Goal: Transaction & Acquisition: Purchase product/service

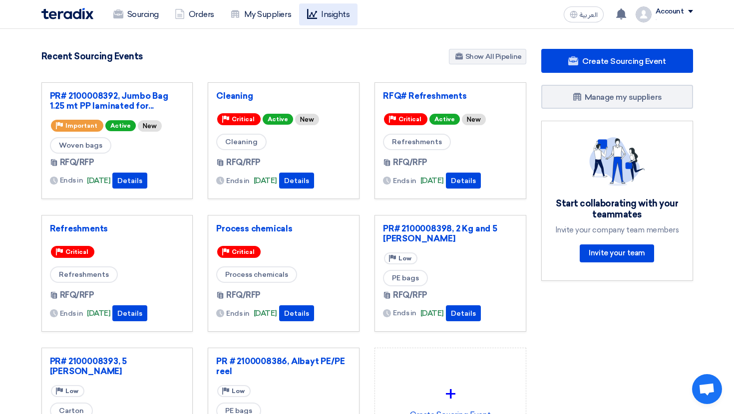
click at [338, 14] on link "Insights" at bounding box center [328, 14] width 58 height 22
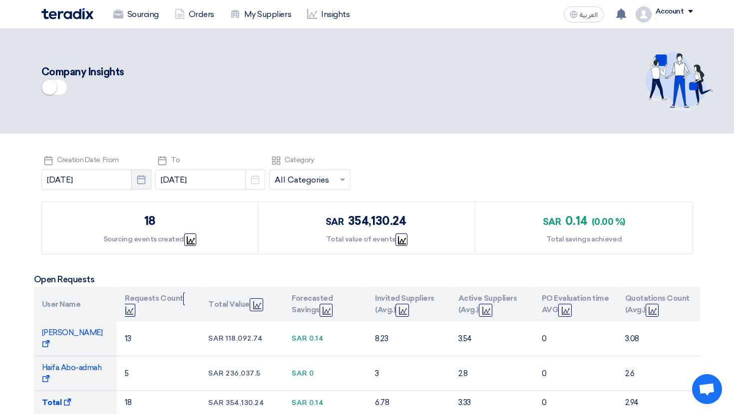
click at [131, 183] on button "Pick a date" at bounding box center [141, 180] width 20 height 20
select select "8"
select select "2025"
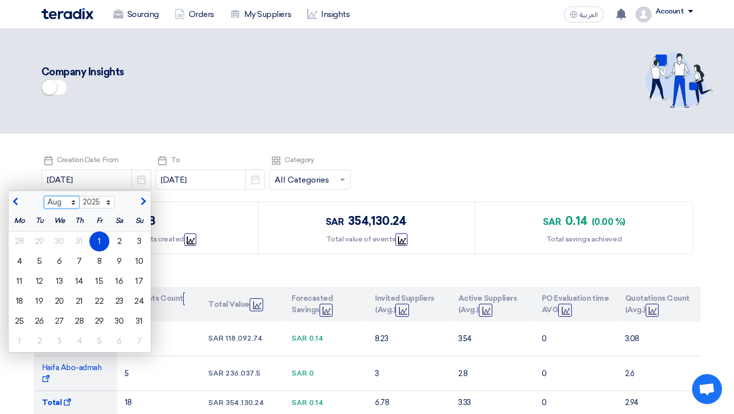
click at [50, 202] on select "Jan Feb Mar Apr May Jun [DATE] Aug Sep Oct Nov Dec" at bounding box center [61, 202] width 35 height 13
select select "7"
click at [44, 196] on select "Jan Feb Mar Apr May Jun [DATE] Aug Sep Oct Nov Dec" at bounding box center [61, 202] width 35 height 13
click at [31, 236] on div "1" at bounding box center [39, 242] width 20 height 20
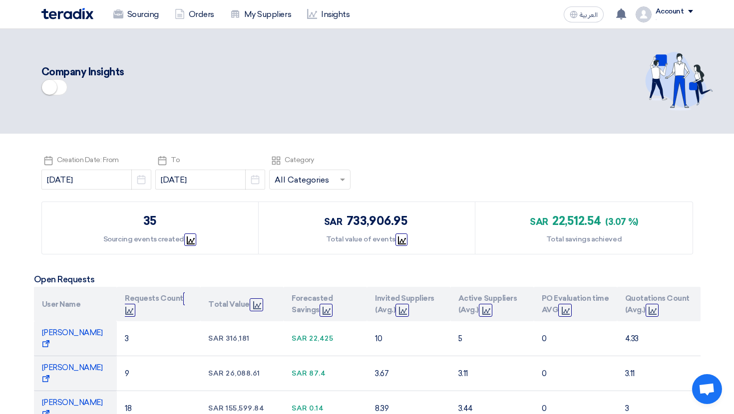
click at [61, 89] on span at bounding box center [54, 87] width 26 height 16
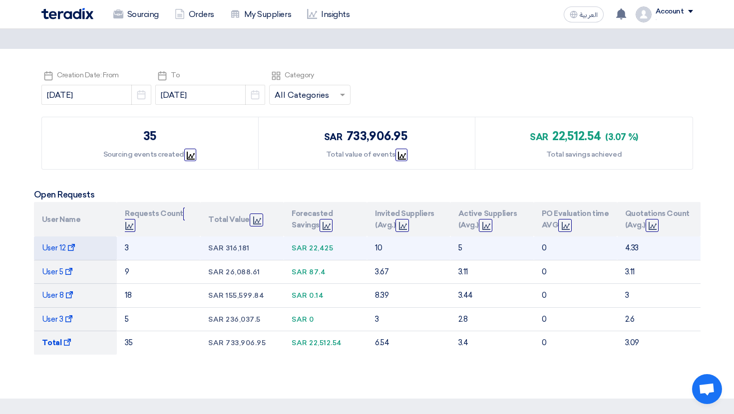
scroll to position [77, 0]
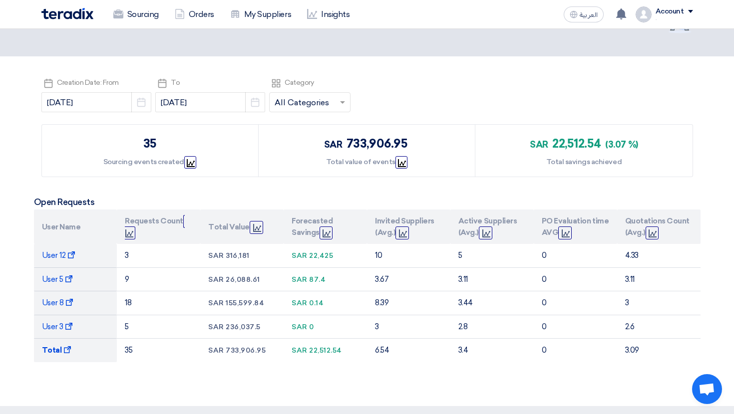
click at [277, 95] on input "text" at bounding box center [305, 103] width 60 height 16
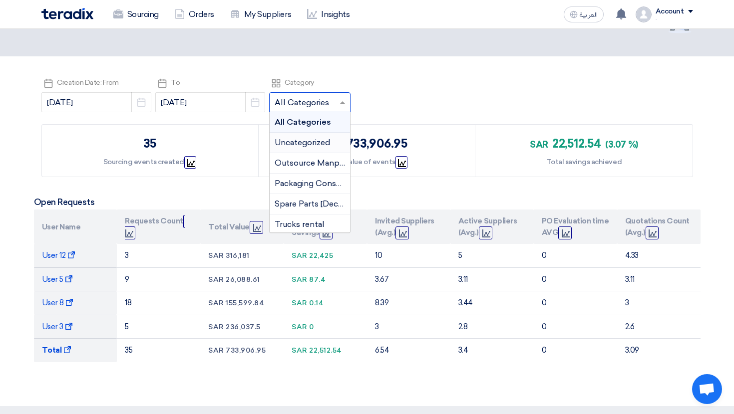
click at [366, 96] on div "Pick a date Creation Date: From [DATE] Pick a date Pick a date To [DATE] Pick a…" at bounding box center [366, 96] width 651 height 40
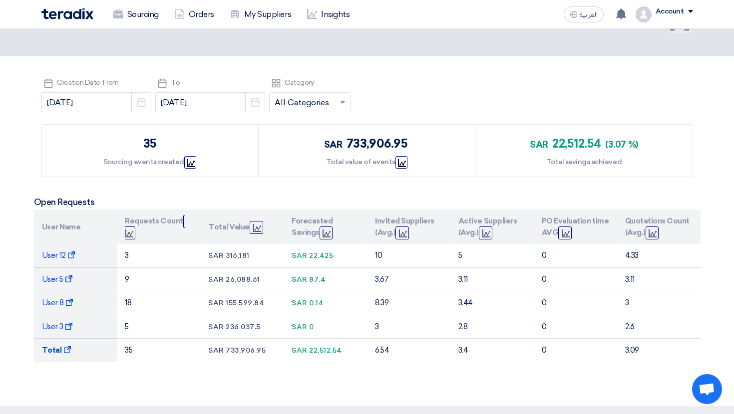
drag, startPoint x: 129, startPoint y: 151, endPoint x: 144, endPoint y: 148, distance: 15.3
click at [144, 148] on div "35 Sourcing events created Graph" at bounding box center [150, 151] width 217 height 52
click at [187, 160] on icon "Graph" at bounding box center [191, 163] width 8 height 8
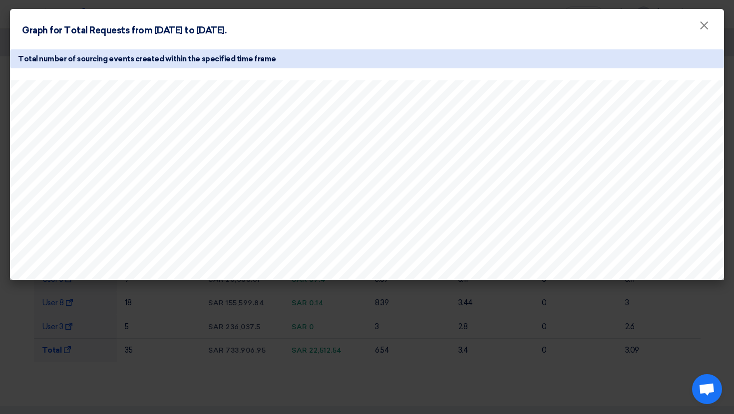
click at [430, 306] on modal-container "Graph for Total Requests from [DATE] to [DATE]. × Total number of sourcing even…" at bounding box center [367, 207] width 734 height 414
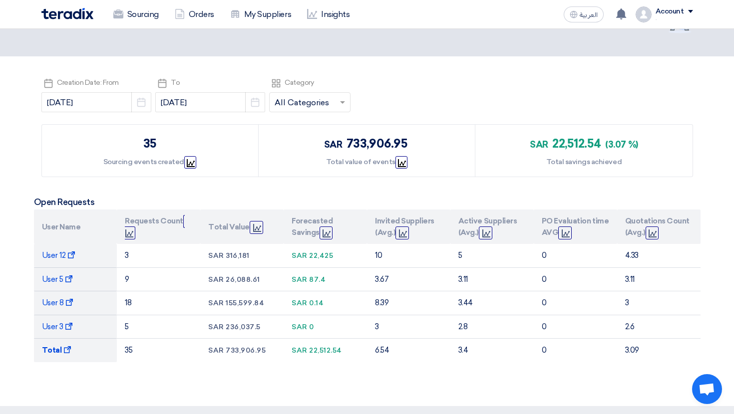
drag, startPoint x: 330, startPoint y: 144, endPoint x: 404, endPoint y: 146, distance: 73.9
click at [404, 146] on div "sar 733,906.95" at bounding box center [366, 144] width 85 height 18
drag, startPoint x: 553, startPoint y: 144, endPoint x: 618, endPoint y: 144, distance: 65.4
click at [618, 144] on div "sar 22,512.54 (3.07 %)" at bounding box center [584, 144] width 108 height 18
click at [618, 144] on span "(3.07 %)" at bounding box center [621, 144] width 32 height 11
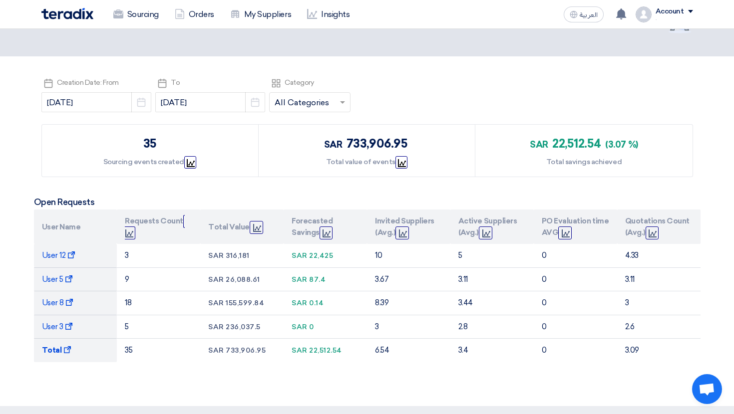
click at [598, 144] on span "22,512.54" at bounding box center [576, 143] width 49 height 14
click at [102, 102] on input "[DATE]" at bounding box center [96, 102] width 110 height 20
select select "7"
select select "2025"
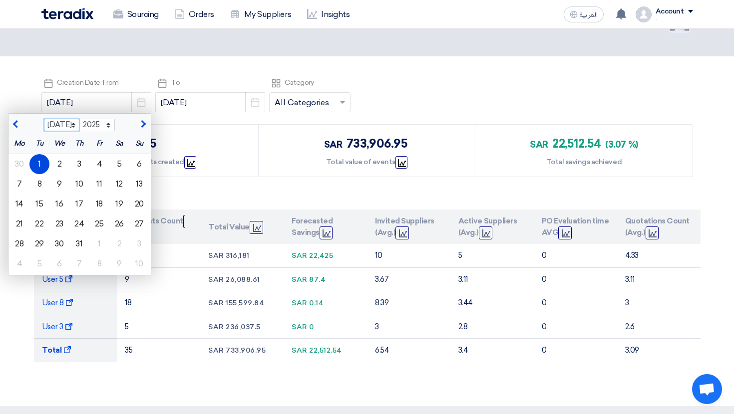
click at [46, 124] on select "Jan Feb Mar Apr May Jun [DATE] Aug Sep Oct Nov Dec" at bounding box center [61, 125] width 35 height 13
select select "1"
click at [44, 119] on select "Jan Feb Mar Apr May Jun [DATE] Aug Sep Oct Nov Dec" at bounding box center [61, 125] width 35 height 13
click at [79, 122] on select "2015 2016 2017 2018 2019 2020 2021 2022 2023 2024 2025 2026 2027 2028 2029 2030…" at bounding box center [96, 125] width 35 height 13
select select "2024"
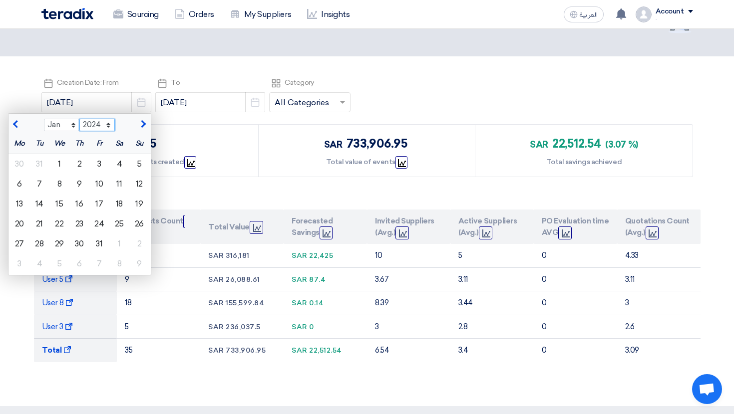
click at [79, 119] on select "2015 2016 2017 2018 2019 2020 2021 2022 2023 2024 2025 2026 2027 2028 2029 2030…" at bounding box center [96, 125] width 35 height 13
click at [10, 157] on div "1" at bounding box center [19, 164] width 20 height 20
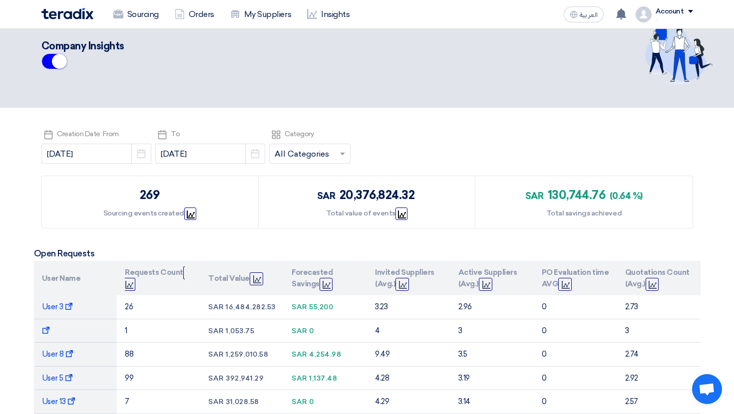
scroll to position [27, 0]
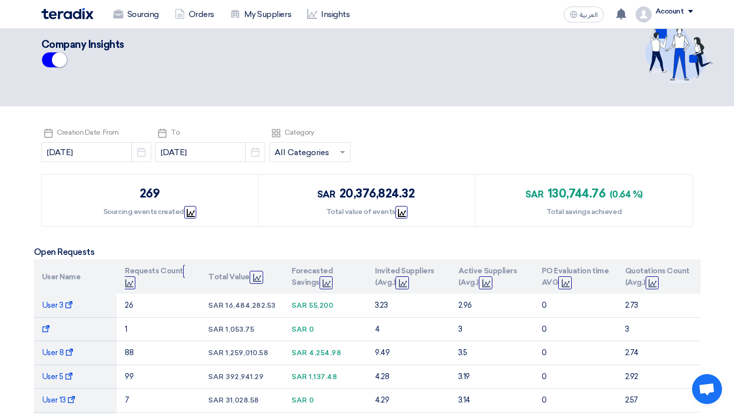
click at [353, 87] on div "Company Insights" at bounding box center [366, 53] width 651 height 75
click at [361, 76] on div "Company Insights" at bounding box center [366, 53] width 651 height 75
click at [507, 97] on header "Company Insights" at bounding box center [367, 53] width 734 height 105
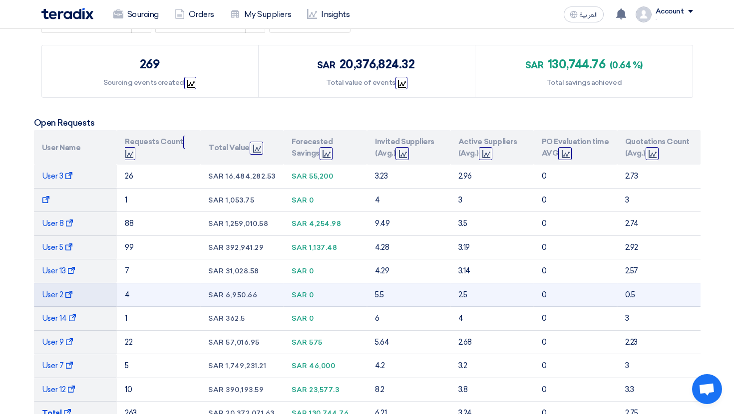
scroll to position [156, 0]
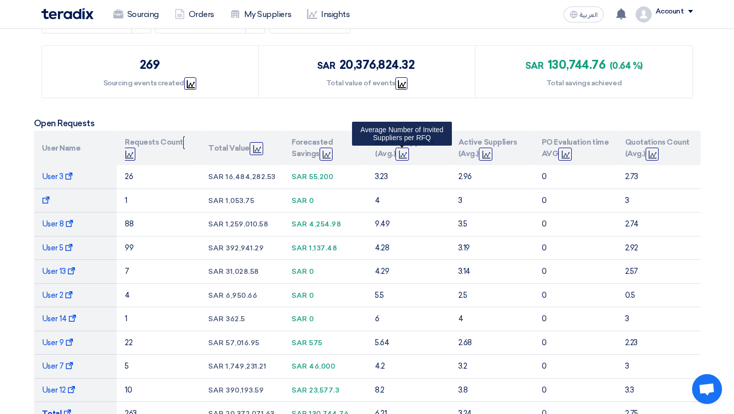
click at [405, 159] on span "Graph" at bounding box center [401, 154] width 13 height 13
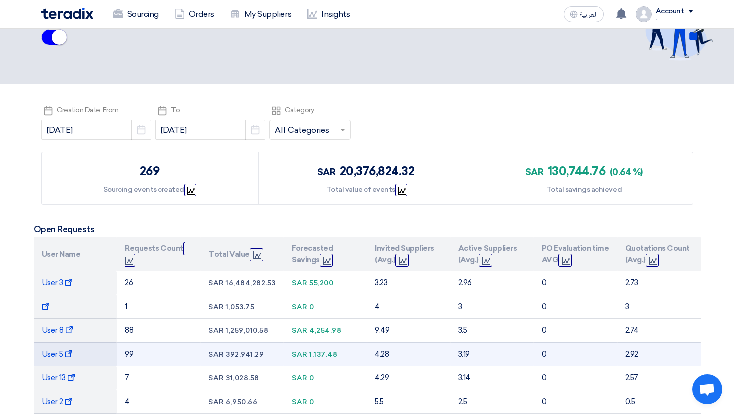
scroll to position [49, 0]
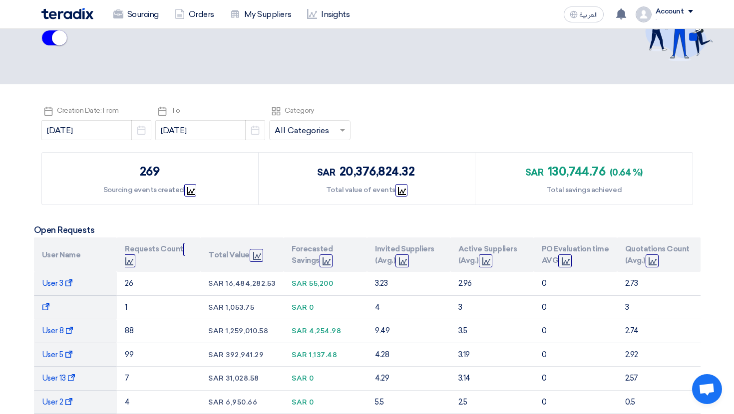
drag, startPoint x: 317, startPoint y: 169, endPoint x: 372, endPoint y: 168, distance: 55.4
click at [372, 168] on div "sar 20,376,824.32" at bounding box center [367, 172] width 100 height 18
drag, startPoint x: 149, startPoint y: 167, endPoint x: 160, endPoint y: 167, distance: 11.0
click at [160, 167] on div "269 Sourcing events created Graph" at bounding box center [150, 179] width 217 height 52
click at [141, 173] on div "269" at bounding box center [150, 172] width 20 height 18
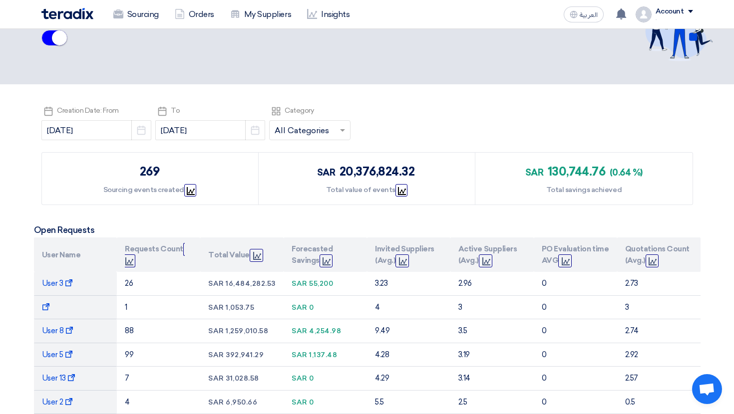
drag, startPoint x: 312, startPoint y: 170, endPoint x: 415, endPoint y: 174, distance: 102.9
click at [415, 174] on div "sar 20,376,824.32 Total value of events Graph" at bounding box center [367, 179] width 217 height 52
drag, startPoint x: 533, startPoint y: 173, endPoint x: 597, endPoint y: 171, distance: 64.9
click at [597, 171] on div "sar 130,744.76 (0.64 %)" at bounding box center [583, 172] width 117 height 18
click at [597, 171] on span "130,744.76" at bounding box center [576, 171] width 57 height 14
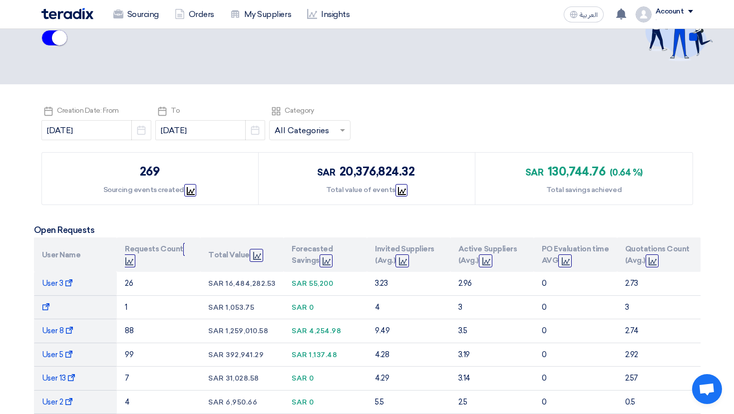
click at [517, 170] on div "sar 130,744.76 (0.64 %) Total savings achieved" at bounding box center [583, 179] width 217 height 52
drag, startPoint x: 529, startPoint y: 174, endPoint x: 603, endPoint y: 172, distance: 73.9
click at [603, 172] on div "sar 130,744.76 (0.64 %)" at bounding box center [583, 172] width 117 height 18
click at [603, 172] on span "130,744.76" at bounding box center [576, 171] width 57 height 14
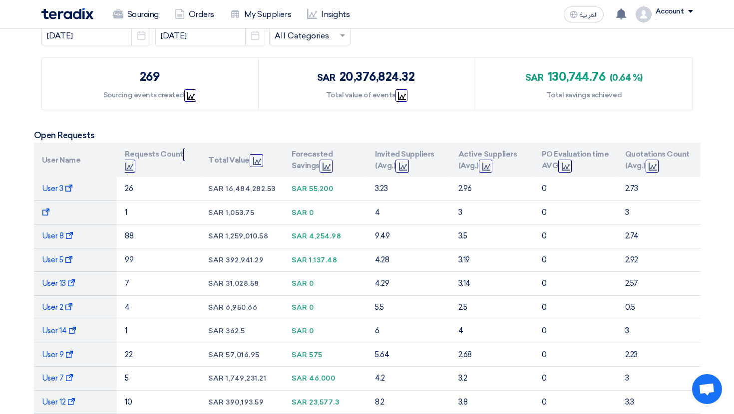
scroll to position [155, 0]
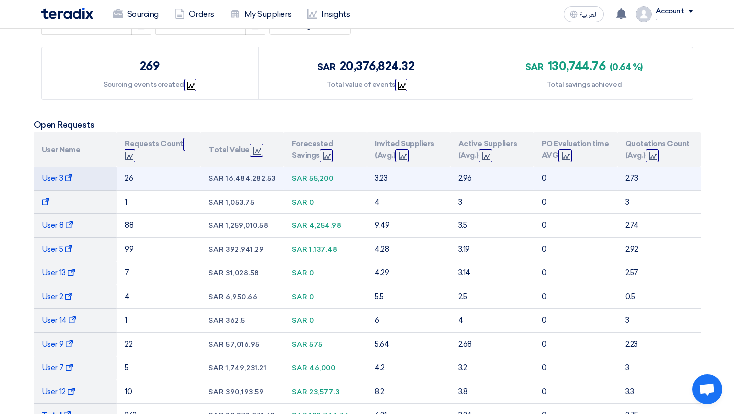
drag, startPoint x: 133, startPoint y: 178, endPoint x: 122, endPoint y: 177, distance: 11.5
click at [122, 177] on td "26" at bounding box center [158, 178] width 83 height 23
click at [131, 176] on td "26" at bounding box center [158, 178] width 83 height 23
drag, startPoint x: 214, startPoint y: 174, endPoint x: 259, endPoint y: 174, distance: 44.9
click at [259, 174] on div "sar 16,484,282.53" at bounding box center [241, 178] width 67 height 10
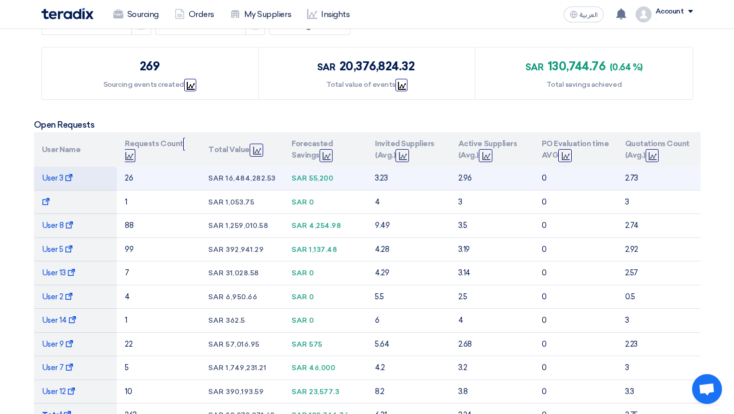
drag, startPoint x: 297, startPoint y: 180, endPoint x: 331, endPoint y: 180, distance: 33.9
click at [331, 180] on div "sar 55,200" at bounding box center [324, 178] width 67 height 10
click at [370, 178] on td "3.23" at bounding box center [408, 178] width 83 height 23
drag, startPoint x: 370, startPoint y: 178, endPoint x: 390, endPoint y: 178, distance: 19.5
click at [390, 178] on td "3.23" at bounding box center [408, 178] width 83 height 23
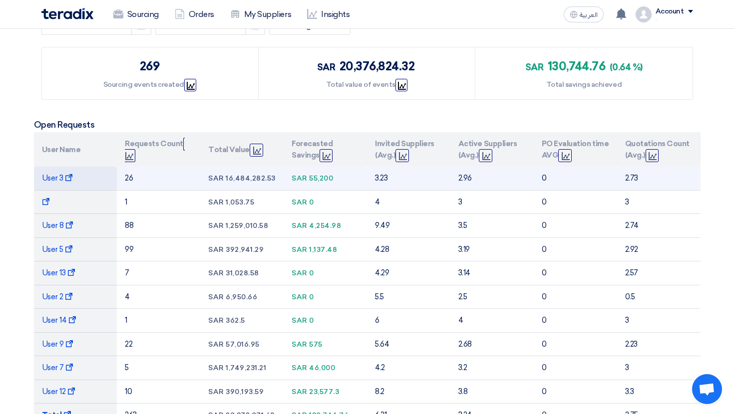
click at [452, 178] on td "2.96" at bounding box center [491, 178] width 83 height 23
drag, startPoint x: 452, startPoint y: 178, endPoint x: 474, endPoint y: 178, distance: 22.0
click at [474, 178] on td "2.96" at bounding box center [491, 178] width 83 height 23
drag, startPoint x: 623, startPoint y: 179, endPoint x: 649, endPoint y: 177, distance: 26.0
click at [649, 177] on td "2.73" at bounding box center [658, 178] width 83 height 23
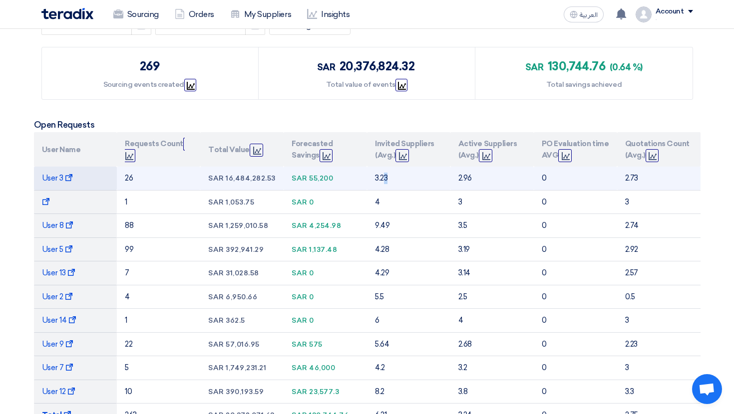
drag, startPoint x: 399, startPoint y: 174, endPoint x: 384, endPoint y: 174, distance: 15.0
click at [384, 174] on td "3.23" at bounding box center [408, 178] width 83 height 23
click at [448, 170] on td "3.23" at bounding box center [408, 178] width 83 height 23
drag, startPoint x: 458, startPoint y: 175, endPoint x: 469, endPoint y: 176, distance: 11.0
click at [469, 176] on td "2.96" at bounding box center [491, 178] width 83 height 23
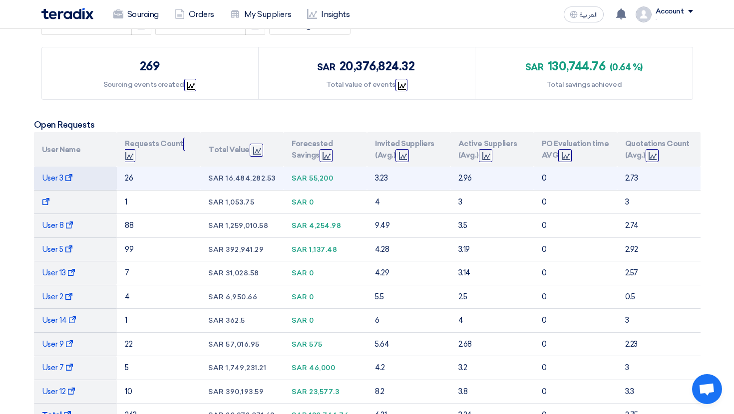
click at [468, 175] on td "2.96" at bounding box center [491, 178] width 83 height 23
click at [648, 171] on td "2.73" at bounding box center [658, 178] width 83 height 23
drag, startPoint x: 458, startPoint y: 177, endPoint x: 470, endPoint y: 177, distance: 12.0
click at [470, 177] on td "2.96" at bounding box center [491, 178] width 83 height 23
drag, startPoint x: 614, startPoint y: 174, endPoint x: 652, endPoint y: 176, distance: 37.5
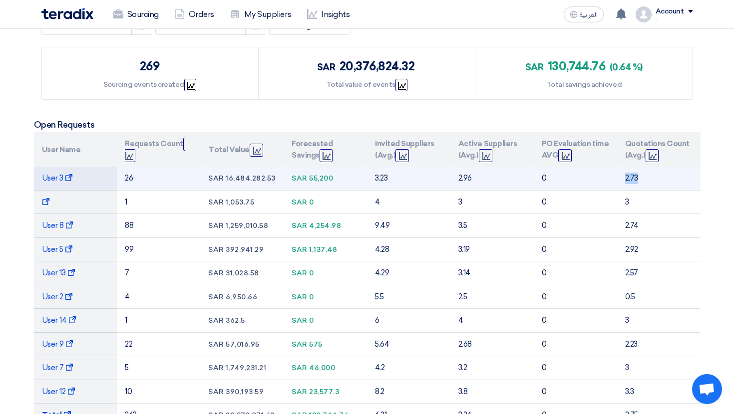
click at [652, 176] on tr "User 3 Show Projects 26 sar 16,484,282.53 sar 55,200 3.23 2.96 0 2.73" at bounding box center [367, 178] width 666 height 23
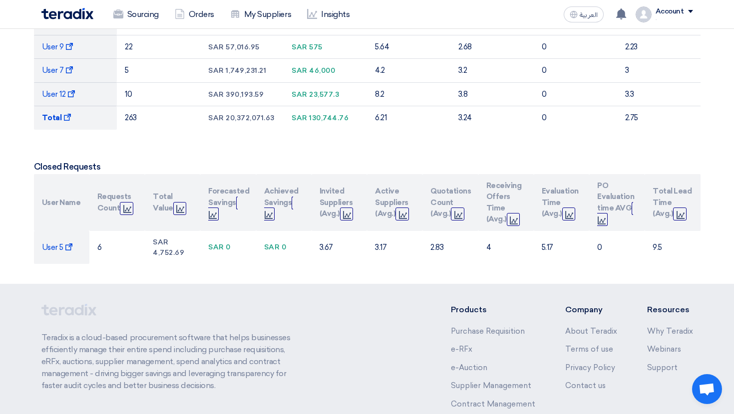
scroll to position [454, 0]
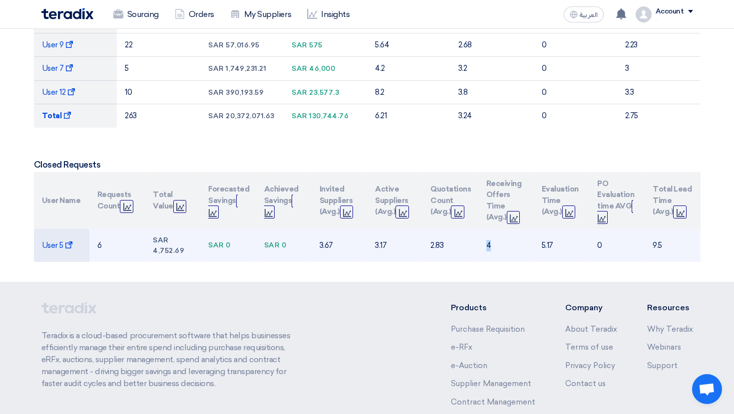
click at [486, 243] on td "4" at bounding box center [505, 245] width 55 height 33
drag, startPoint x: 543, startPoint y: 246, endPoint x: 556, endPoint y: 246, distance: 13.5
click at [556, 246] on td "5.17" at bounding box center [561, 245] width 55 height 33
drag, startPoint x: 593, startPoint y: 243, endPoint x: 601, endPoint y: 243, distance: 8.0
click at [601, 243] on td "0" at bounding box center [616, 245] width 55 height 33
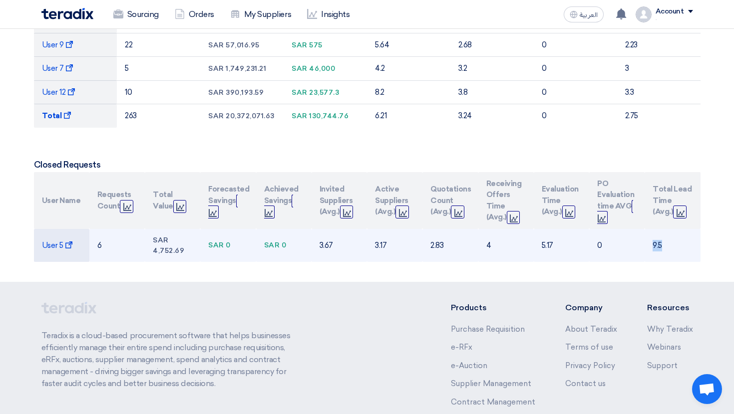
drag, startPoint x: 653, startPoint y: 245, endPoint x: 669, endPoint y: 245, distance: 16.0
click at [669, 245] on td "9.5" at bounding box center [671, 245] width 55 height 33
click at [59, 249] on span "User 5 Show Projects" at bounding box center [57, 245] width 31 height 9
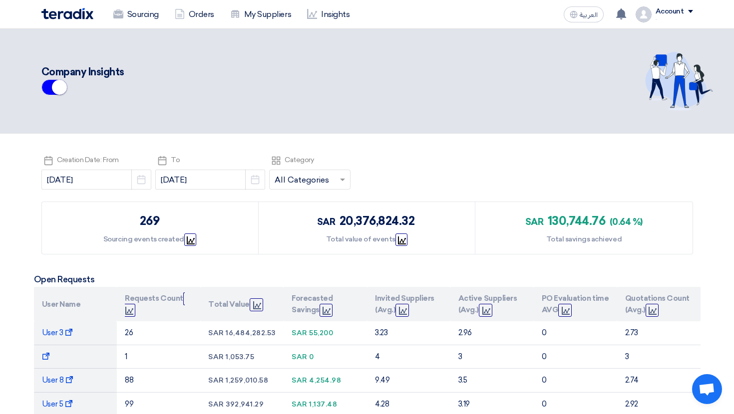
scroll to position [20, 0]
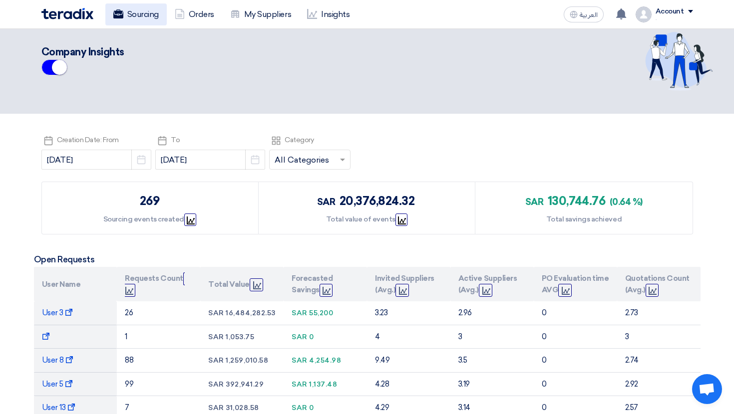
click at [144, 23] on link "Sourcing" at bounding box center [135, 14] width 61 height 22
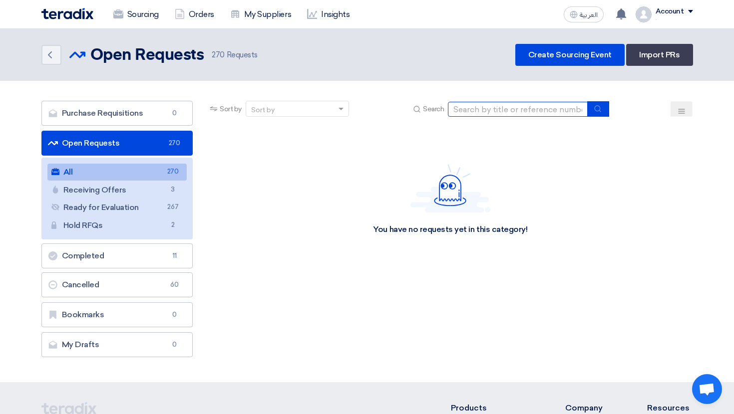
click at [462, 112] on input at bounding box center [518, 109] width 140 height 15
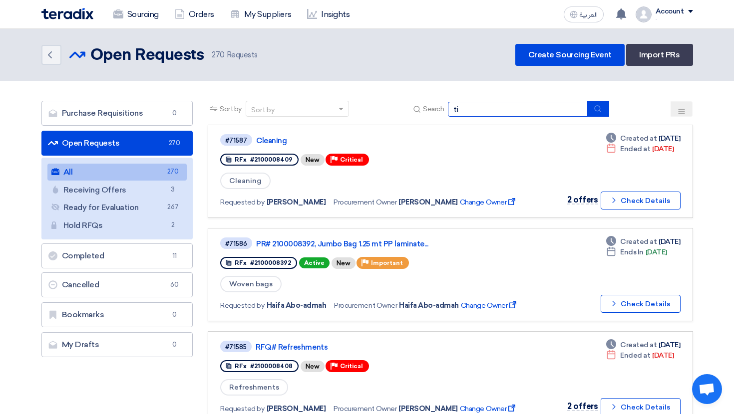
type input "ti"
drag, startPoint x: 465, startPoint y: 105, endPoint x: 451, endPoint y: 105, distance: 14.0
click at [451, 105] on input "ti" at bounding box center [518, 109] width 140 height 15
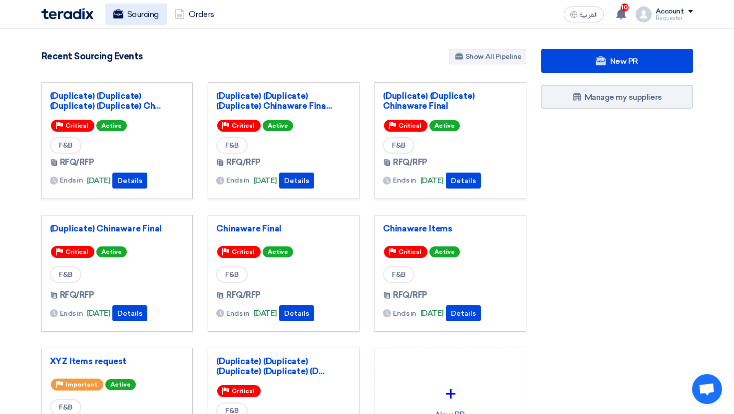
click at [141, 15] on link "Sourcing" at bounding box center [135, 14] width 61 height 22
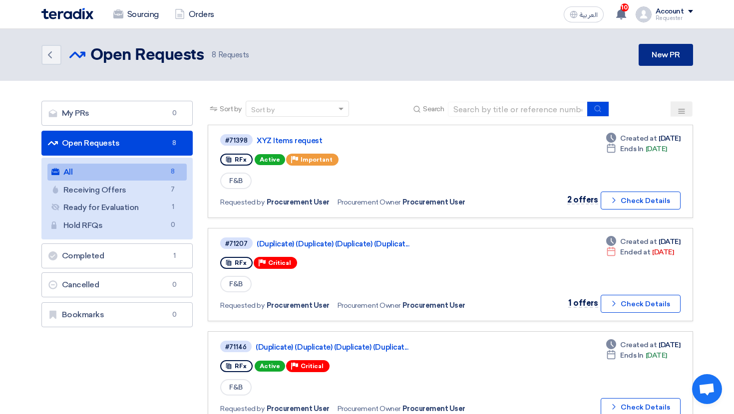
click at [675, 60] on link "New PR" at bounding box center [665, 55] width 54 height 22
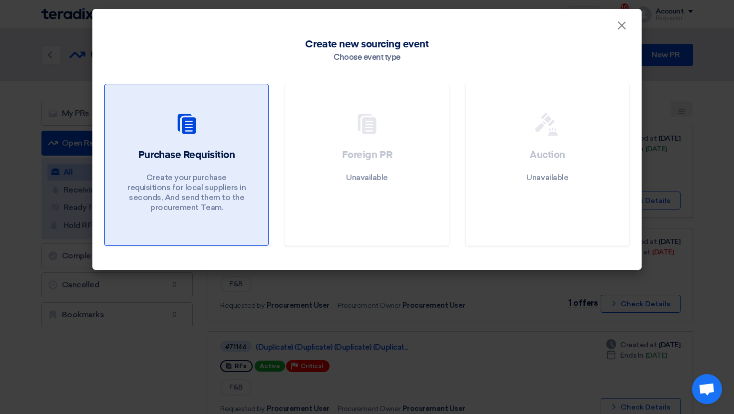
click at [190, 140] on link "Purchase Requisition Create your purchase requisitions for local suppliers in s…" at bounding box center [186, 165] width 164 height 162
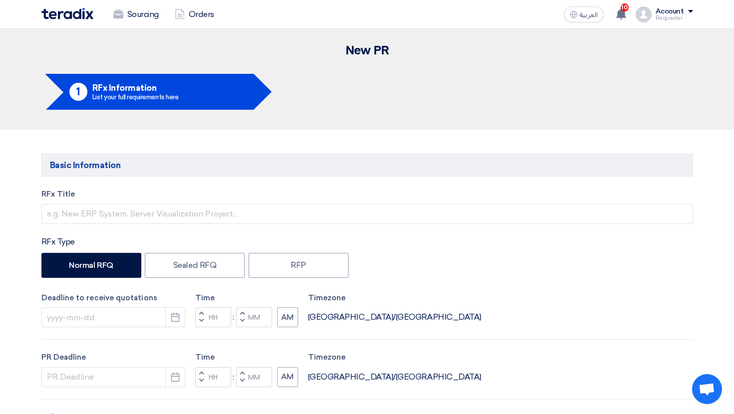
click at [412, 278] on div "Normal RFQ Sealed RFQ RFP" at bounding box center [366, 266] width 651 height 27
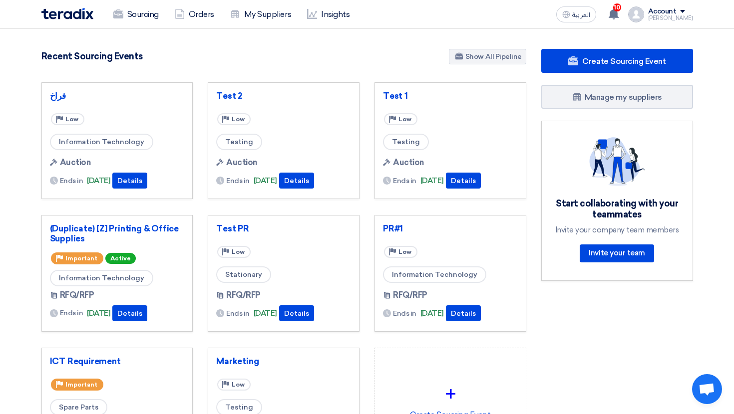
click at [673, 15] on div "[PERSON_NAME]" at bounding box center [670, 17] width 45 height 5
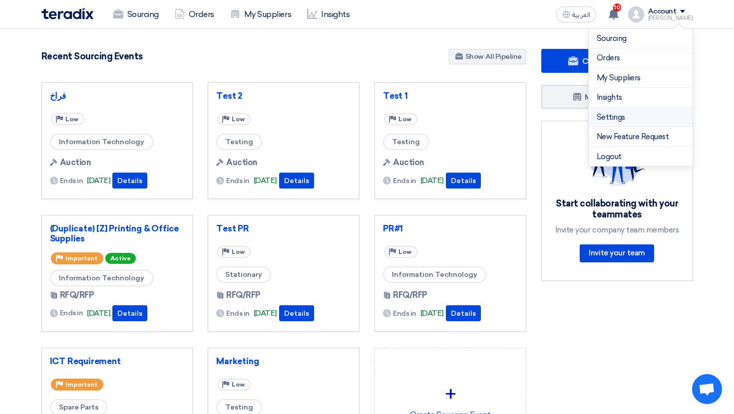
click at [621, 116] on link "Settings" at bounding box center [640, 117] width 88 height 11
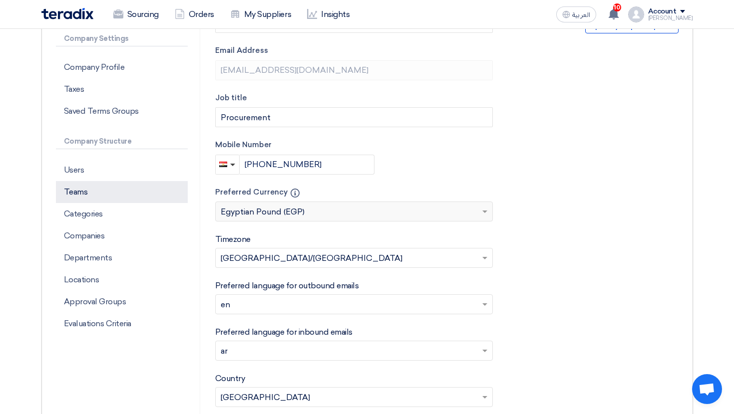
scroll to position [174, 0]
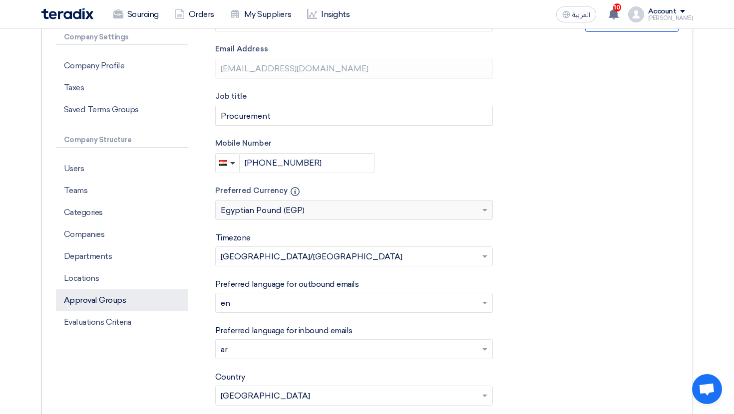
click at [126, 304] on p "Approval Groups" at bounding box center [122, 300] width 132 height 22
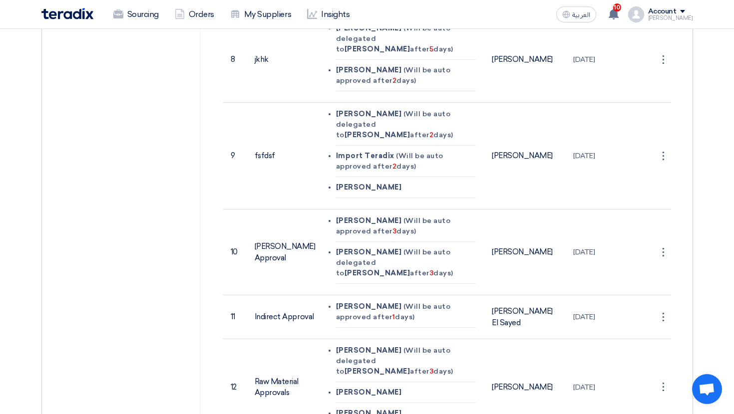
scroll to position [1021, 0]
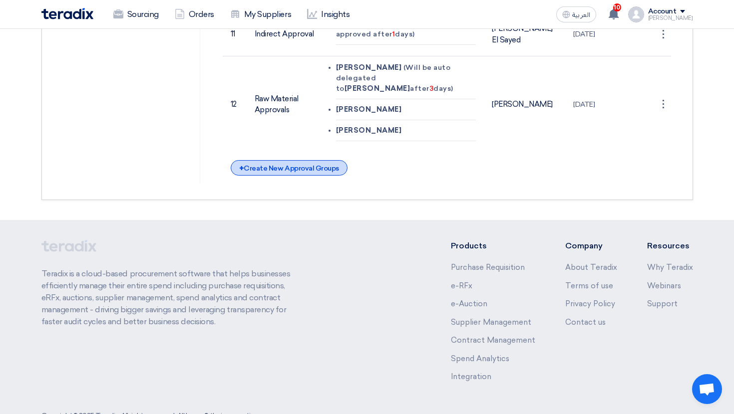
click at [289, 160] on div "+ Create New Approval Groups" at bounding box center [289, 167] width 117 height 15
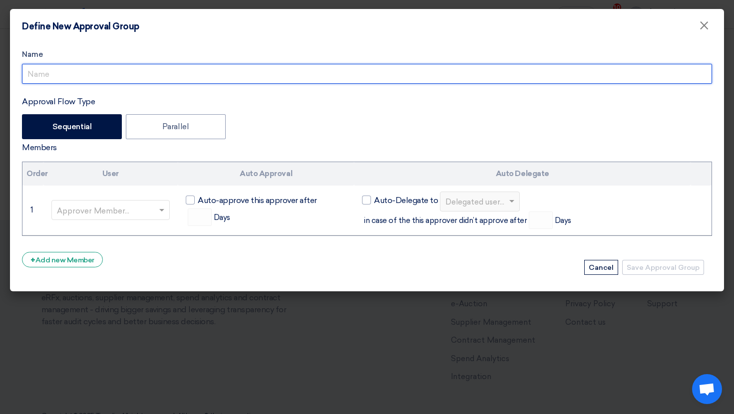
click at [110, 74] on input "Approval Flow Type" at bounding box center [367, 74] width 690 height 20
click at [64, 75] on input "SAR 5K" at bounding box center [367, 74] width 690 height 20
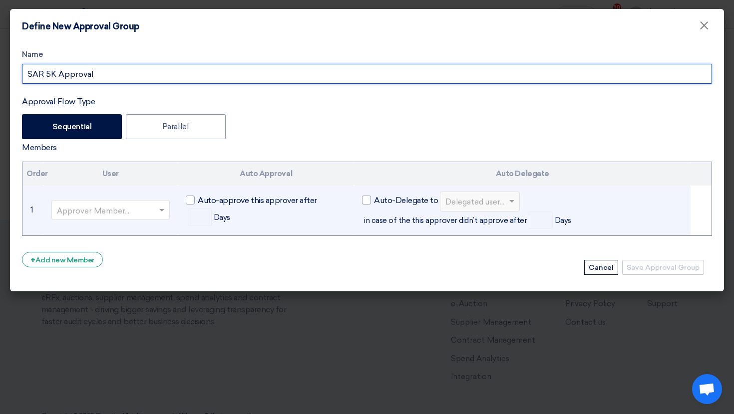
type input "SAR 5K Approval"
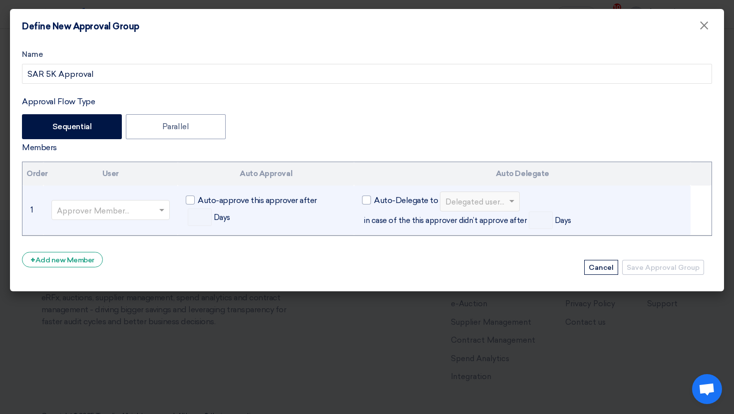
click at [121, 205] on input "text" at bounding box center [106, 211] width 98 height 16
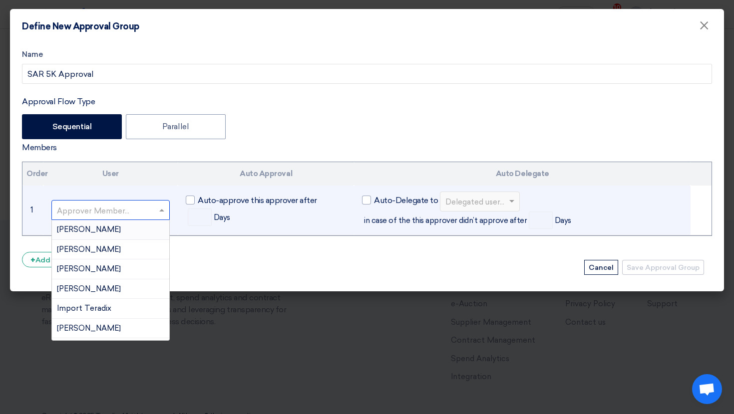
click at [121, 233] on div "Ahmed Fakhr" at bounding box center [111, 230] width 118 height 20
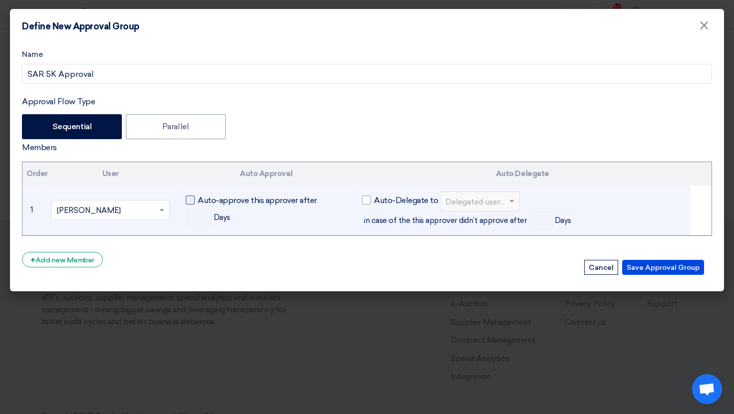
click at [188, 198] on div at bounding box center [190, 200] width 9 height 9
click at [198, 198] on input "Auto-approve this approver after" at bounding box center [201, 197] width 6 height 6
checkbox input "true"
click at [201, 217] on input "number" at bounding box center [200, 217] width 24 height 17
type input "2"
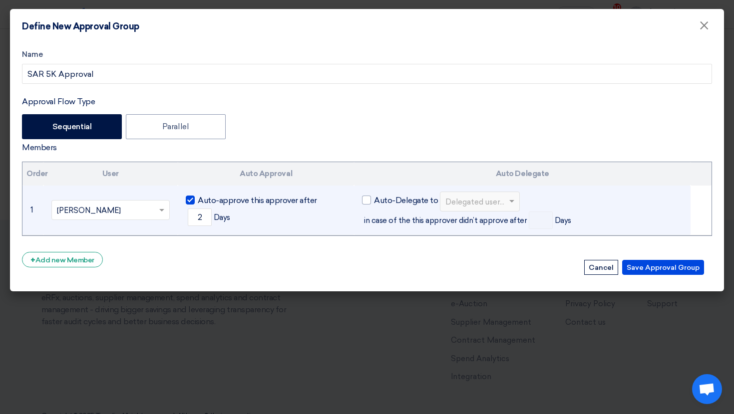
click at [249, 213] on div "Auto-approve this approver after 2 Days" at bounding box center [266, 210] width 160 height 32
drag, startPoint x: 206, startPoint y: 213, endPoint x: 188, endPoint y: 213, distance: 18.0
click at [188, 213] on input "2" at bounding box center [200, 217] width 24 height 17
click at [192, 202] on div at bounding box center [190, 200] width 9 height 9
click at [198, 201] on input "Auto-approve this approver after" at bounding box center [201, 197] width 6 height 6
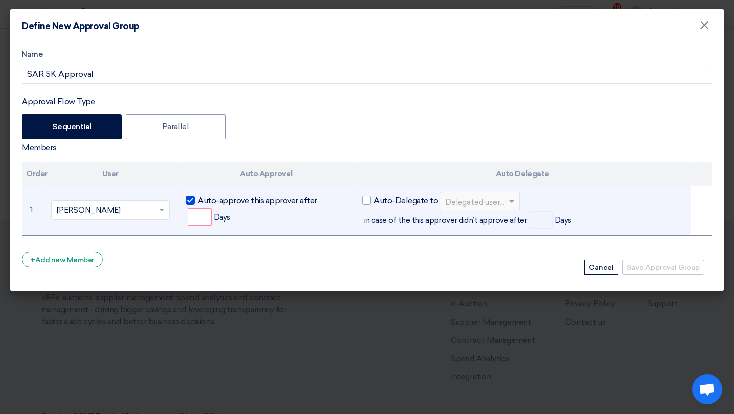
checkbox input "false"
click at [369, 203] on div at bounding box center [366, 200] width 9 height 9
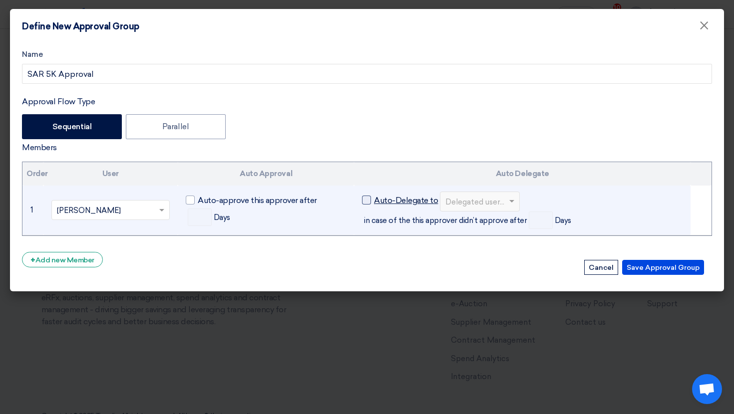
click at [374, 201] on input "Auto-Delegate to" at bounding box center [377, 197] width 6 height 6
checkbox input "true"
click at [459, 201] on input "text" at bounding box center [474, 202] width 59 height 16
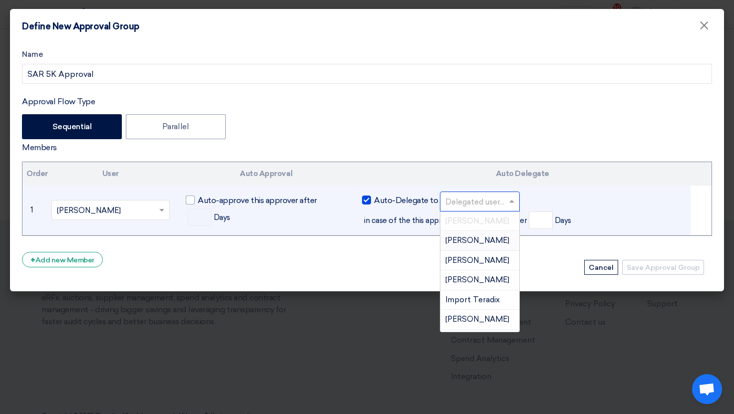
click at [473, 236] on div "Ahmed Khaled" at bounding box center [479, 241] width 79 height 20
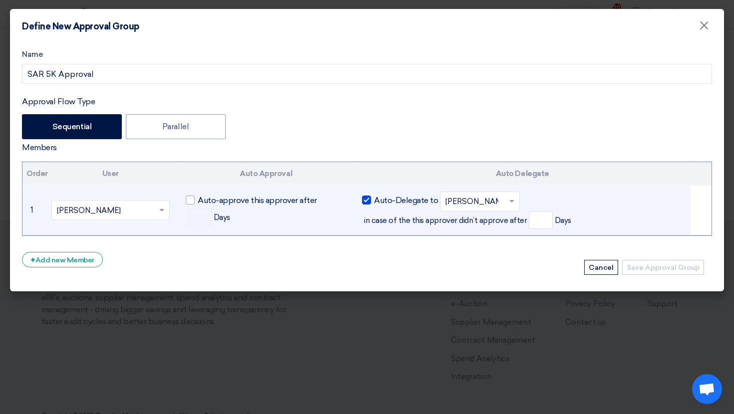
click at [506, 220] on span "in case of the this approver didn’t approve after" at bounding box center [445, 220] width 163 height 9
click at [538, 220] on input "number" at bounding box center [541, 220] width 24 height 17
type input "2"
click at [612, 191] on td "Auto-Delegate to Delegated user... Ahmed Khaled × in case of the this approver …" at bounding box center [522, 211] width 336 height 50
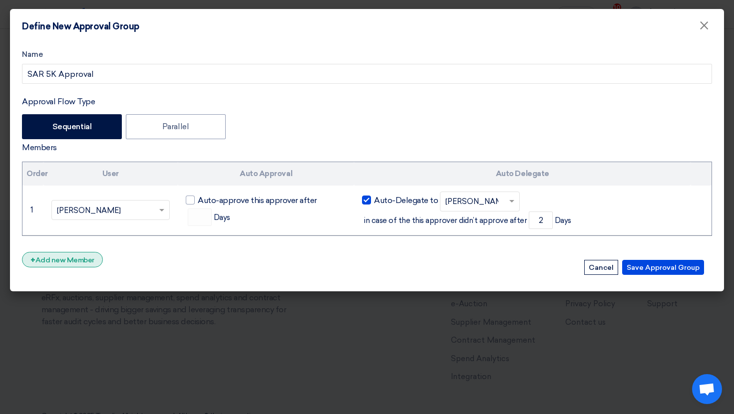
click at [78, 258] on div "+ Add new Member" at bounding box center [62, 259] width 81 height 15
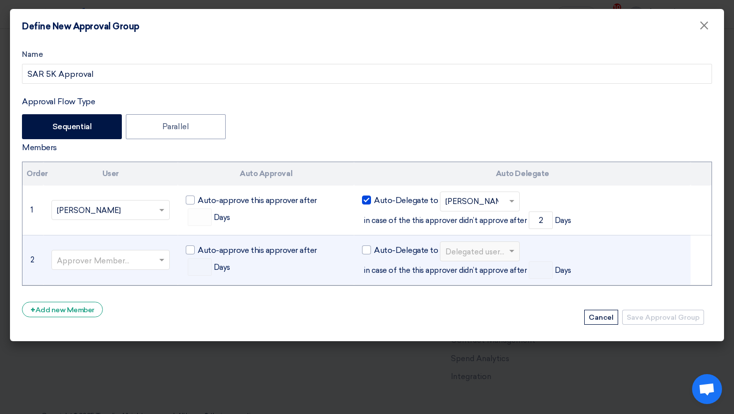
click at [120, 261] on input "text" at bounding box center [106, 261] width 98 height 16
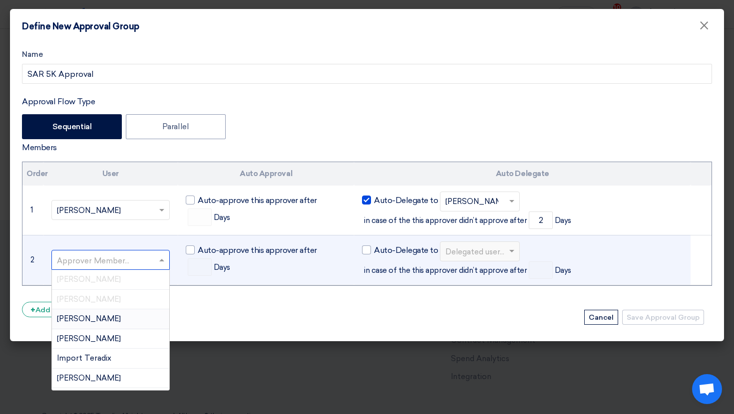
click at [116, 317] on div "Amina Abubakr" at bounding box center [111, 319] width 118 height 20
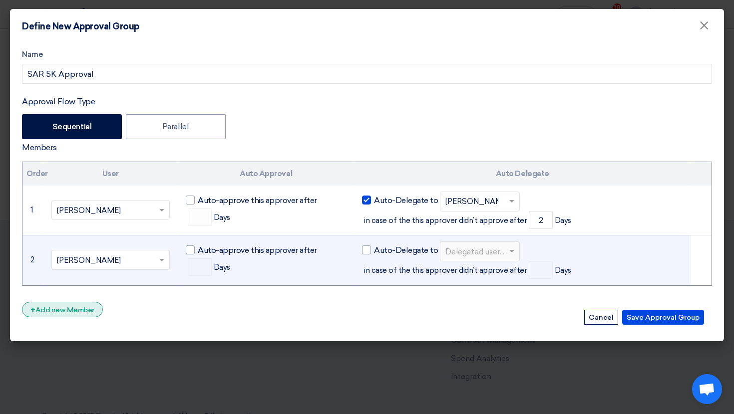
click at [91, 315] on div "+ Add new Member" at bounding box center [62, 309] width 81 height 15
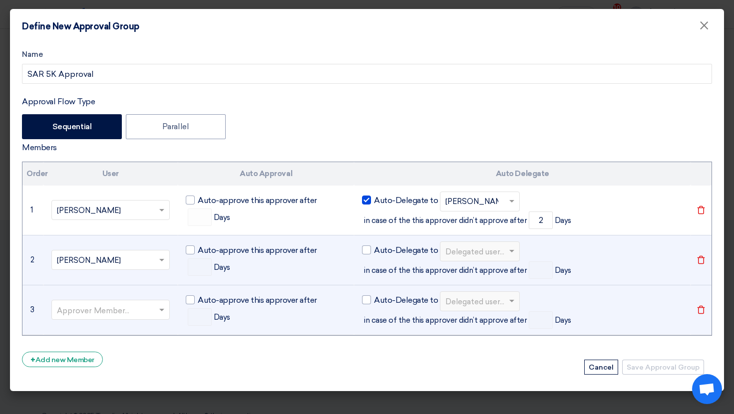
click at [115, 313] on input "text" at bounding box center [106, 311] width 98 height 16
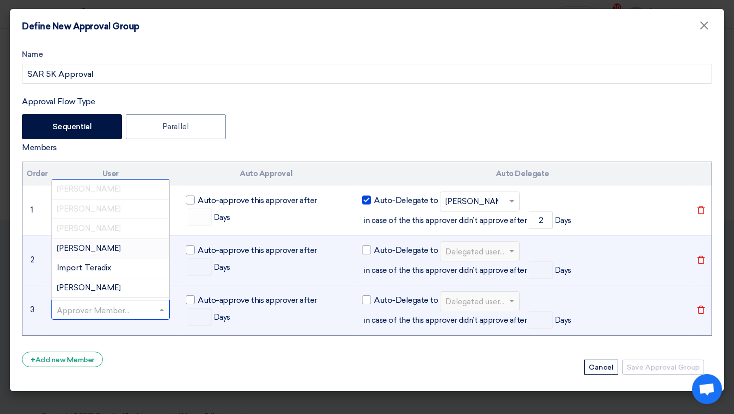
click at [111, 255] on div "Faizan Ahmed" at bounding box center [111, 249] width 118 height 20
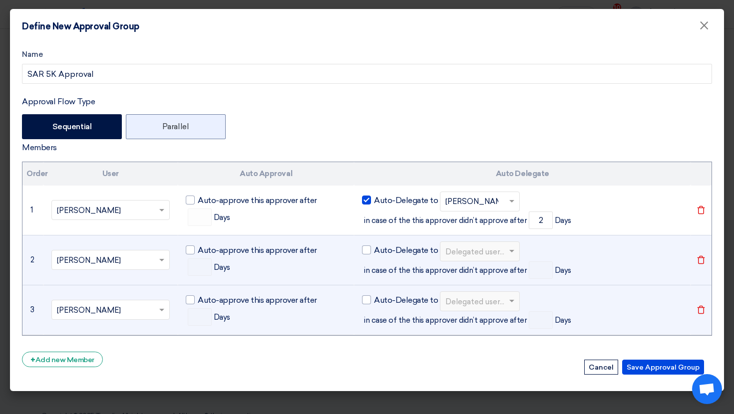
click at [175, 118] on label "Parallel" at bounding box center [176, 126] width 100 height 25
click at [169, 123] on input "Parallel" at bounding box center [165, 126] width 6 height 6
radio input "true"
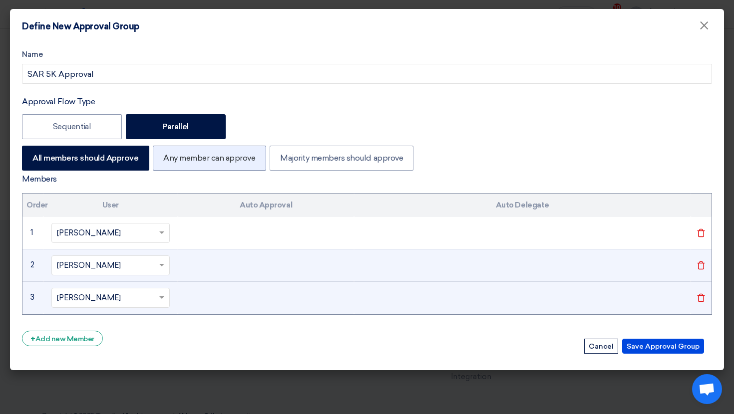
click at [234, 166] on label "Any member can approve" at bounding box center [209, 158] width 113 height 25
click at [170, 161] on input "Any member can approve" at bounding box center [166, 157] width 6 height 6
radio input "true"
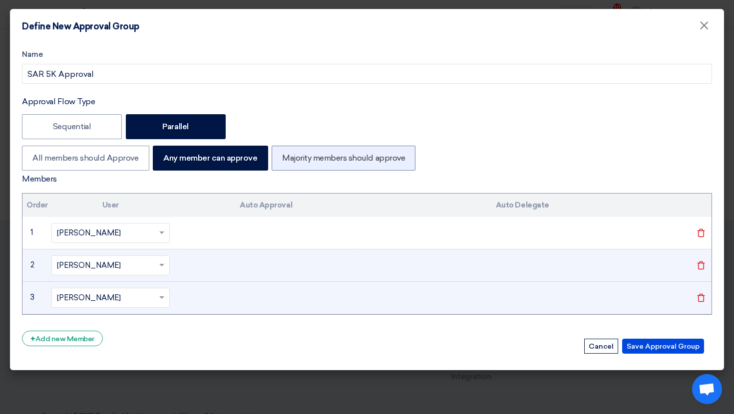
click at [324, 166] on label "Majority members should approve" at bounding box center [344, 158] width 144 height 25
click at [288, 161] on input "Majority members should approve" at bounding box center [285, 157] width 6 height 6
radio input "true"
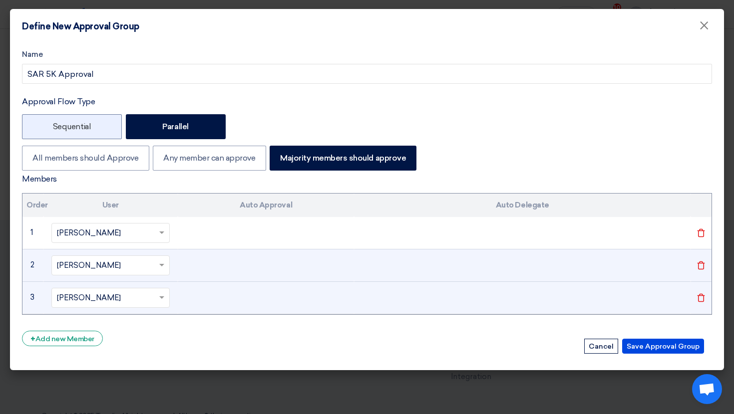
click at [99, 134] on label "Sequential" at bounding box center [72, 126] width 100 height 25
click at [59, 129] on input "Sequential" at bounding box center [56, 126] width 6 height 6
radio input "true"
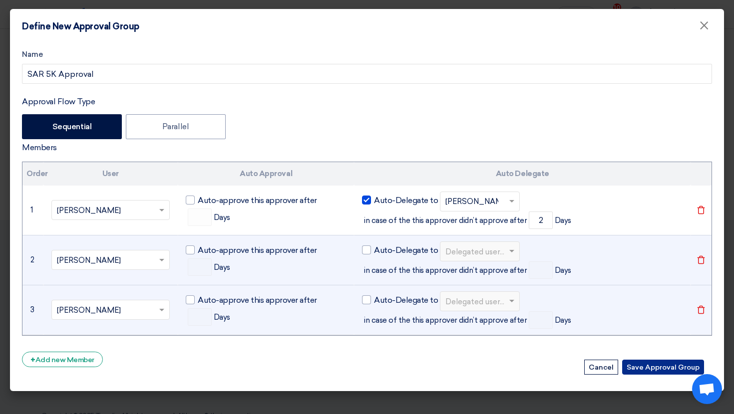
click at [665, 364] on button "Save Approval Group" at bounding box center [663, 367] width 82 height 15
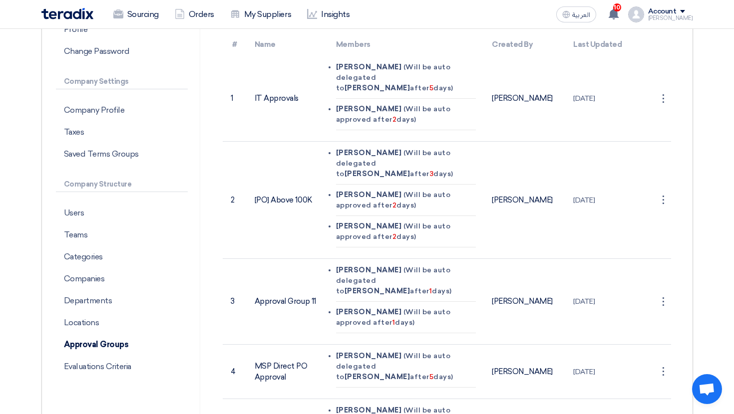
scroll to position [127, 0]
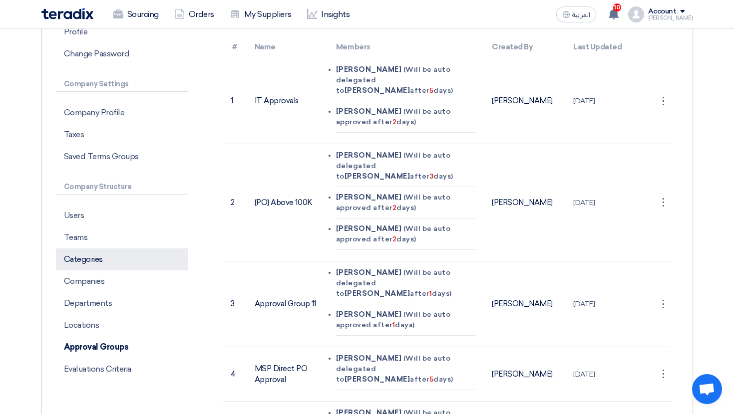
click at [150, 261] on p "Categories" at bounding box center [122, 260] width 132 height 22
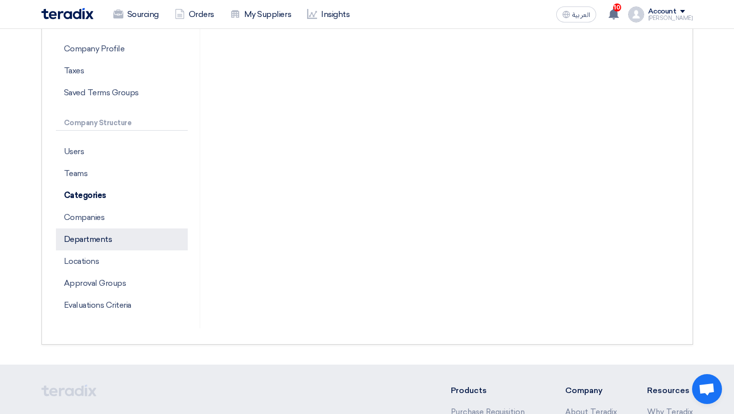
scroll to position [203, 0]
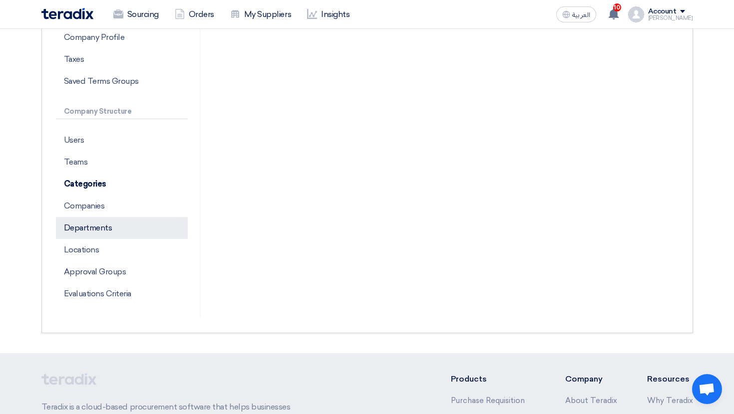
click at [107, 229] on p "Departments" at bounding box center [122, 228] width 132 height 22
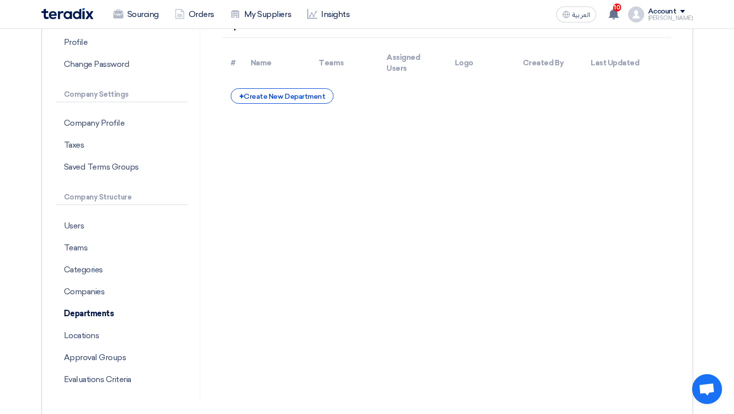
scroll to position [22, 0]
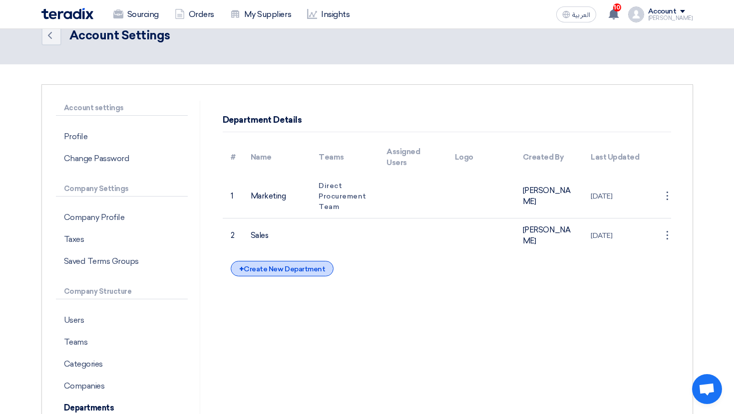
click at [301, 261] on div "+ Create New Department" at bounding box center [282, 268] width 103 height 15
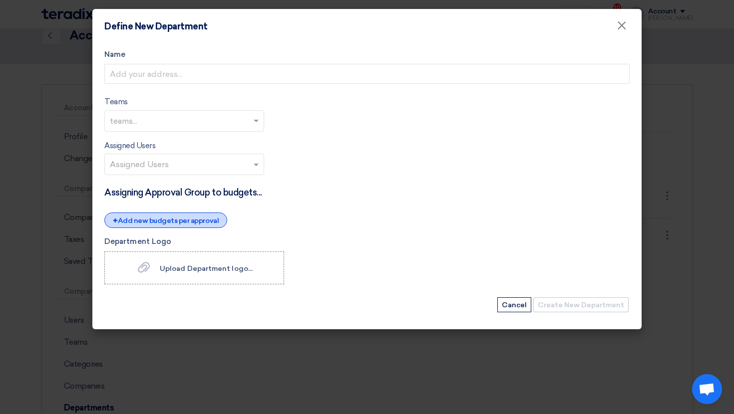
click at [199, 225] on div "+ Add new budgets per approval" at bounding box center [165, 220] width 123 height 15
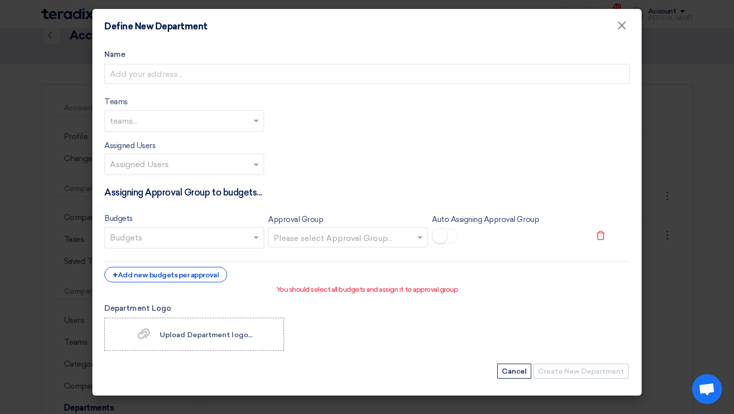
click at [238, 234] on input "text" at bounding box center [185, 239] width 151 height 16
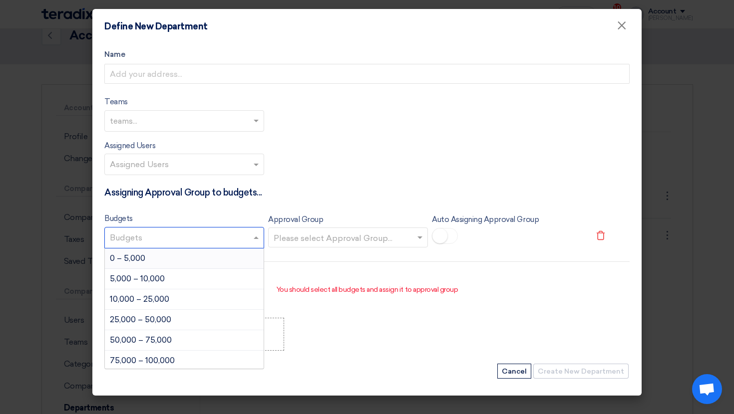
click at [222, 259] on div "0 – 5,000" at bounding box center [184, 259] width 159 height 20
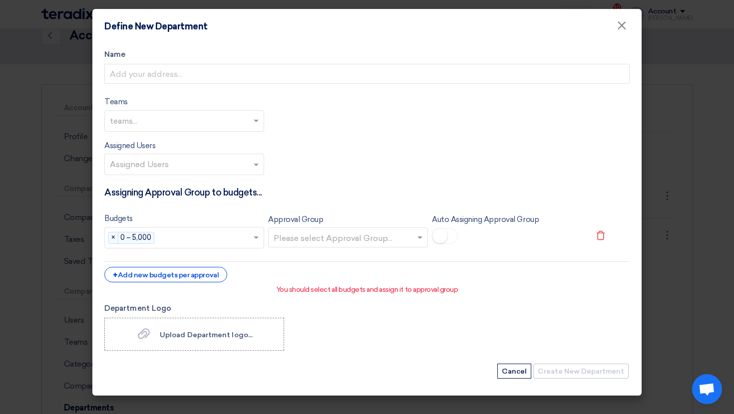
click at [314, 237] on input "text" at bounding box center [343, 239] width 139 height 16
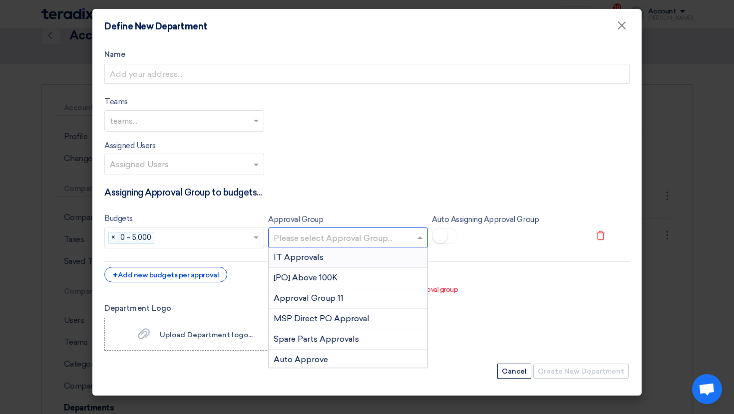
click at [317, 265] on div "IT Approvals" at bounding box center [348, 258] width 159 height 20
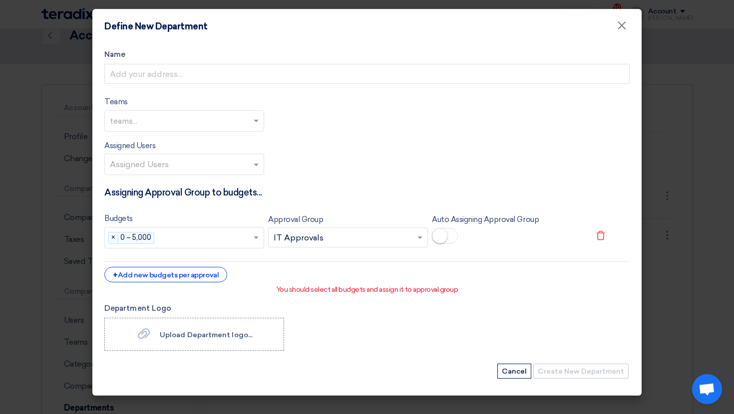
click at [443, 238] on small at bounding box center [439, 236] width 15 height 15
click at [182, 116] on input "text" at bounding box center [185, 122] width 151 height 16
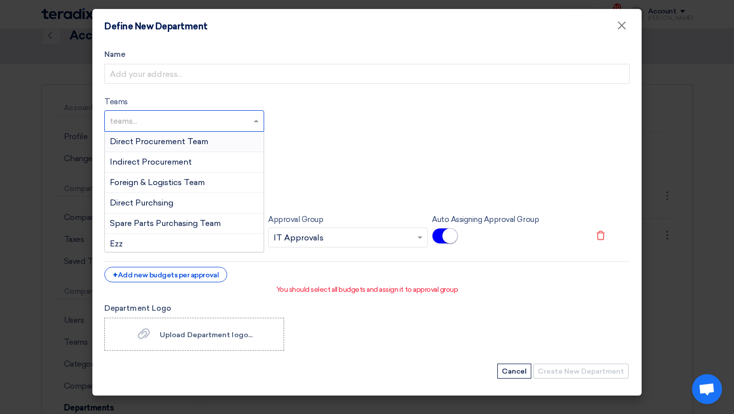
click at [191, 141] on span "Direct Procurement Team" at bounding box center [159, 141] width 98 height 9
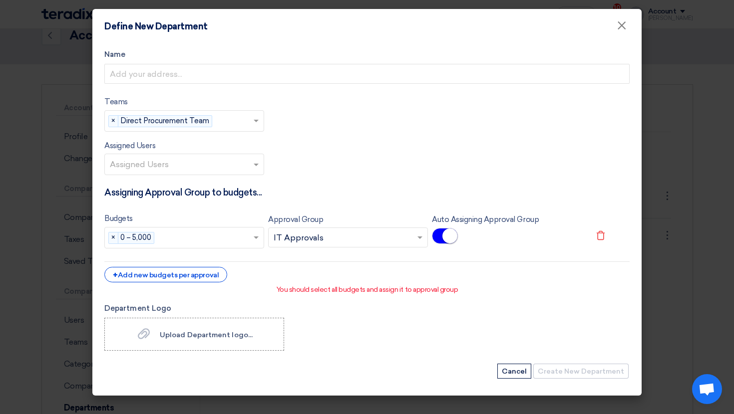
click at [181, 153] on div "Assigned Users Assigned Users" at bounding box center [184, 158] width 160 height 36
click at [180, 160] on input "text" at bounding box center [185, 165] width 151 height 16
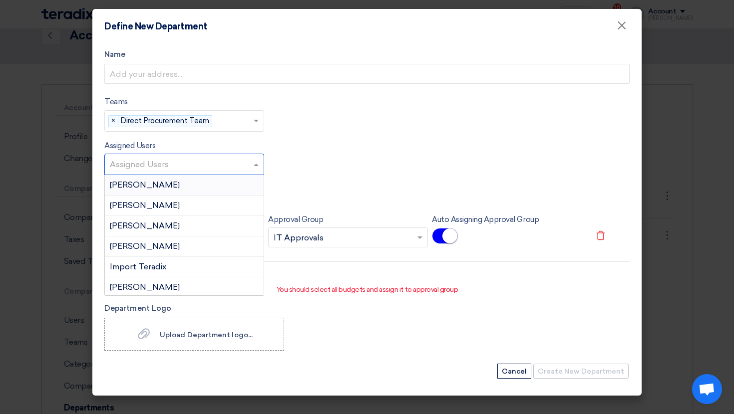
click at [185, 183] on div "Ahmed Fakhr" at bounding box center [184, 185] width 159 height 20
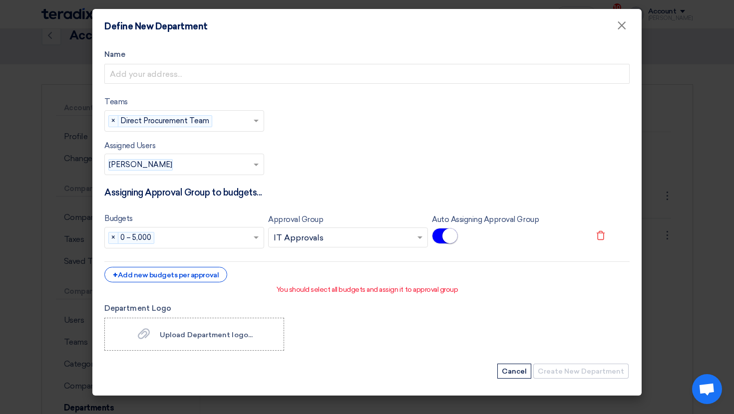
click at [165, 232] on input "text" at bounding box center [205, 239] width 94 height 16
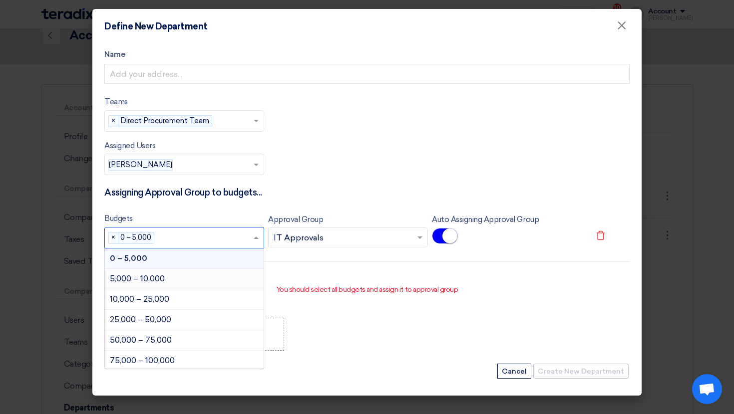
click at [402, 250] on div "Budgets Budgets × 0 – 5,000 × 0 – 5,000 5,000 – 10,000 10,000 – 25,000 25,000 –…" at bounding box center [366, 235] width 525 height 44
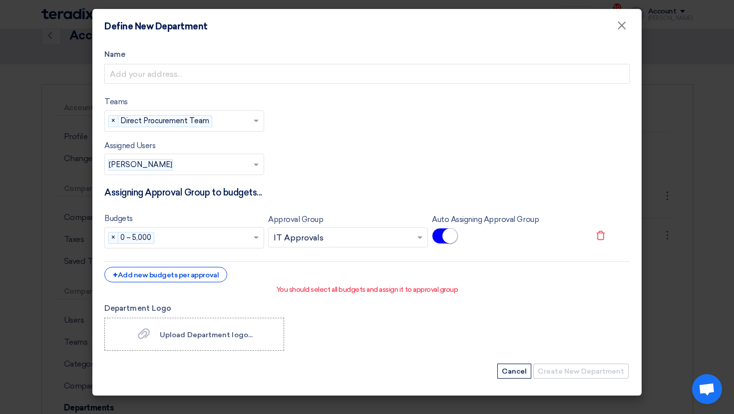
click at [458, 302] on form "Name Teams teams... × Direct Procurement Team × Assigned Users Assigned Users A…" at bounding box center [366, 214] width 525 height 331
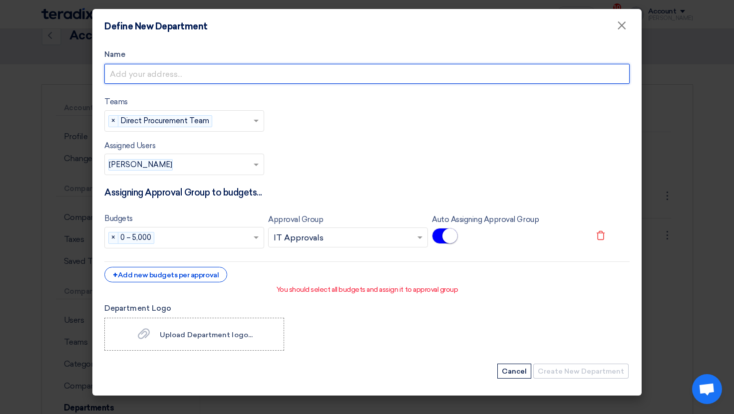
click at [206, 74] on input "Name" at bounding box center [366, 74] width 525 height 20
type input "de"
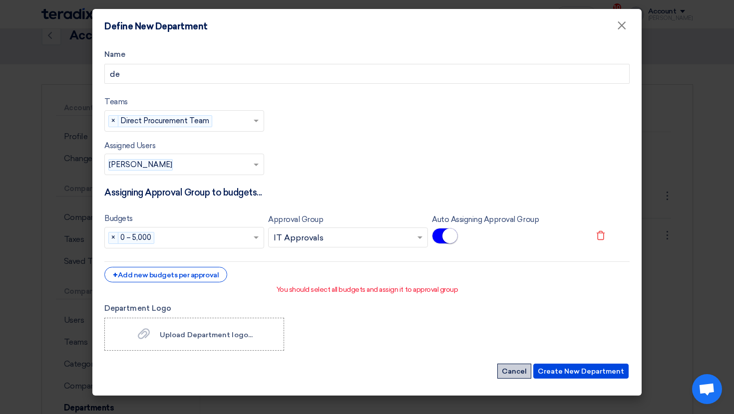
click at [527, 377] on button "Cancel" at bounding box center [514, 371] width 34 height 15
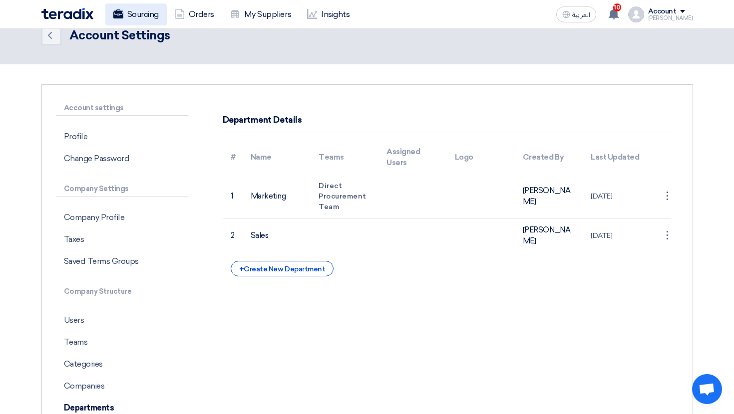
click at [154, 20] on link "Sourcing" at bounding box center [135, 14] width 61 height 22
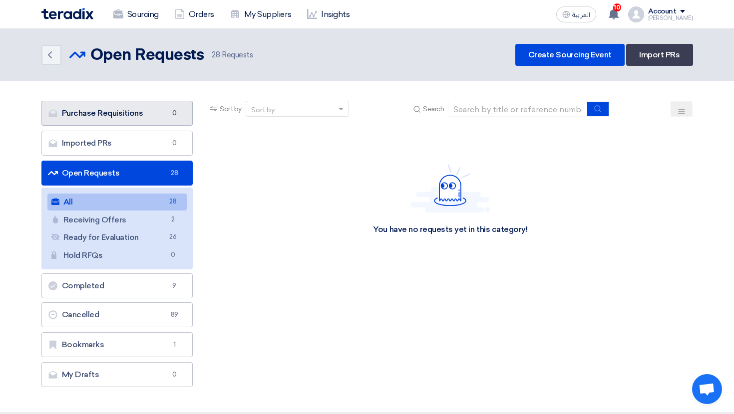
click at [174, 106] on link "Purchase Requisitions Purchase Requisitions 0" at bounding box center [117, 113] width 152 height 25
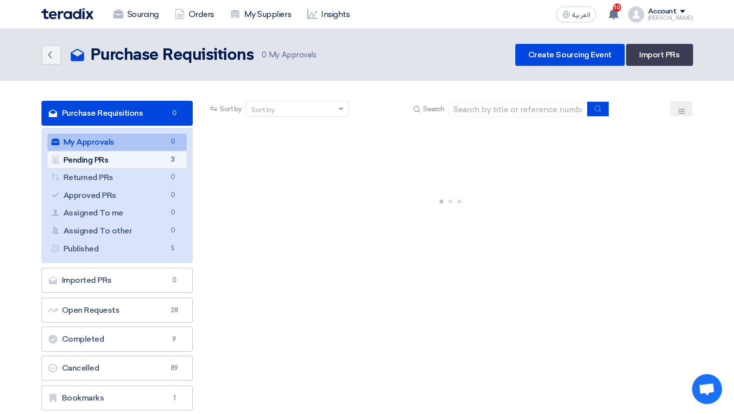
click at [136, 160] on link "Pending PRs Pending PRs 3" at bounding box center [117, 160] width 140 height 17
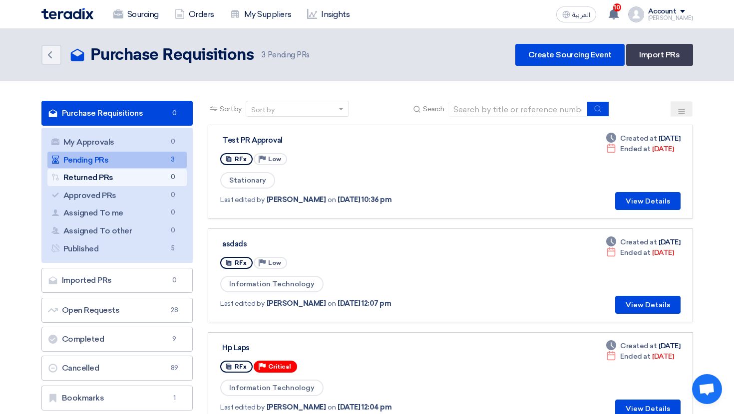
click at [88, 173] on link "Returned PRs Returned PRs 0" at bounding box center [117, 177] width 140 height 17
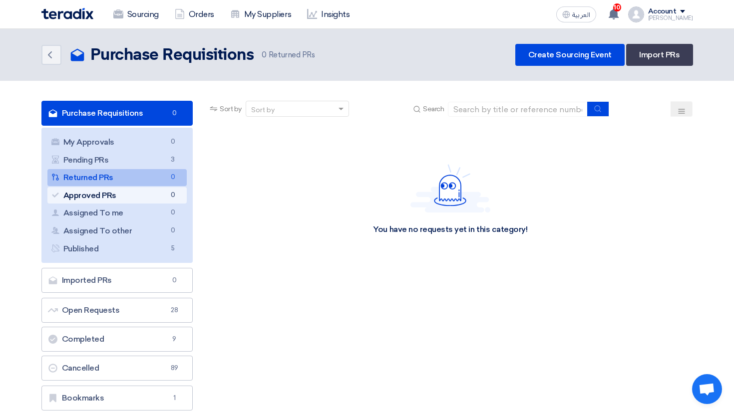
click at [102, 193] on link "Approved PRs Approved PRs 0" at bounding box center [117, 195] width 140 height 17
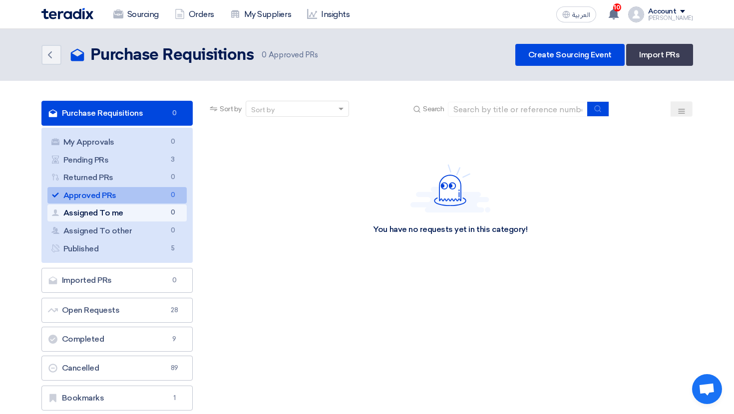
click at [116, 212] on link "Assigned To me Assigned To me 0" at bounding box center [117, 213] width 140 height 17
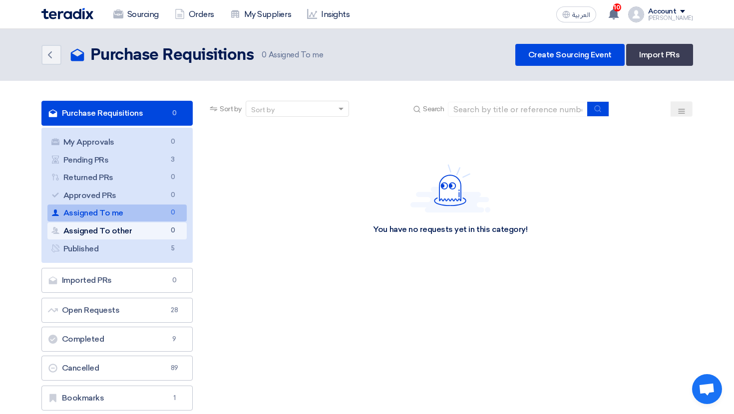
click at [116, 234] on link "Assigned To other Assigned To other 0" at bounding box center [117, 231] width 140 height 17
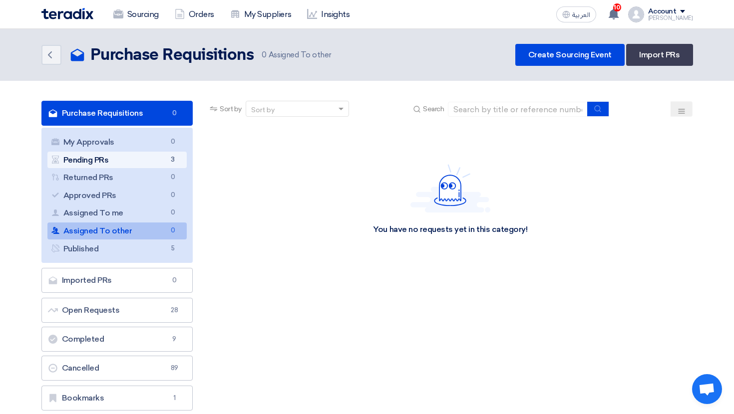
click at [145, 162] on link "Pending PRs Pending PRs 3" at bounding box center [117, 160] width 140 height 17
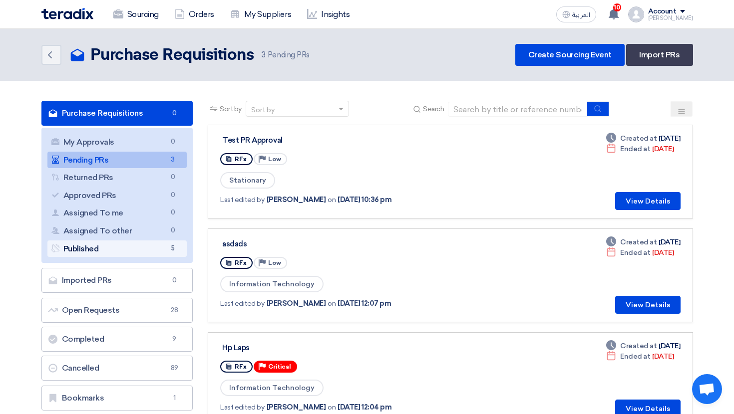
click at [160, 251] on link "Published Published 5" at bounding box center [117, 249] width 140 height 17
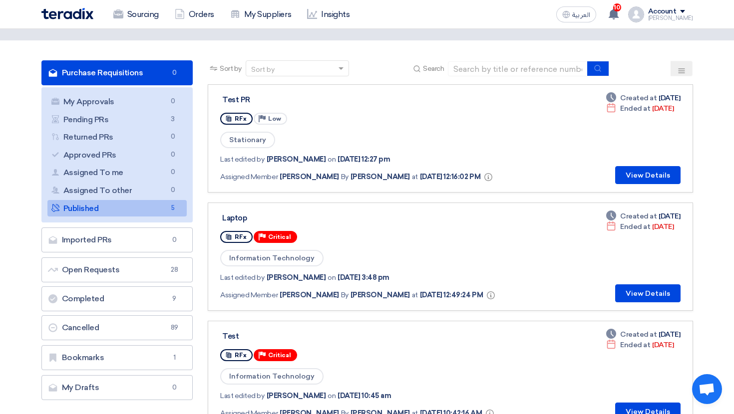
scroll to position [41, 0]
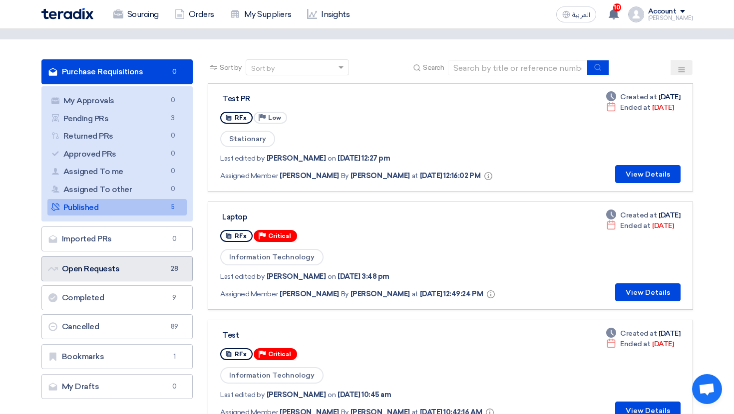
click at [156, 265] on link "Open Requests Open Requests 28" at bounding box center [117, 269] width 152 height 25
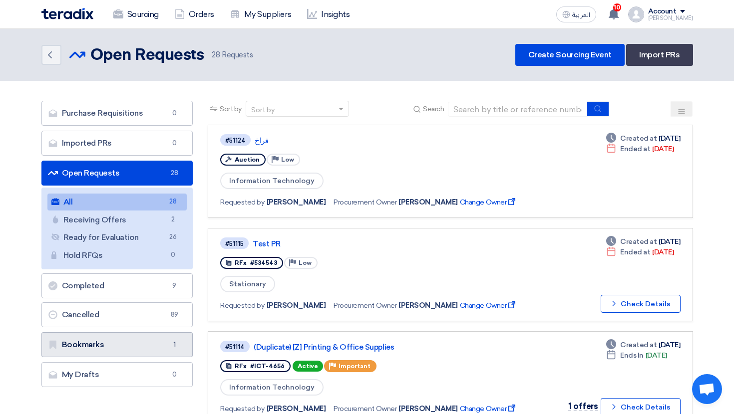
scroll to position [26, 0]
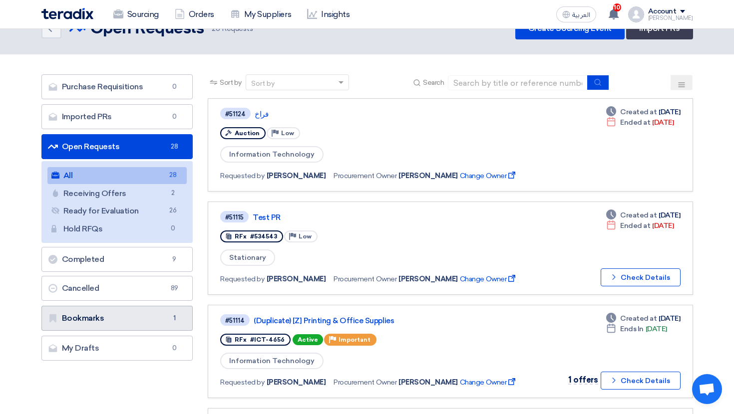
click at [147, 314] on link "Bookmarks Bookmarks 1" at bounding box center [117, 318] width 152 height 25
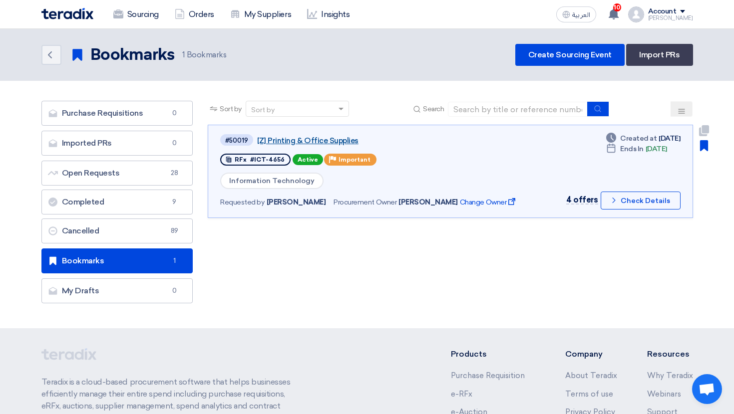
click at [305, 142] on link "[Z] Printing & Office Supplies" at bounding box center [382, 140] width 250 height 9
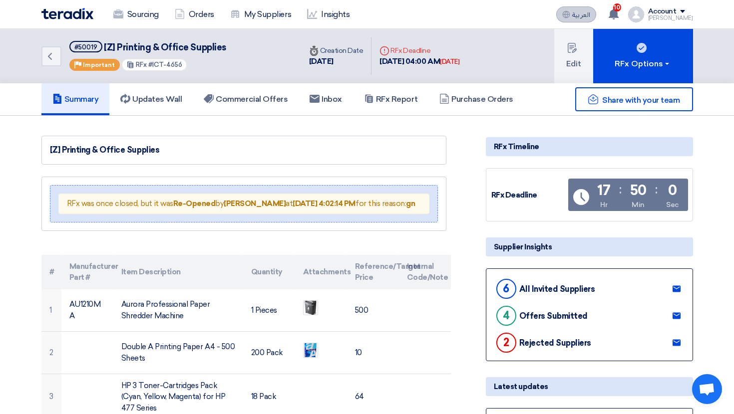
click at [588, 16] on span "العربية" at bounding box center [581, 14] width 18 height 7
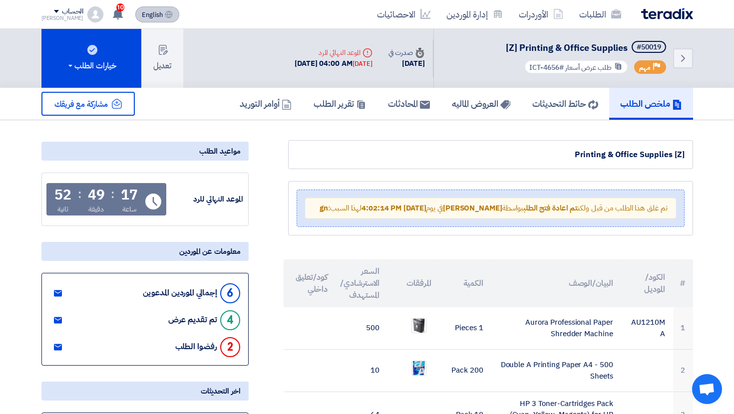
click at [165, 13] on button "English EN" at bounding box center [157, 14] width 44 height 16
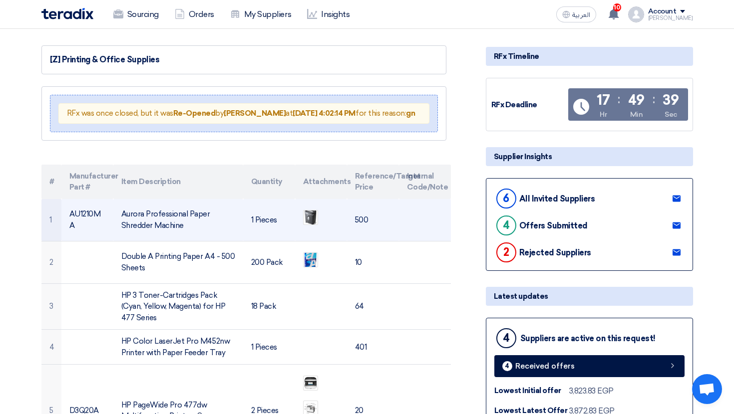
scroll to position [99, 0]
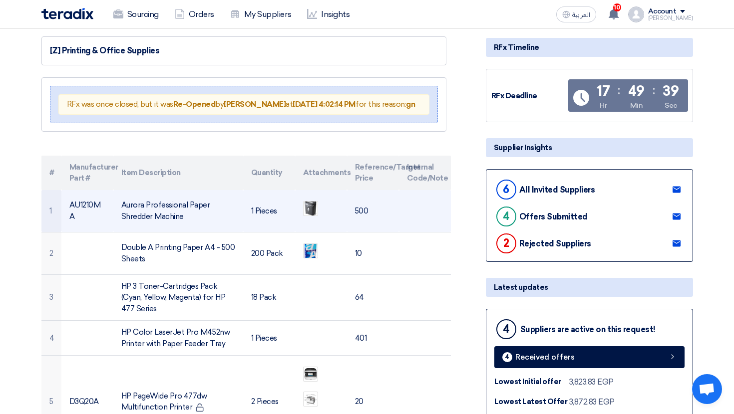
drag, startPoint x: 157, startPoint y: 222, endPoint x: 178, endPoint y: 222, distance: 21.0
click at [178, 222] on td "Aurora Professional Paper Shredder Machine" at bounding box center [178, 211] width 130 height 42
click at [312, 218] on img at bounding box center [310, 208] width 14 height 18
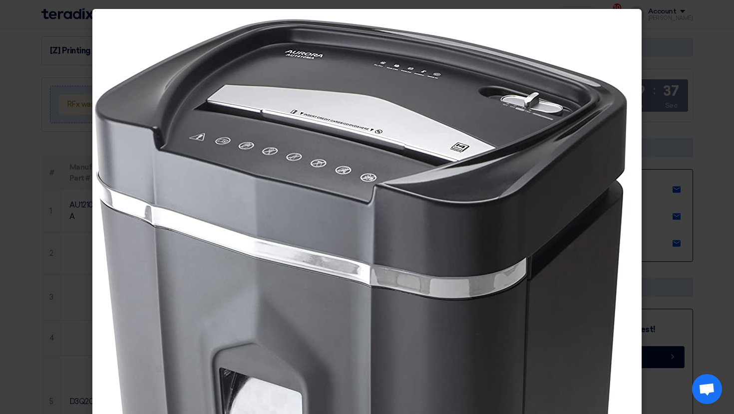
click at [64, 213] on modal-container at bounding box center [367, 207] width 734 height 414
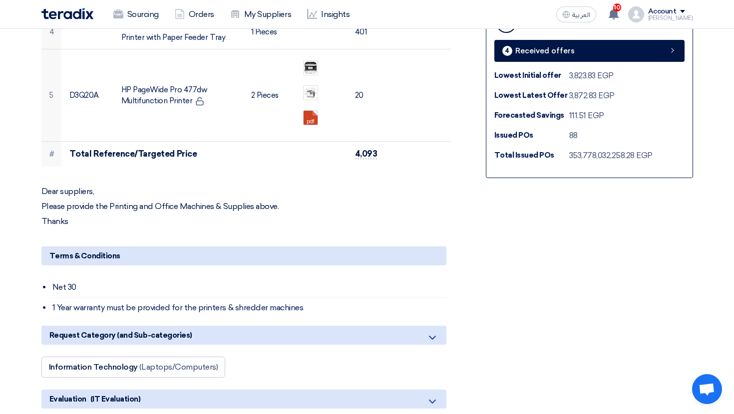
scroll to position [406, 0]
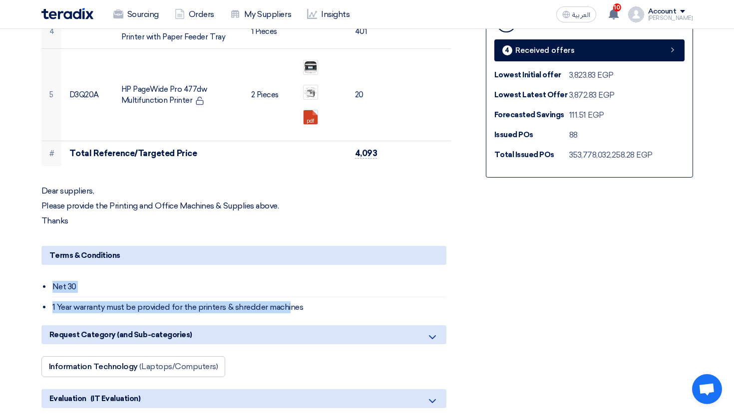
drag, startPoint x: 296, startPoint y: 278, endPoint x: 288, endPoint y: 318, distance: 41.7
click at [287, 317] on div "Terms & Conditions Net 30 1 Year warranty must be provided for the printers & s…" at bounding box center [243, 281] width 405 height 71
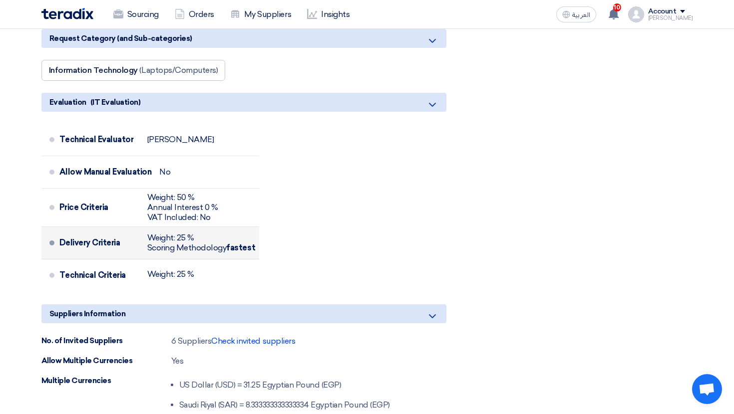
scroll to position [706, 0]
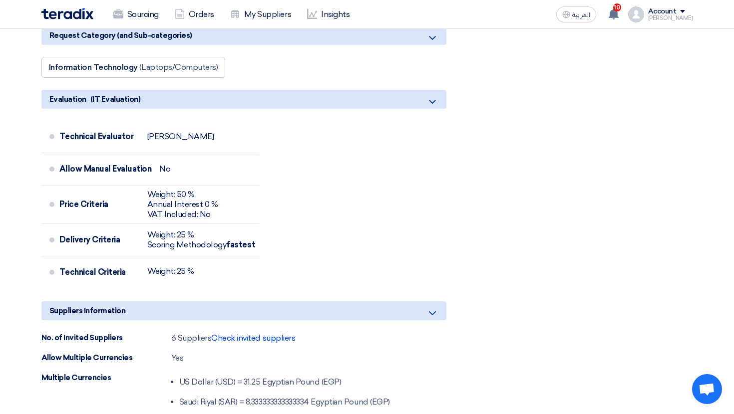
click at [664, 21] on div "Ahmed" at bounding box center [670, 17] width 45 height 5
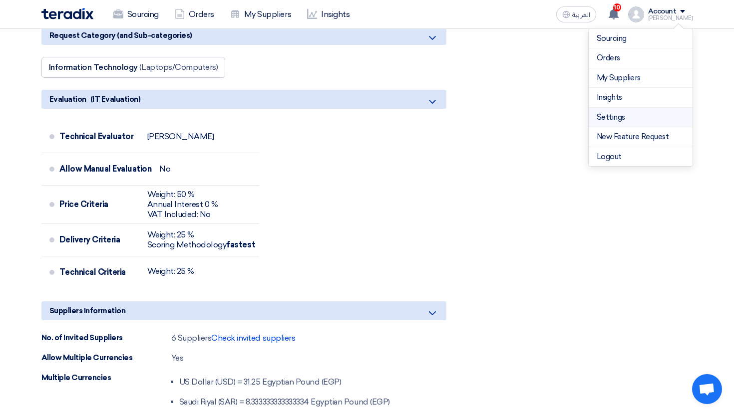
click at [606, 119] on link "Settings" at bounding box center [640, 117] width 88 height 11
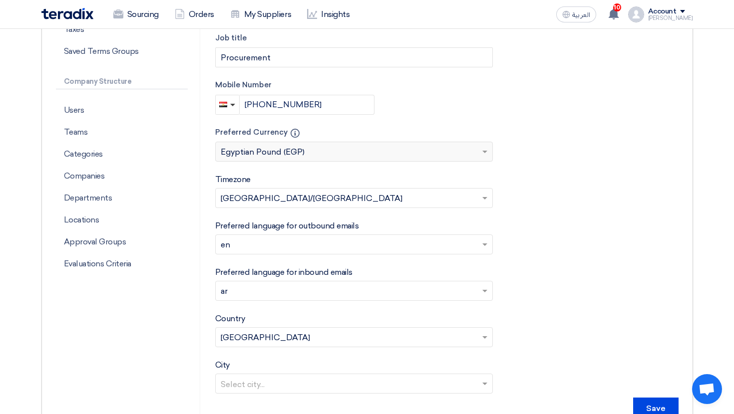
scroll to position [266, 0]
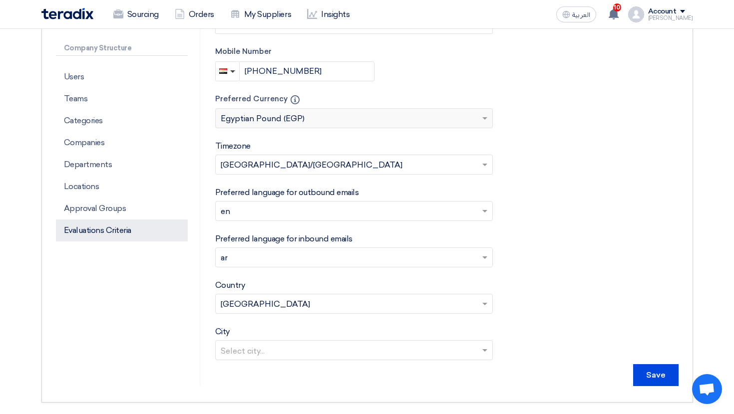
click at [128, 234] on p "Evaluations Criteria" at bounding box center [122, 231] width 132 height 22
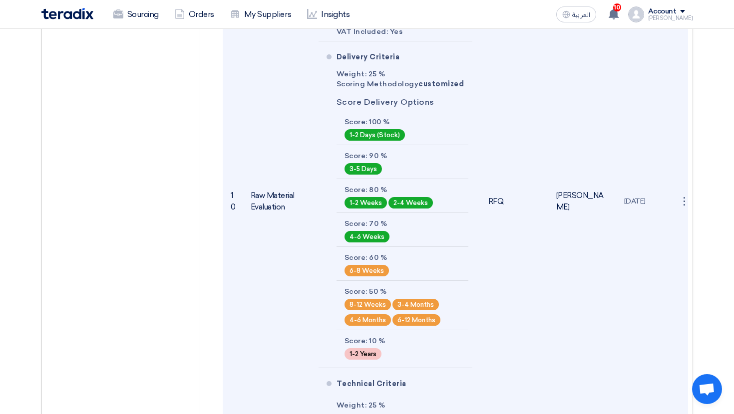
scroll to position [2296, 0]
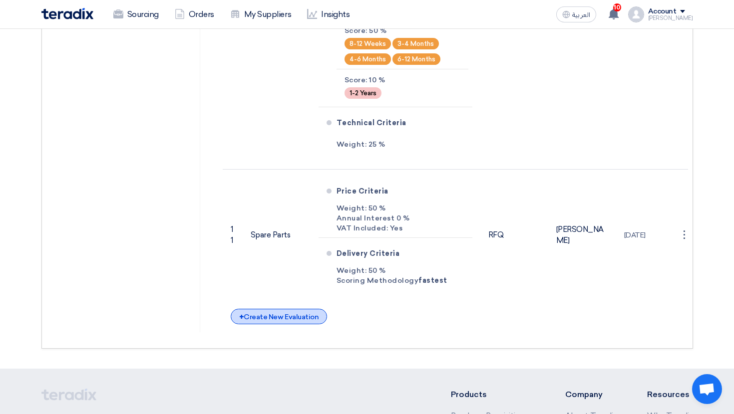
click at [292, 317] on div "+ Create New Evaluation" at bounding box center [279, 316] width 96 height 15
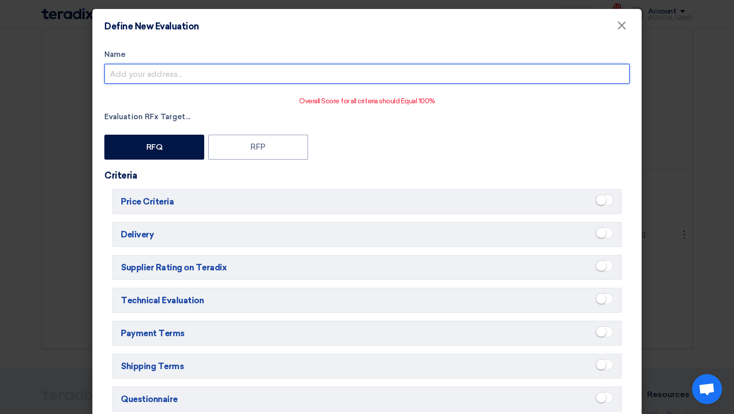
click at [147, 76] on input "Name" at bounding box center [366, 74] width 525 height 20
type input "IT"
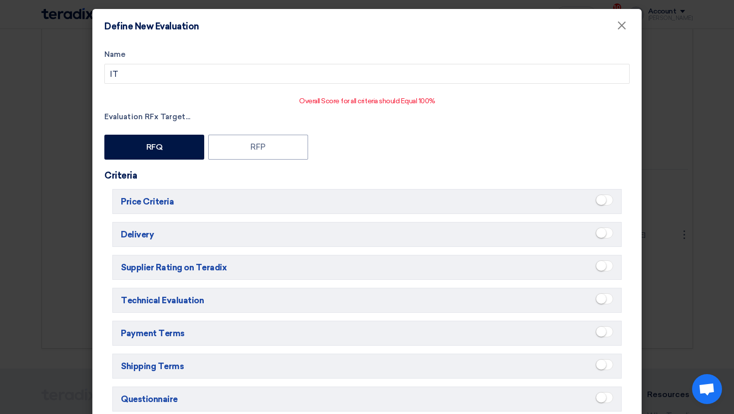
click at [603, 200] on small at bounding box center [601, 200] width 10 height 10
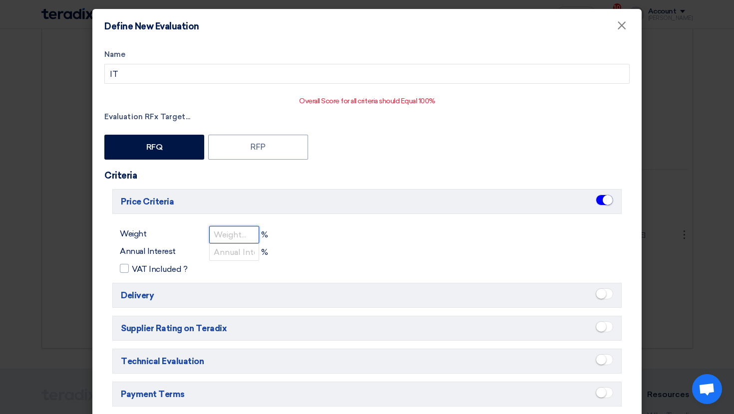
click at [240, 232] on input "number" at bounding box center [234, 234] width 50 height 17
type input "50"
click at [124, 269] on div at bounding box center [124, 268] width 9 height 9
click at [132, 269] on input "VAT Included ?" at bounding box center [135, 266] width 6 height 6
checkbox input "true"
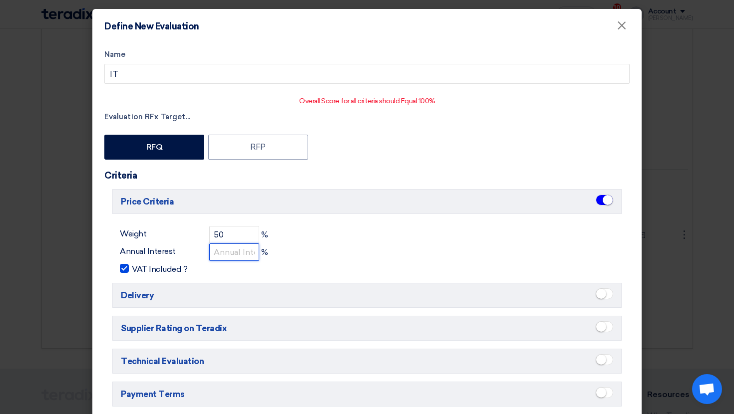
click at [236, 257] on input "number" at bounding box center [234, 252] width 50 height 17
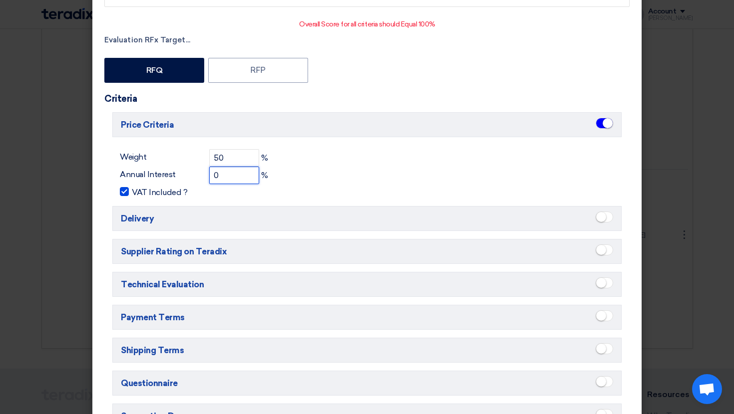
type input "0"
click at [607, 216] on span at bounding box center [603, 217] width 17 height 11
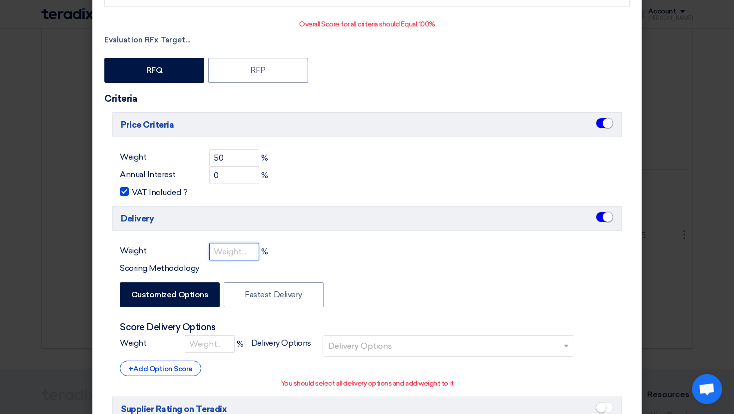
click at [240, 252] on input "number" at bounding box center [234, 251] width 50 height 17
type input "20"
click at [316, 247] on div "Weight 20 % Scoring Methodology Customized Options Fastest Delivery Score Deliv…" at bounding box center [366, 316] width 509 height 146
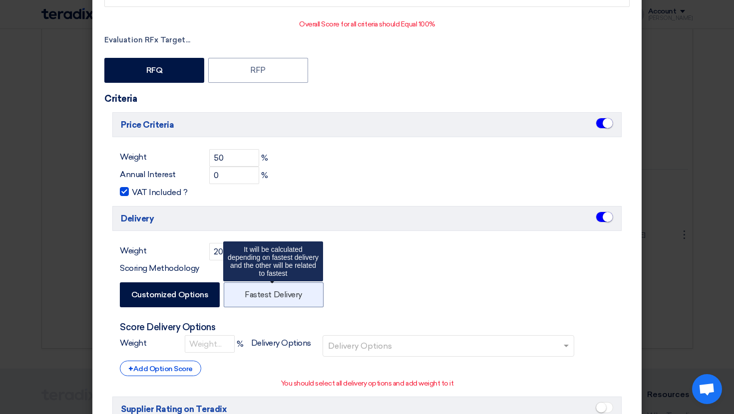
click at [287, 286] on label "Fastest Delivery" at bounding box center [274, 295] width 100 height 25
click at [251, 291] on input "Fastest Delivery" at bounding box center [248, 294] width 6 height 6
radio input "false"
radio input "true"
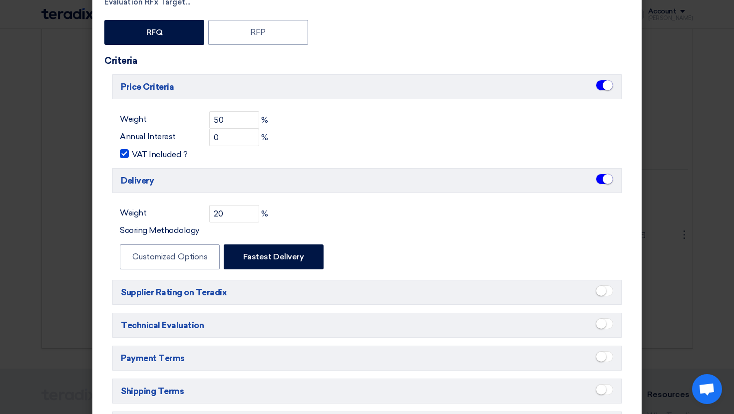
scroll to position [159, 0]
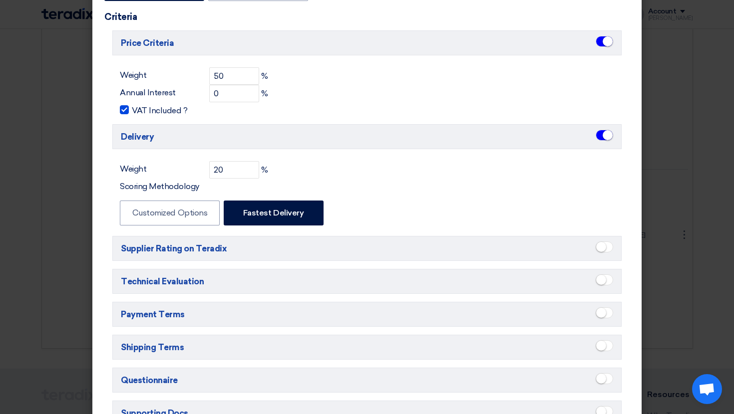
click at [604, 246] on small at bounding box center [601, 247] width 10 height 10
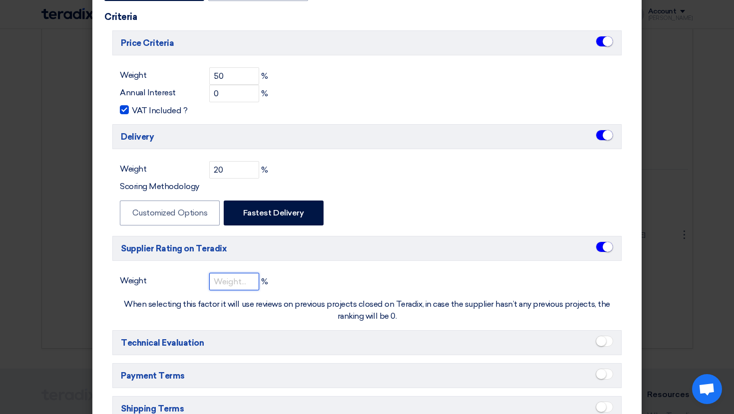
click at [213, 283] on input "number" at bounding box center [234, 281] width 50 height 17
type input "5"
click at [307, 286] on div "Weight 5 % When selecting this factor it will use reviews on previous projects …" at bounding box center [366, 297] width 509 height 49
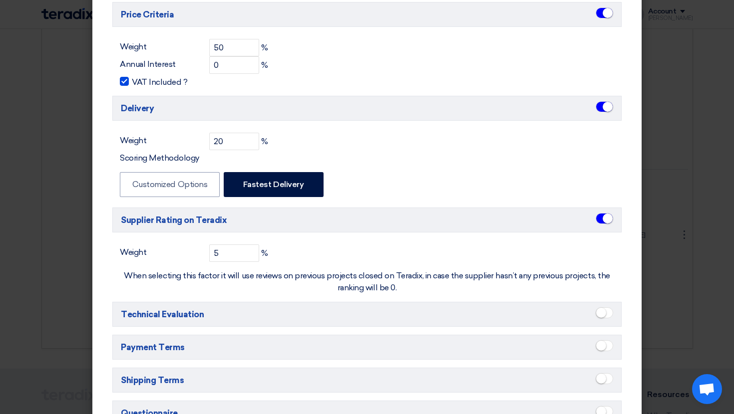
scroll to position [191, 0]
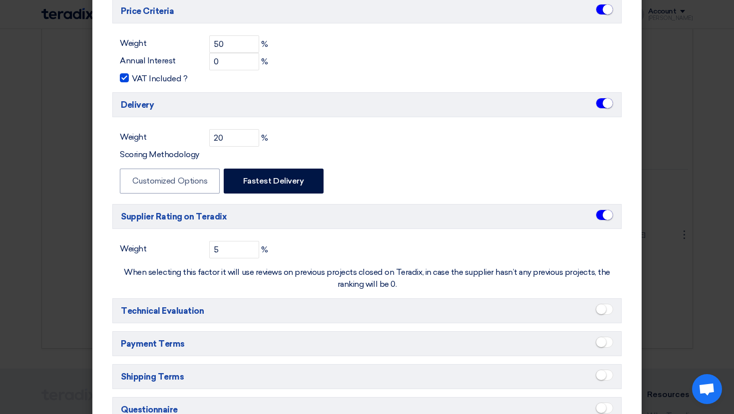
click at [600, 311] on small at bounding box center [601, 309] width 10 height 10
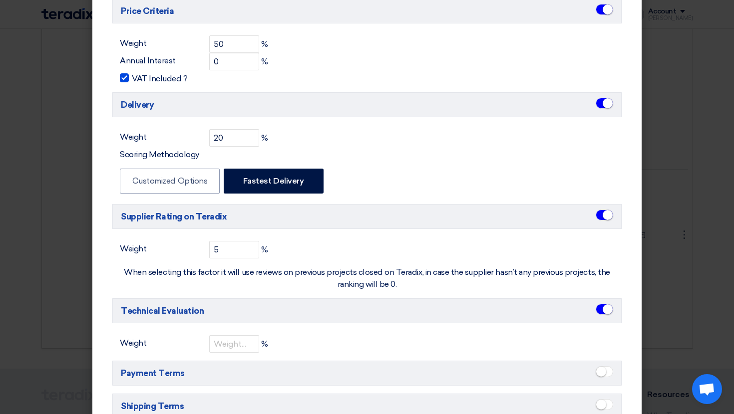
scroll to position [250, 0]
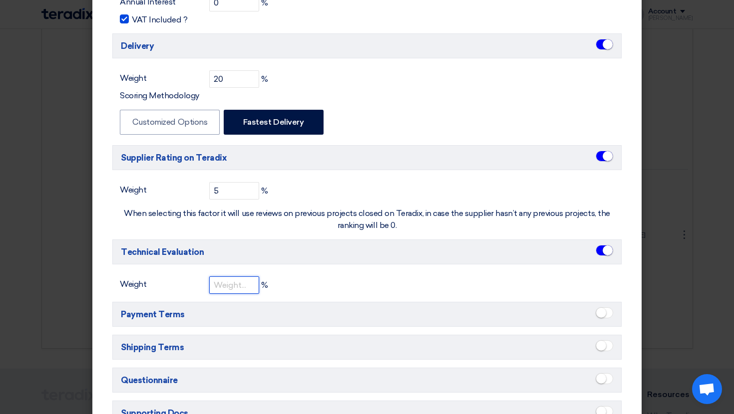
click at [233, 292] on input "number" at bounding box center [234, 285] width 50 height 17
type input "1"
type input "15"
click at [307, 297] on div "Price Criteria Weight 50 % Annual Interest 0 % VAT Included ? Delivery Weight 2…" at bounding box center [366, 183] width 525 height 486
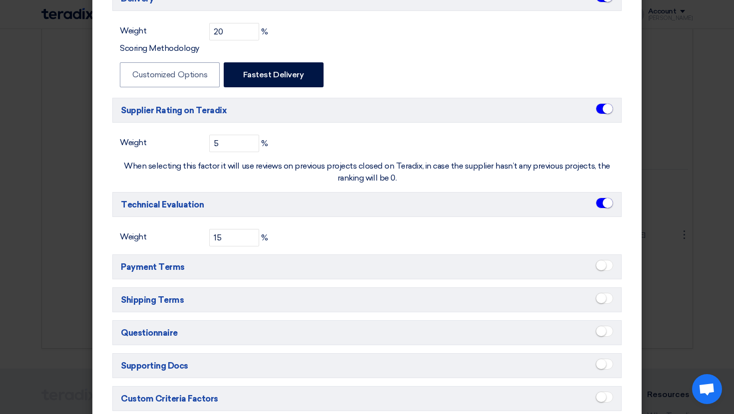
scroll to position [307, 0]
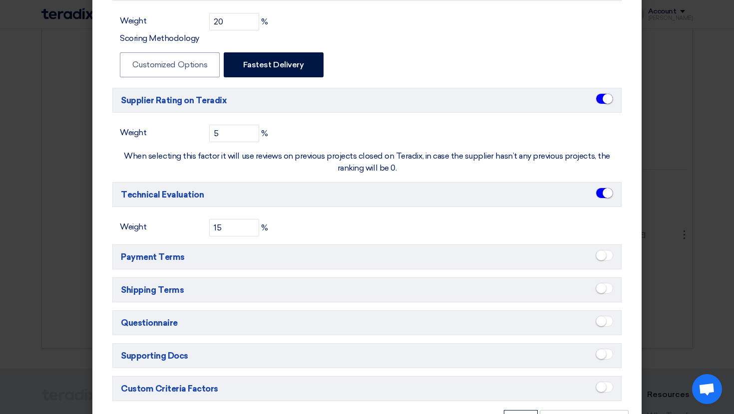
click at [606, 256] on span at bounding box center [603, 255] width 17 height 11
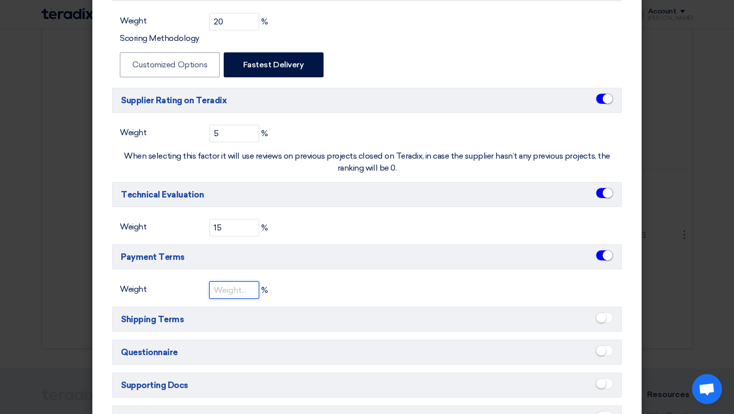
click at [236, 292] on input "number" at bounding box center [234, 290] width 50 height 17
type input "10"
click at [346, 292] on div "Weight 10 %" at bounding box center [366, 290] width 509 height 17
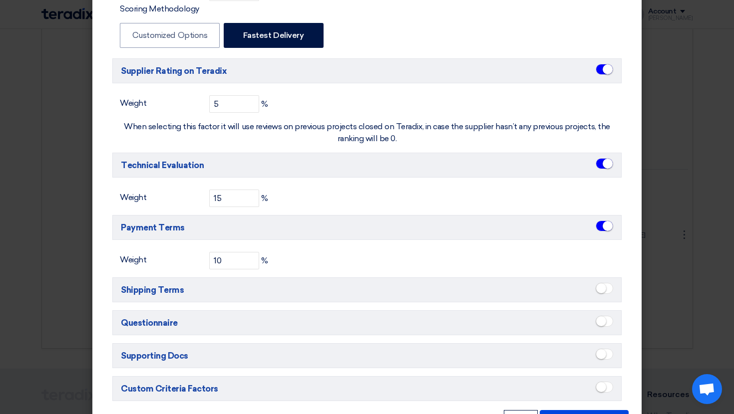
scroll to position [362, 0]
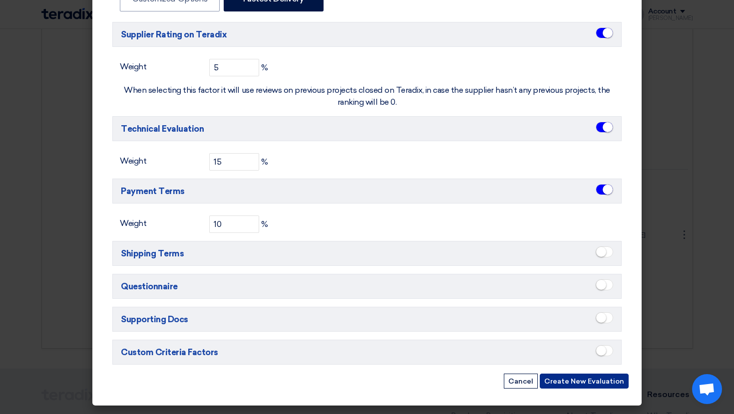
click at [580, 380] on button "Create New Evaluation" at bounding box center [584, 381] width 89 height 15
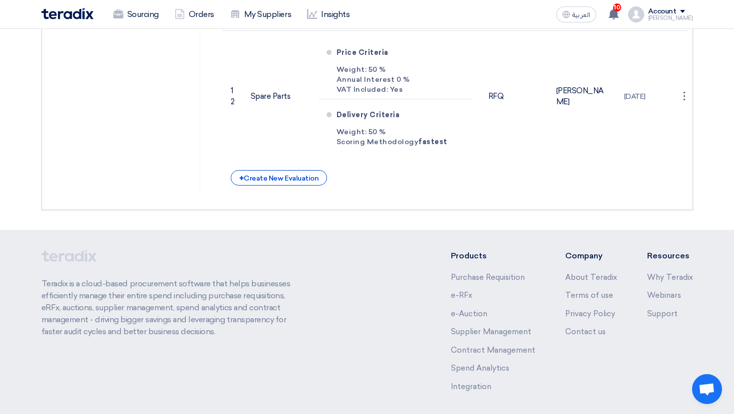
scroll to position [2762, 0]
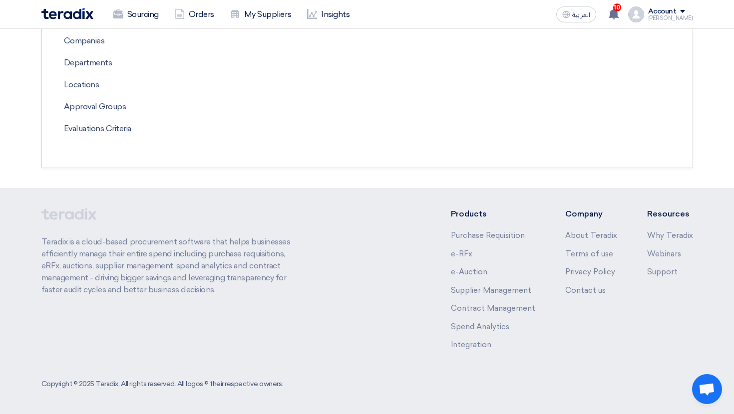
scroll to position [266, 0]
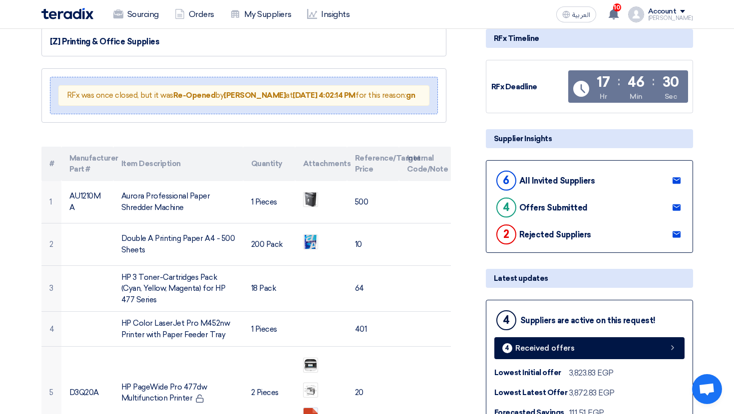
scroll to position [98, 0]
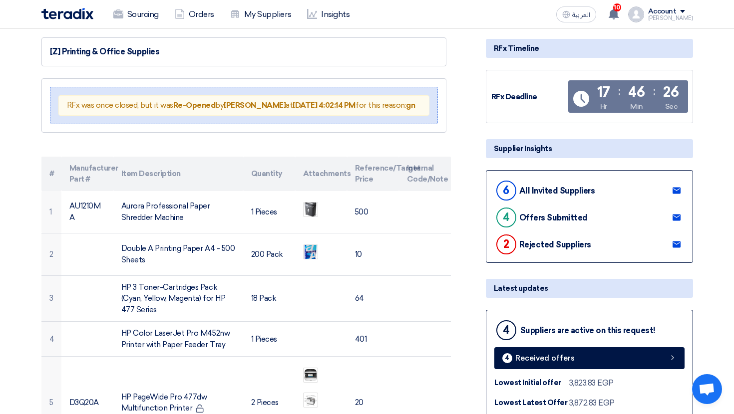
click at [505, 185] on div "6" at bounding box center [506, 191] width 20 height 20
drag, startPoint x: 505, startPoint y: 185, endPoint x: 546, endPoint y: 187, distance: 41.0
click at [546, 186] on div "6 All Invited Suppliers" at bounding box center [544, 191] width 101 height 24
click at [506, 237] on div "2" at bounding box center [506, 245] width 20 height 20
drag, startPoint x: 499, startPoint y: 216, endPoint x: 540, endPoint y: 216, distance: 40.9
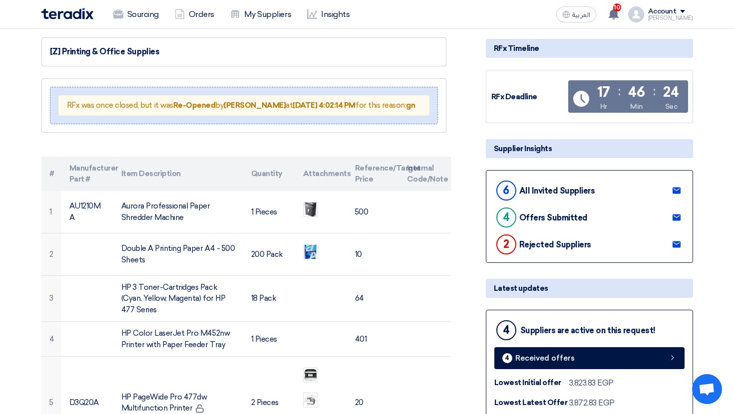
click at [540, 216] on div "4 Offers Submitted" at bounding box center [540, 218] width 93 height 24
click at [540, 216] on div "Offers Submitted" at bounding box center [553, 217] width 68 height 9
drag, startPoint x: 501, startPoint y: 241, endPoint x: 552, endPoint y: 242, distance: 50.9
click at [552, 242] on div "2 Rejected Suppliers" at bounding box center [542, 245] width 97 height 24
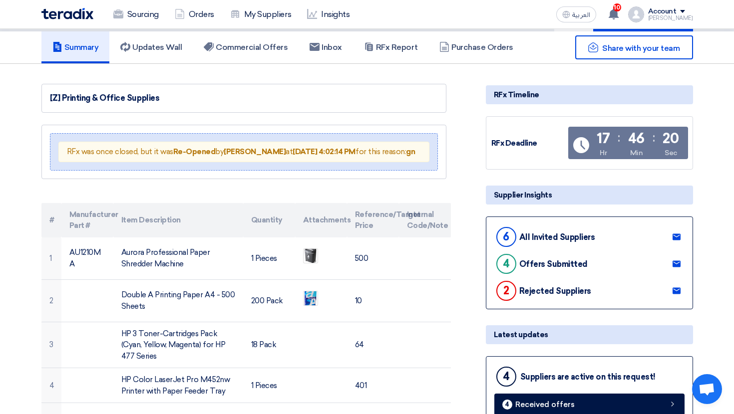
scroll to position [0, 0]
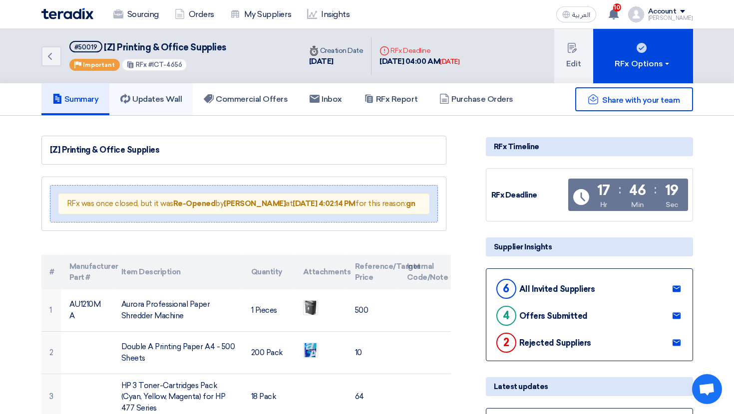
click at [153, 105] on link "Updates Wall" at bounding box center [150, 99] width 83 height 32
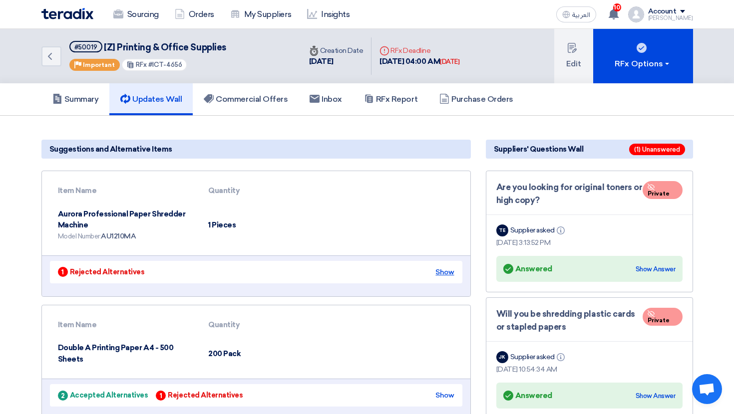
click at [453, 276] on div "Show" at bounding box center [444, 272] width 18 height 10
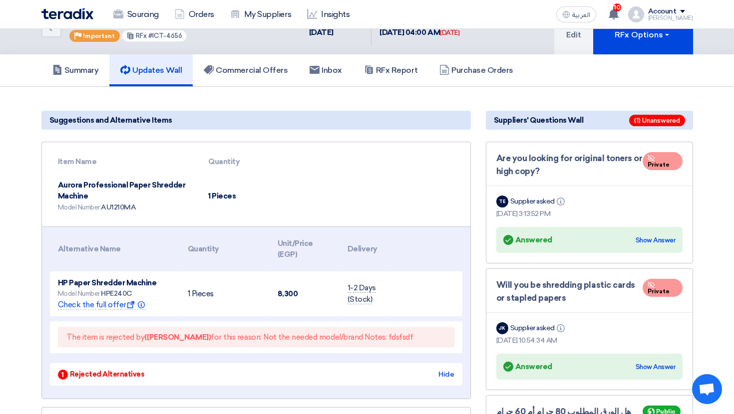
scroll to position [31, 0]
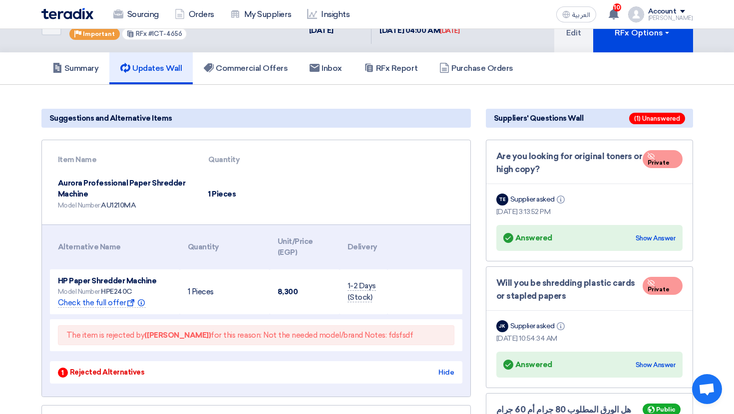
drag, startPoint x: 73, startPoint y: 182, endPoint x: 103, endPoint y: 191, distance: 31.1
click at [103, 191] on td "Aurora Professional Paper Shredder Machine Model Number: AU1210MA" at bounding box center [125, 194] width 151 height 45
click at [65, 178] on td "Aurora Professional Paper Shredder Machine Model Number: AU1210MA" at bounding box center [125, 194] width 151 height 45
drag, startPoint x: 57, startPoint y: 186, endPoint x: 105, endPoint y: 185, distance: 47.9
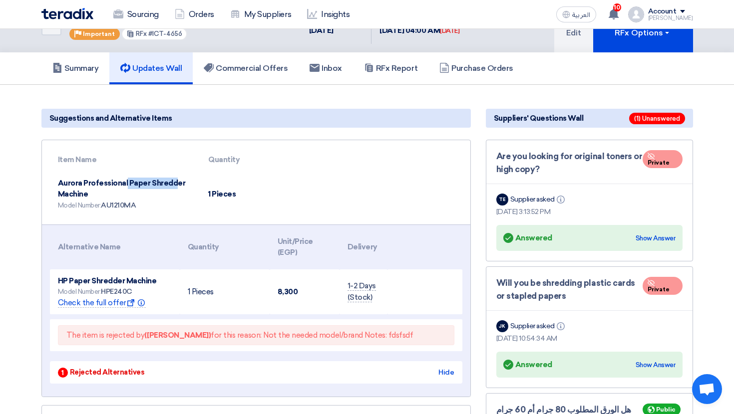
click at [105, 185] on td "Aurora Professional Paper Shredder Machine Model Number: AU1210MA" at bounding box center [125, 194] width 151 height 45
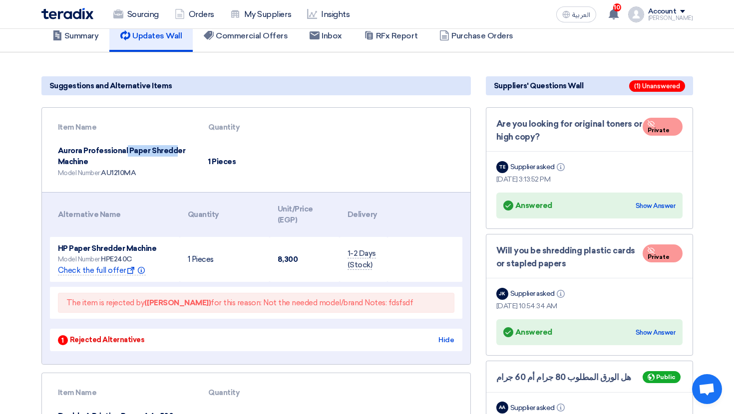
scroll to position [75, 0]
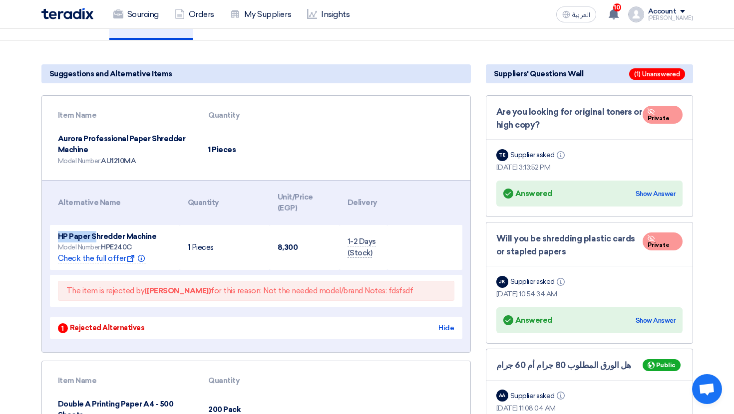
drag, startPoint x: 56, startPoint y: 232, endPoint x: 96, endPoint y: 235, distance: 40.0
click at [96, 235] on td "HP Paper Shredder Machine Model Number: HPE240C Check the full offer Show offer…" at bounding box center [115, 247] width 130 height 45
click at [278, 281] on div "The item is rejected by (Faizan Ahmed) for this reason: Not the needed model/br…" at bounding box center [256, 291] width 396 height 20
drag, startPoint x: 148, startPoint y: 288, endPoint x: 187, endPoint y: 288, distance: 38.9
click at [187, 288] on b "(Faizan Ahmed)" at bounding box center [177, 291] width 66 height 9
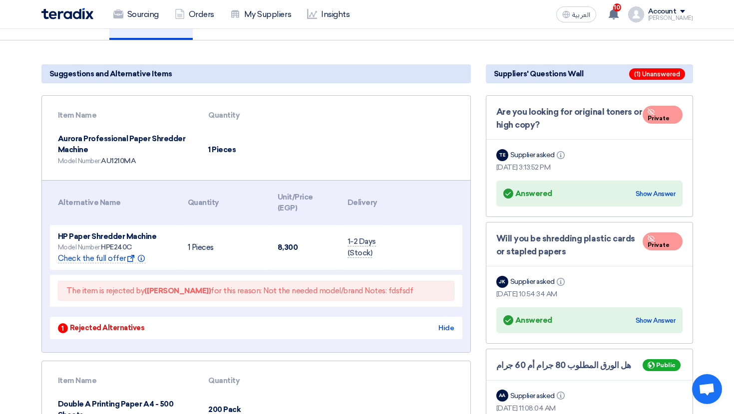
click at [345, 298] on div "The item is rejected by (Faizan Ahmed) for this reason: Not the needed model/br…" at bounding box center [256, 291] width 396 height 20
drag, startPoint x: 357, startPoint y: 291, endPoint x: 398, endPoint y: 291, distance: 41.4
click at [398, 291] on div "The item is rejected by (Faizan Ahmed) for this reason: Not the needed model/br…" at bounding box center [256, 291] width 396 height 20
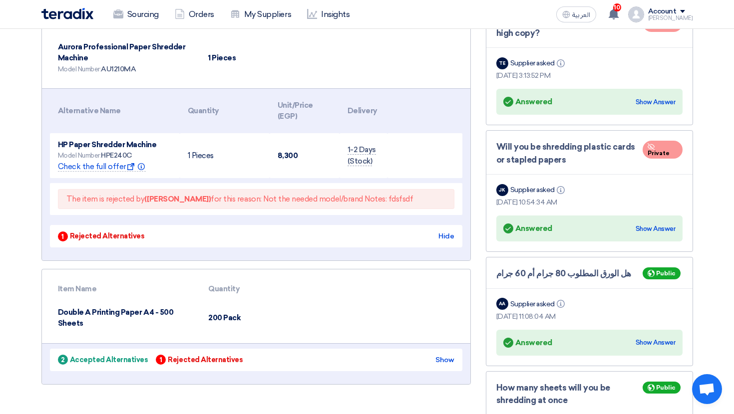
scroll to position [183, 0]
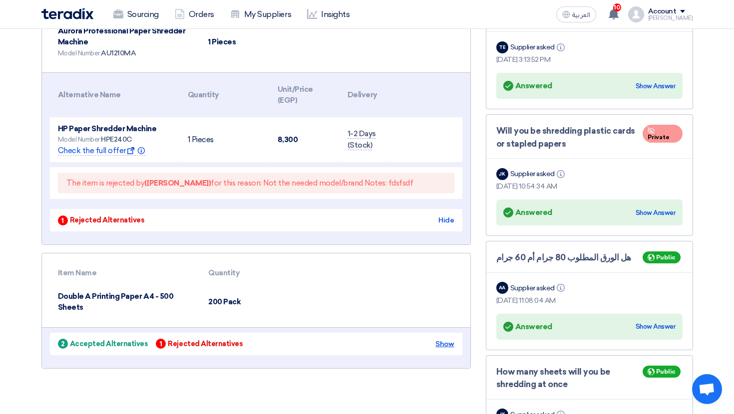
click at [453, 340] on div "Show" at bounding box center [444, 344] width 18 height 10
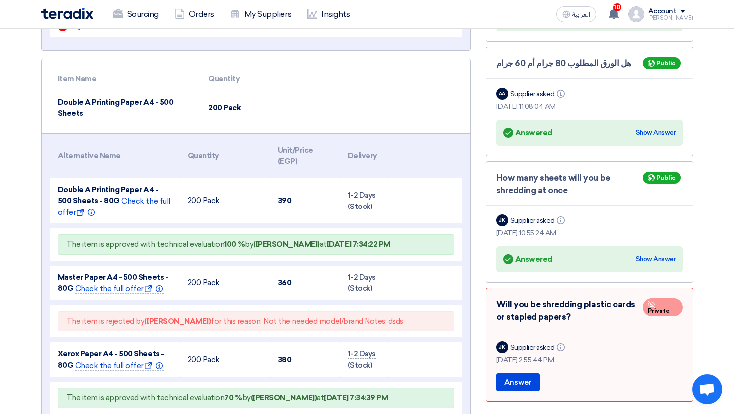
scroll to position [399, 0]
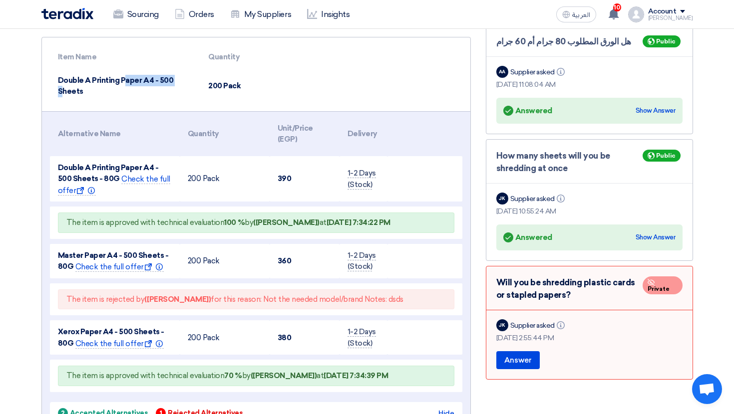
drag, startPoint x: 51, startPoint y: 81, endPoint x: 111, endPoint y: 85, distance: 60.5
click at [111, 85] on td "Double A Printing Paper A4 - 500 Sheets" at bounding box center [125, 86] width 151 height 34
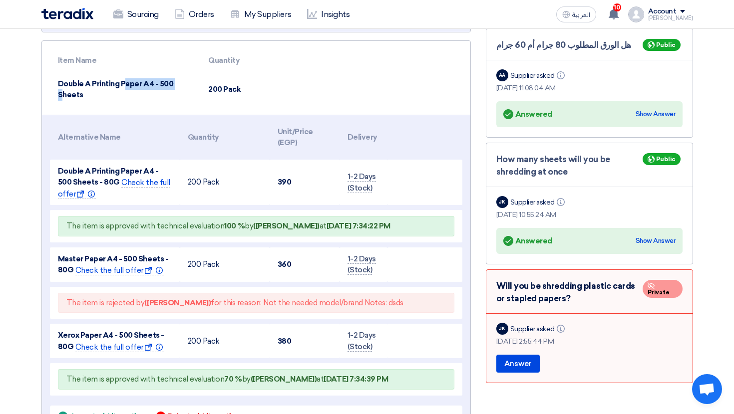
click at [89, 90] on td "Double A Printing Paper A4 - 500 Sheets" at bounding box center [125, 89] width 151 height 34
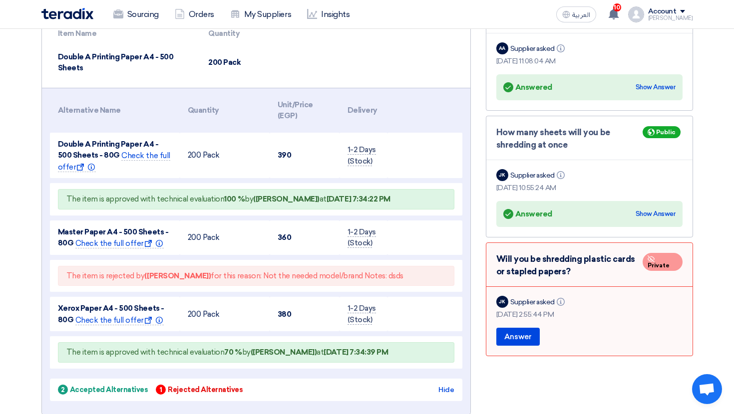
scroll to position [425, 0]
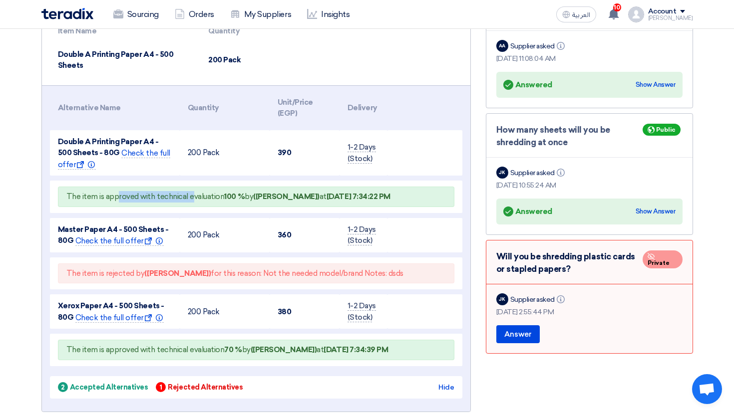
drag, startPoint x: 115, startPoint y: 194, endPoint x: 189, endPoint y: 194, distance: 73.4
click at [189, 194] on span "The item is approved with technical evaluation 100 % by (Faizan Ahmed) at Sep 9…" at bounding box center [228, 196] width 324 height 9
drag, startPoint x: 260, startPoint y: 194, endPoint x: 288, endPoint y: 194, distance: 28.5
click at [288, 194] on b "(Faizan Ahmed)" at bounding box center [286, 196] width 66 height 9
drag, startPoint x: 223, startPoint y: 193, endPoint x: 249, endPoint y: 193, distance: 26.0
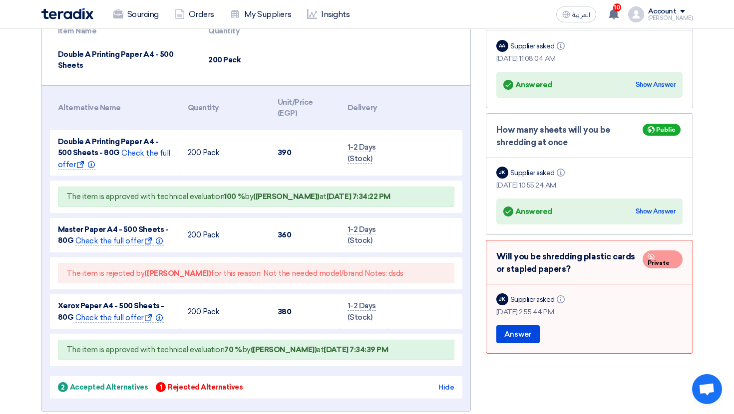
click at [249, 193] on span "The item is approved with technical evaluation 100 % by (Faizan Ahmed) at Sep 9…" at bounding box center [228, 196] width 324 height 9
drag, startPoint x: 321, startPoint y: 199, endPoint x: 395, endPoint y: 198, distance: 74.4
click at [395, 198] on div "The item is approved with technical evaluation 100 % by (Faizan Ahmed) at Sep 9…" at bounding box center [256, 197] width 396 height 20
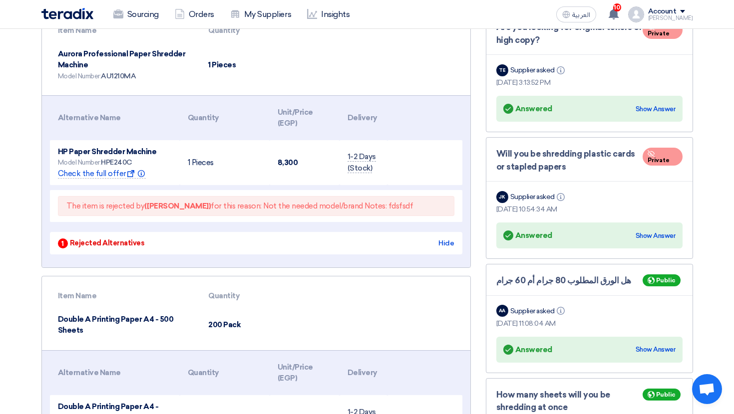
scroll to position [151, 0]
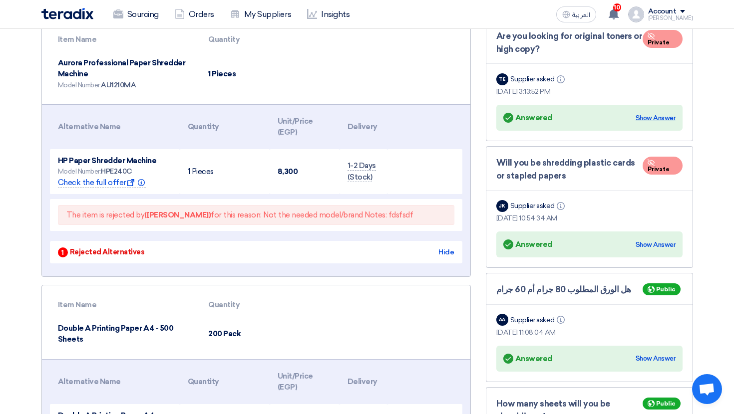
click at [659, 118] on div "Show Answer" at bounding box center [655, 118] width 40 height 10
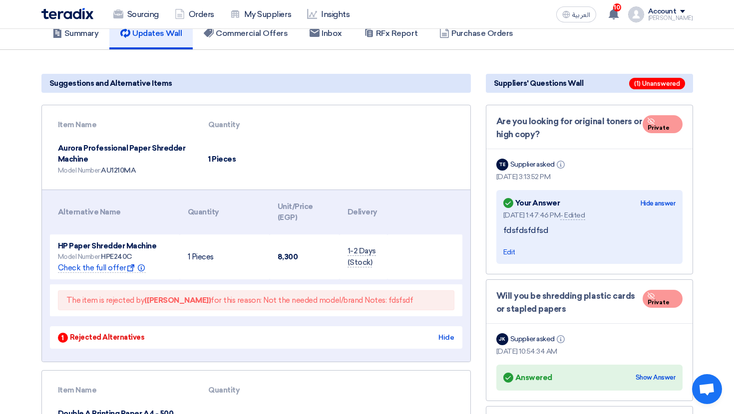
scroll to position [0, 0]
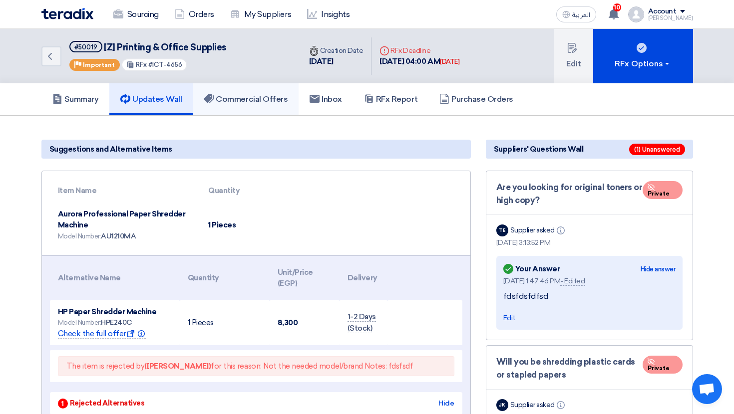
click at [239, 105] on link "Commercial Offers" at bounding box center [246, 99] width 106 height 32
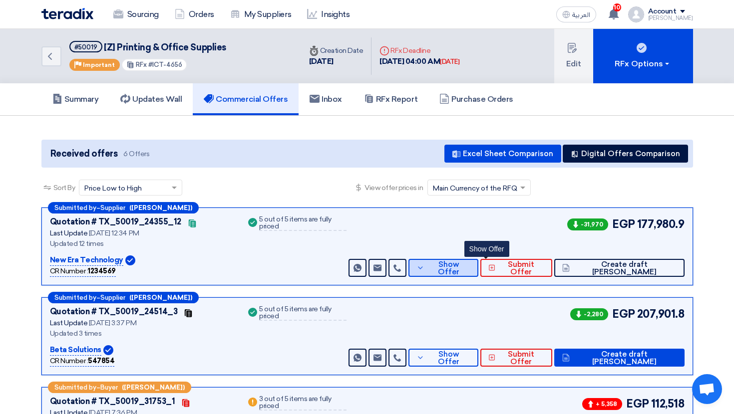
click at [478, 260] on button "Show Offer" at bounding box center [442, 268] width 69 height 18
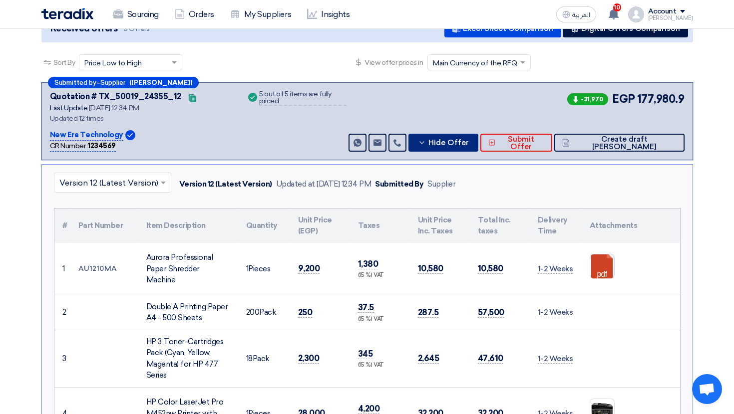
scroll to position [127, 0]
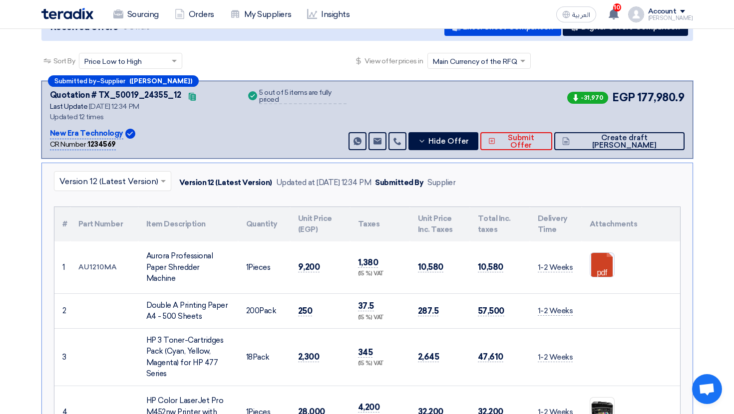
drag, startPoint x: 61, startPoint y: 130, endPoint x: 113, endPoint y: 130, distance: 52.4
click at [113, 130] on p "New Era Technology" at bounding box center [86, 134] width 73 height 12
drag, startPoint x: 48, startPoint y: 146, endPoint x: 101, endPoint y: 145, distance: 53.4
click at [101, 145] on div "Submitted by – Supplier (James K.) Quotation # TX_50019_24355_12 Contacts Last …" at bounding box center [366, 120] width 651 height 78
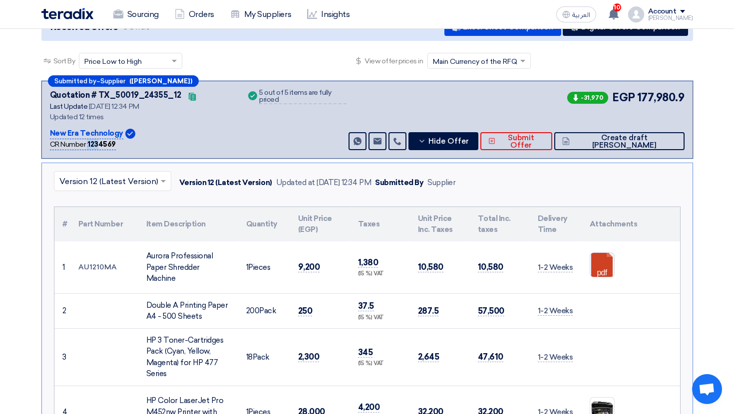
click at [101, 145] on b "1234569" at bounding box center [102, 144] width 28 height 8
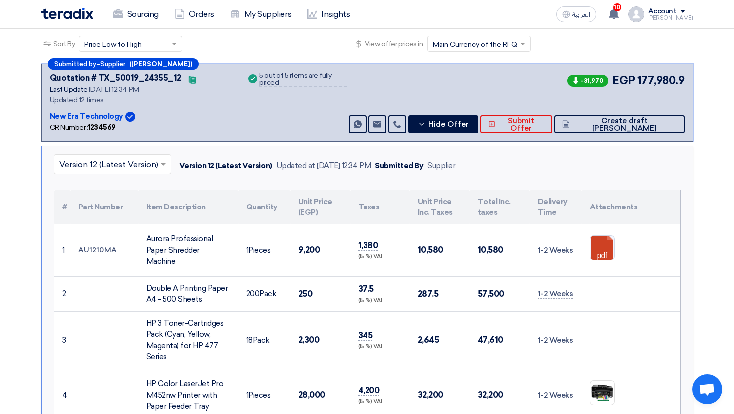
scroll to position [144, 0]
click at [135, 165] on input "text" at bounding box center [107, 165] width 96 height 16
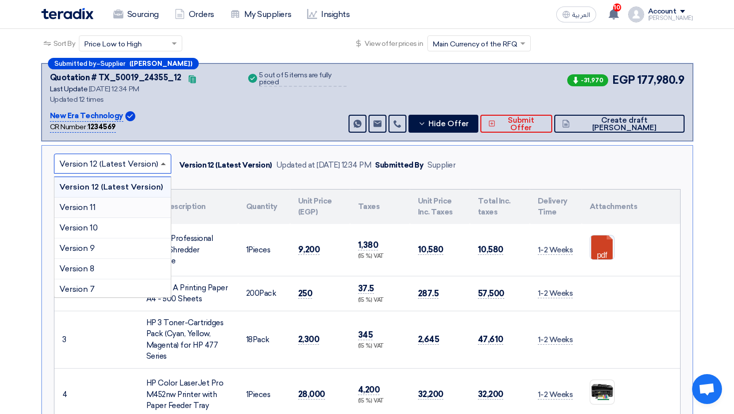
click at [163, 165] on span at bounding box center [163, 164] width 5 height 2
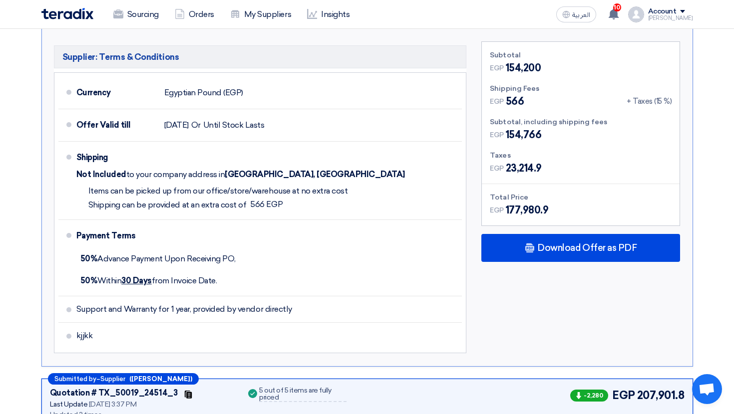
scroll to position [601, 0]
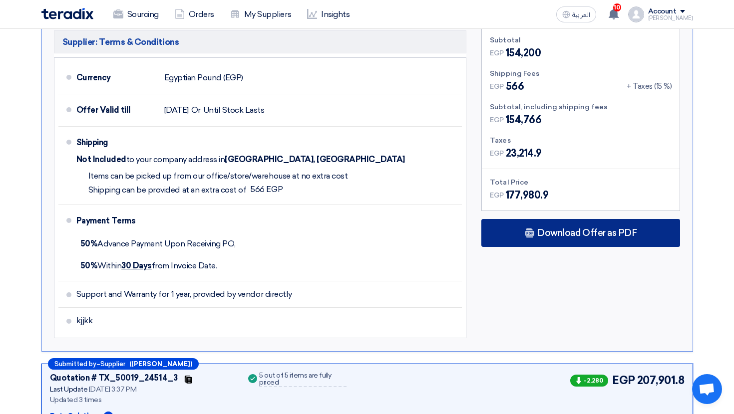
click at [559, 238] on span "Download Offer as PDF" at bounding box center [586, 233] width 99 height 9
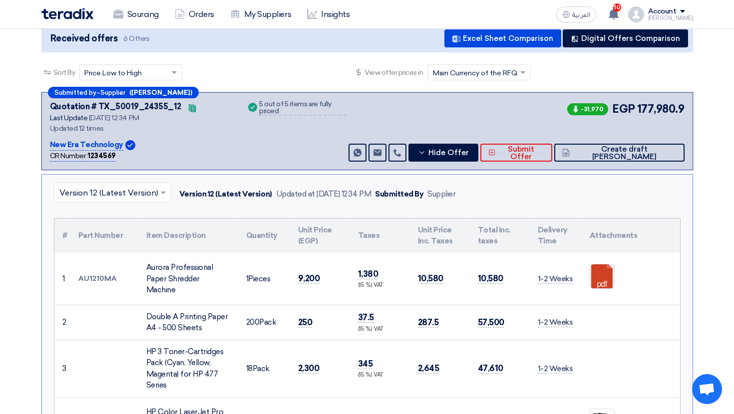
scroll to position [114, 0]
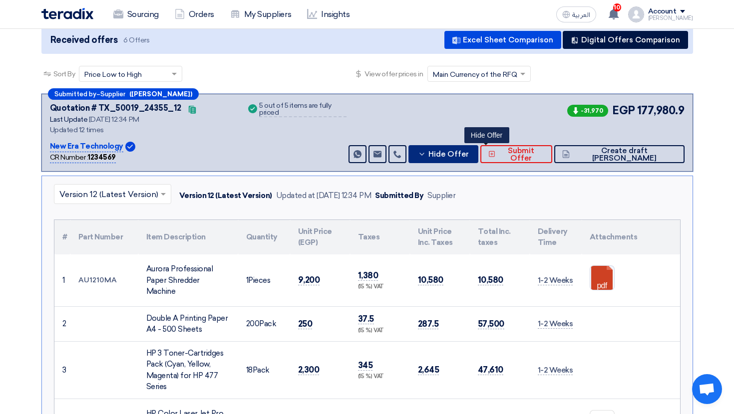
click at [478, 161] on button "Hide Offer" at bounding box center [442, 154] width 69 height 18
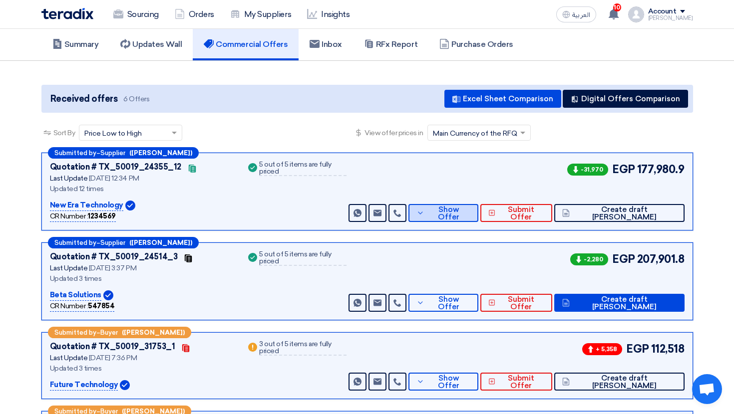
scroll to position [59, 0]
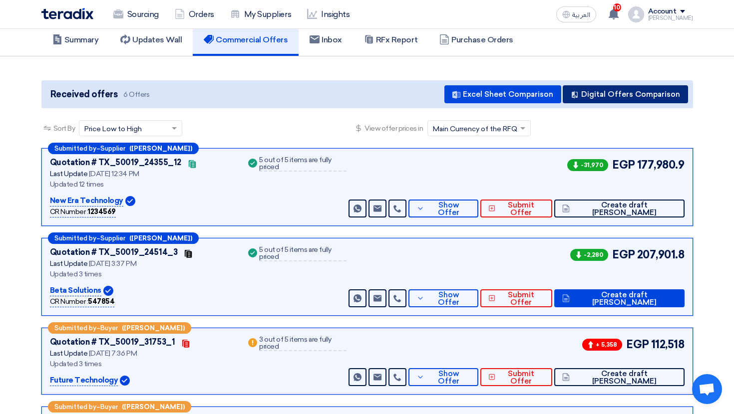
click at [613, 92] on button "Digital Offers Comparison" at bounding box center [625, 94] width 125 height 18
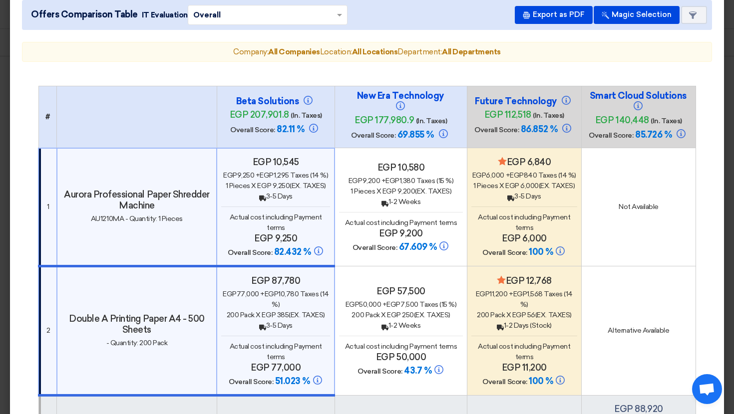
scroll to position [42, 0]
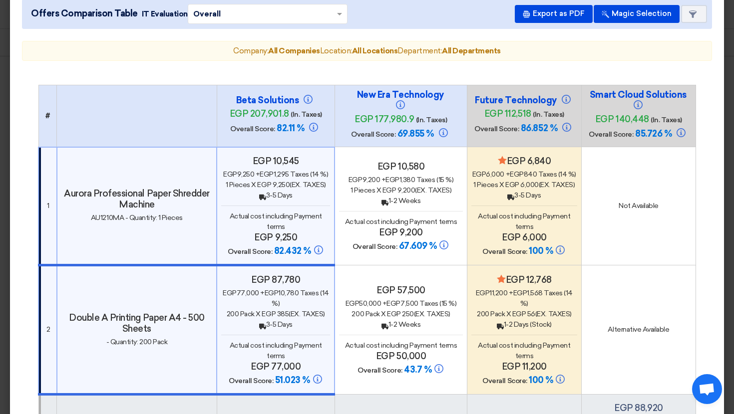
drag, startPoint x: 253, startPoint y: 102, endPoint x: 268, endPoint y: 101, distance: 14.5
click at [268, 101] on h4 "Beta Solutions" at bounding box center [276, 100] width 100 height 11
drag, startPoint x: 275, startPoint y: 127, endPoint x: 292, endPoint y: 127, distance: 18.0
click at [292, 127] on span "82.11 %" at bounding box center [291, 128] width 28 height 11
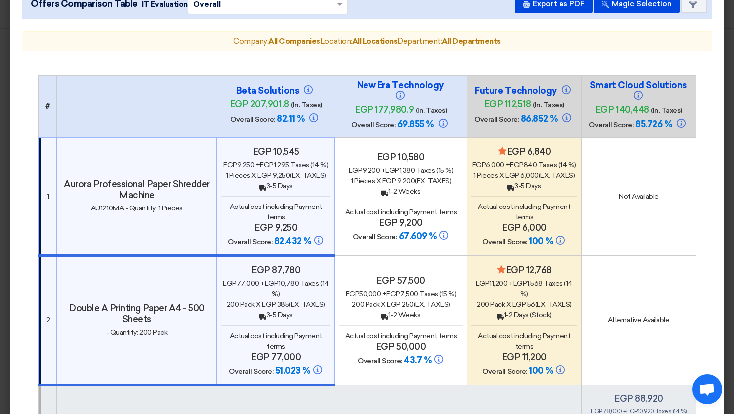
scroll to position [50, 0]
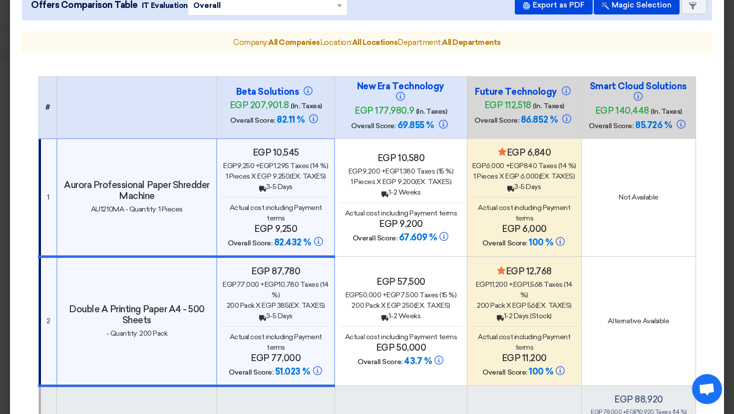
drag, startPoint x: 547, startPoint y: 244, endPoint x: 525, endPoint y: 244, distance: 22.0
click at [525, 244] on h4 "Overall Score: 100 %" at bounding box center [524, 243] width 106 height 12
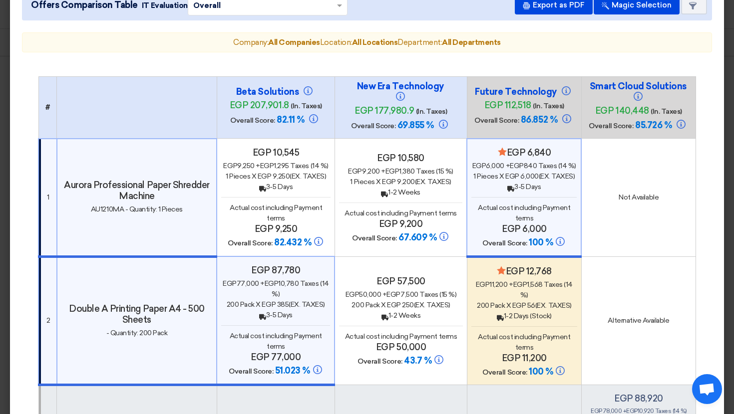
scroll to position [3, 0]
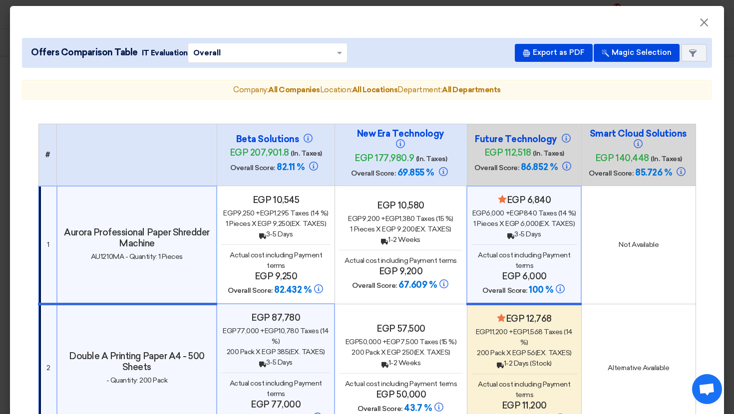
click at [315, 51] on input "text" at bounding box center [262, 52] width 139 height 15
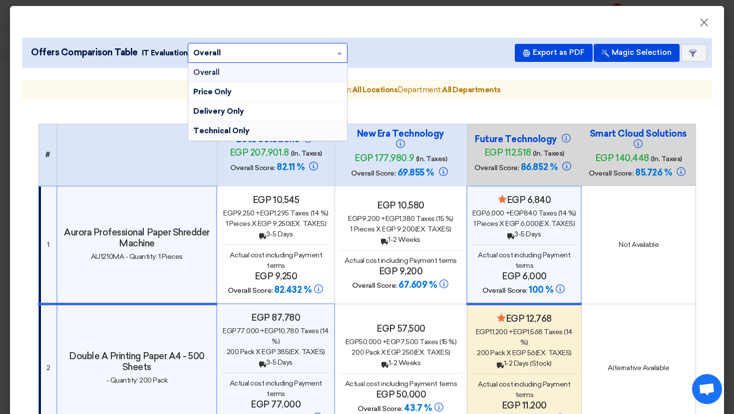
click at [363, 220] on div "egp 9,200 + egp 1,380 Taxes (15 %)" at bounding box center [401, 219] width 124 height 10
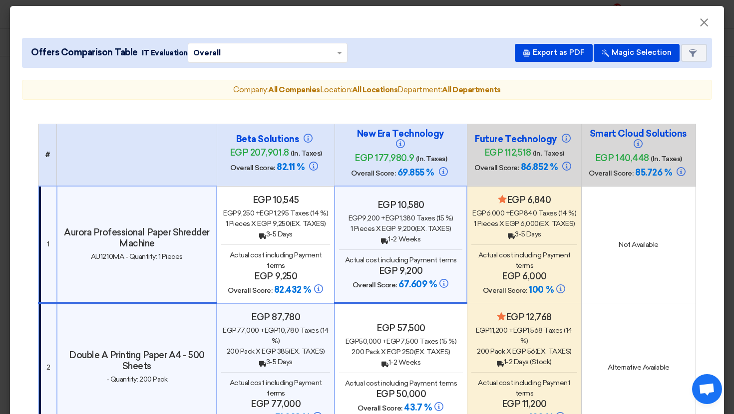
click at [266, 232] on div "Back 3-5 Days" at bounding box center [275, 234] width 109 height 10
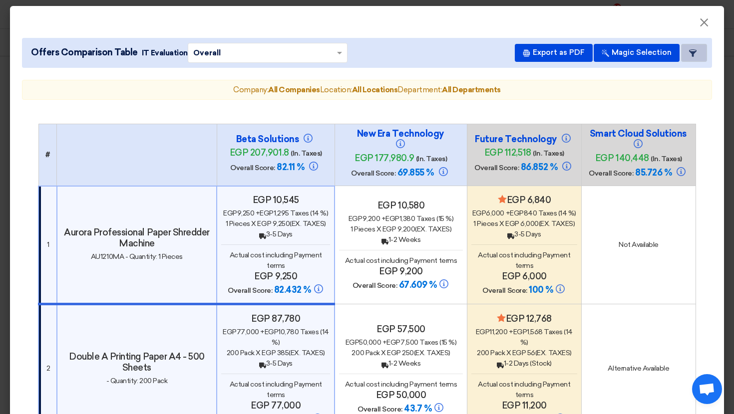
click at [698, 51] on button "Item Card filters" at bounding box center [694, 53] width 26 height 18
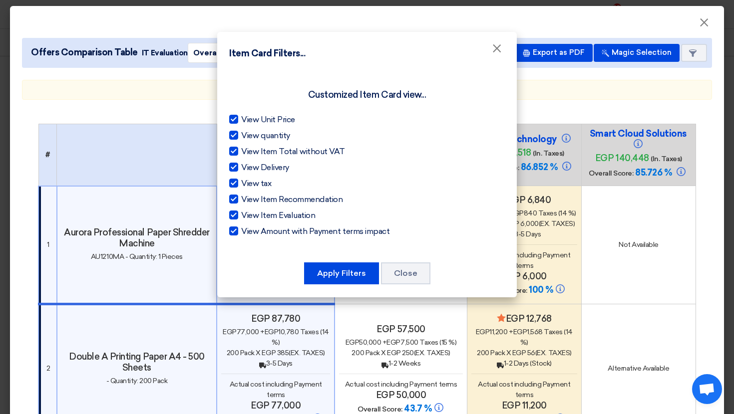
click at [237, 121] on div at bounding box center [233, 119] width 9 height 9
click at [241, 120] on input "View Unit Price" at bounding box center [244, 117] width 6 height 6
checkbox input "false"
click at [237, 133] on div at bounding box center [233, 135] width 9 height 9
click at [241, 133] on input "View quantity" at bounding box center [244, 133] width 6 height 6
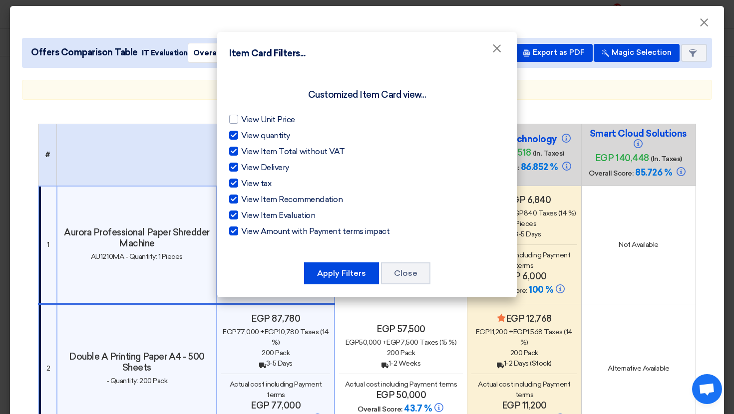
checkbox input "false"
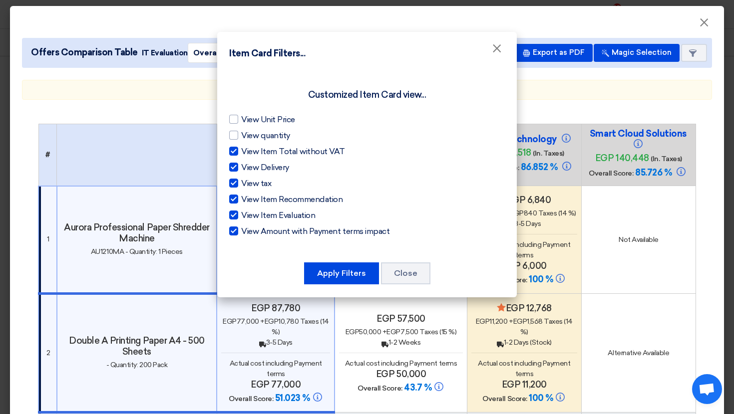
click at [234, 147] on div at bounding box center [233, 151] width 9 height 9
click at [241, 147] on input "View Item Total without VAT" at bounding box center [244, 149] width 6 height 6
checkbox input "false"
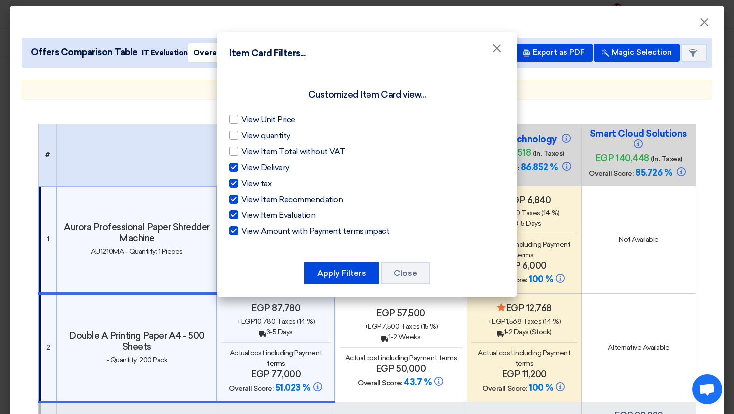
click at [234, 171] on div at bounding box center [233, 167] width 9 height 9
click at [241, 168] on input "View Delivery" at bounding box center [244, 165] width 6 height 6
checkbox input "false"
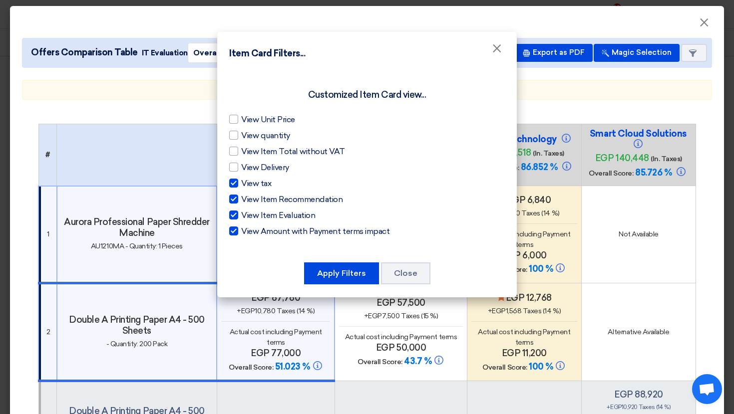
click at [233, 183] on div at bounding box center [233, 183] width 9 height 9
click at [241, 183] on input "View tax" at bounding box center [244, 181] width 6 height 6
checkbox input "false"
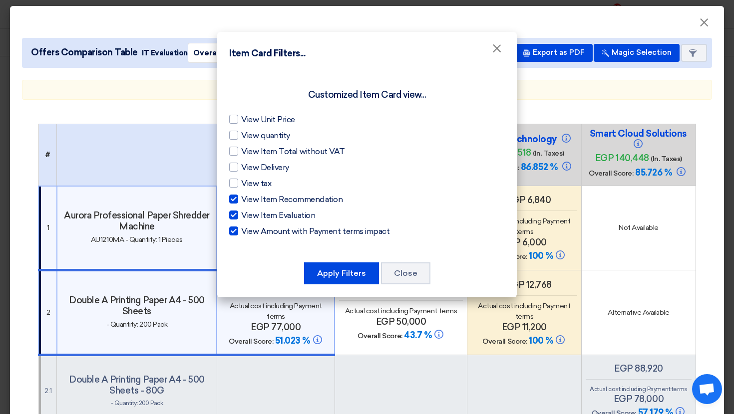
click at [233, 200] on div at bounding box center [233, 199] width 9 height 9
click at [241, 200] on input "View Item Recommendation" at bounding box center [244, 197] width 6 height 6
checkbox input "false"
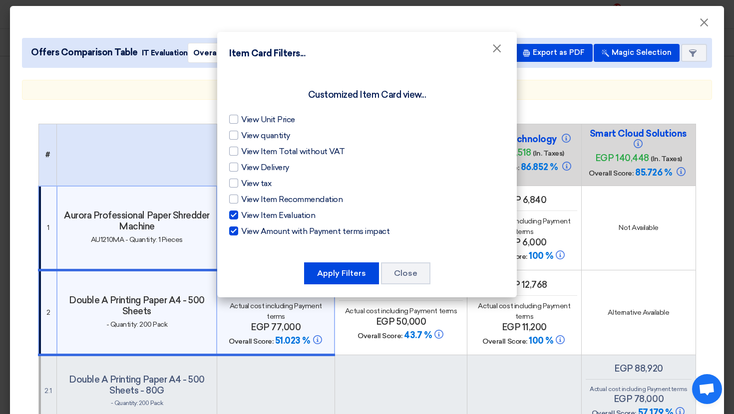
click at [235, 217] on div at bounding box center [233, 215] width 9 height 9
click at [241, 216] on input "View Item Evaluation" at bounding box center [244, 213] width 6 height 6
checkbox input "false"
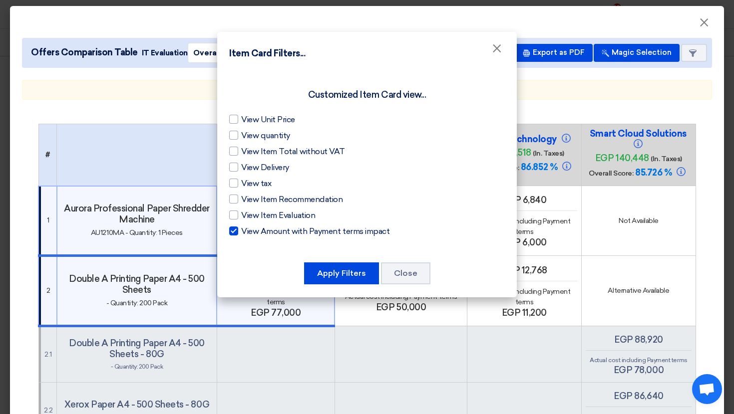
click at [235, 236] on label "View Amount with Payment terms impact" at bounding box center [367, 232] width 276 height 12
click at [241, 232] on input "View Amount with Payment terms impact" at bounding box center [244, 229] width 6 height 6
checkbox input "false"
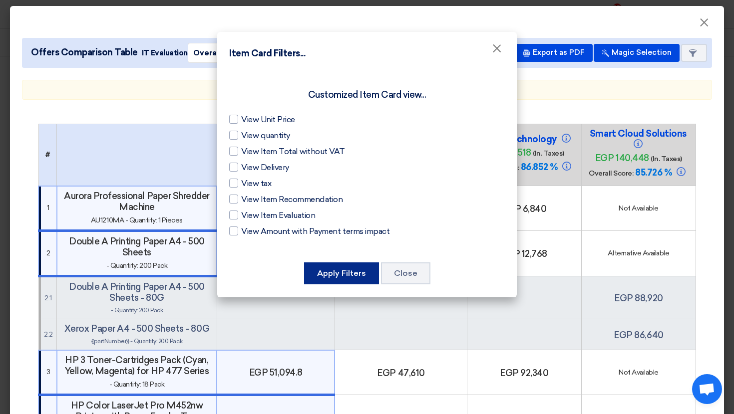
click at [354, 269] on button "Apply Filters" at bounding box center [341, 274] width 75 height 22
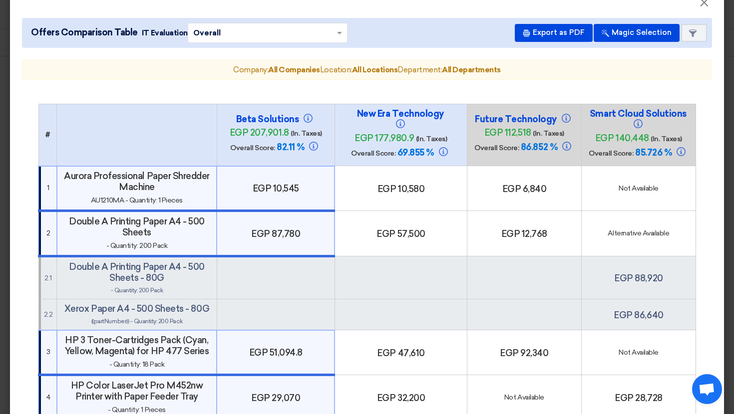
scroll to position [0, 0]
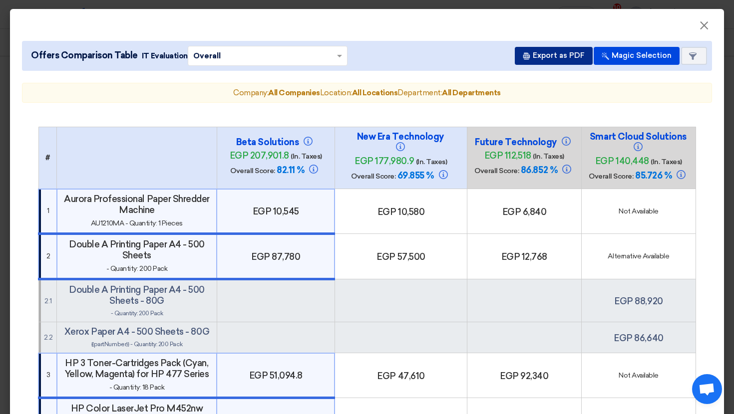
click at [563, 60] on button "Export as PDF" at bounding box center [554, 56] width 78 height 18
click at [688, 53] on button "Item Card filters" at bounding box center [694, 56] width 26 height 18
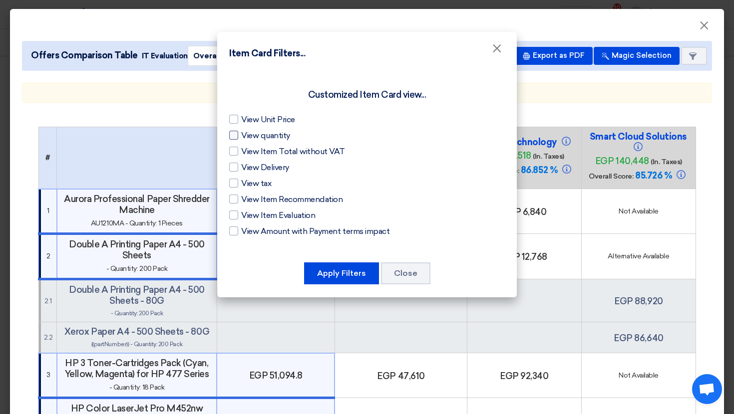
click at [268, 139] on span "View quantity" at bounding box center [265, 136] width 49 height 12
click at [248, 136] on input "View quantity" at bounding box center [244, 133] width 6 height 6
checkbox input "true"
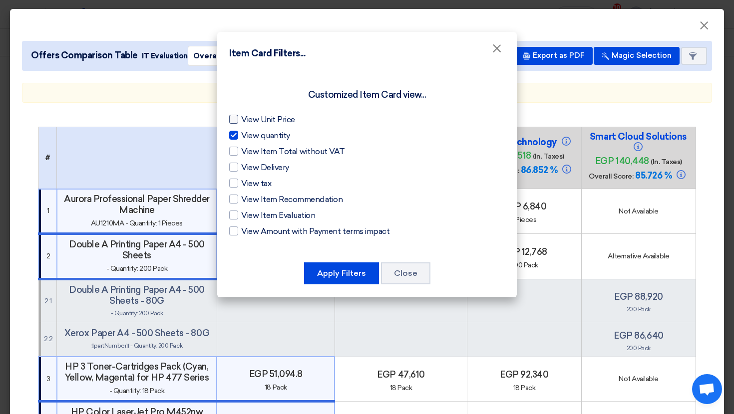
click at [263, 121] on span "View Unit Price" at bounding box center [268, 120] width 54 height 12
click at [248, 120] on input "View Unit Price" at bounding box center [244, 117] width 6 height 6
checkbox input "true"
click at [263, 155] on span "View Item Total without VAT" at bounding box center [292, 152] width 103 height 12
click at [248, 152] on input "View Item Total without VAT" at bounding box center [244, 149] width 6 height 6
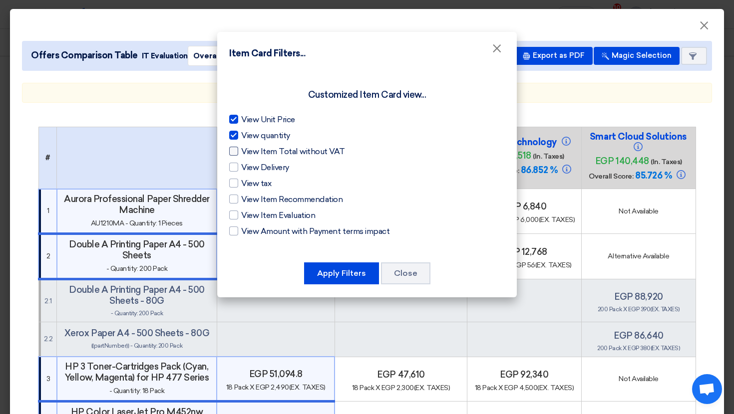
checkbox input "true"
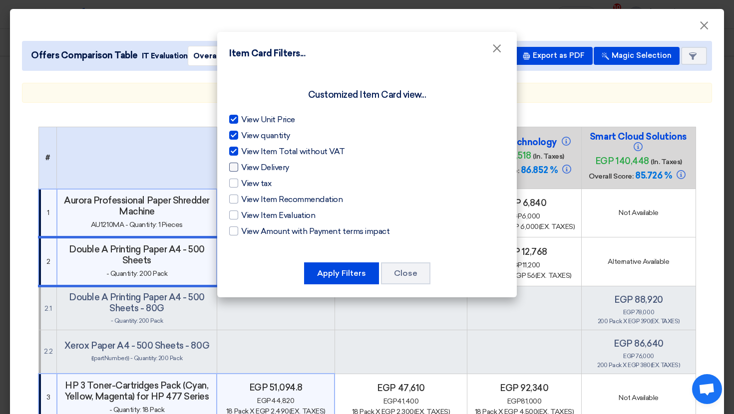
click at [257, 164] on span "View Delivery" at bounding box center [265, 168] width 48 height 12
click at [248, 164] on input "View Delivery" at bounding box center [244, 165] width 6 height 6
checkbox input "true"
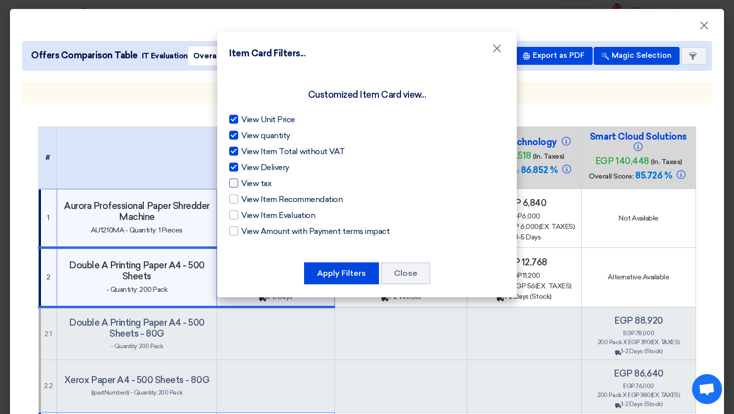
click at [253, 184] on span "View tax" at bounding box center [256, 184] width 30 height 12
click at [248, 184] on input "View tax" at bounding box center [244, 181] width 6 height 6
checkbox input "true"
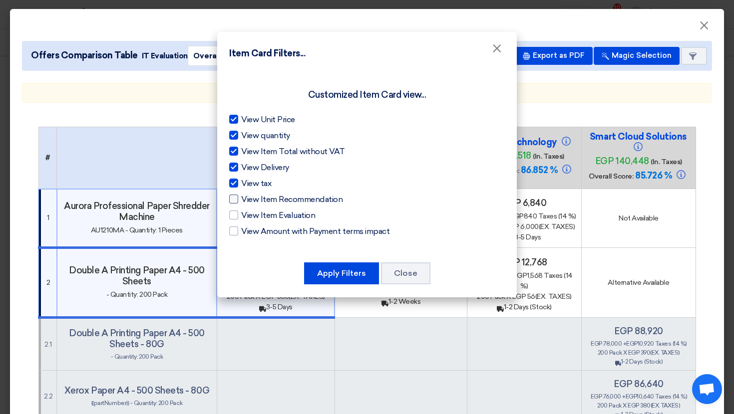
click at [252, 198] on span "View Item Recommendation" at bounding box center [291, 200] width 101 height 12
click at [248, 198] on input "View Item Recommendation" at bounding box center [244, 197] width 6 height 6
checkbox input "true"
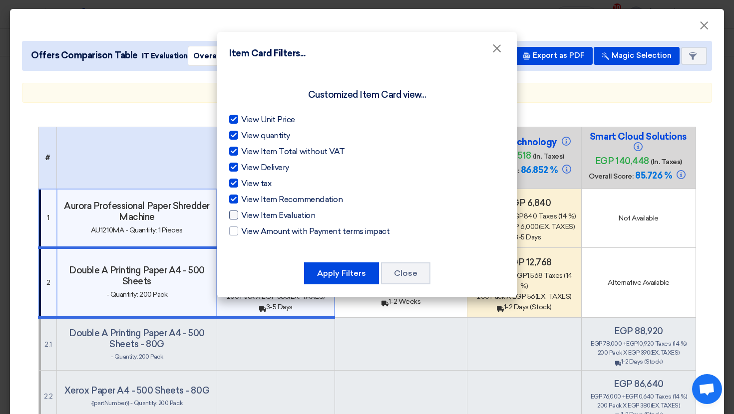
click at [0, 0] on modal-container "Item Card Filters... × Customized Item Card view... View Unit Price View quanti…" at bounding box center [367, 207] width 734 height 414
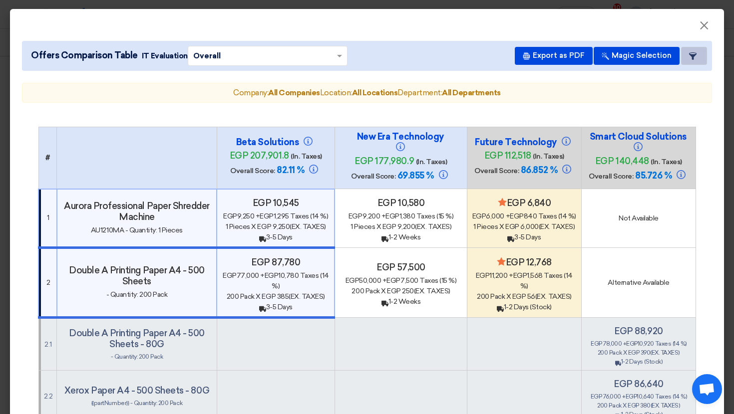
click at [698, 62] on button "Item Card filters" at bounding box center [694, 56] width 26 height 18
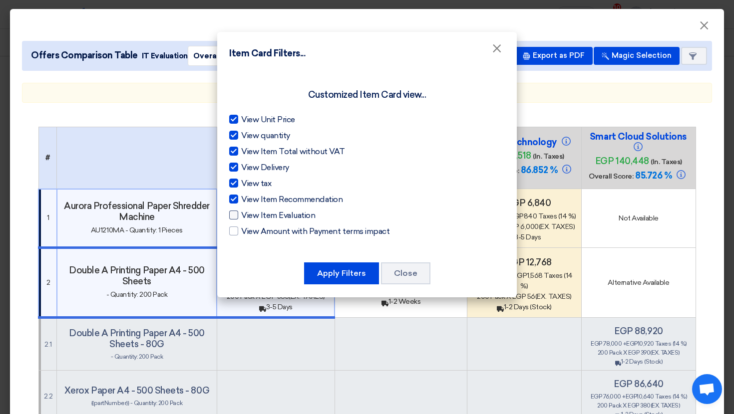
click at [262, 210] on span "View Item Evaluation" at bounding box center [278, 216] width 74 height 12
click at [248, 210] on input "View Item Evaluation" at bounding box center [244, 213] width 6 height 6
checkbox input "true"
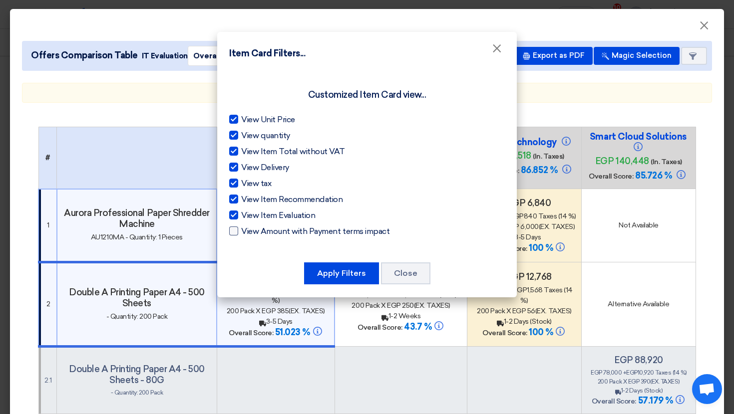
click at [247, 230] on span "View Amount with Payment terms impact" at bounding box center [315, 232] width 148 height 12
click at [247, 230] on input "View Amount with Payment terms impact" at bounding box center [244, 229] width 6 height 6
checkbox input "true"
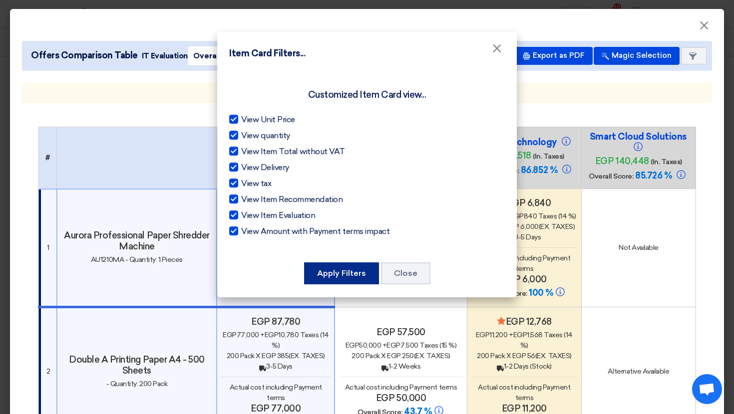
click at [324, 272] on button "Apply Filters" at bounding box center [341, 274] width 75 height 22
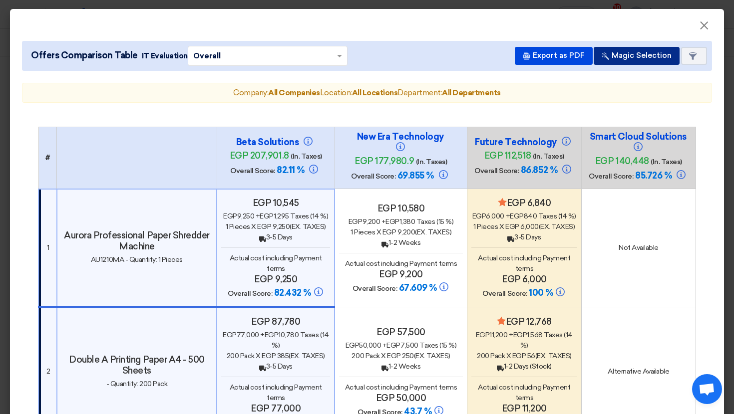
click at [624, 60] on button "Magic Selection" at bounding box center [636, 56] width 86 height 18
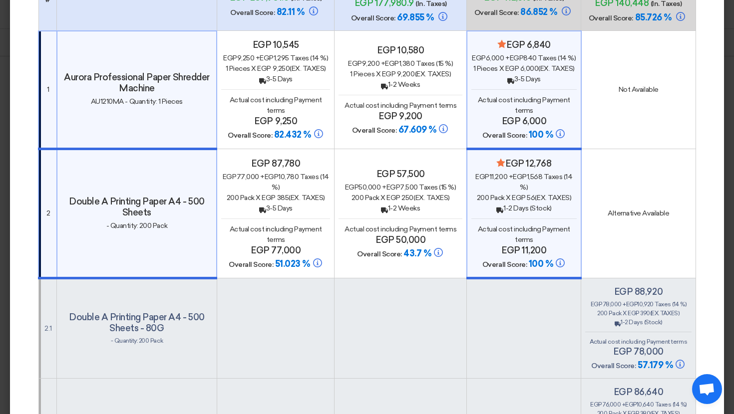
scroll to position [135, 0]
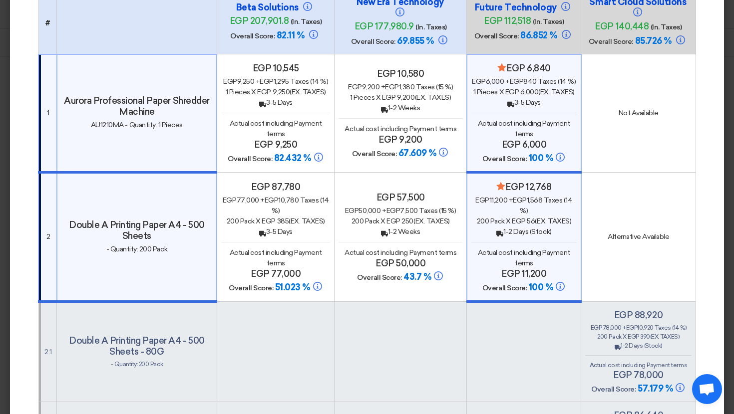
click at [287, 101] on div "Back 3-5 Days" at bounding box center [275, 102] width 109 height 10
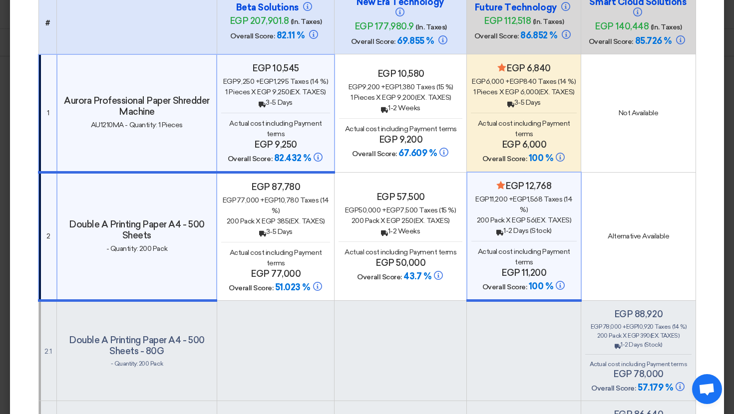
click at [283, 203] on div "egp 77,000 + egp 10,780 Taxes (14 %)" at bounding box center [275, 205] width 109 height 21
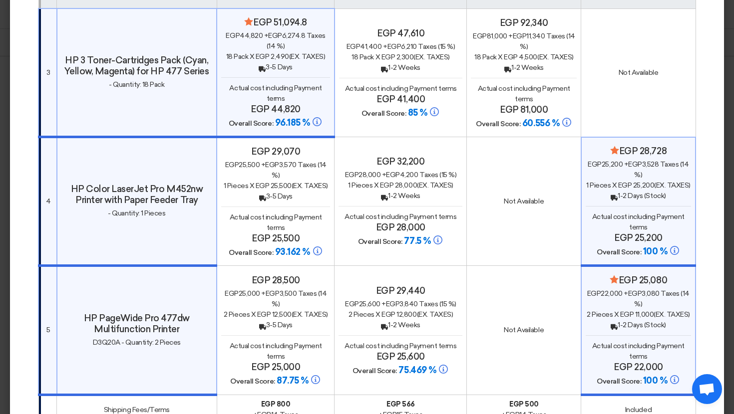
scroll to position [645, 0]
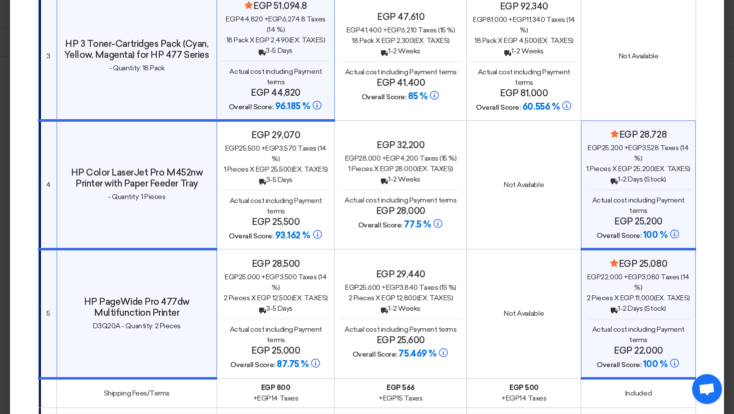
click at [273, 155] on div "egp 25,500 + egp 3,570 Taxes (14 %)" at bounding box center [275, 153] width 109 height 21
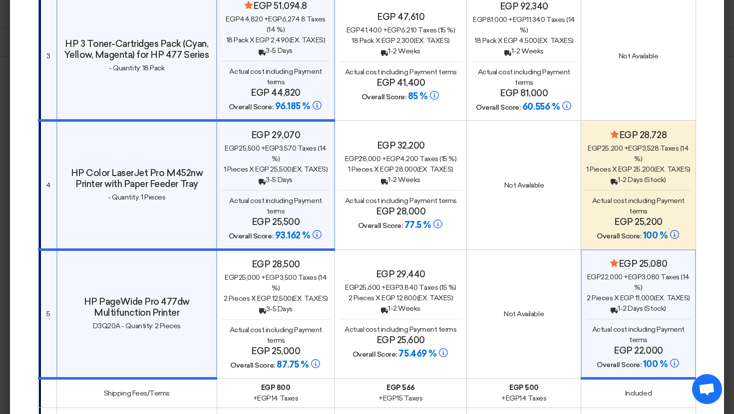
click at [275, 261] on h4 "egp 28,500" at bounding box center [275, 264] width 109 height 11
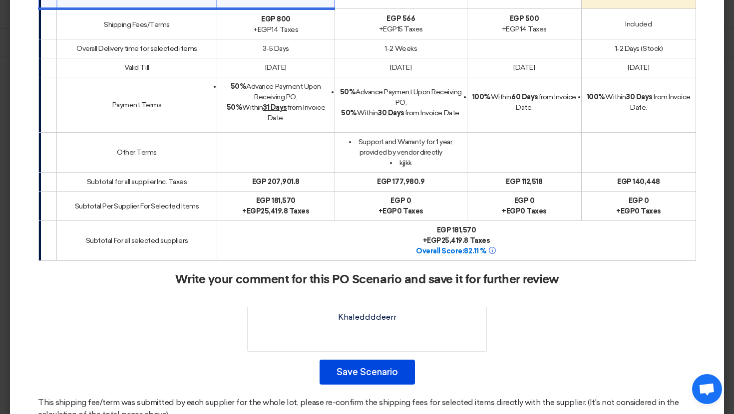
scroll to position [1020, 0]
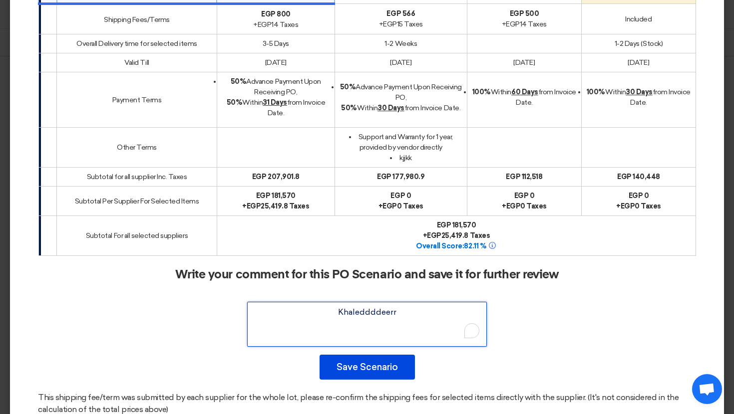
drag, startPoint x: 408, startPoint y: 306, endPoint x: 337, endPoint y: 306, distance: 71.4
click at [337, 306] on textarea "To enrich screen reader interactions, please activate Accessibility in Grammarl…" at bounding box center [367, 324] width 240 height 45
type textarea "K"
type textarea "k"
type textarea "الييبيبيبيب"
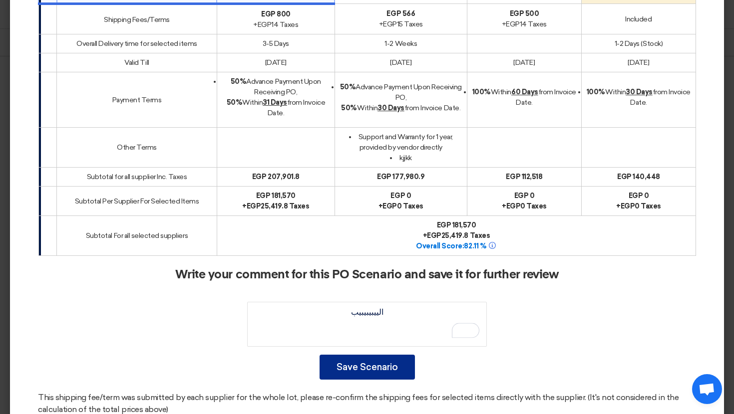
click at [381, 365] on button "Save Scenario" at bounding box center [366, 367] width 95 height 25
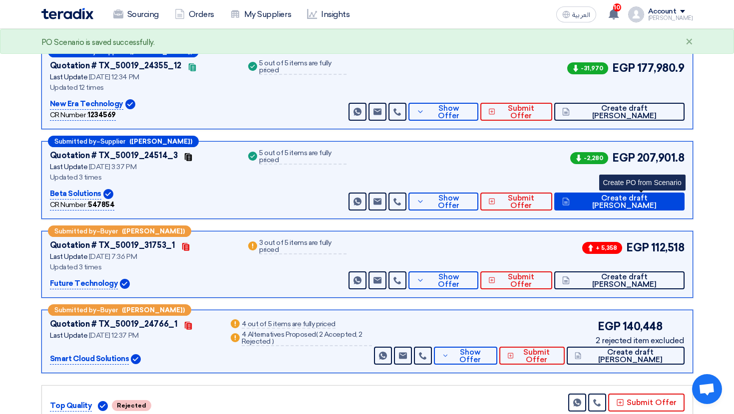
scroll to position [155, 0]
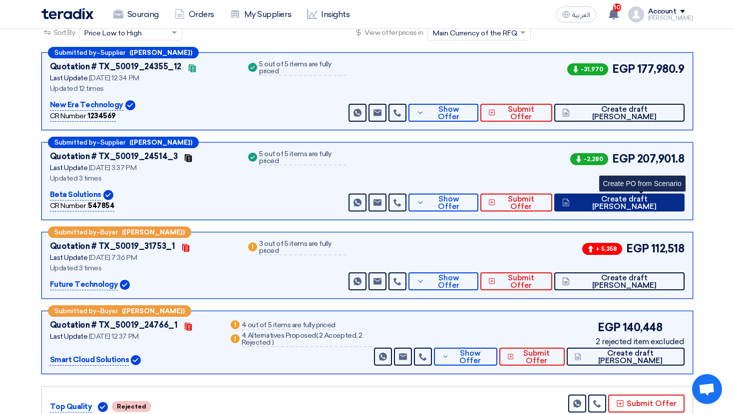
click at [661, 210] on button "Create draft PO" at bounding box center [619, 203] width 130 height 18
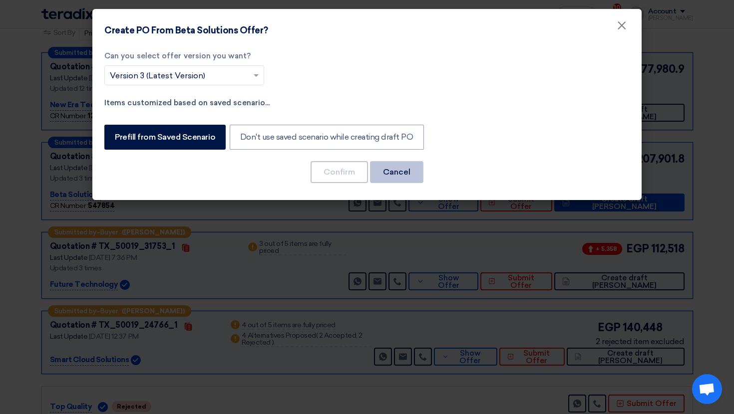
click at [384, 170] on button "Cancel" at bounding box center [396, 172] width 53 height 22
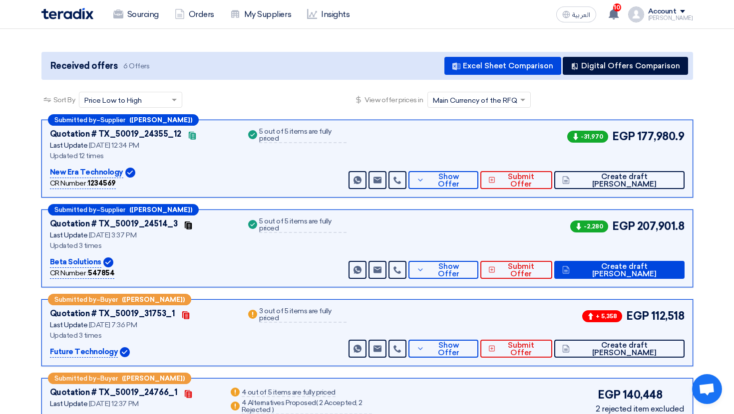
scroll to position [83, 0]
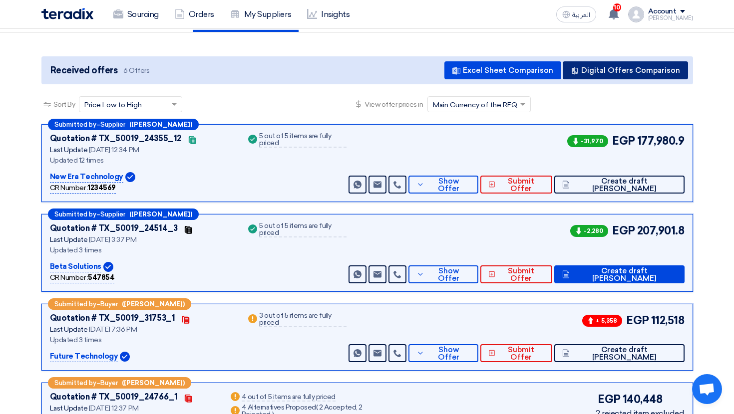
click at [661, 72] on button "Digital Offers Comparison" at bounding box center [625, 70] width 125 height 18
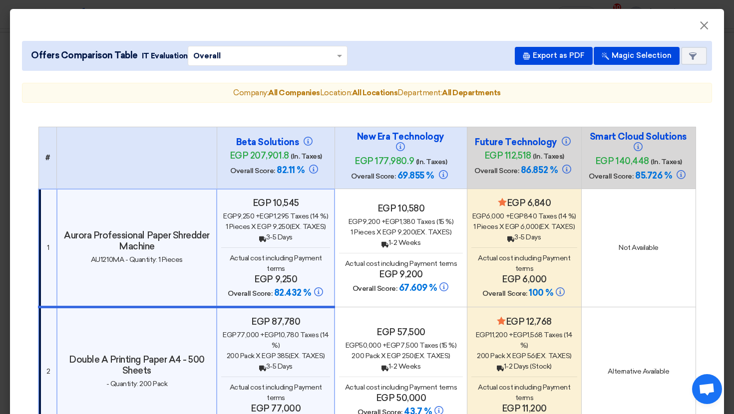
click at [501, 248] on div "Minimize/Maximize Category egp 6,840 egp 6,000 + egp 840 Taxes (14 %) 1 Pieces …" at bounding box center [524, 249] width 106 height 102
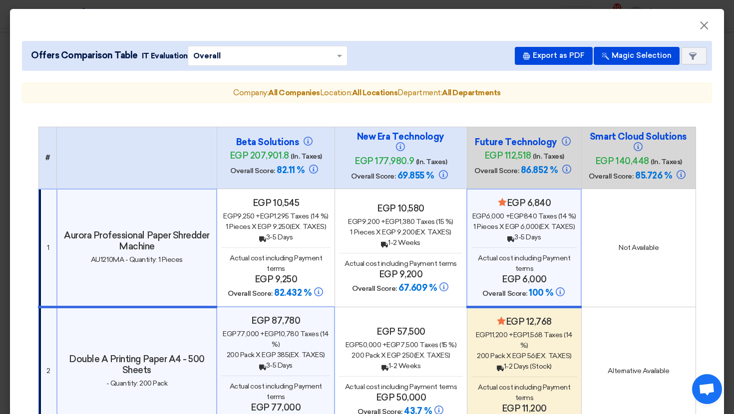
click at [513, 296] on span "Overall Score:" at bounding box center [504, 293] width 44 height 8
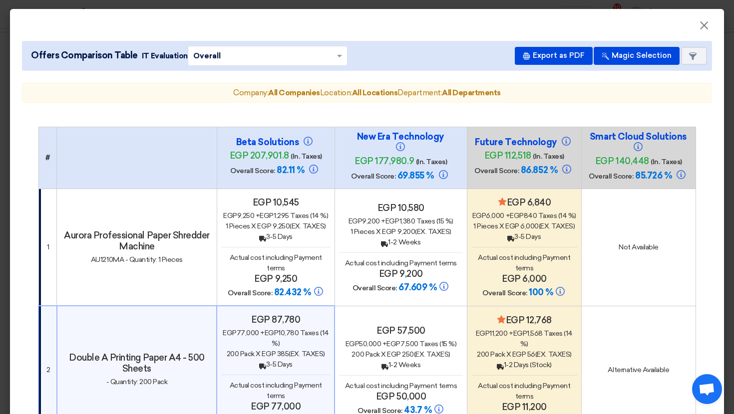
click at [516, 333] on span "egp" at bounding box center [520, 333] width 14 height 8
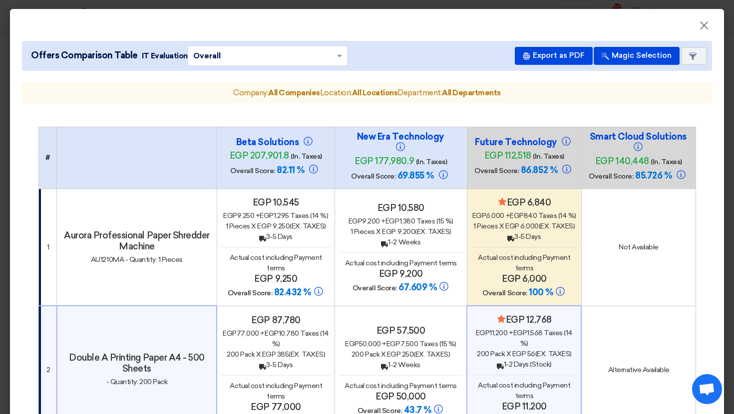
click at [516, 233] on div "Back 3-5 Days" at bounding box center [524, 237] width 106 height 10
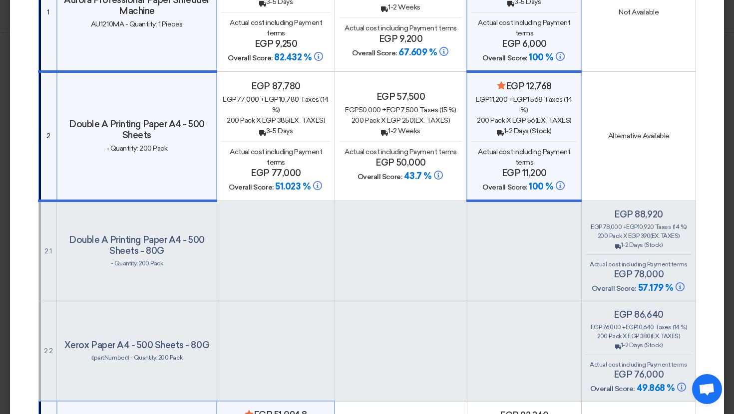
scroll to position [1060, 0]
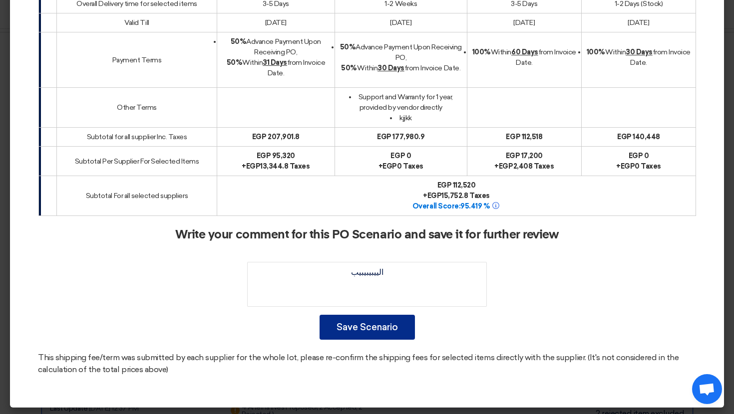
click at [365, 317] on button "Save Scenario" at bounding box center [366, 327] width 95 height 25
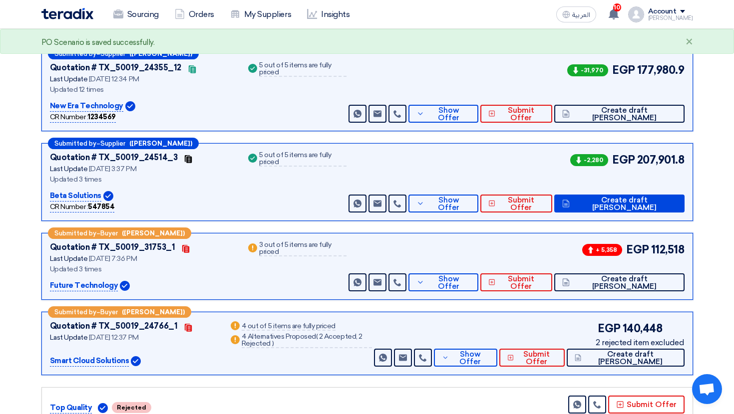
scroll to position [167, 0]
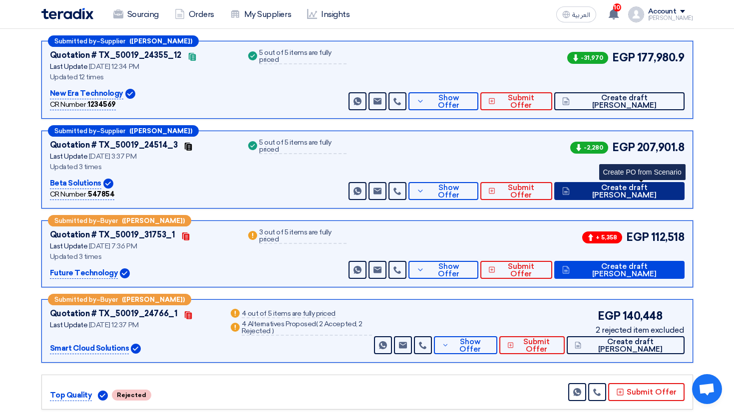
click at [660, 194] on span "Create draft PO" at bounding box center [624, 191] width 104 height 15
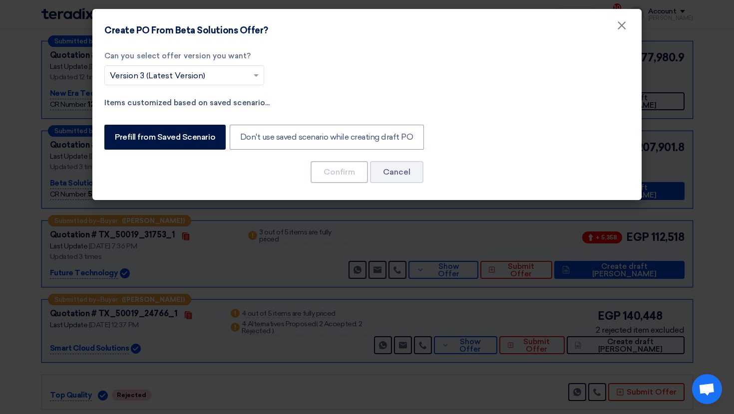
click at [216, 77] on input "text" at bounding box center [179, 76] width 139 height 16
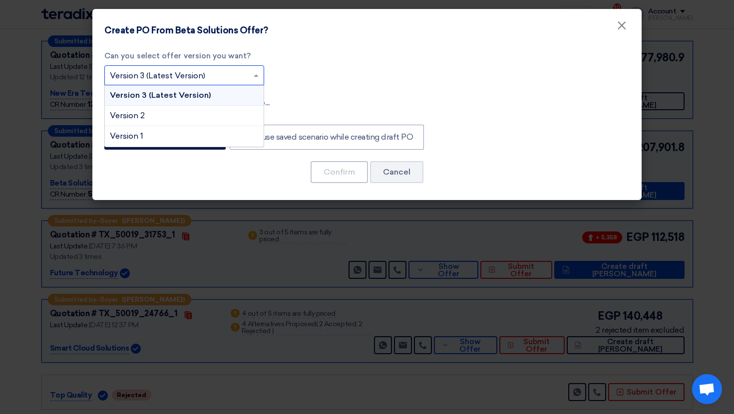
click at [209, 97] on div "Version 3 (Latest Version)" at bounding box center [184, 95] width 159 height 20
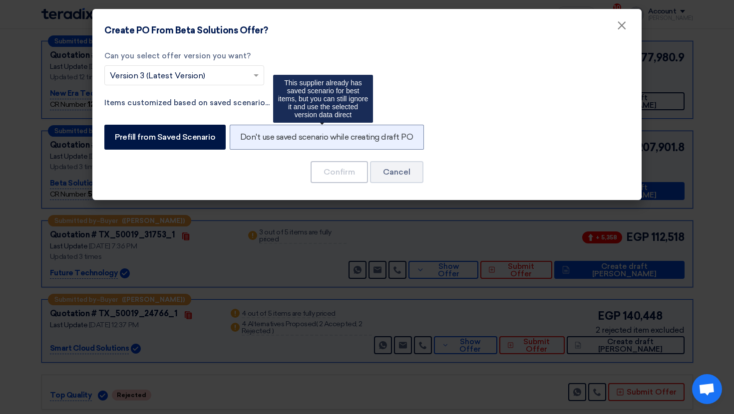
click at [243, 141] on label "Don't use saved scenario while creating draft PO" at bounding box center [327, 137] width 194 height 25
click at [243, 140] on input "Don't use saved scenario while creating draft PO" at bounding box center [243, 136] width 6 height 6
radio input "true"
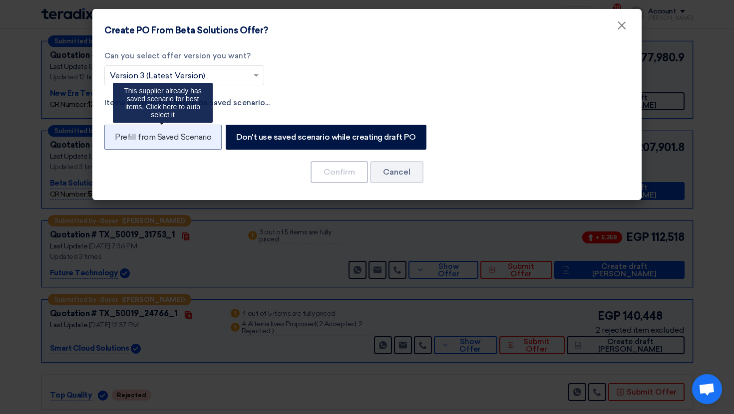
click at [194, 136] on label "Prefill from Saved Scenario" at bounding box center [162, 137] width 117 height 25
click at [121, 136] on input "Prefill from Saved Scenario" at bounding box center [118, 136] width 6 height 6
radio input "true"
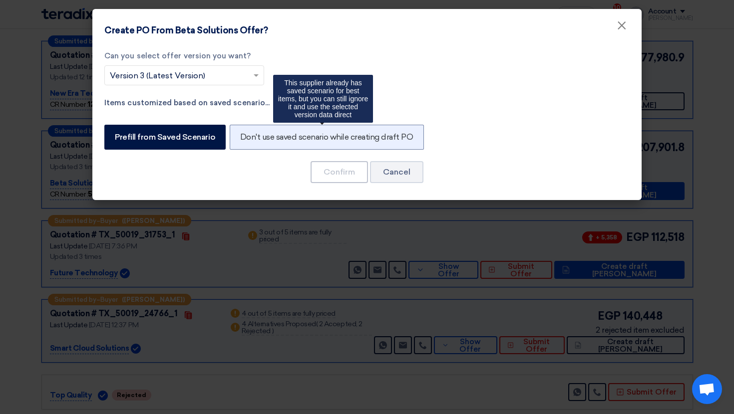
click at [270, 135] on label "Don't use saved scenario while creating draft PO" at bounding box center [327, 137] width 194 height 25
click at [247, 135] on input "Don't use saved scenario while creating draft PO" at bounding box center [243, 136] width 6 height 6
radio input "true"
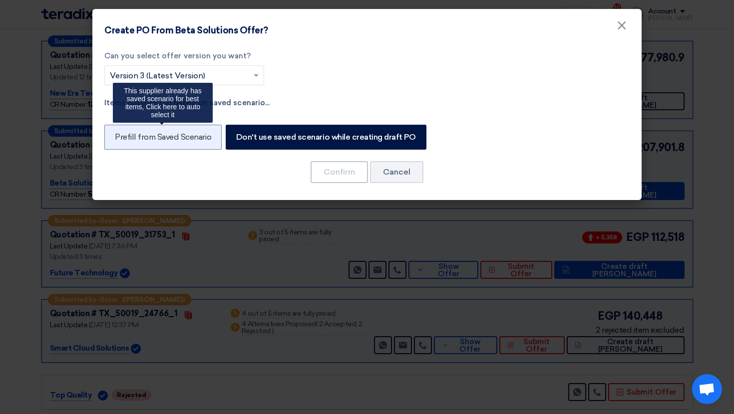
click at [196, 135] on label "Prefill from Saved Scenario" at bounding box center [162, 137] width 117 height 25
click at [121, 135] on input "Prefill from Saved Scenario" at bounding box center [118, 136] width 6 height 6
radio input "true"
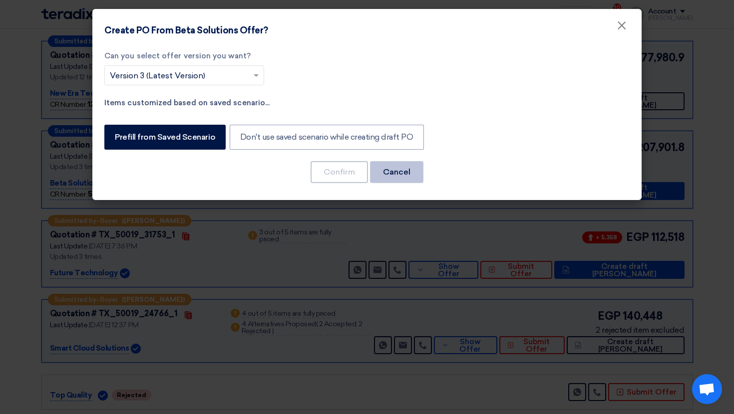
click at [399, 178] on button "Cancel" at bounding box center [396, 172] width 53 height 22
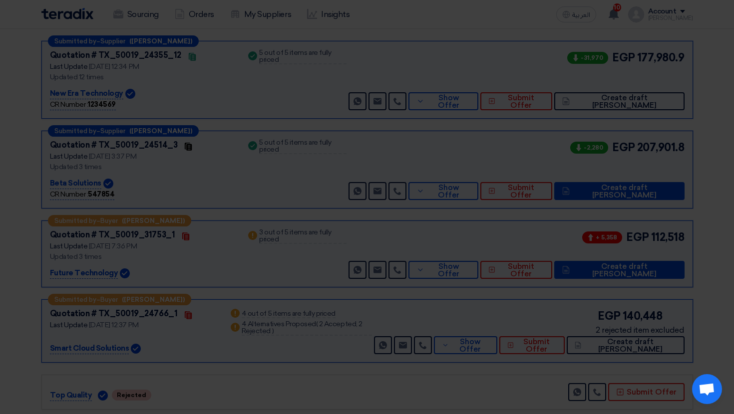
click at [399, 175] on div "Can you select offer version you want? Select from offer versions × Version 3 (…" at bounding box center [366, 97] width 549 height 155
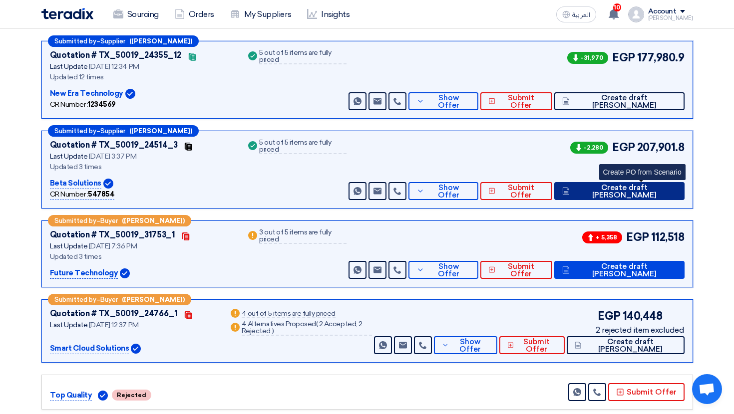
click at [628, 183] on button "Create draft PO" at bounding box center [619, 191] width 130 height 18
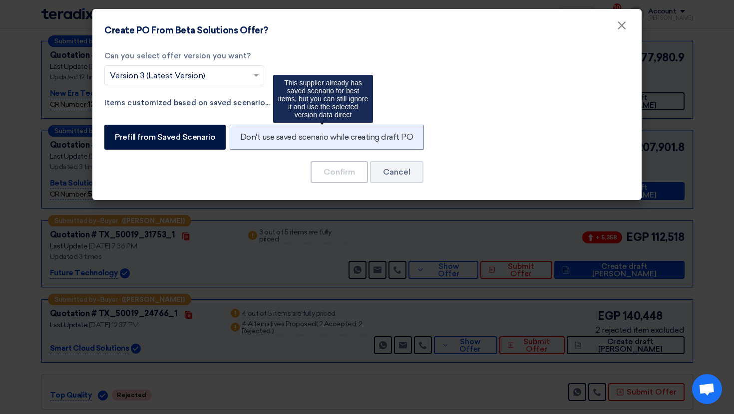
click at [340, 136] on label "Don't use saved scenario while creating draft PO" at bounding box center [327, 137] width 194 height 25
click at [247, 136] on input "Don't use saved scenario while creating draft PO" at bounding box center [243, 136] width 6 height 6
radio input "true"
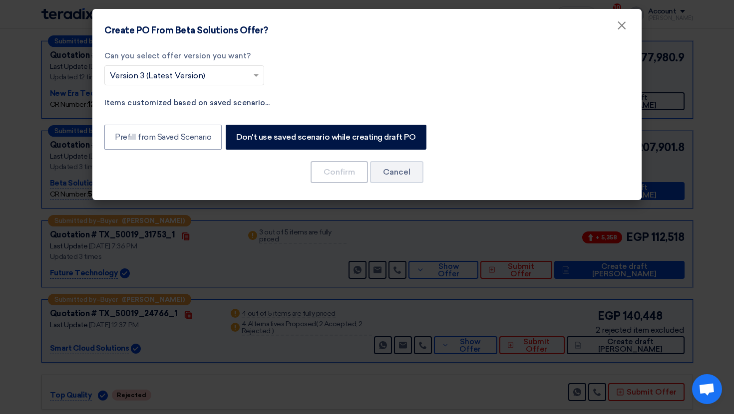
click at [180, 62] on div "Can you select offer version you want? Select from offer versions × Version 3 (…" at bounding box center [184, 67] width 160 height 35
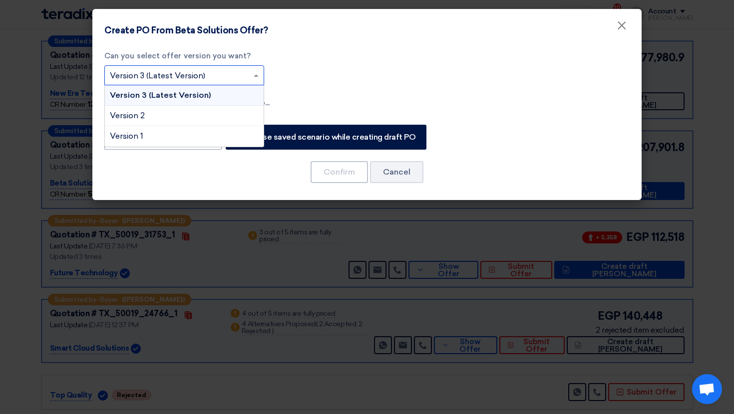
click at [180, 69] on input "text" at bounding box center [179, 76] width 139 height 16
click at [172, 116] on div "Version 2" at bounding box center [184, 116] width 159 height 20
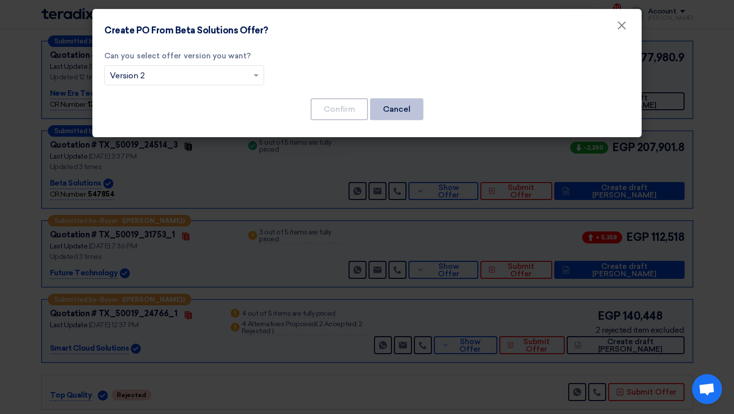
click at [385, 107] on button "Cancel" at bounding box center [396, 109] width 53 height 22
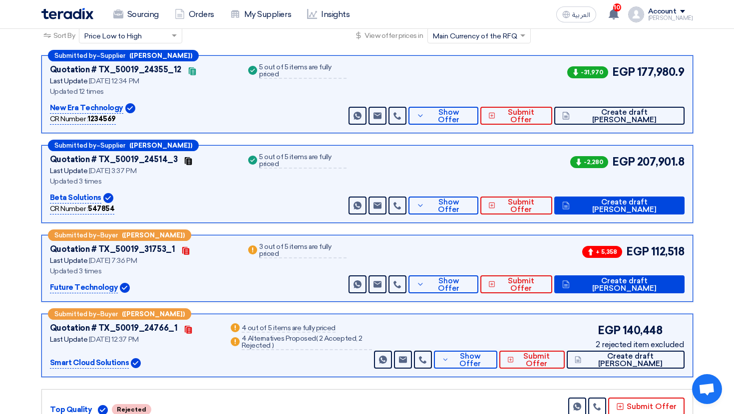
scroll to position [149, 0]
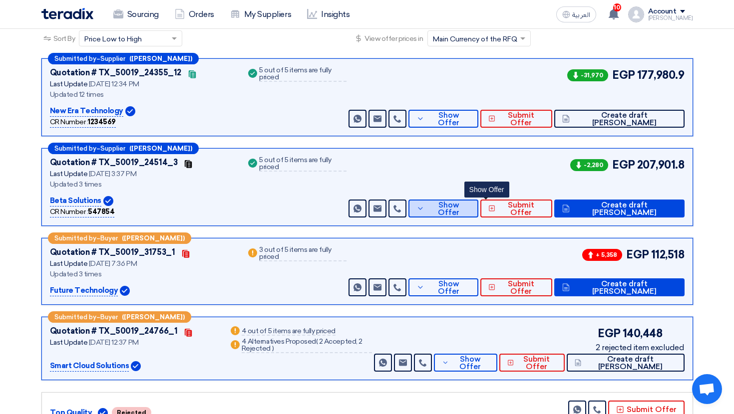
click at [470, 208] on span "Show Offer" at bounding box center [448, 209] width 43 height 15
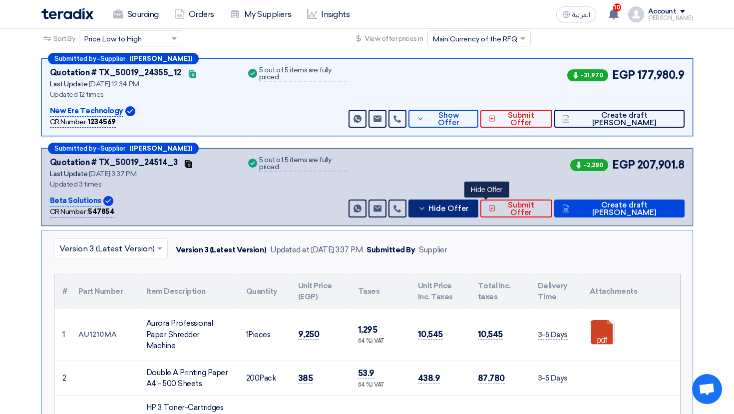
scroll to position [0, 0]
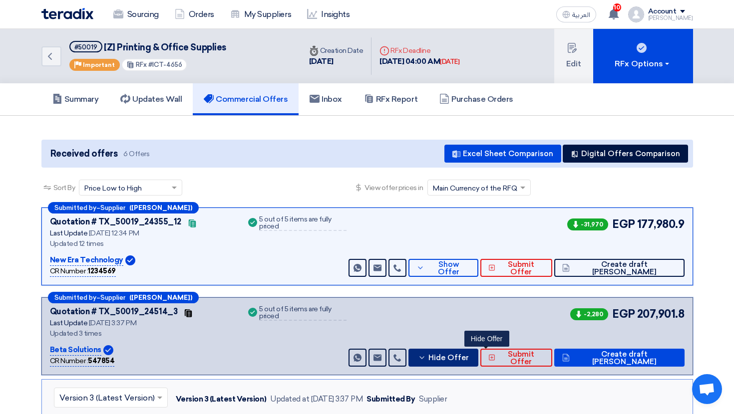
click at [469, 357] on span "Hide Offer" at bounding box center [448, 357] width 40 height 7
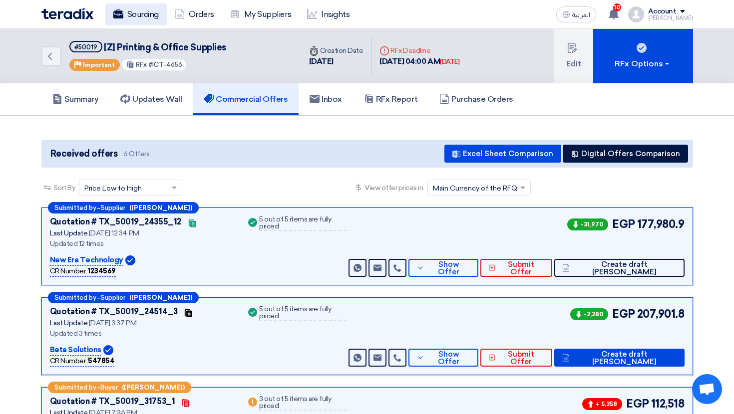
click at [115, 9] on icon at bounding box center [118, 14] width 10 height 10
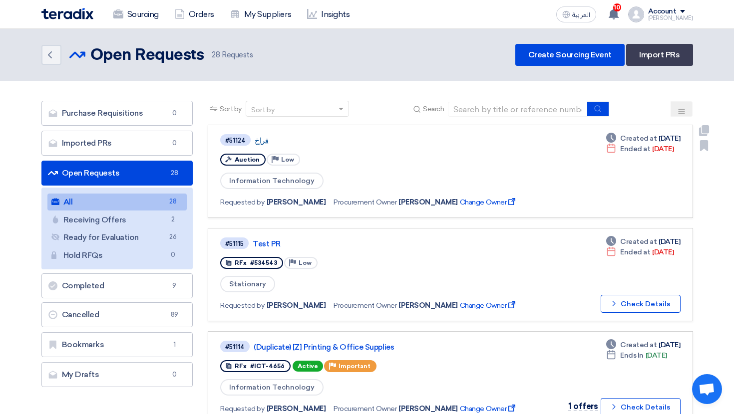
click at [260, 139] on link "فراخ" at bounding box center [380, 140] width 250 height 9
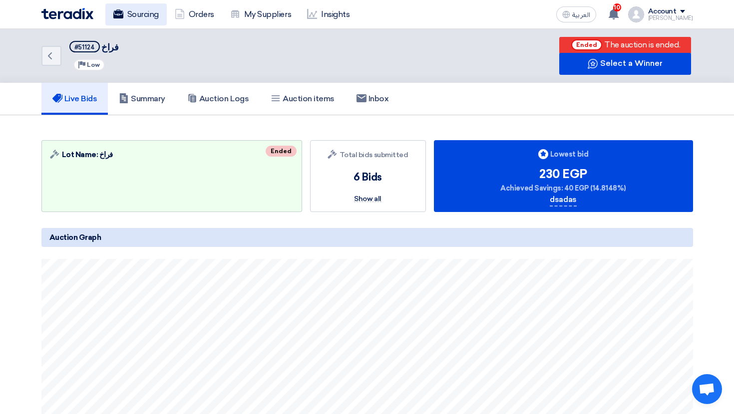
click at [131, 23] on link "Sourcing" at bounding box center [135, 14] width 61 height 22
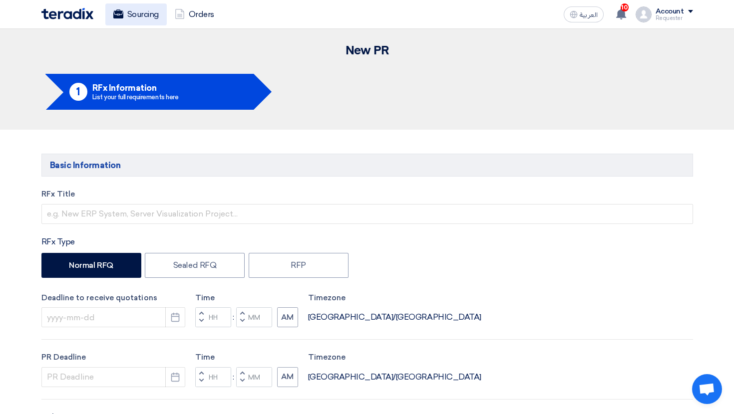
click at [149, 13] on link "Sourcing" at bounding box center [135, 14] width 61 height 22
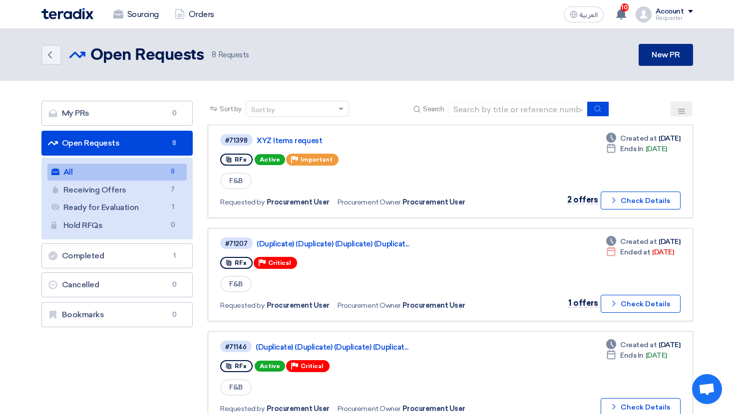
click at [662, 54] on link "New PR" at bounding box center [665, 55] width 54 height 22
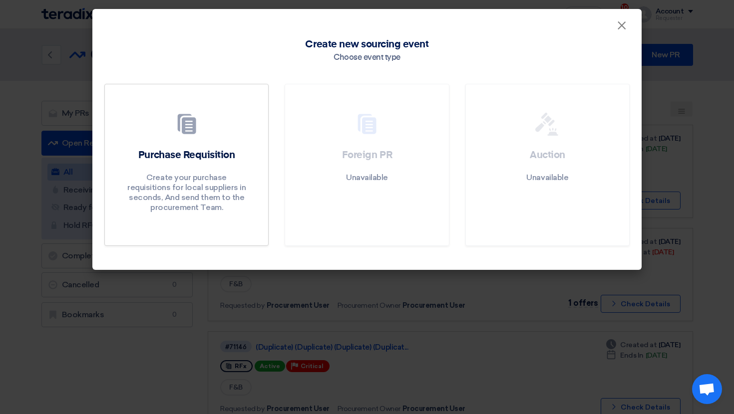
click at [369, 128] on use at bounding box center [367, 124] width 18 height 20
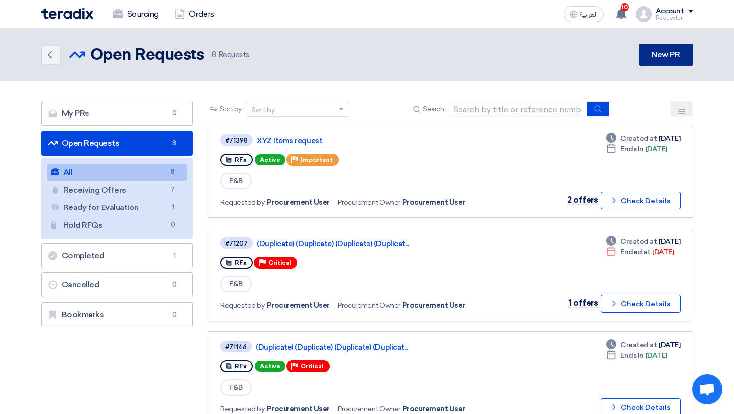
click at [656, 56] on link "New PR" at bounding box center [665, 55] width 54 height 22
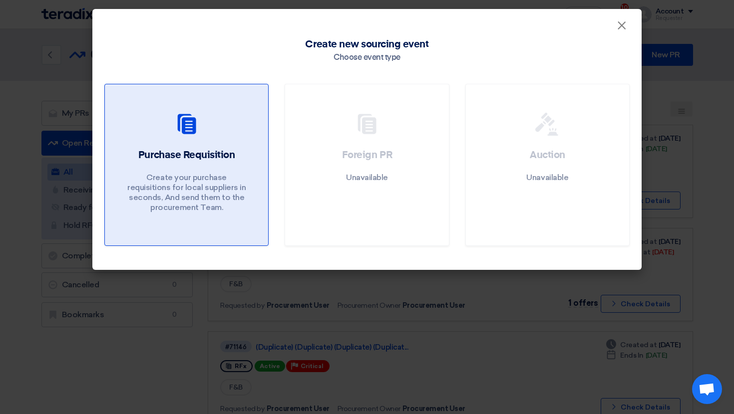
click at [219, 108] on link "Purchase Requisition Create your purchase requisitions for local suppliers in s…" at bounding box center [186, 165] width 164 height 162
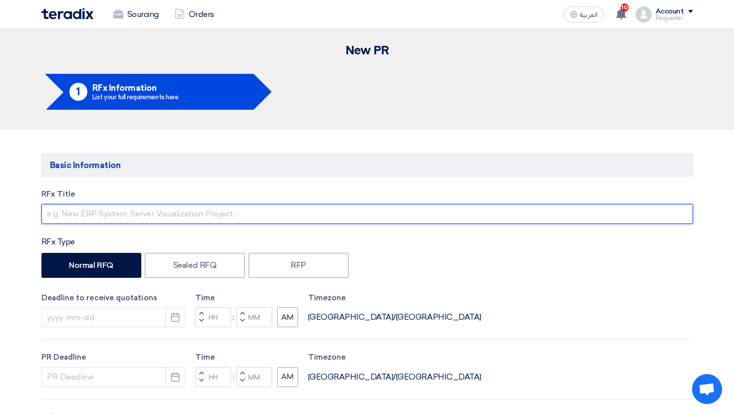
click at [117, 209] on input "text" at bounding box center [366, 214] width 651 height 20
type input "ّ"
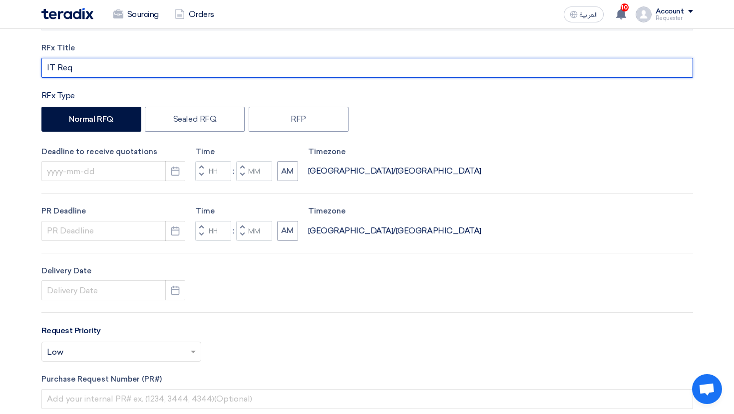
scroll to position [149, 0]
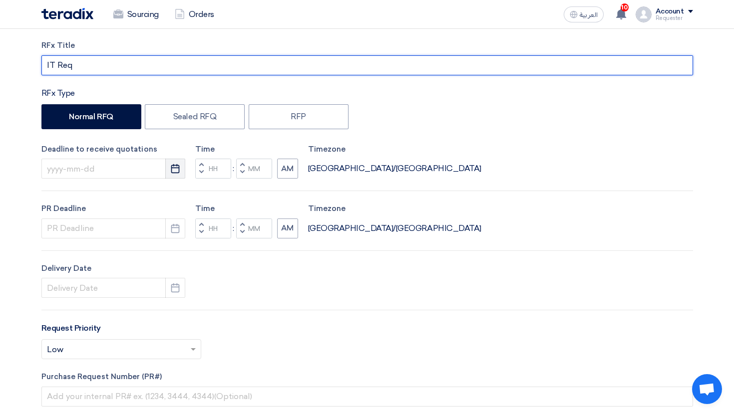
type input "IT Req"
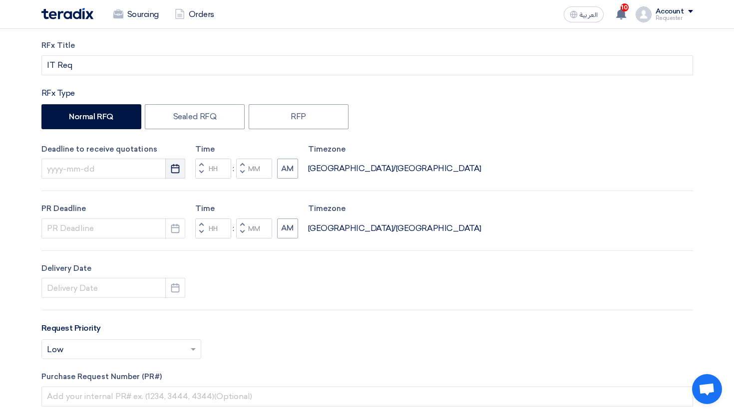
click at [169, 173] on button "Pick a date" at bounding box center [175, 169] width 20 height 20
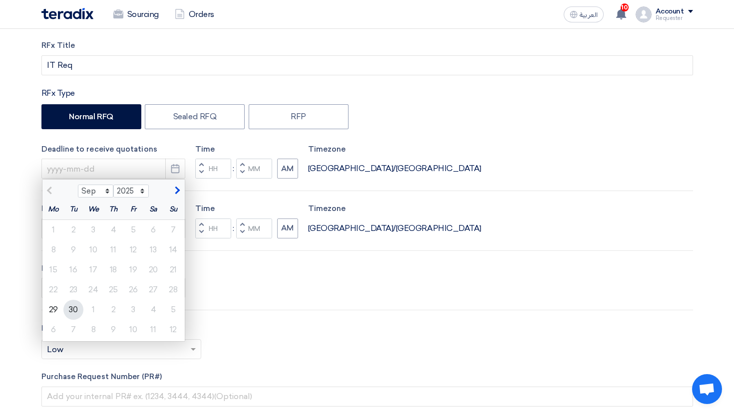
click at [71, 310] on div "30" at bounding box center [73, 310] width 20 height 20
type input "9/30/2025"
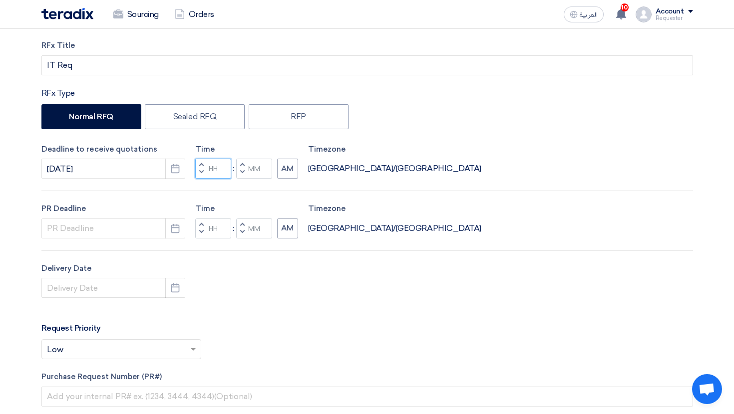
click at [212, 173] on input "Hours" at bounding box center [213, 169] width 36 height 20
type input "01"
click at [108, 223] on div "PR Deadline Pick a date" at bounding box center [113, 220] width 144 height 35
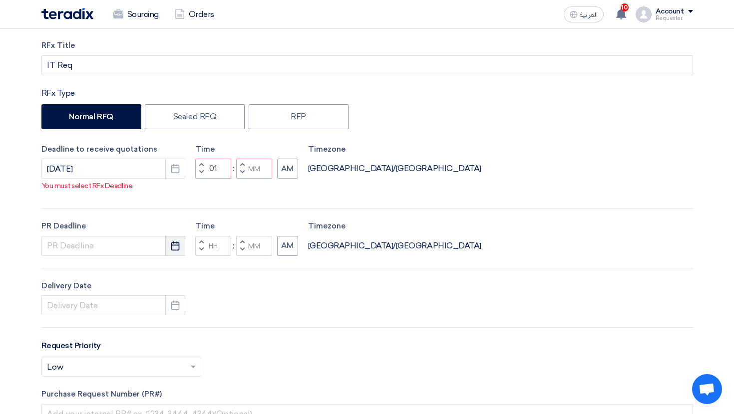
click at [172, 248] on icon "Pick a date" at bounding box center [175, 246] width 10 height 10
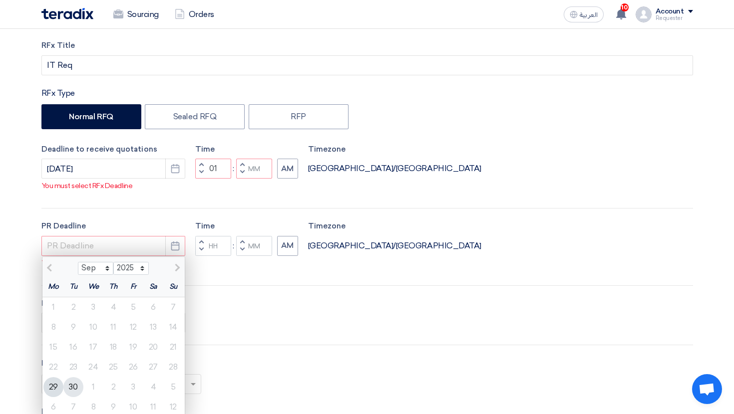
click at [72, 387] on div "30" at bounding box center [73, 387] width 20 height 20
type input "9/30/2025"
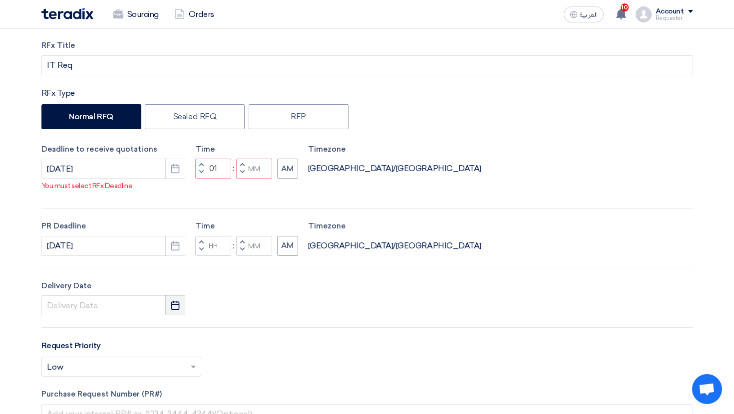
click at [183, 306] on button "Pick a date" at bounding box center [175, 305] width 20 height 20
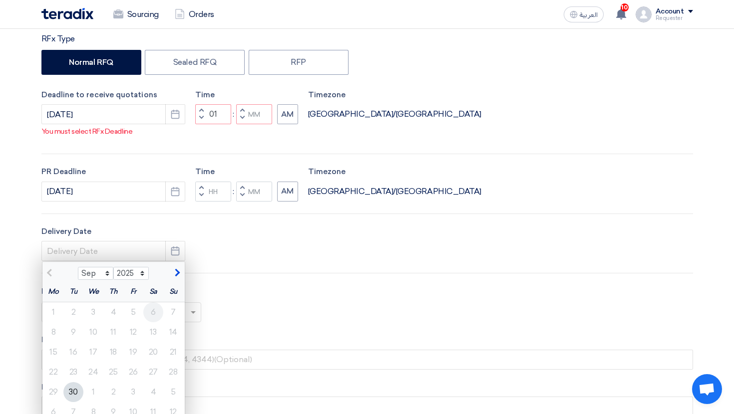
scroll to position [202, 0]
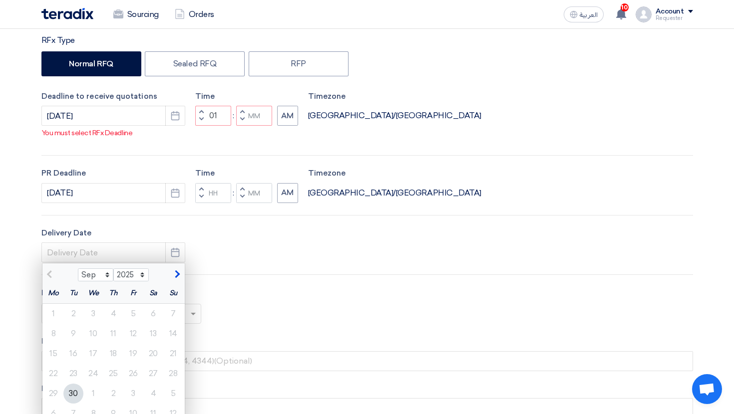
click at [274, 245] on div "Delivery Date Sep Oct Nov Dec 2025 2026 2027 2028 2029 2030 2031 2032 2033 2034…" at bounding box center [366, 245] width 651 height 35
click at [178, 246] on button "Pick a date" at bounding box center [175, 253] width 20 height 20
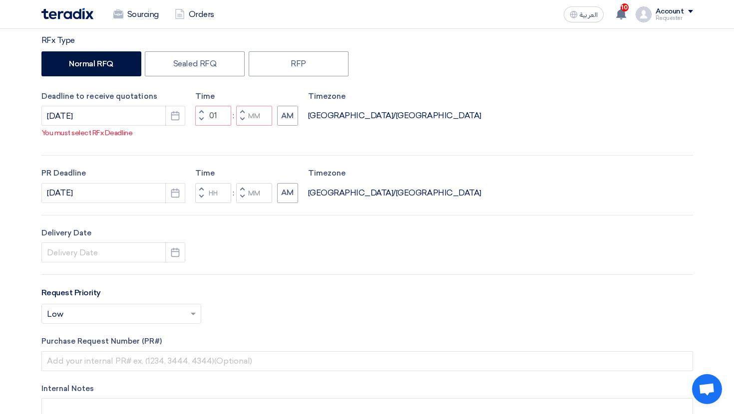
drag, startPoint x: 94, startPoint y: 224, endPoint x: 69, endPoint y: 224, distance: 25.5
click at [69, 224] on div "RFx Title IT Req RFx Type Normal RFQ Sealed RFQ RFP Deadline to receive quotati…" at bounding box center [367, 223] width 666 height 472
drag, startPoint x: 97, startPoint y: 236, endPoint x: 48, endPoint y: 236, distance: 49.4
click at [48, 236] on label "Delivery Date" at bounding box center [113, 233] width 144 height 11
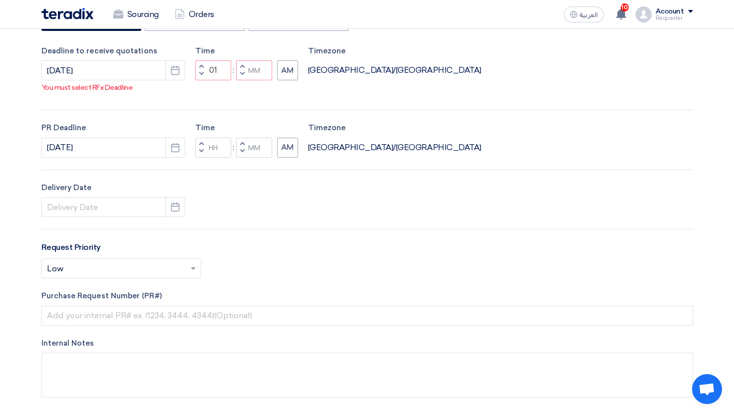
scroll to position [251, 0]
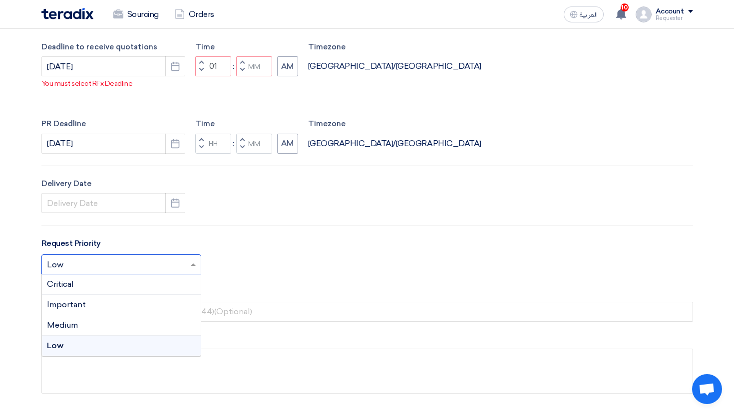
click at [170, 269] on input "text" at bounding box center [116, 266] width 139 height 16
click at [159, 281] on div "Critical" at bounding box center [121, 285] width 159 height 20
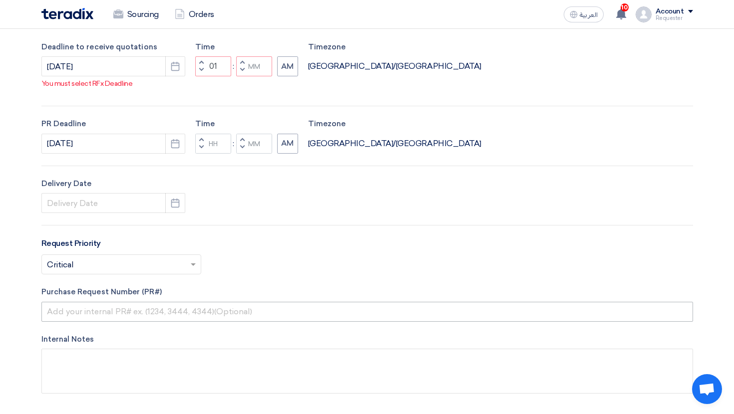
scroll to position [302, 0]
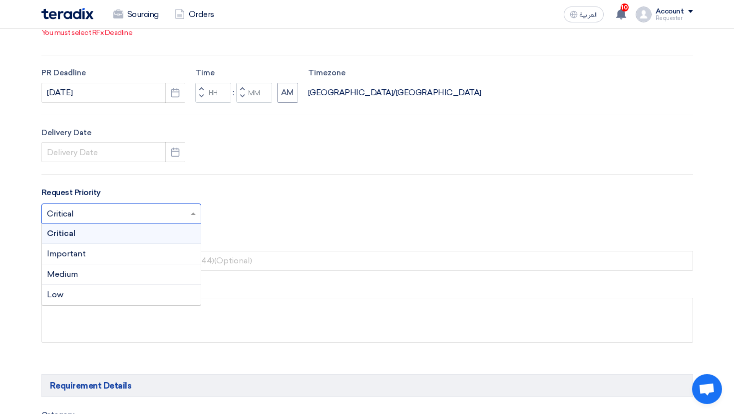
click at [133, 215] on input "text" at bounding box center [116, 215] width 139 height 16
click at [256, 230] on div "Select priority... × Critical × Critical Important Medium Low" at bounding box center [366, 218] width 651 height 28
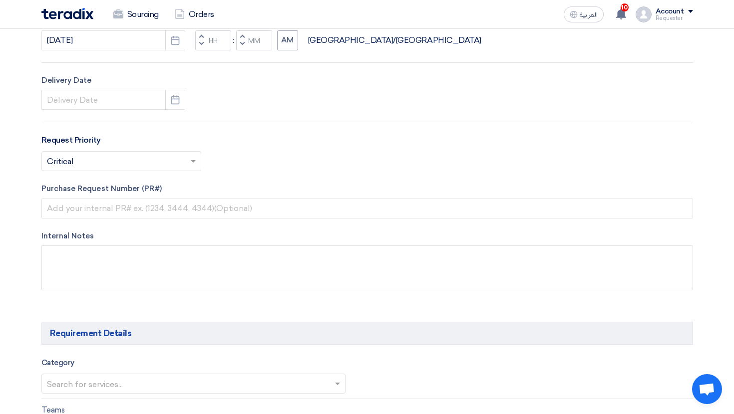
scroll to position [369, 0]
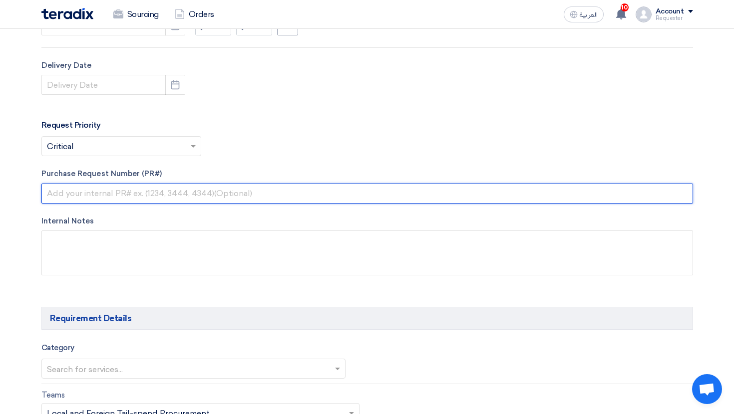
click at [89, 198] on input "text" at bounding box center [366, 194] width 651 height 20
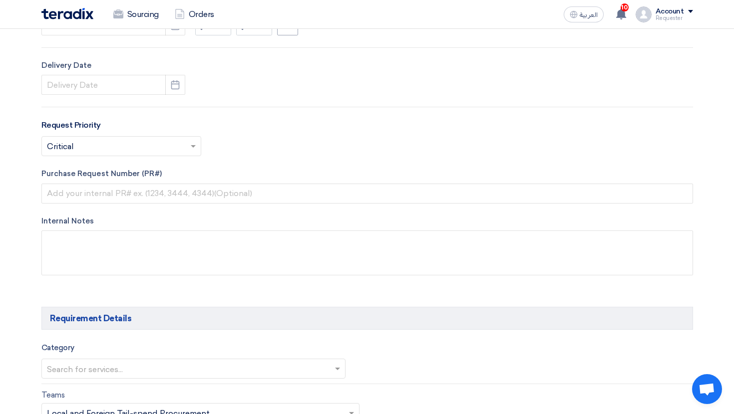
click at [131, 219] on label "Internal Notes" at bounding box center [366, 221] width 651 height 11
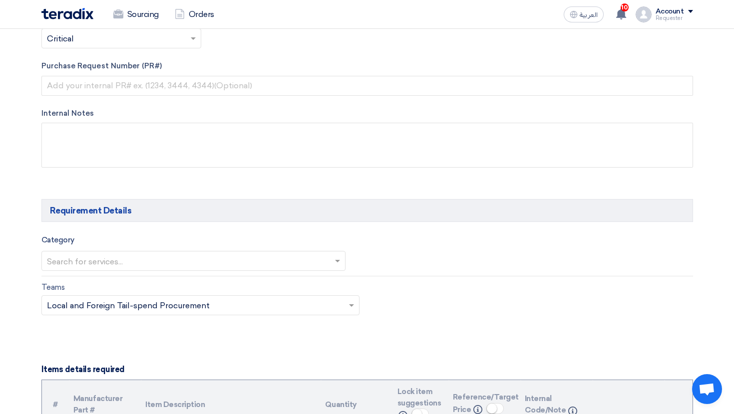
scroll to position [482, 0]
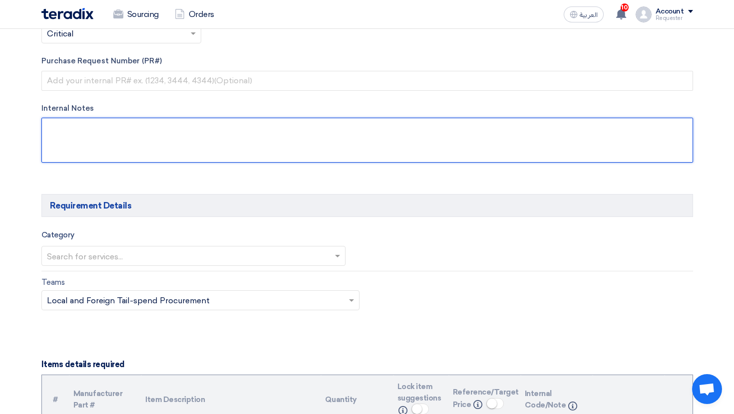
click at [101, 154] on textarea at bounding box center [366, 140] width 651 height 45
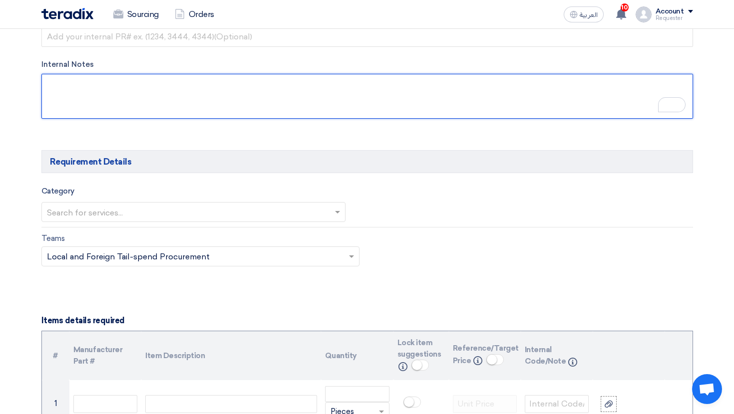
scroll to position [537, 0]
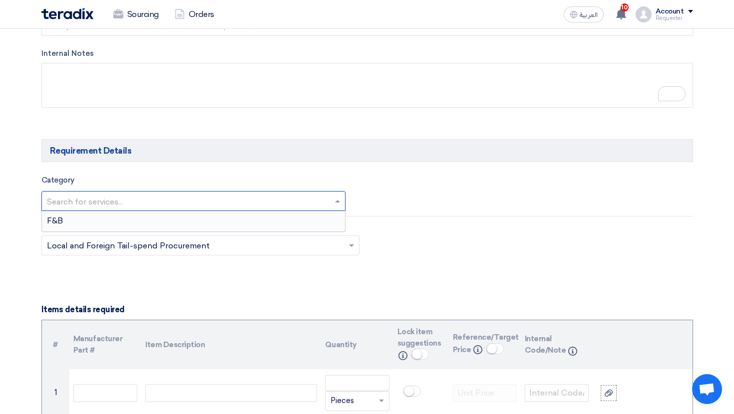
click at [151, 202] on input "text" at bounding box center [189, 202] width 284 height 16
click at [151, 217] on div "F&B" at bounding box center [193, 221] width 303 height 20
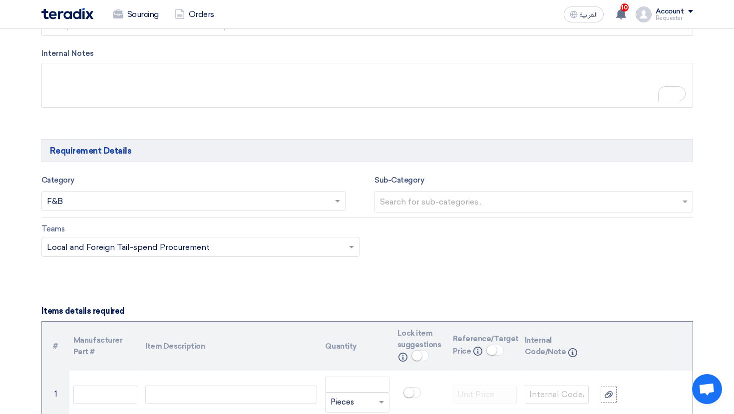
click at [421, 210] on input "text" at bounding box center [535, 203] width 310 height 16
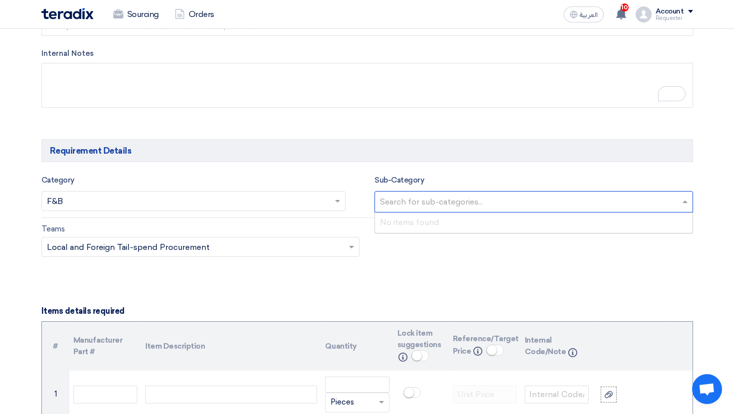
click at [244, 222] on app-project-company-services "Category Search for services... × F&B × Sub-Category Search for sub-categories.…" at bounding box center [366, 221] width 651 height 95
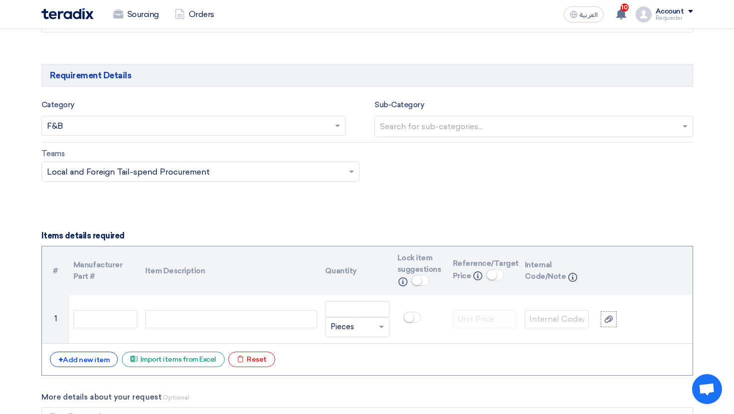
scroll to position [612, 0]
click at [301, 180] on input "text" at bounding box center [195, 173] width 297 height 16
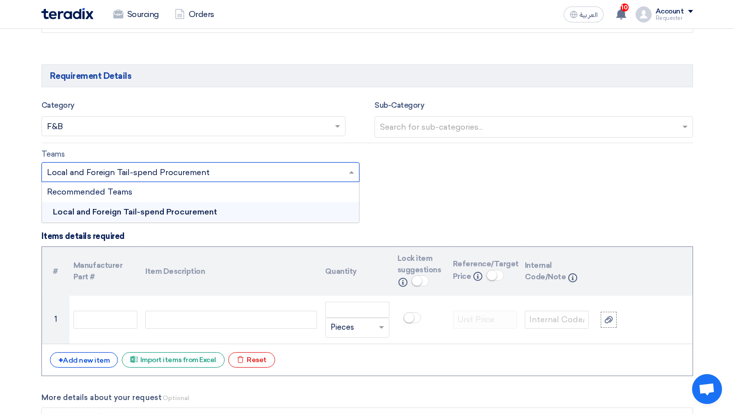
click at [236, 217] on div "Local and Foreign Tail-spend Procurement" at bounding box center [200, 212] width 317 height 20
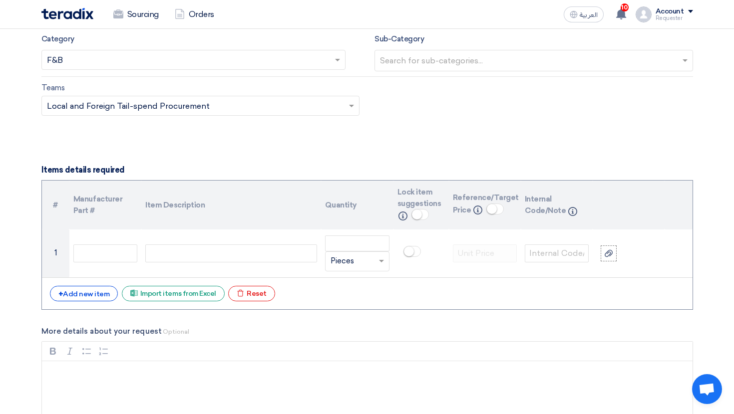
scroll to position [682, 0]
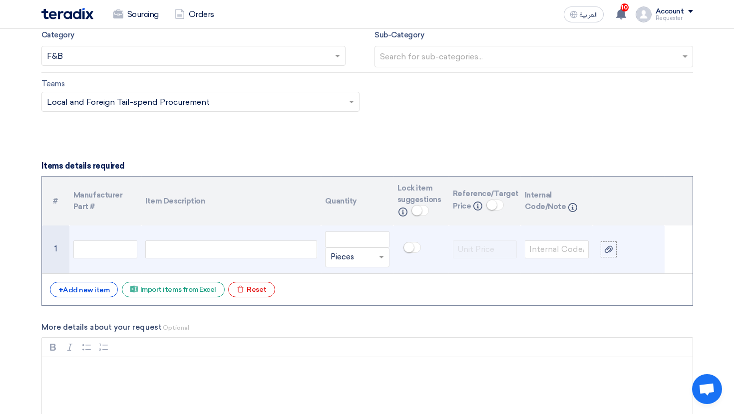
click at [165, 249] on div at bounding box center [231, 250] width 172 height 18
click at [342, 243] on input "number" at bounding box center [357, 240] width 64 height 16
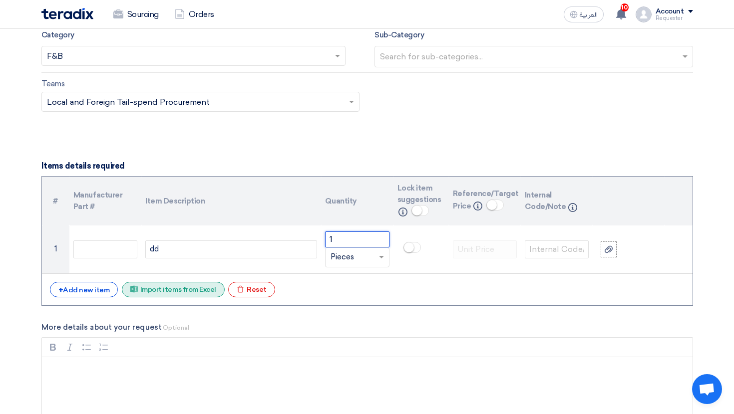
type input "1"
click at [195, 288] on div "Excel file Import items from Excel" at bounding box center [173, 289] width 103 height 15
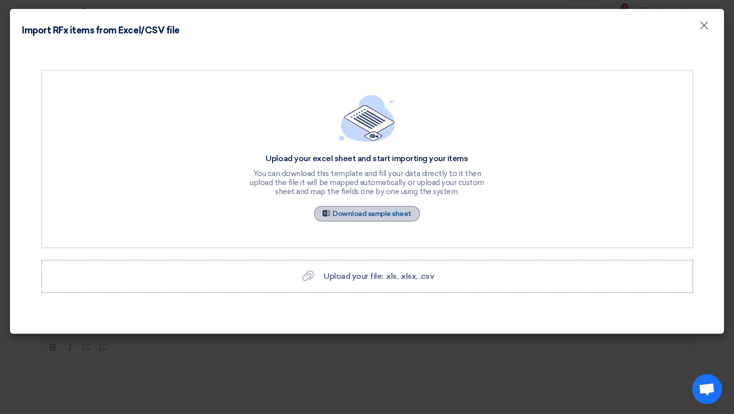
click at [342, 214] on link "Sample Sheet Download sample sheet" at bounding box center [367, 213] width 106 height 15
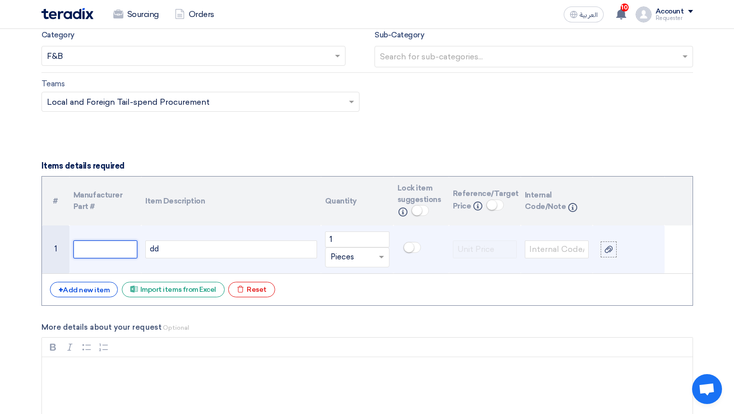
click at [127, 254] on input "text" at bounding box center [105, 250] width 64 height 18
type input "234"
click at [382, 269] on td "1 Unit × Pieces" at bounding box center [357, 250] width 72 height 48
click at [418, 251] on span at bounding box center [411, 247] width 17 height 11
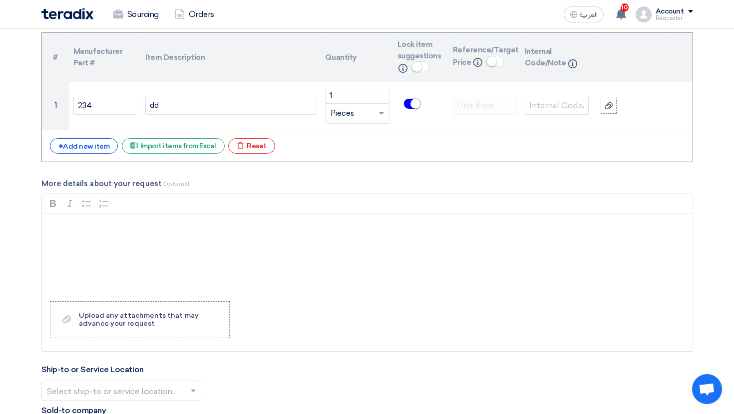
scroll to position [825, 0]
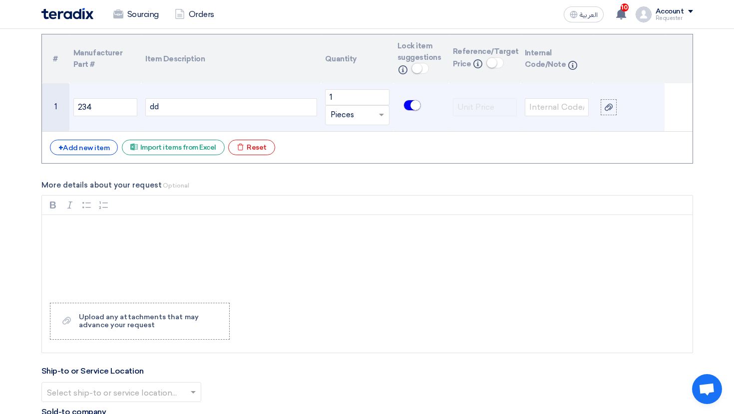
click at [290, 115] on div "dd" at bounding box center [231, 107] width 172 height 18
drag, startPoint x: 171, startPoint y: 113, endPoint x: 288, endPoint y: 119, distance: 117.4
click at [288, 119] on td "dd" at bounding box center [231, 107] width 180 height 48
click at [608, 104] on div at bounding box center [608, 106] width 10 height 11
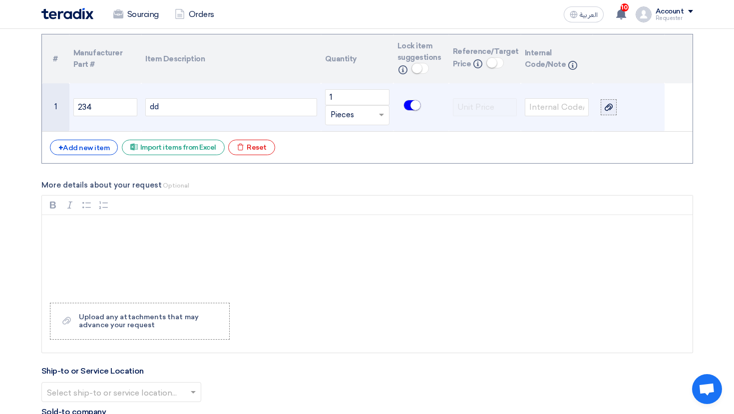
click at [0, 0] on input "file" at bounding box center [0, 0] width 0 height 0
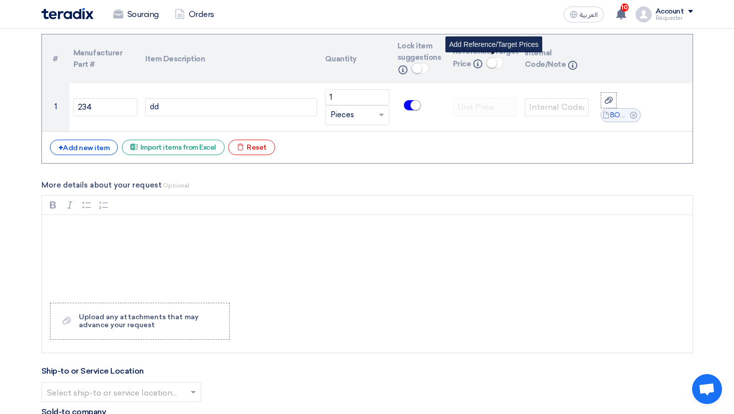
click at [493, 67] on small at bounding box center [492, 63] width 10 height 10
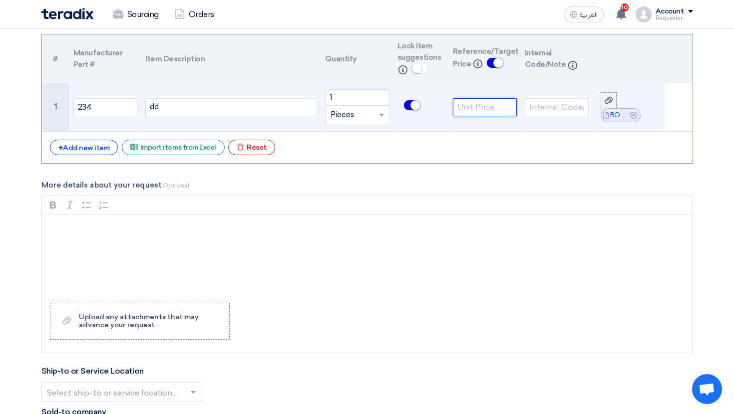
click at [476, 103] on input "number" at bounding box center [485, 107] width 64 height 18
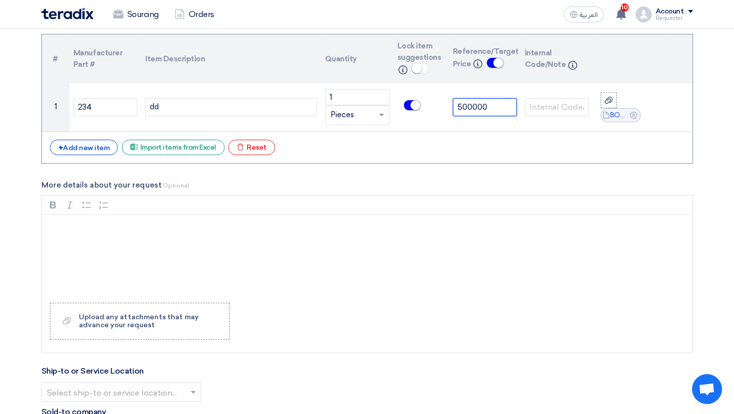
type input "500000"
click at [515, 143] on div "+ Add new item Excel file Import items from Excel Excel file Reset" at bounding box center [367, 148] width 634 height 16
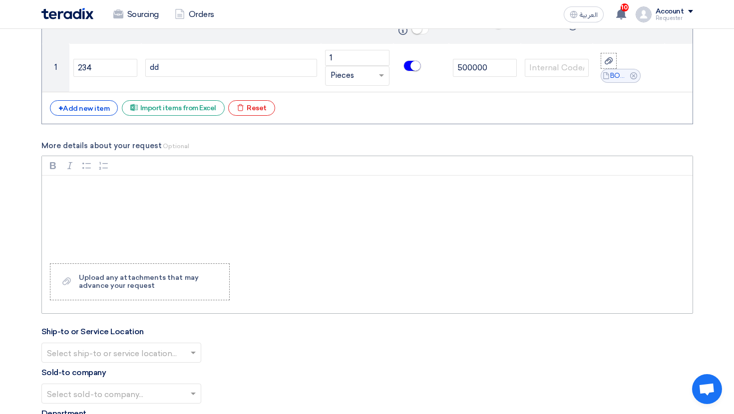
scroll to position [863, 0]
click at [97, 188] on p "Rich Text Editor, main" at bounding box center [370, 190] width 633 height 12
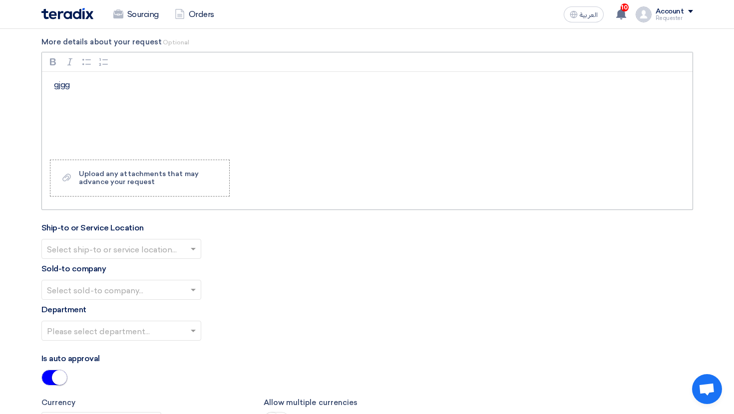
scroll to position [979, 0]
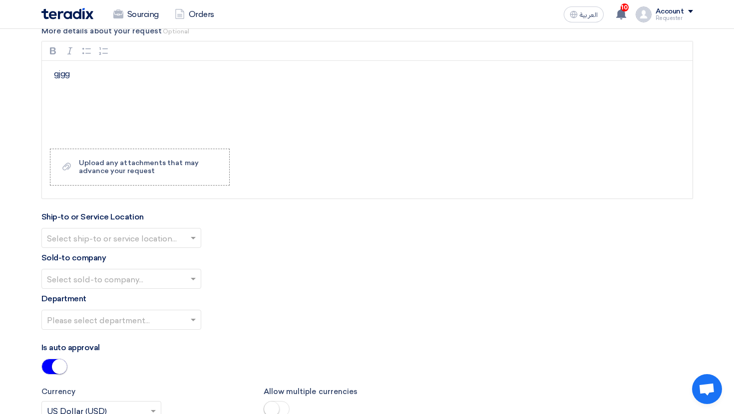
click at [166, 237] on input "text" at bounding box center [116, 239] width 139 height 16
click at [161, 260] on div "HQ Address" at bounding box center [121, 258] width 159 height 20
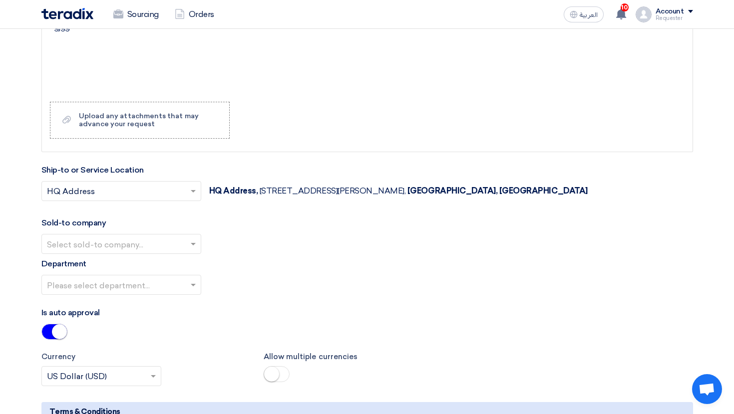
scroll to position [1031, 0]
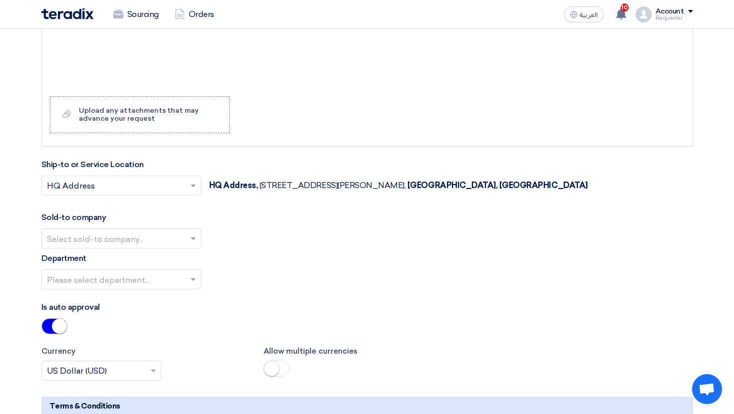
click at [157, 230] on div "Select sold-to company..." at bounding box center [121, 239] width 160 height 20
click at [149, 253] on div "XYZ Co." at bounding box center [121, 259] width 159 height 20
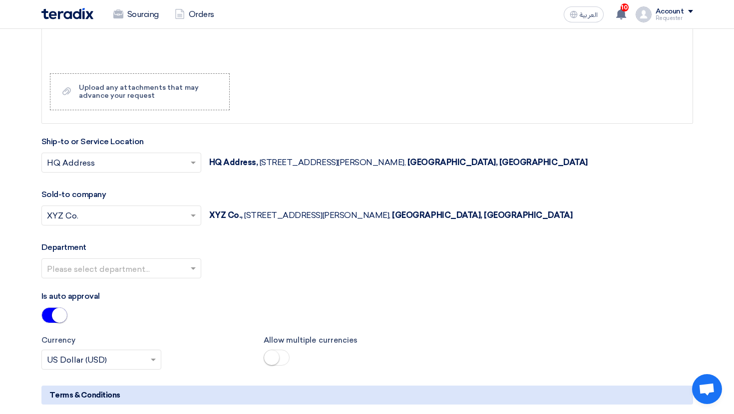
scroll to position [1078, 0]
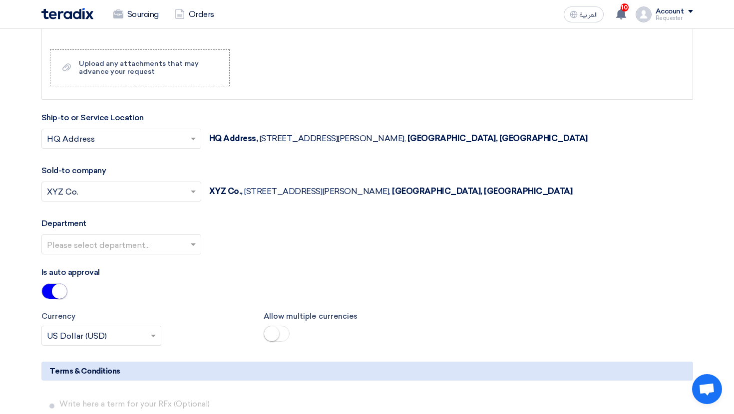
click at [159, 238] on div at bounding box center [121, 244] width 159 height 16
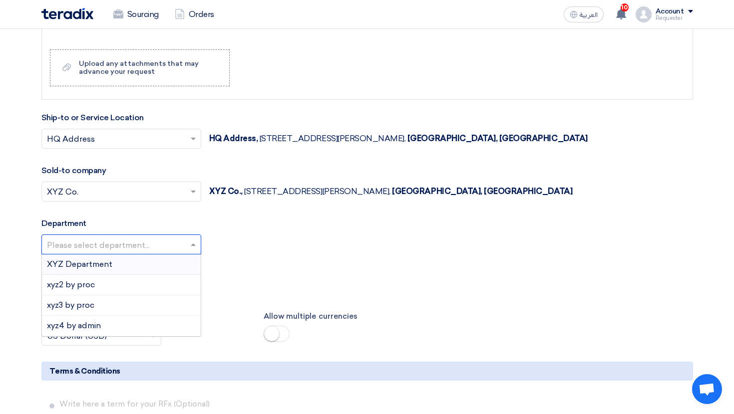
click at [139, 265] on div "XYZ Department" at bounding box center [121, 265] width 159 height 20
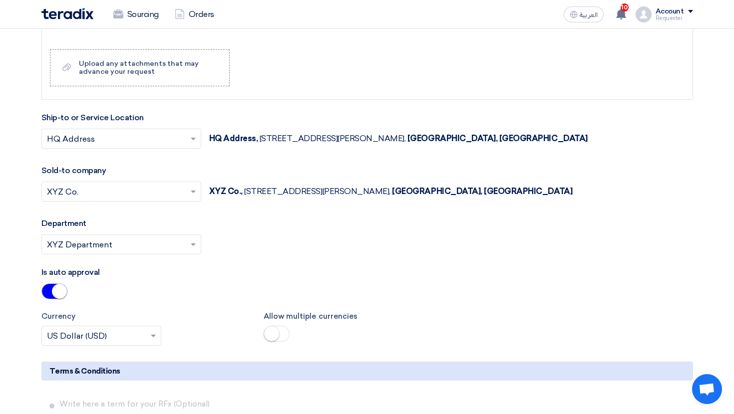
scroll to position [1104, 0]
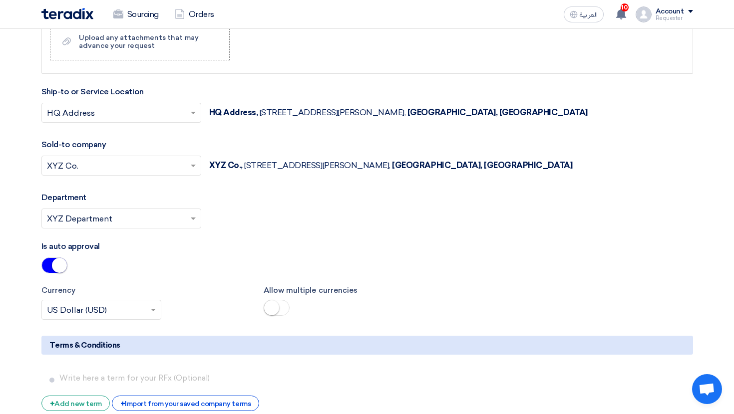
click at [53, 269] on small at bounding box center [59, 265] width 15 height 15
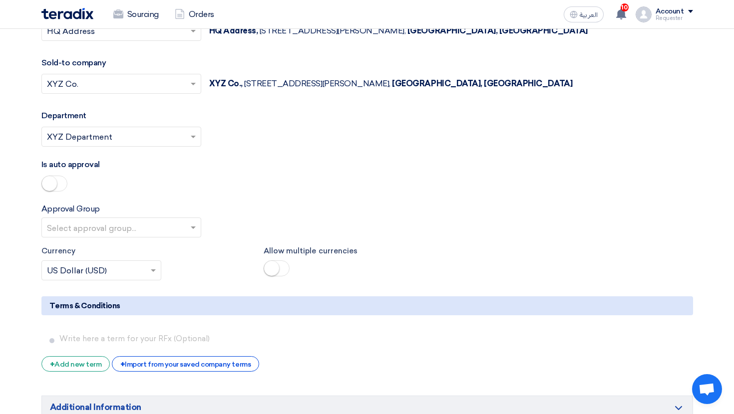
scroll to position [1188, 0]
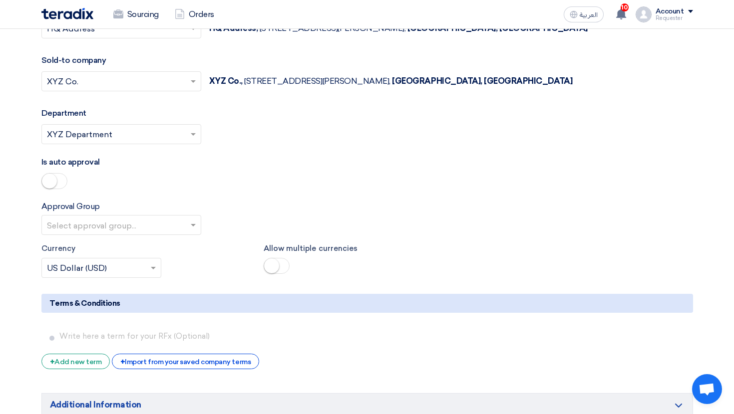
click at [149, 234] on input "text" at bounding box center [116, 226] width 139 height 16
click at [135, 240] on div "C-Level Approval" at bounding box center [121, 245] width 159 height 20
click at [61, 186] on span at bounding box center [54, 181] width 26 height 16
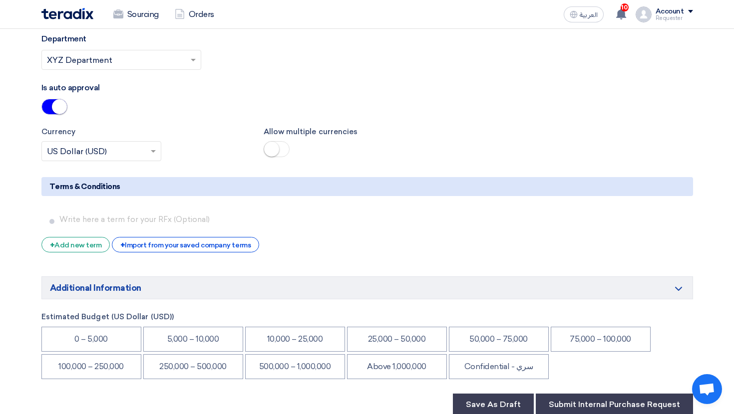
scroll to position [1283, 0]
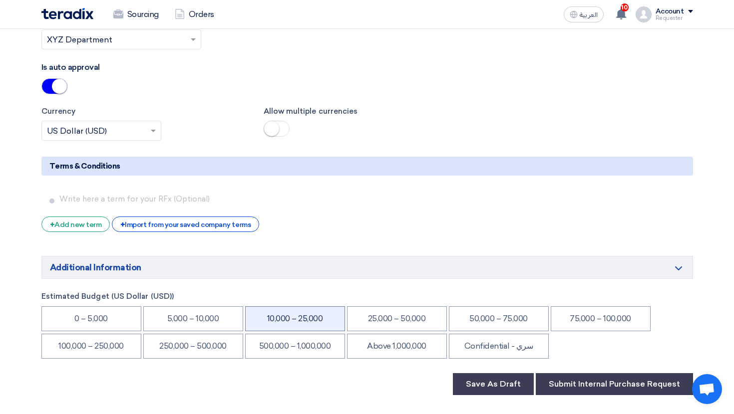
click at [305, 331] on li "10,000 – 25,000" at bounding box center [295, 318] width 100 height 25
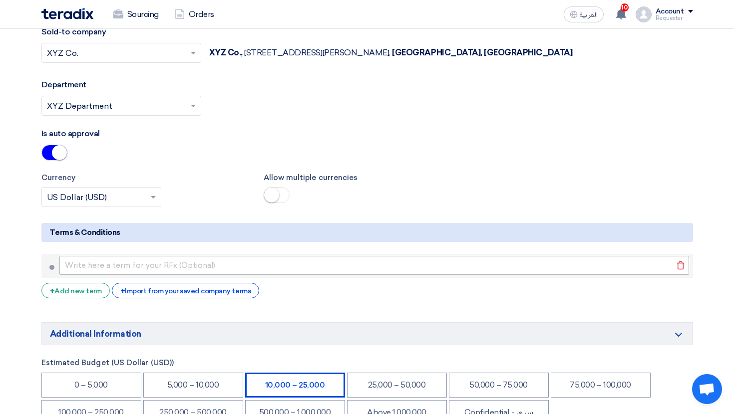
scroll to position [1216, 0]
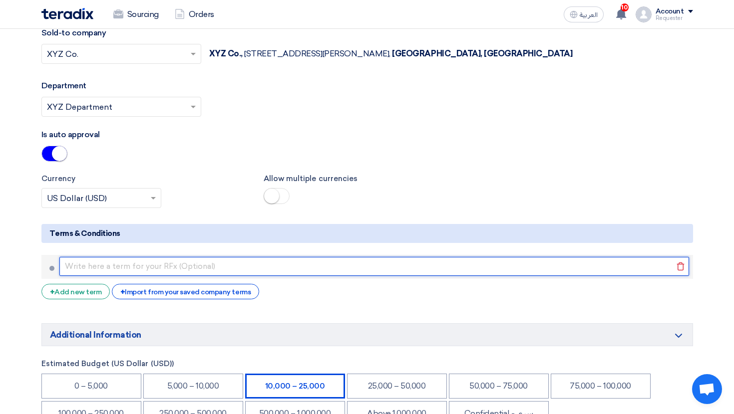
click at [181, 269] on input "text" at bounding box center [373, 266] width 629 height 19
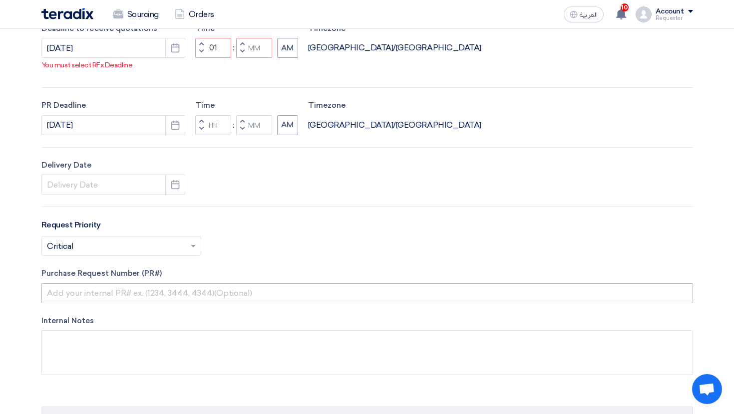
scroll to position [265, 0]
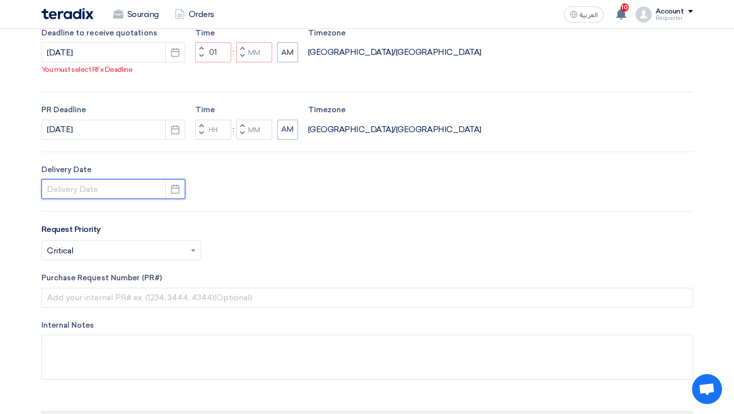
click at [133, 182] on input at bounding box center [113, 189] width 144 height 20
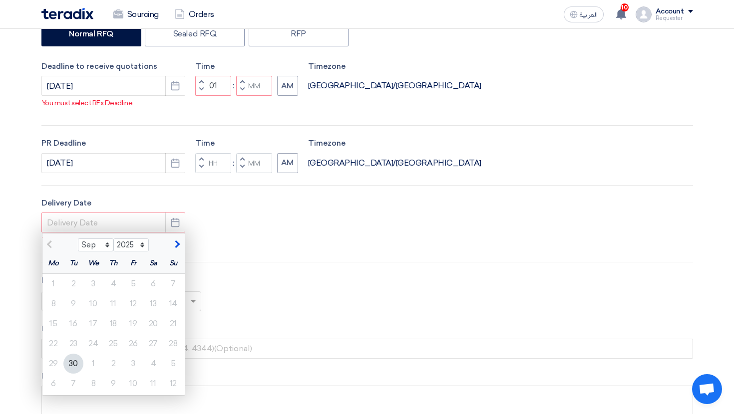
scroll to position [232, 0]
click at [291, 250] on div "Delivery Date Sep Oct Nov Dec 2025 2026 2027 2028 2029 2030 2031 2032 2033 2034…" at bounding box center [366, 223] width 651 height 53
click at [183, 223] on button "Pick a date" at bounding box center [175, 222] width 20 height 20
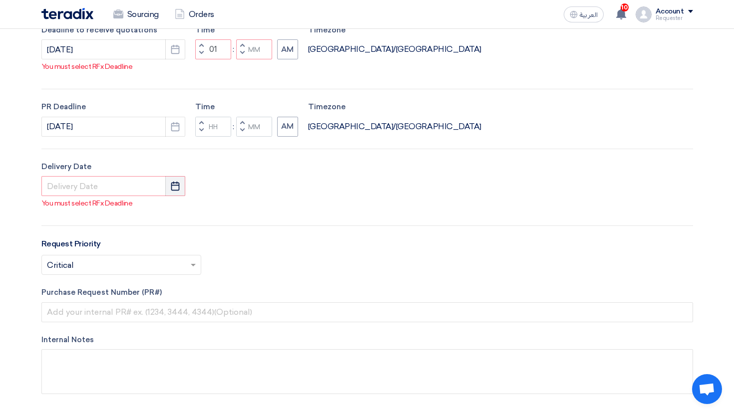
scroll to position [152, 0]
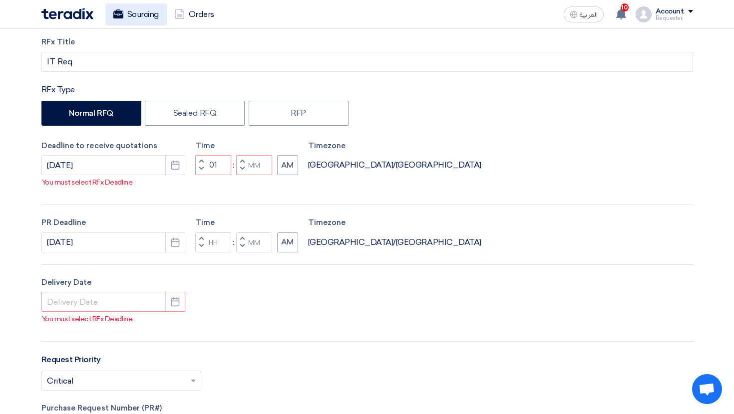
click at [141, 5] on link "Sourcing" at bounding box center [135, 14] width 61 height 22
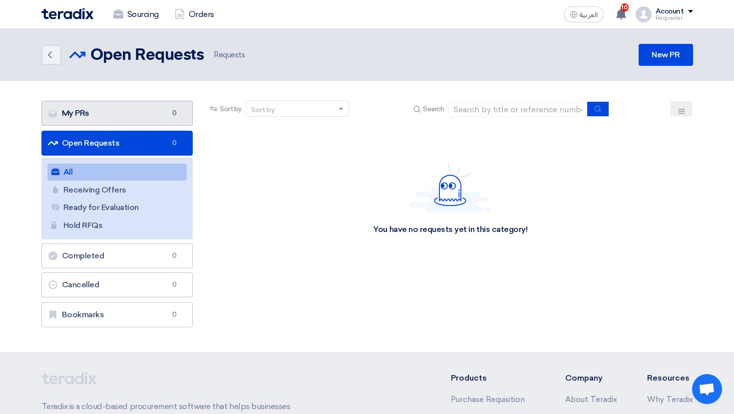
click at [152, 116] on link "My PRs My PRs 0" at bounding box center [117, 113] width 152 height 25
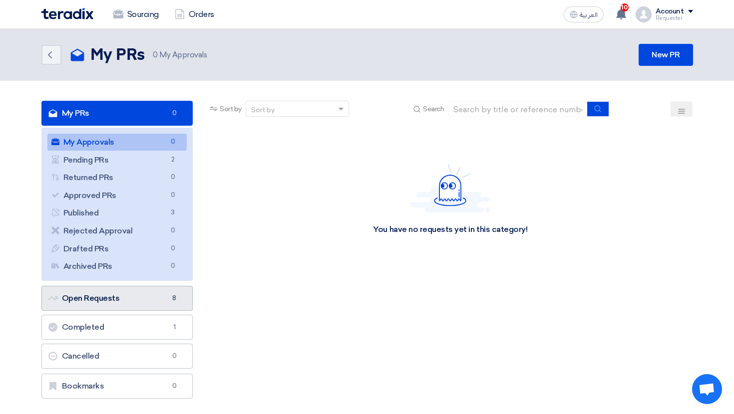
click at [156, 300] on link "Open Requests Open Requests 8" at bounding box center [117, 298] width 152 height 25
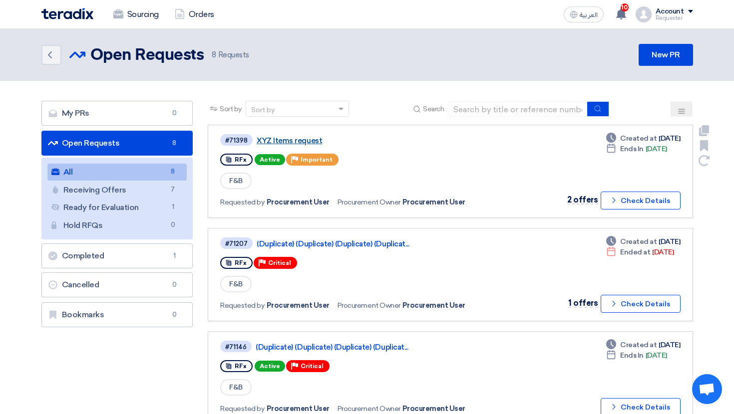
click at [281, 138] on link "XYZ Items request" at bounding box center [382, 140] width 250 height 9
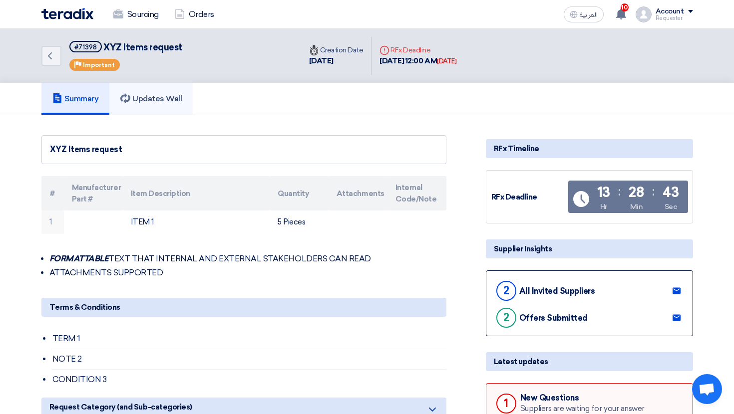
click at [175, 96] on h5 "Updates Wall" at bounding box center [150, 99] width 61 height 10
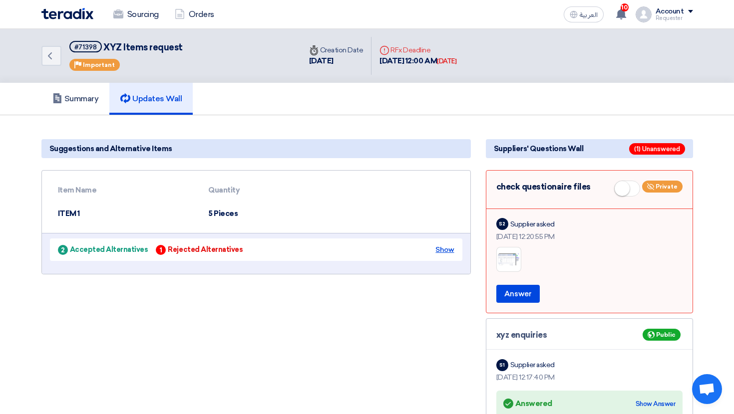
click at [449, 249] on div "Show" at bounding box center [444, 250] width 18 height 10
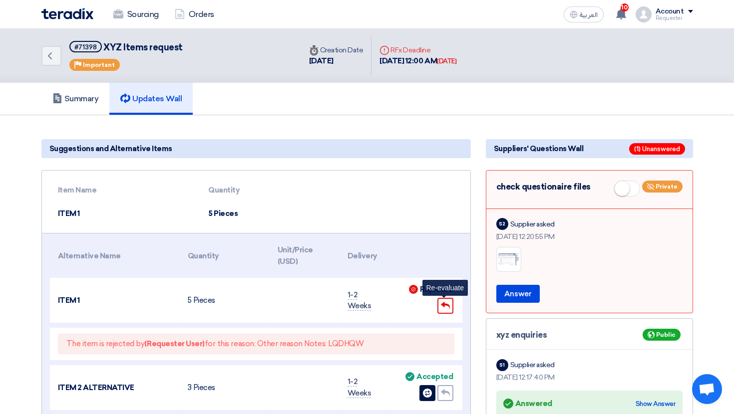
click at [448, 309] on icon "Undo" at bounding box center [445, 305] width 9 height 9
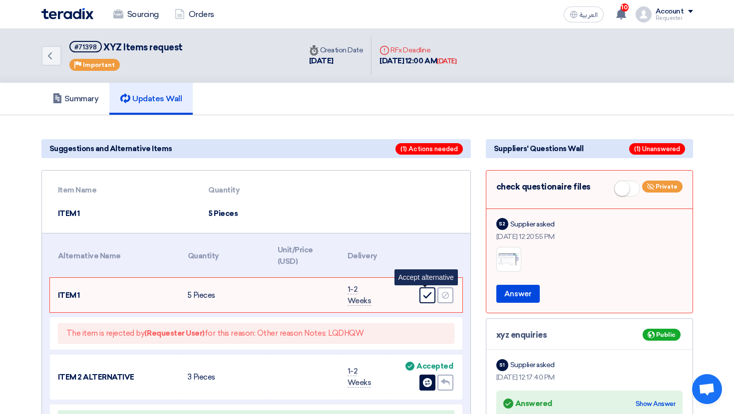
click at [427, 293] on icon "Accept" at bounding box center [427, 295] width 9 height 9
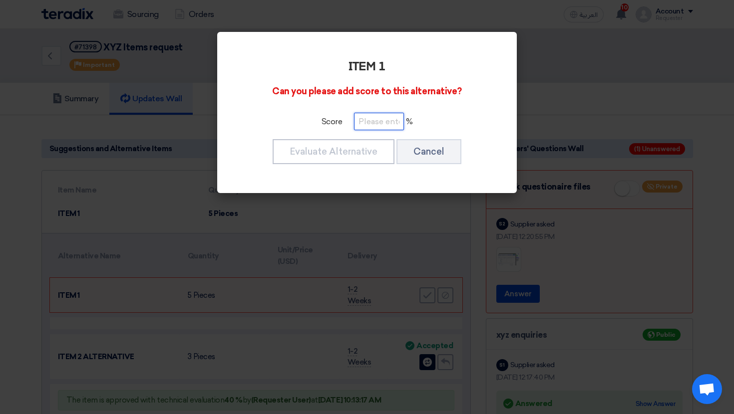
click at [373, 127] on input "number" at bounding box center [379, 121] width 50 height 17
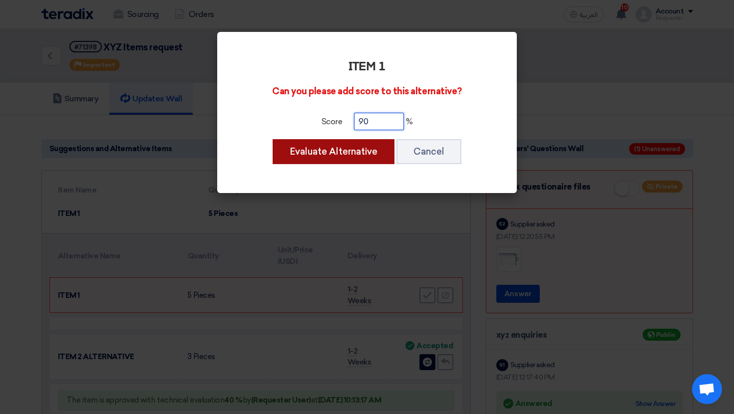
type input "90"
click at [369, 143] on button "Evaluate Alternative" at bounding box center [334, 151] width 122 height 25
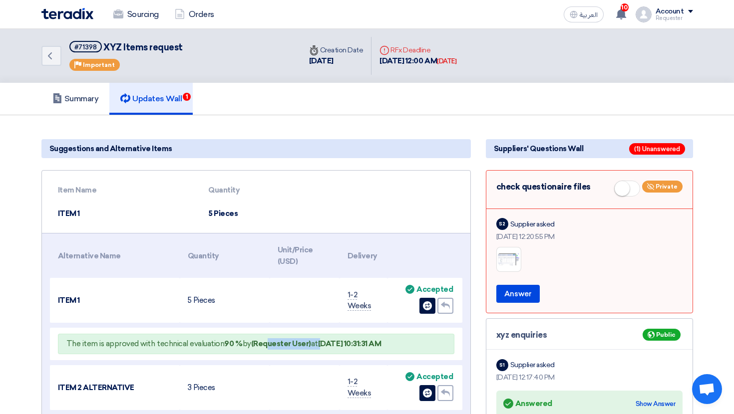
drag, startPoint x: 264, startPoint y: 343, endPoint x: 322, endPoint y: 343, distance: 58.4
click at [322, 343] on span "The item is approved with technical evaluation 90 % by (Requester User) at Sep …" at bounding box center [223, 343] width 315 height 9
click at [231, 348] on div "The item is approved with technical evaluation 90 % by (Requester User) at Sep …" at bounding box center [256, 344] width 396 height 20
click at [120, 14] on icon at bounding box center [118, 14] width 10 height 10
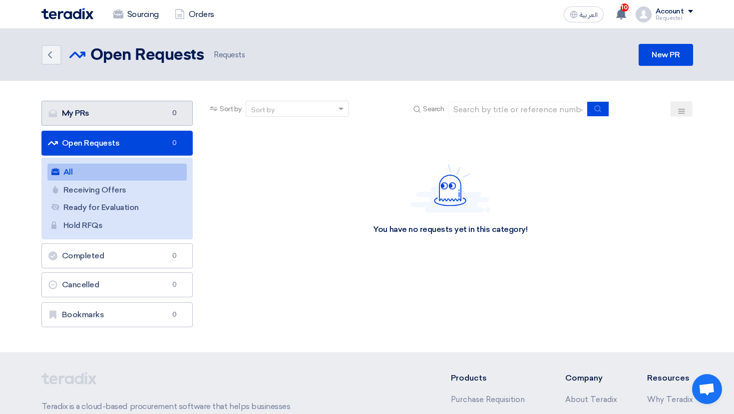
click at [149, 116] on link "My PRs My PRs 0" at bounding box center [117, 113] width 152 height 25
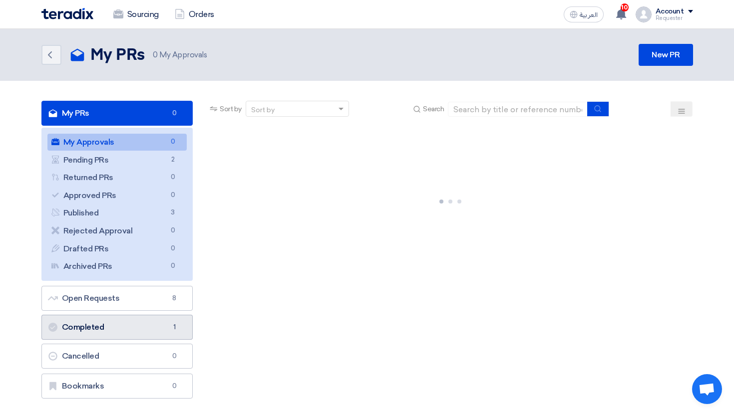
click at [149, 327] on link "Completed Completed 1" at bounding box center [117, 327] width 152 height 25
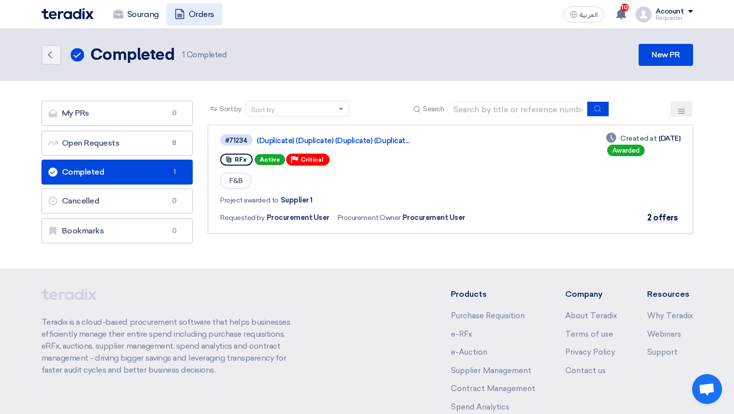
click at [206, 23] on link "Orders" at bounding box center [194, 14] width 55 height 22
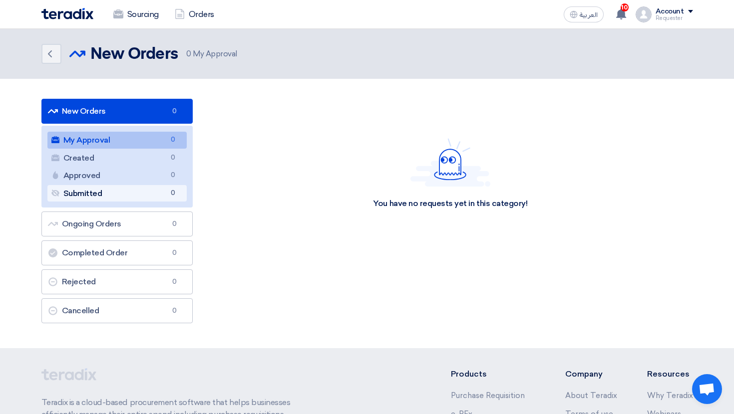
click at [107, 194] on link "Submitted Submitted 0" at bounding box center [117, 193] width 140 height 17
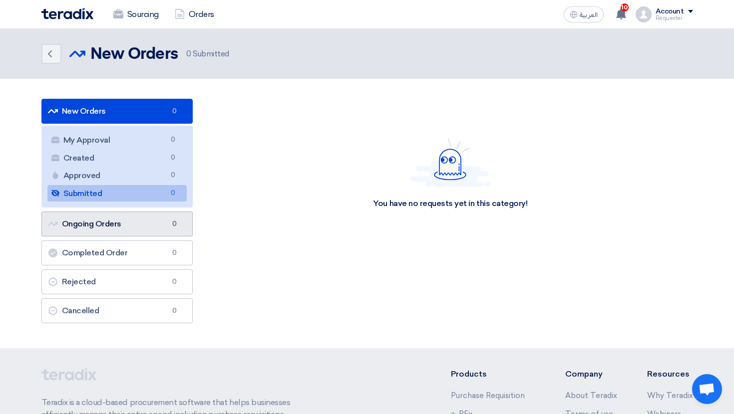
click at [116, 221] on link "Ongoing Orders Ongoing Orders 0" at bounding box center [117, 224] width 152 height 25
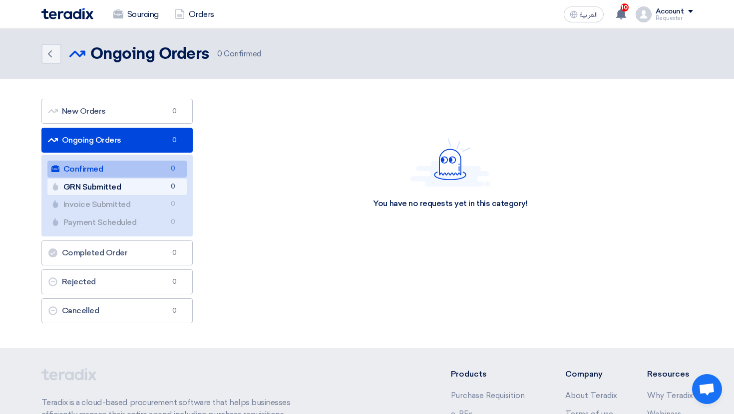
click at [107, 188] on link "GRN Submitted GRN Submitted 0" at bounding box center [117, 187] width 140 height 17
click at [142, 187] on link "GRN Submitted GRN Submitted 0" at bounding box center [117, 187] width 140 height 17
click at [143, 210] on link "Invoice Submitted Invoice Submitted 0" at bounding box center [117, 204] width 140 height 17
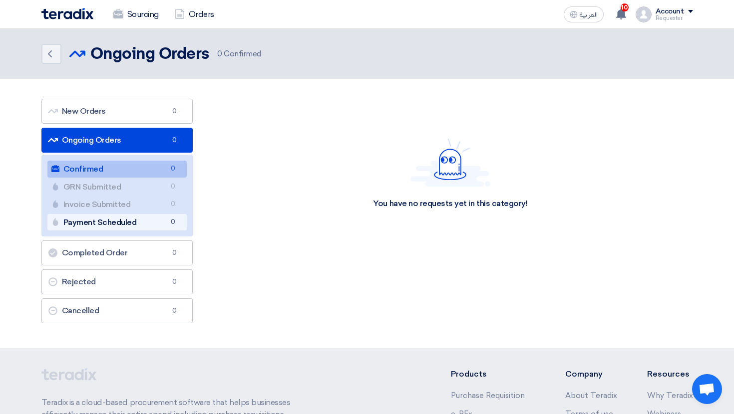
click at [154, 227] on link "Payment Scheduled Payment Scheduled 0" at bounding box center [117, 222] width 140 height 17
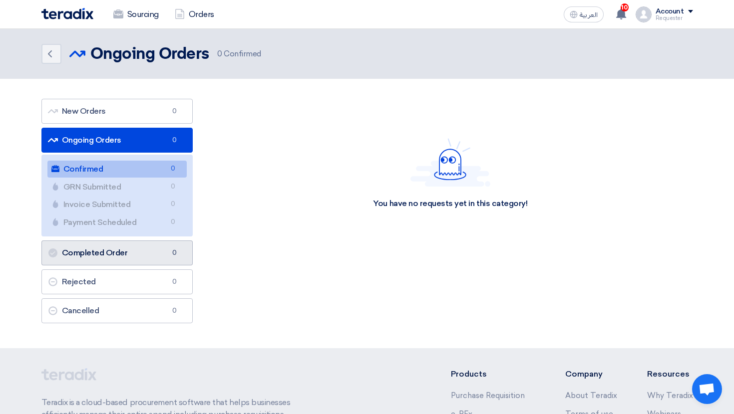
click at [177, 251] on span "0" at bounding box center [174, 253] width 12 height 10
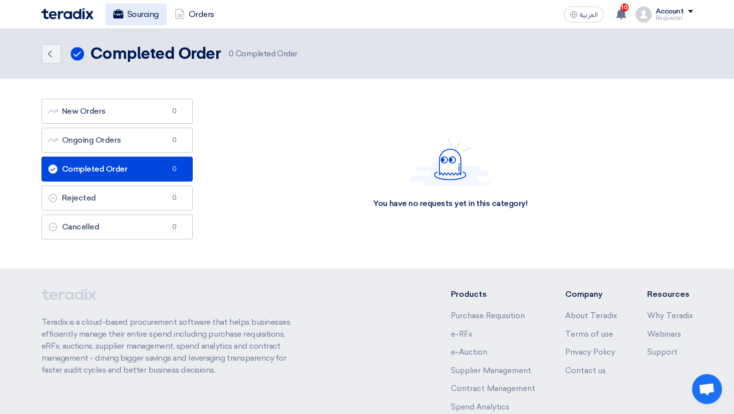
click at [124, 15] on link "Sourcing" at bounding box center [135, 14] width 61 height 22
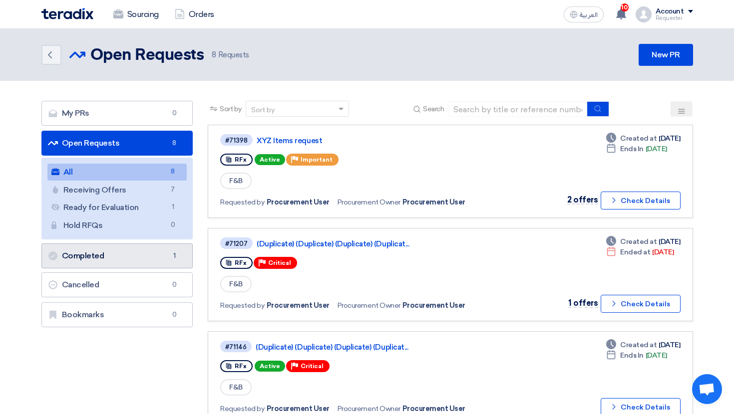
click at [140, 252] on link "Completed Completed 1" at bounding box center [117, 256] width 152 height 25
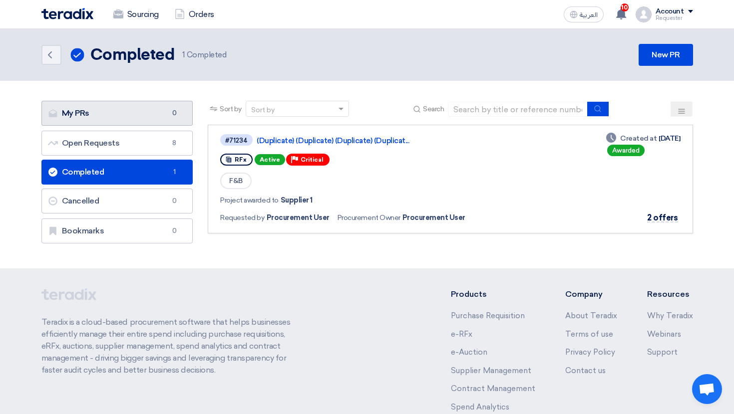
click at [149, 116] on link "My PRs My PRs 0" at bounding box center [117, 113] width 152 height 25
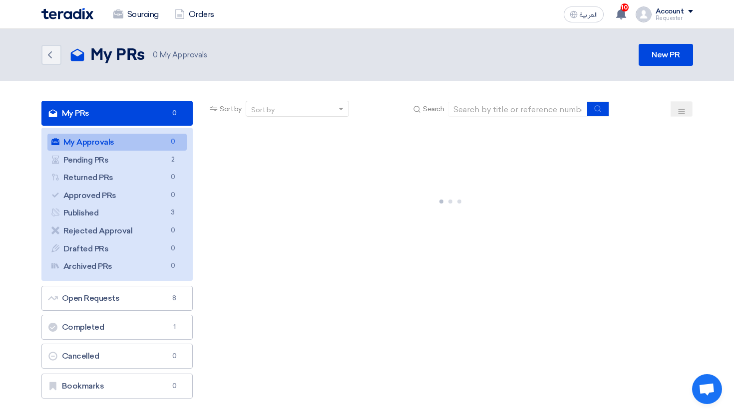
click at [144, 140] on link "My Approvals My Approvals 0" at bounding box center [117, 142] width 140 height 17
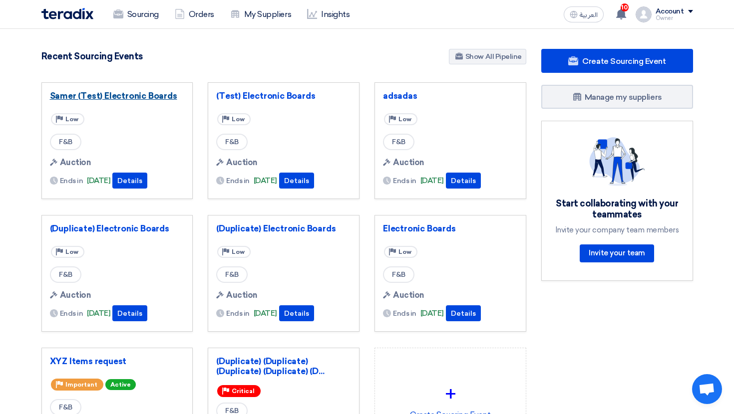
click at [118, 99] on link "Samer (Test) Electronic Boards" at bounding box center [117, 96] width 135 height 10
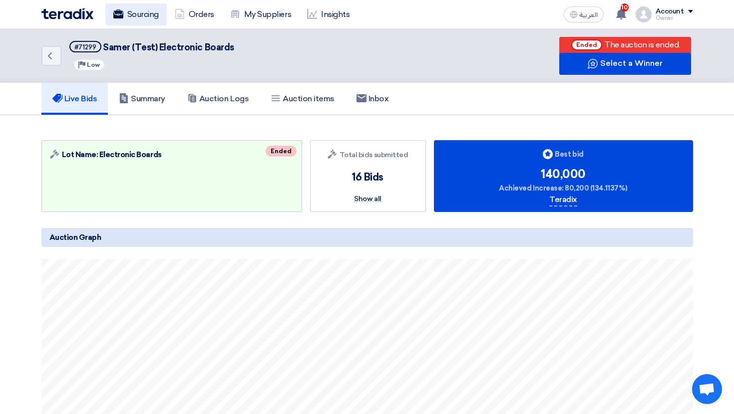
click at [145, 23] on link "Sourcing" at bounding box center [135, 14] width 61 height 22
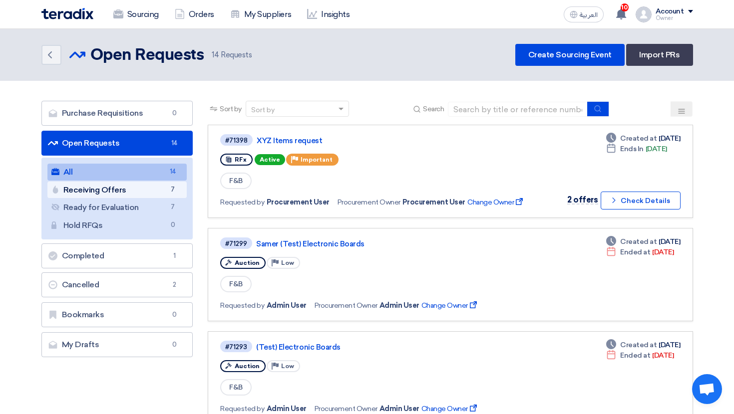
click at [159, 191] on link "Receiving Offers Receiving Offers 7" at bounding box center [117, 190] width 140 height 17
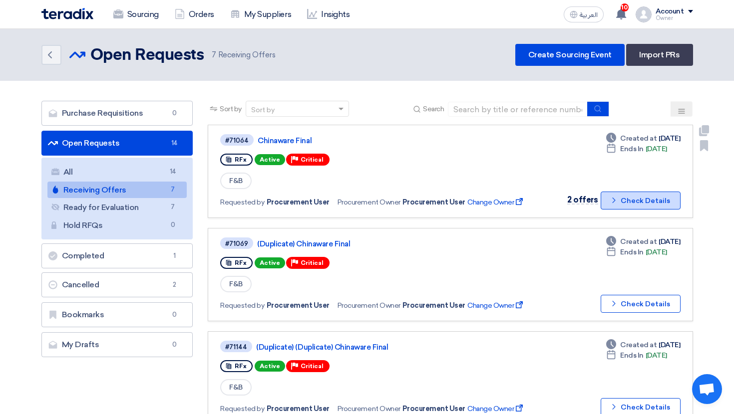
click at [623, 194] on button "Check details Check Details" at bounding box center [640, 201] width 80 height 18
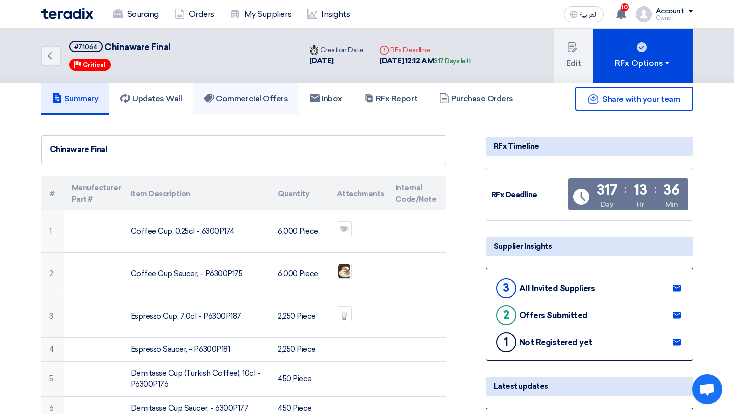
click at [252, 100] on h5 "Commercial Offers" at bounding box center [246, 99] width 84 height 10
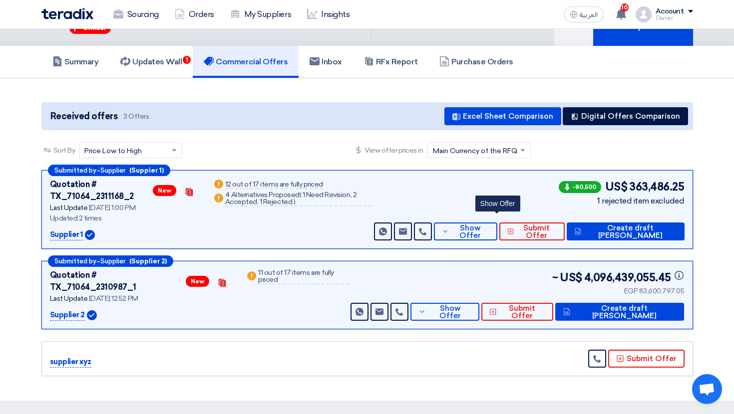
scroll to position [43, 0]
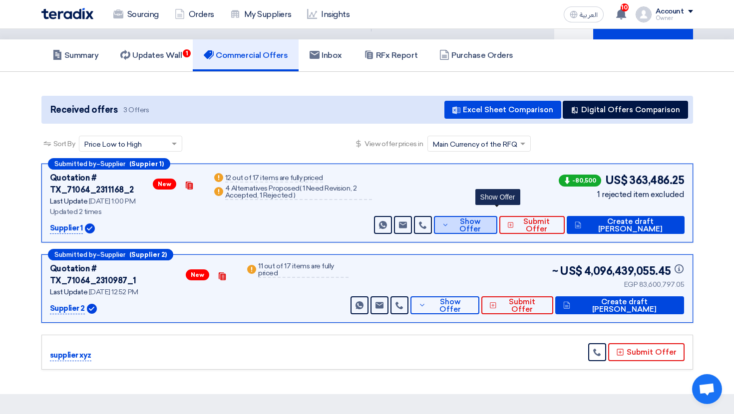
click at [489, 218] on span "Show Offer" at bounding box center [470, 225] width 38 height 15
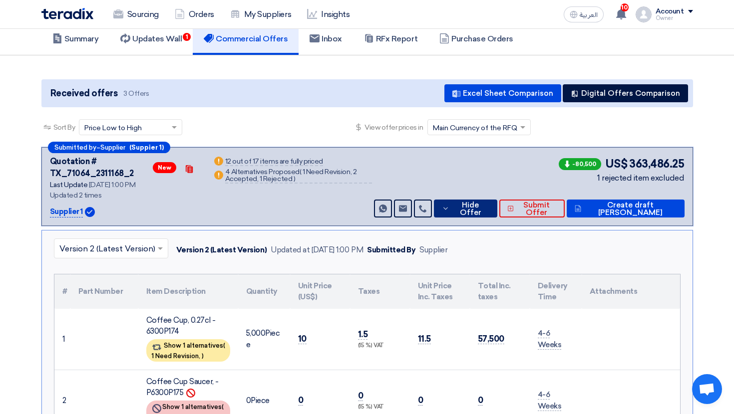
scroll to position [51, 0]
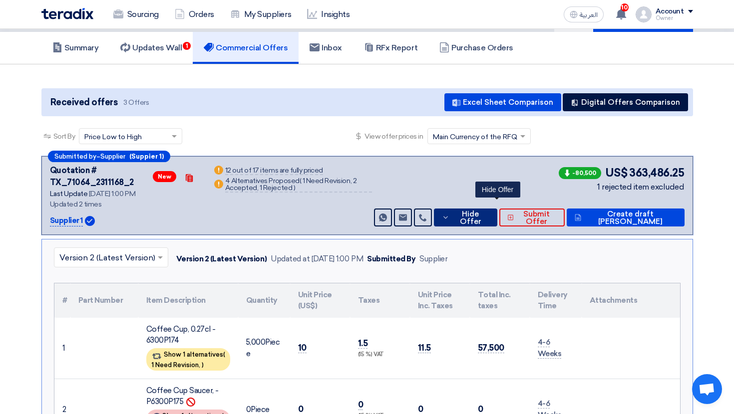
click at [489, 211] on span "Hide Offer" at bounding box center [470, 218] width 37 height 15
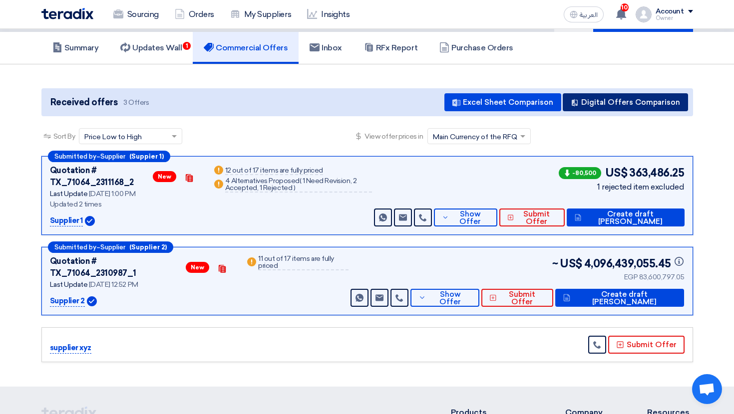
click at [617, 108] on button "Digital Offers Comparison" at bounding box center [625, 102] width 125 height 18
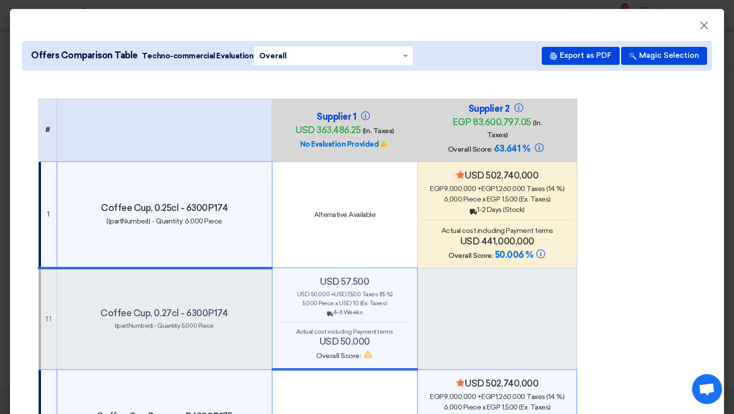
scroll to position [44, 0]
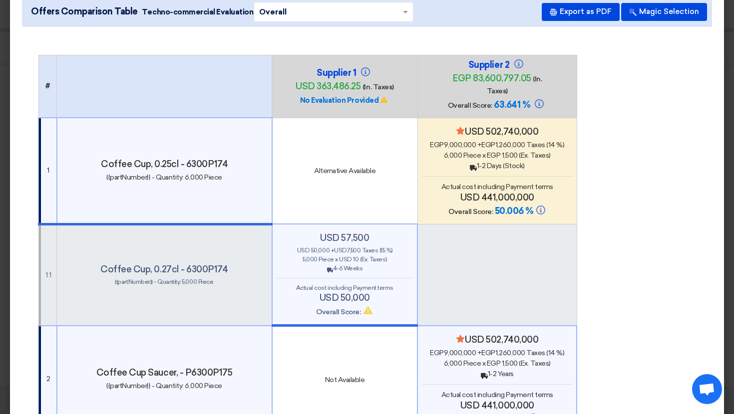
click at [490, 165] on div "Back 1-2 Days (Stock)" at bounding box center [497, 166] width 151 height 10
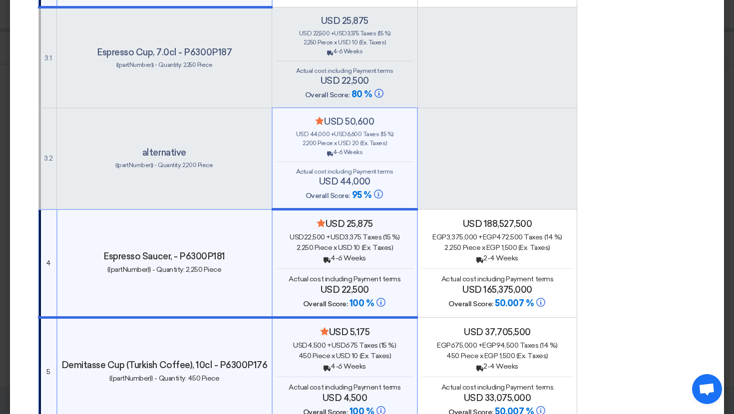
scroll to position [616, 0]
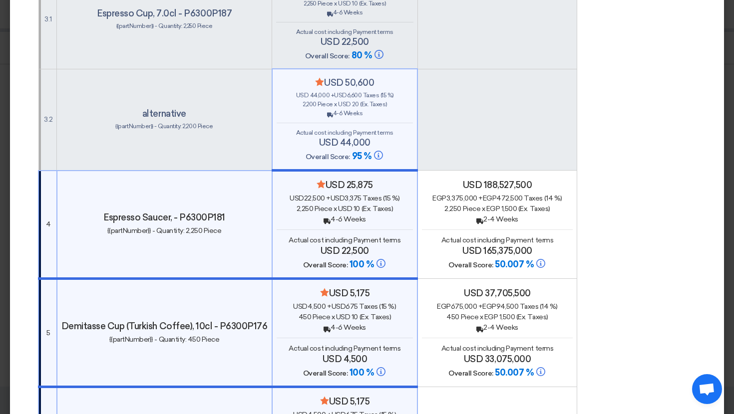
click at [331, 219] on div "Back 4-6 Weeks" at bounding box center [345, 219] width 137 height 10
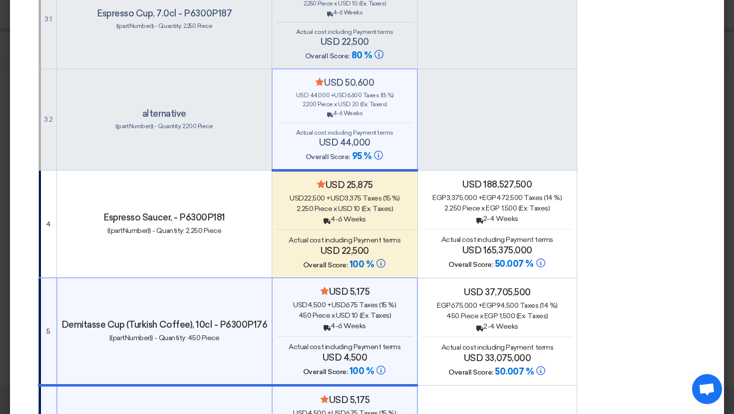
click at [335, 342] on div "Actual cost including Payment terms usd 4,500" at bounding box center [345, 352] width 137 height 21
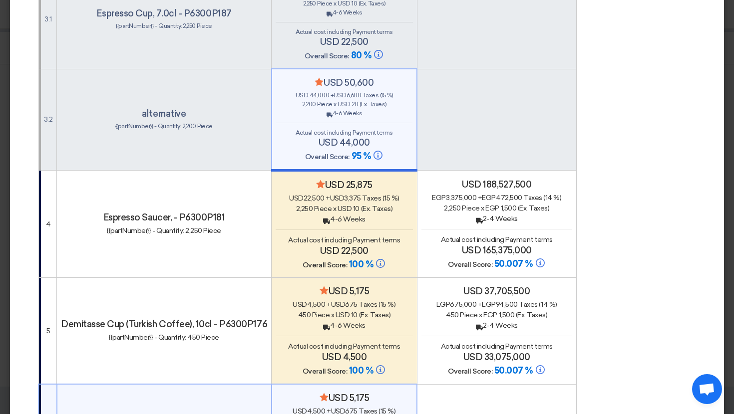
click at [343, 315] on span "usd 10" at bounding box center [346, 315] width 22 height 8
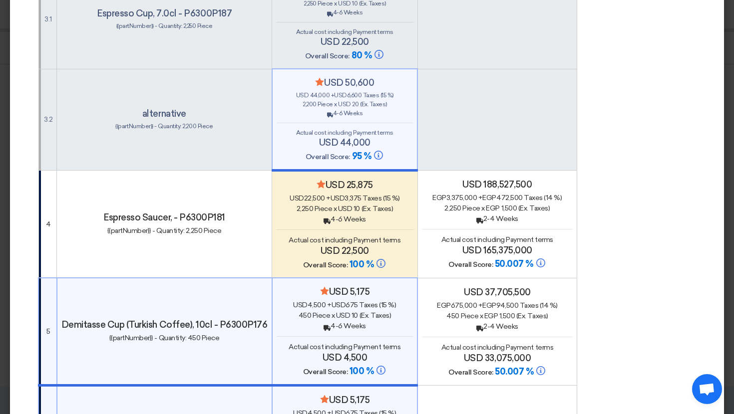
click at [343, 216] on div "Back 4-6 Weeks" at bounding box center [344, 219] width 137 height 10
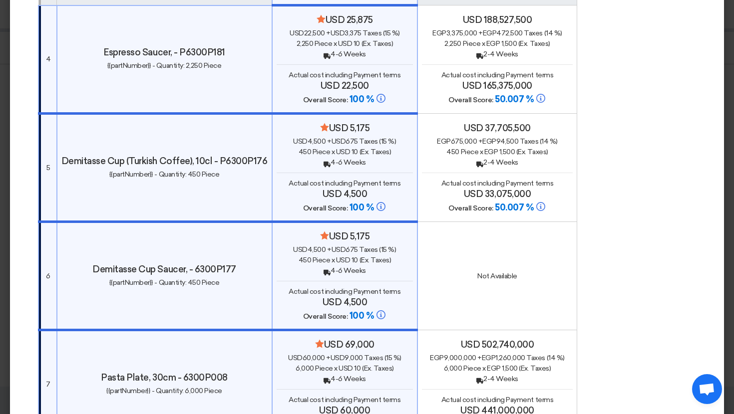
scroll to position [940, 0]
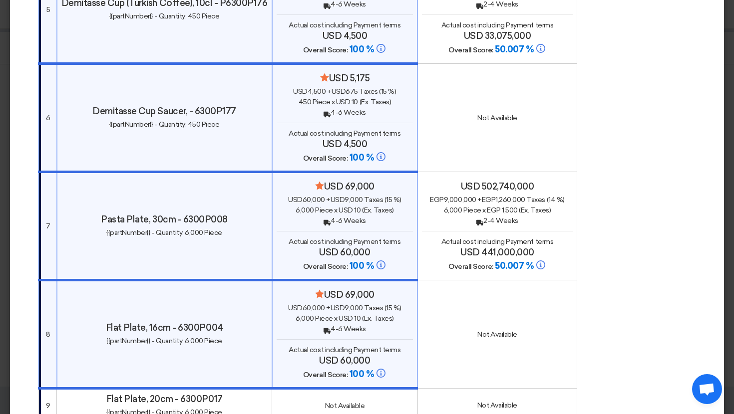
click at [488, 224] on div "usd 502,740,000 egp 9,000,000 + egp 1,260,000 Taxes (14 %) 6,000 Piece x egp 1,…" at bounding box center [497, 226] width 150 height 91
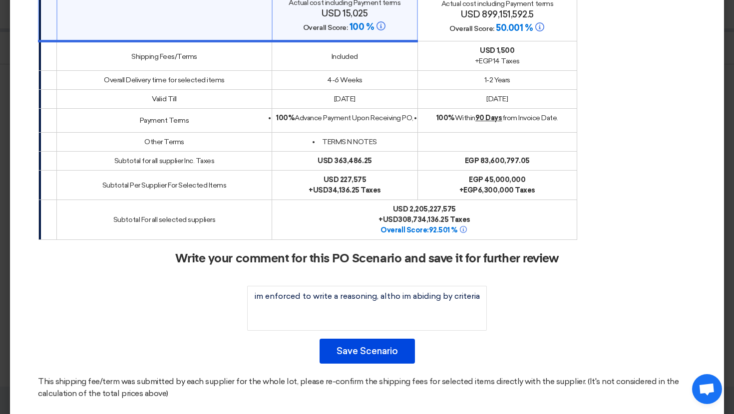
scroll to position [2053, 0]
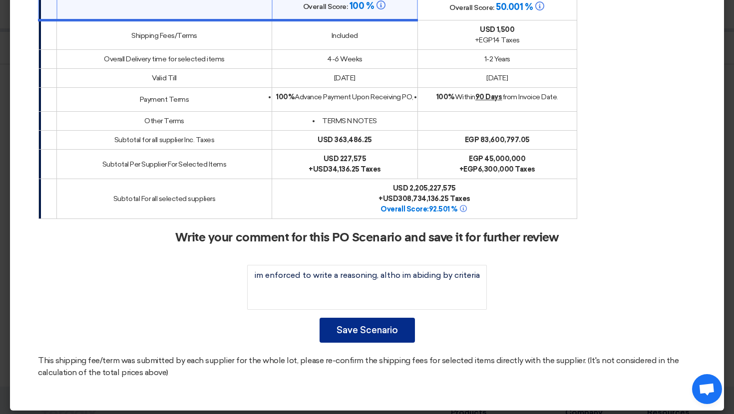
click at [378, 324] on button "Save Scenario" at bounding box center [366, 330] width 95 height 25
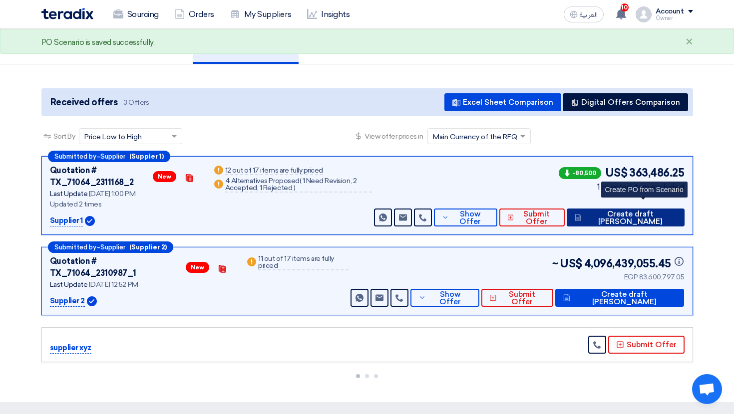
click at [645, 211] on span "Create draft PO" at bounding box center [630, 218] width 92 height 15
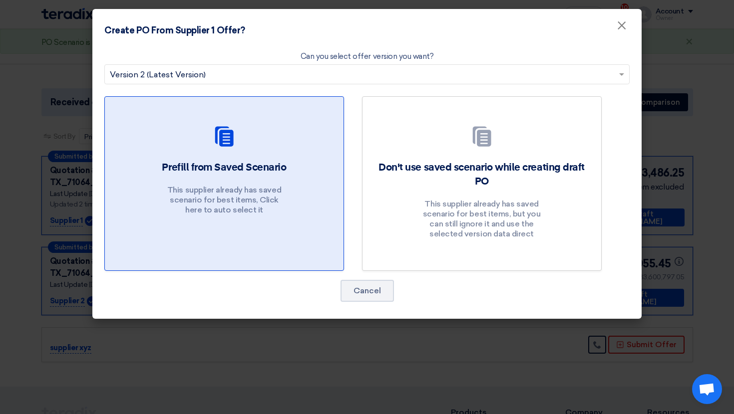
click at [247, 185] on div "Prefill from Saved Scenario This supplier already has saved scenario for best i…" at bounding box center [224, 190] width 215 height 59
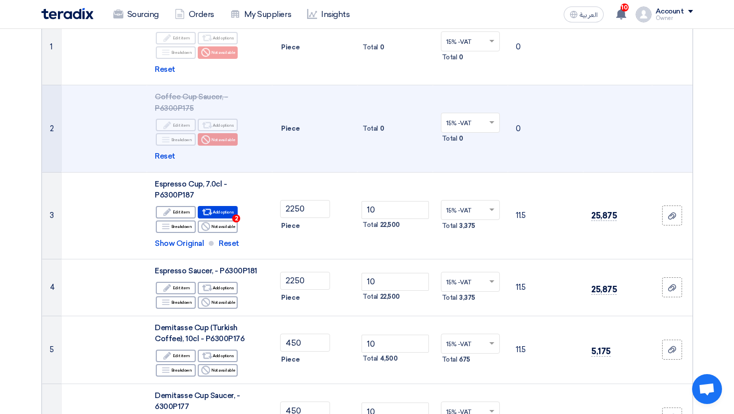
scroll to position [170, 0]
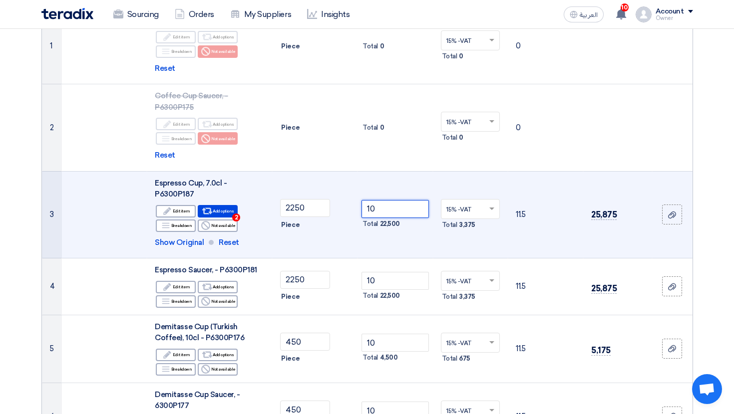
drag, startPoint x: 379, startPoint y: 193, endPoint x: 364, endPoint y: 193, distance: 15.0
click at [364, 200] on input "10" at bounding box center [394, 209] width 67 height 18
click at [380, 200] on input "10" at bounding box center [394, 209] width 67 height 18
click at [305, 199] on input "2250" at bounding box center [305, 208] width 50 height 18
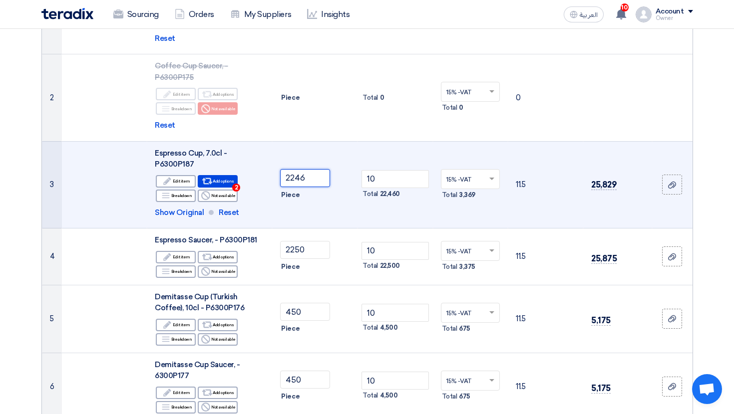
scroll to position [210, 0]
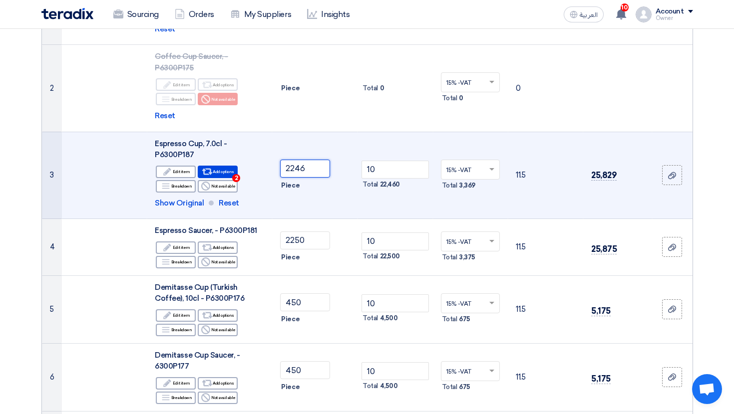
type input "2246"
drag, startPoint x: 176, startPoint y: 127, endPoint x: 255, endPoint y: 132, distance: 79.6
click at [255, 138] on div "Espresso Cup, 7.0cl - P6300P187" at bounding box center [209, 149] width 109 height 22
drag, startPoint x: 166, startPoint y: 132, endPoint x: 265, endPoint y: 137, distance: 99.0
click at [265, 136] on td "Espresso Cup, 7.0cl - P6300P187 Edit Edit item Alternative Add options 2 Breakd…" at bounding box center [209, 175] width 125 height 87
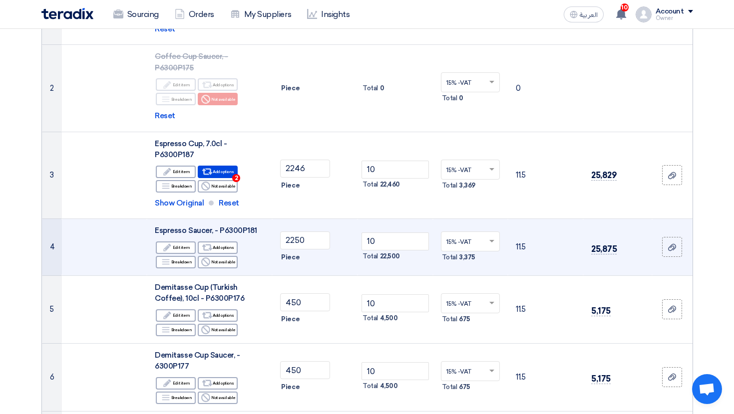
drag, startPoint x: 162, startPoint y: 200, endPoint x: 237, endPoint y: 200, distance: 75.4
click at [237, 219] on td "Espresso Saucer, - P6300P181 Edit Edit item Alternative Add options Breakdown B…" at bounding box center [209, 247] width 125 height 57
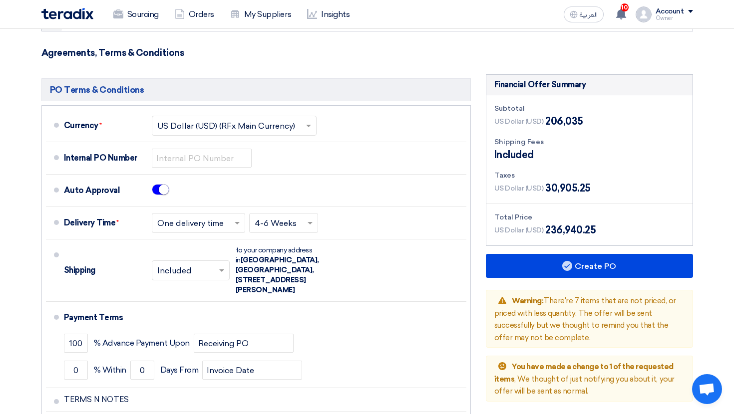
scroll to position [1350, 0]
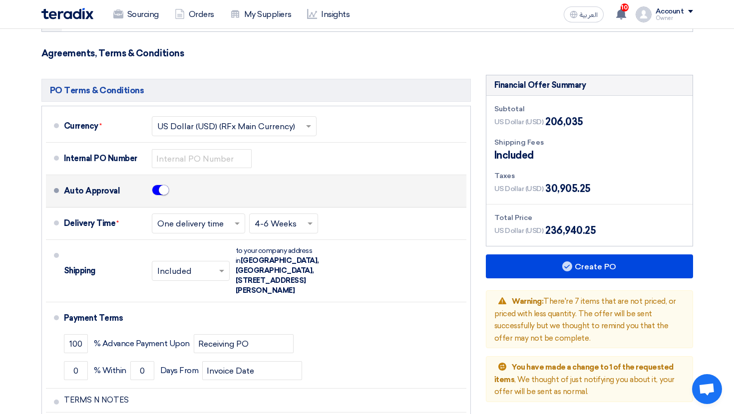
click at [162, 185] on small at bounding box center [164, 190] width 10 height 10
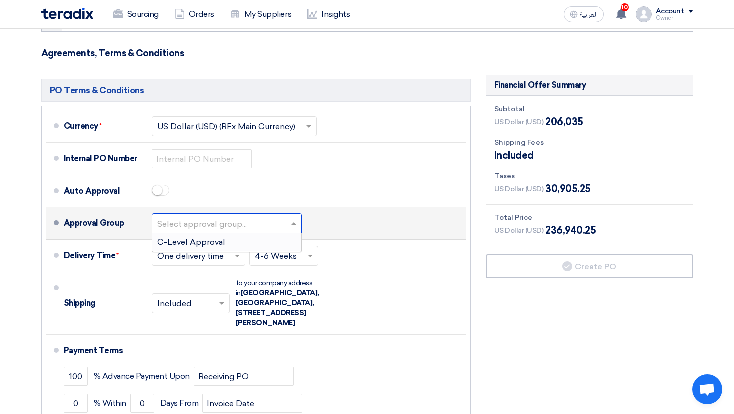
click at [200, 218] on input "text" at bounding box center [227, 225] width 140 height 14
click at [208, 238] on span "C-Level Approval" at bounding box center [191, 242] width 68 height 9
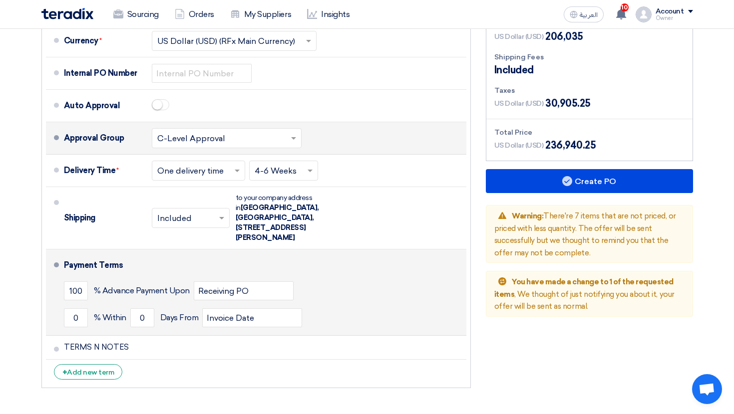
scroll to position [1436, 0]
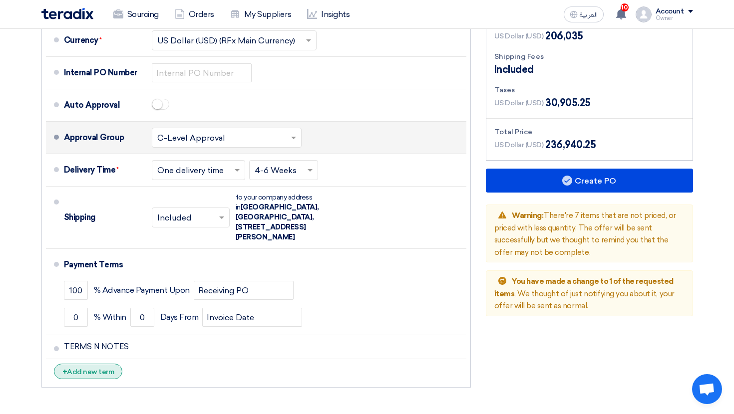
click at [102, 364] on div "+ Add new term" at bounding box center [88, 371] width 69 height 15
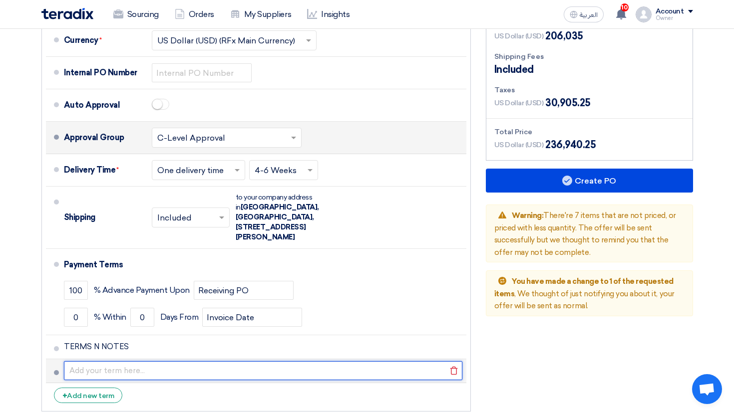
click at [93, 361] on input "text" at bounding box center [263, 370] width 398 height 19
type input "dasdasd"
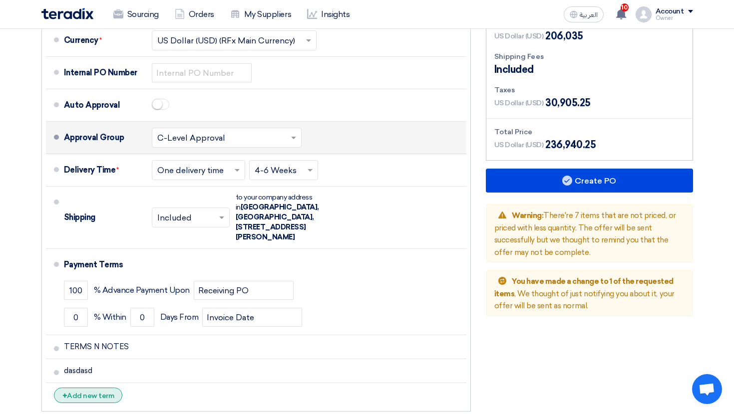
click at [100, 388] on div "+ Add new term" at bounding box center [88, 395] width 69 height 15
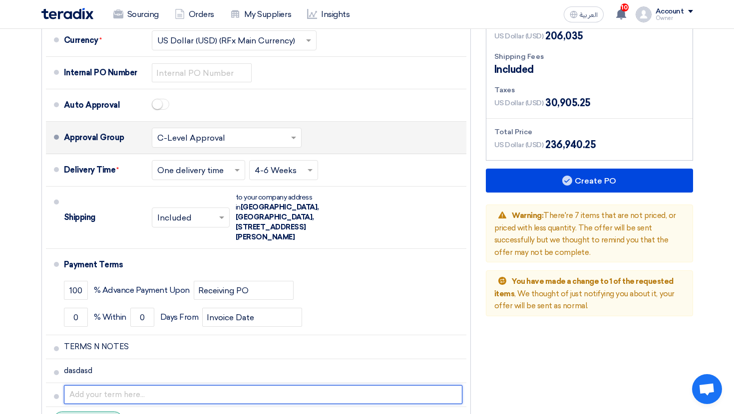
click at [100, 385] on input "text" at bounding box center [263, 394] width 398 height 19
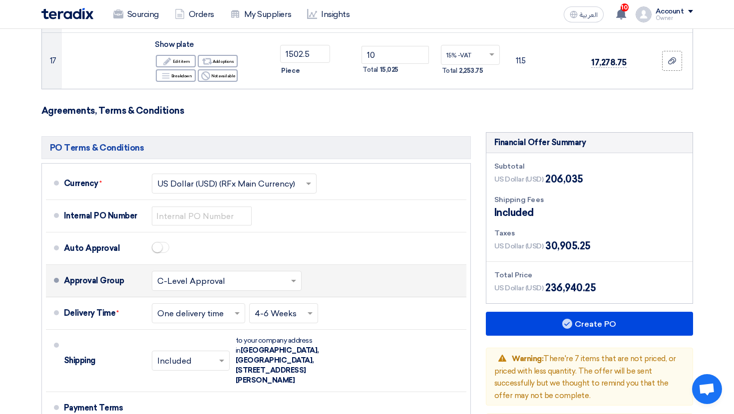
scroll to position [1288, 0]
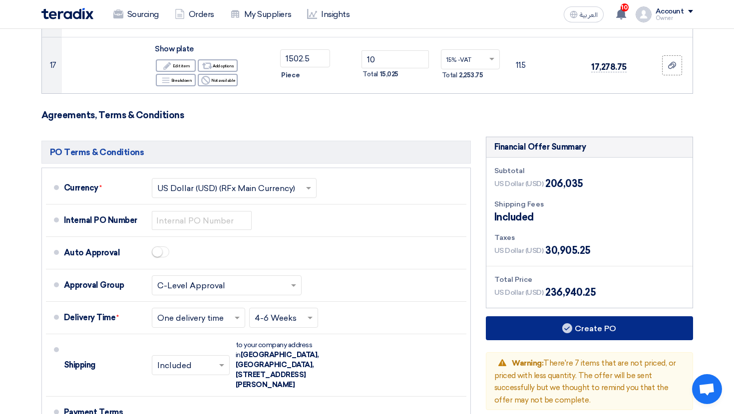
type input "dasd"
click at [550, 316] on button "Create PO" at bounding box center [589, 328] width 207 height 24
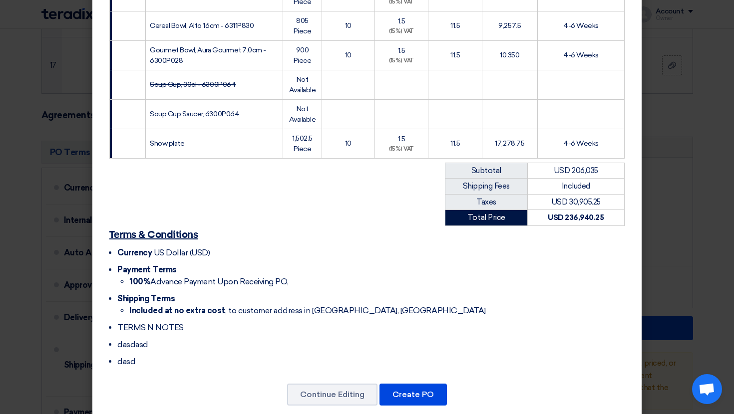
scroll to position [654, 0]
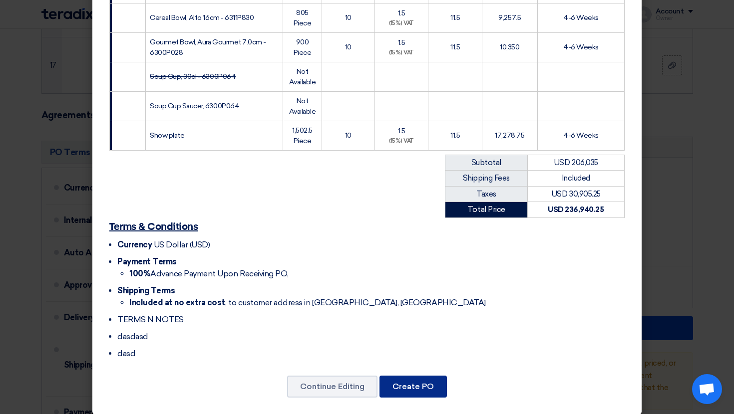
click at [427, 376] on button "Create PO" at bounding box center [412, 387] width 67 height 22
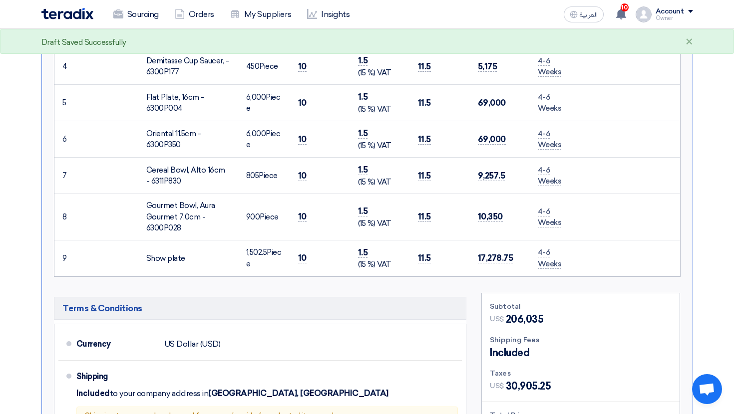
scroll to position [325, 0]
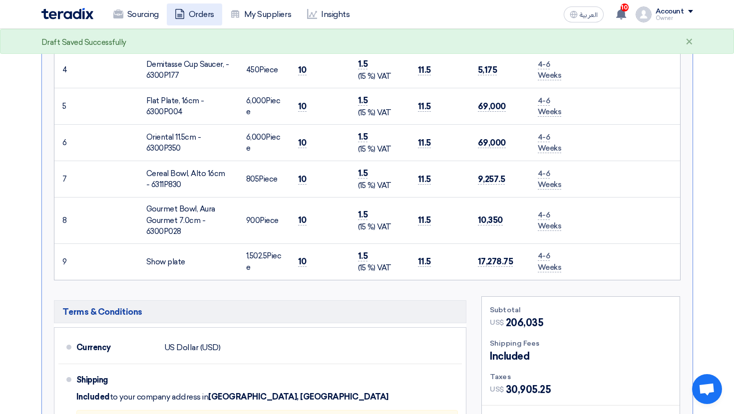
click at [205, 19] on link "Orders" at bounding box center [194, 14] width 55 height 22
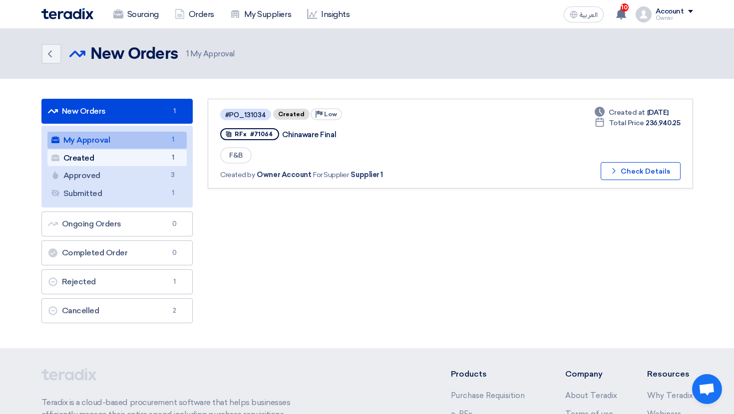
click at [168, 156] on span "1" at bounding box center [173, 158] width 12 height 10
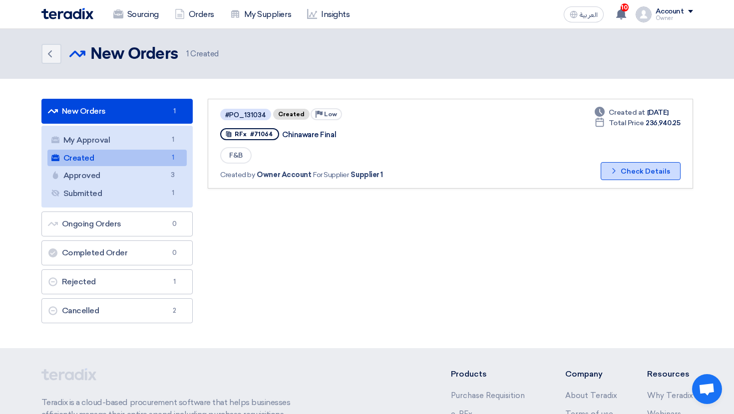
click at [638, 170] on button "Check details Check Details" at bounding box center [640, 171] width 80 height 18
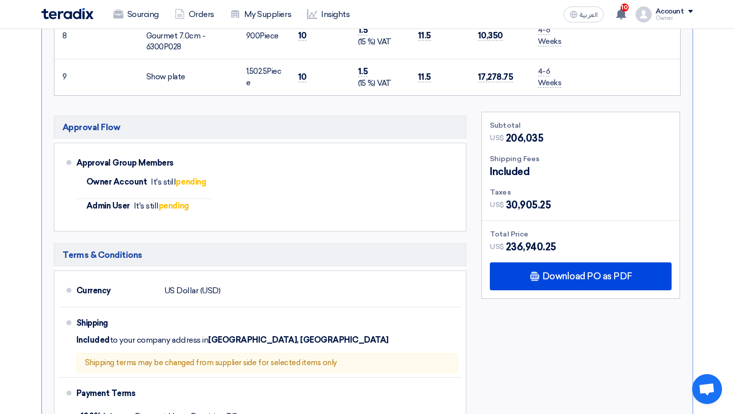
scroll to position [528, 0]
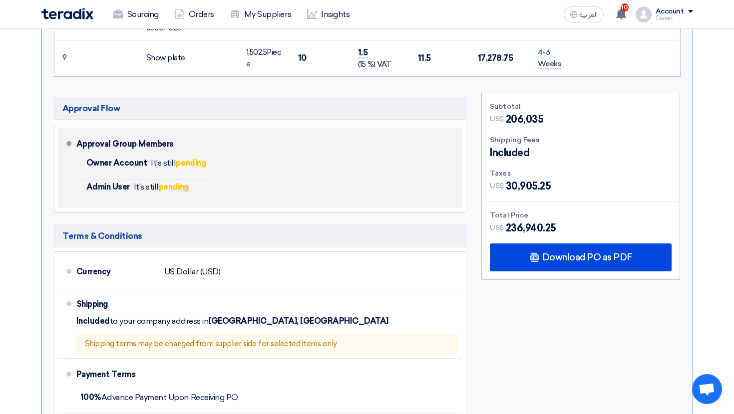
click at [112, 154] on div "Approval Group Members" at bounding box center [124, 144] width 97 height 24
click at [95, 162] on span "Owner Account" at bounding box center [116, 163] width 61 height 10
drag, startPoint x: 86, startPoint y: 162, endPoint x: 141, endPoint y: 162, distance: 54.4
click at [141, 162] on span "Owner Account" at bounding box center [116, 163] width 61 height 10
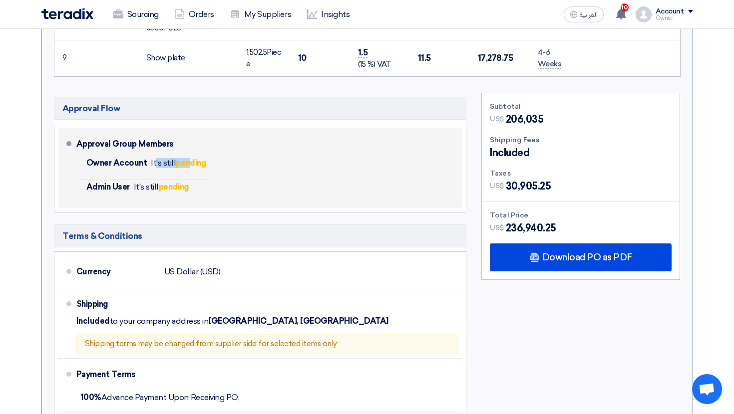
drag, startPoint x: 153, startPoint y: 163, endPoint x: 189, endPoint y: 163, distance: 36.4
click at [189, 163] on span "It's still pending" at bounding box center [178, 162] width 55 height 9
click at [128, 191] on span "Admin User" at bounding box center [107, 187] width 43 height 10
drag, startPoint x: 89, startPoint y: 191, endPoint x: 155, endPoint y: 191, distance: 65.4
click at [155, 191] on li "Admin User It's still pending" at bounding box center [144, 192] width 136 height 24
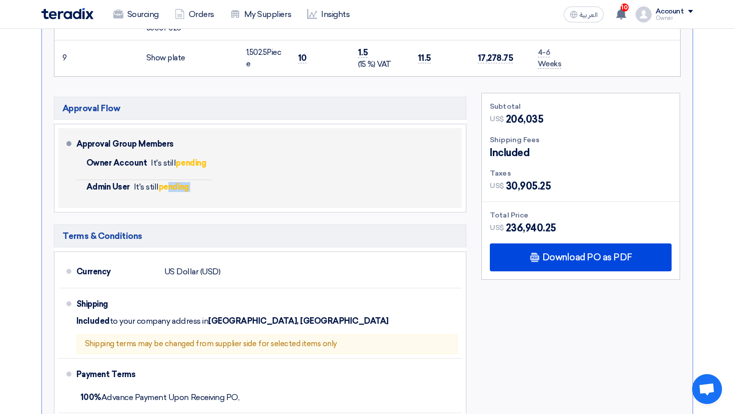
drag, startPoint x: 170, startPoint y: 191, endPoint x: 199, endPoint y: 191, distance: 28.9
click at [199, 191] on li "Admin User It's still pending" at bounding box center [144, 192] width 136 height 24
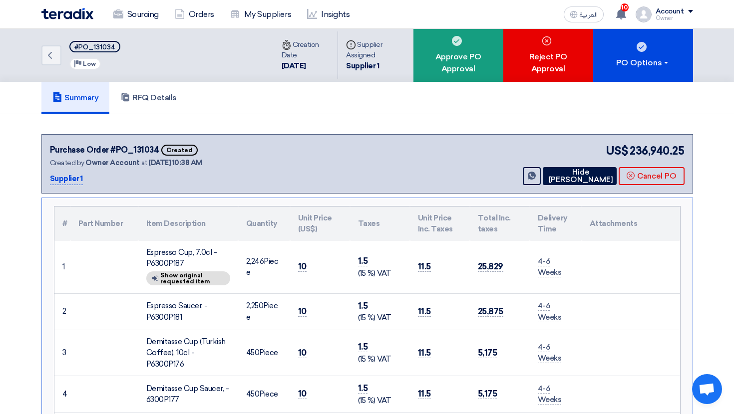
click at [676, 16] on div "Owner" at bounding box center [673, 17] width 37 height 5
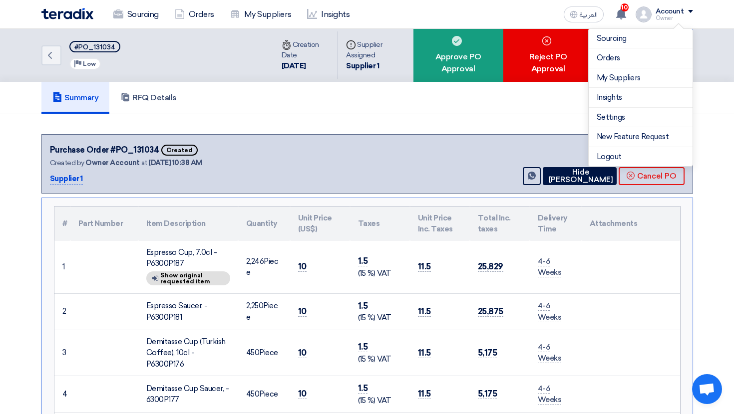
click at [668, 20] on div "Owner" at bounding box center [673, 17] width 37 height 5
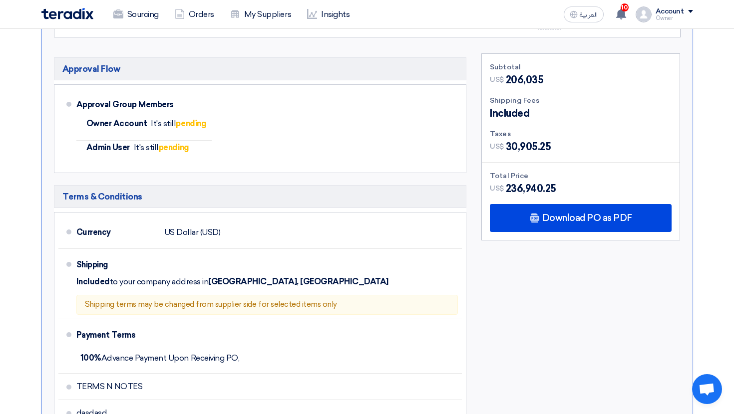
scroll to position [567, 0]
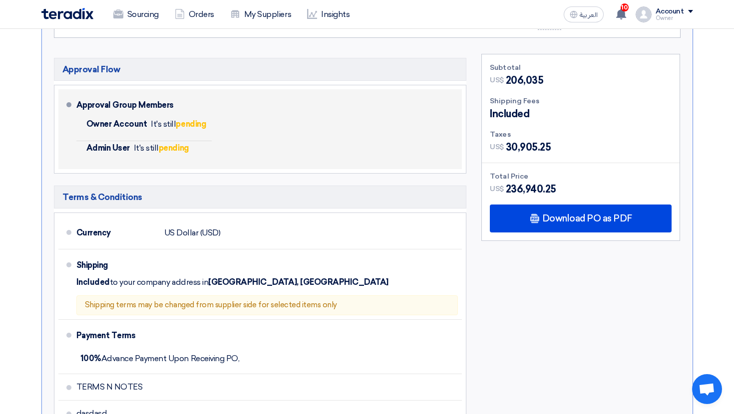
drag, startPoint x: 135, startPoint y: 129, endPoint x: 190, endPoint y: 129, distance: 54.9
click at [190, 129] on li "Owner Account It's still pending" at bounding box center [144, 129] width 136 height 24
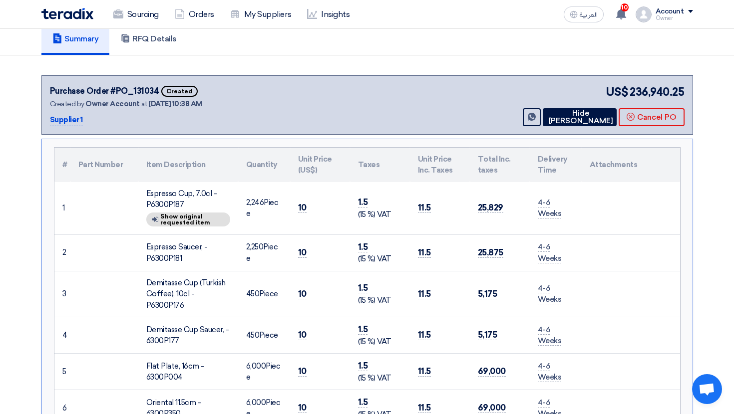
scroll to position [0, 0]
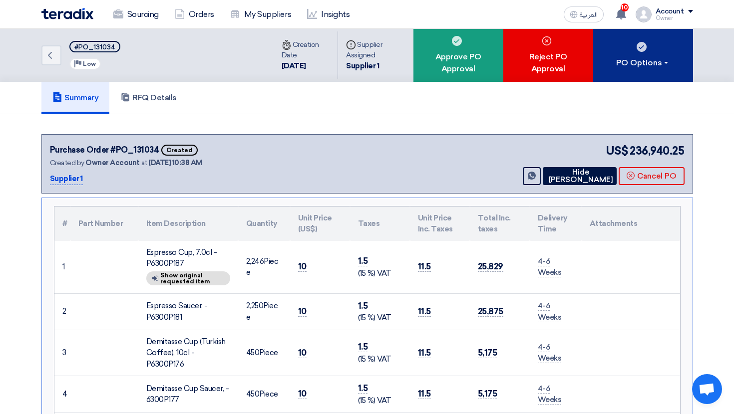
click at [624, 56] on button "PO Options" at bounding box center [643, 55] width 100 height 53
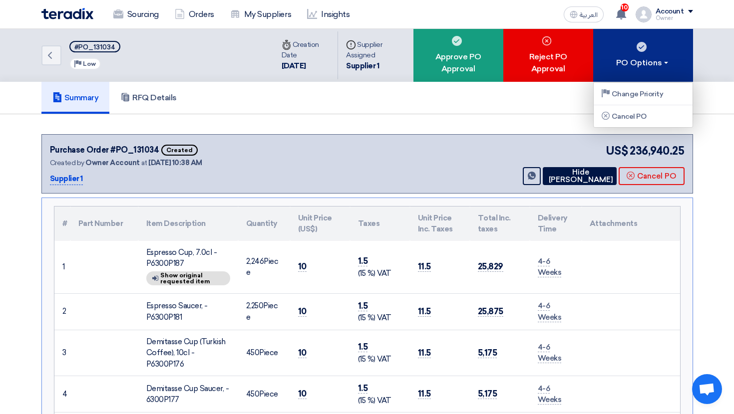
click at [624, 56] on button "PO Options" at bounding box center [643, 55] width 100 height 53
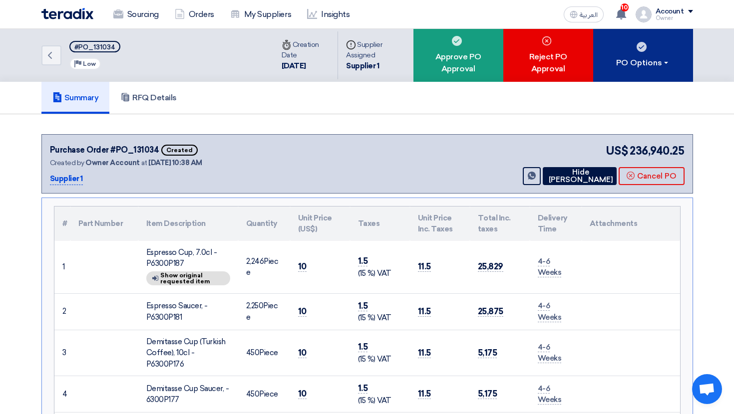
click at [624, 56] on button "PO Options" at bounding box center [643, 55] width 100 height 53
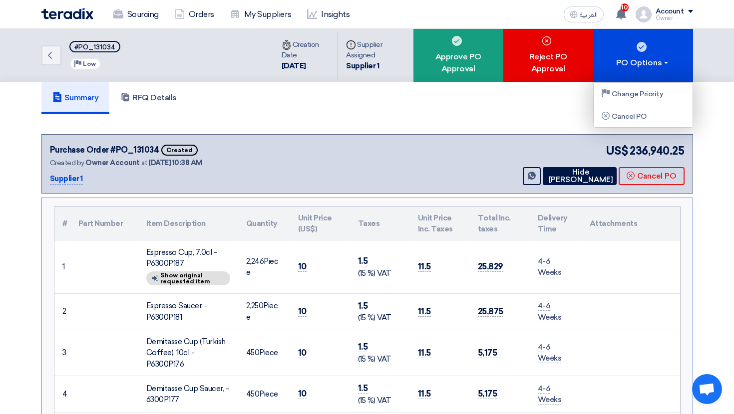
click at [570, 134] on div "Purchase Order #PO_131034 Created Created by Owner Account at 29 Sep 2025, 10:3…" at bounding box center [366, 163] width 651 height 59
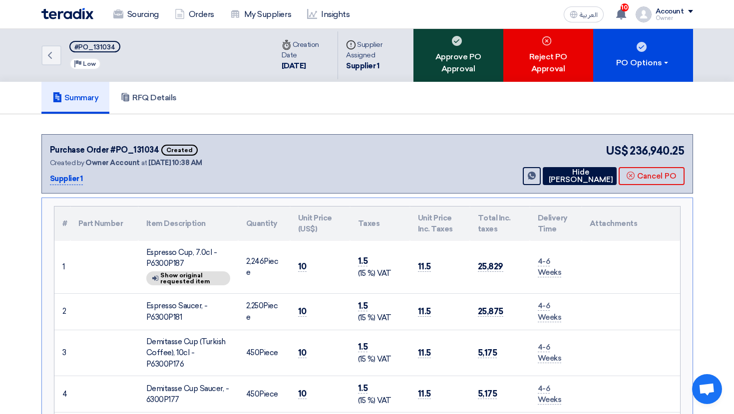
click at [476, 70] on div "Approve PO Approval" at bounding box center [458, 55] width 90 height 53
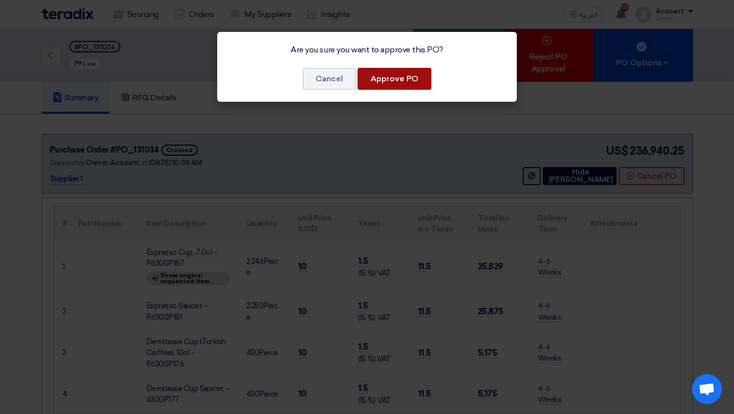
click at [387, 77] on button "Approve PO" at bounding box center [394, 79] width 74 height 22
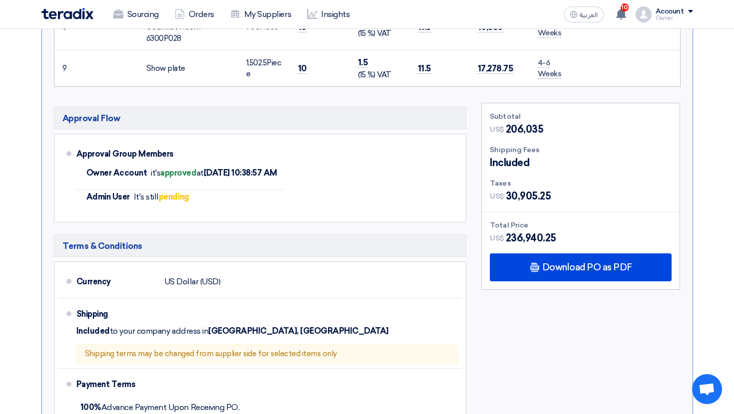
scroll to position [487, 0]
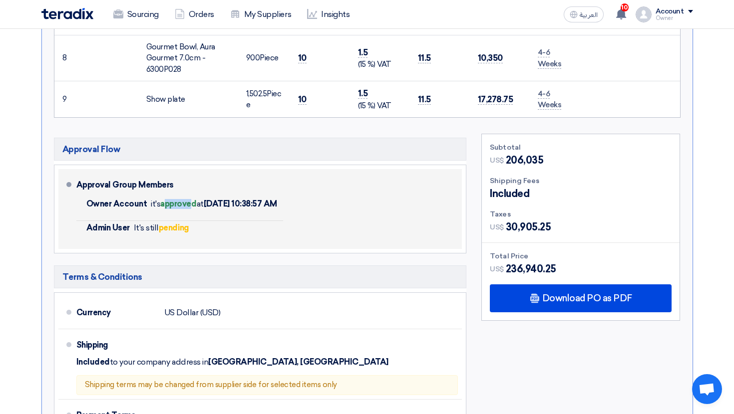
drag, startPoint x: 163, startPoint y: 208, endPoint x: 194, endPoint y: 208, distance: 30.4
click at [194, 208] on b "approved" at bounding box center [178, 203] width 36 height 9
drag, startPoint x: 217, startPoint y: 207, endPoint x: 268, endPoint y: 206, distance: 51.4
click at [268, 206] on b "Sep 29, 2025, 10:38:57 AM" at bounding box center [240, 203] width 73 height 9
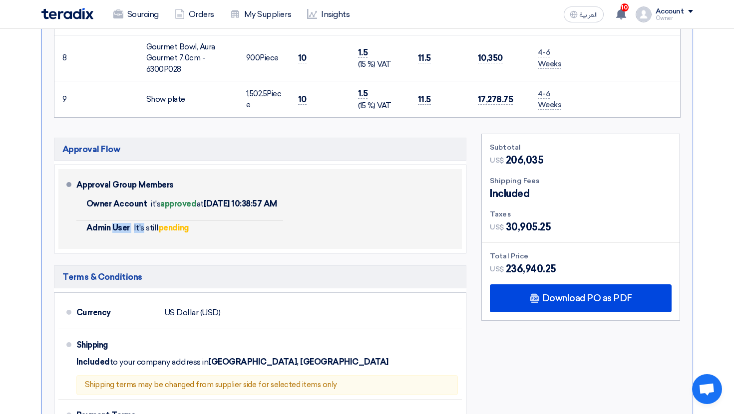
drag, startPoint x: 92, startPoint y: 229, endPoint x: 142, endPoint y: 230, distance: 49.9
click at [142, 230] on li "Admin User It's still pending" at bounding box center [179, 233] width 207 height 24
click at [142, 230] on span "It's still pending" at bounding box center [161, 227] width 55 height 9
drag, startPoint x: 142, startPoint y: 230, endPoint x: 216, endPoint y: 230, distance: 74.4
click at [216, 230] on li "Admin User It's still pending" at bounding box center [179, 233] width 207 height 24
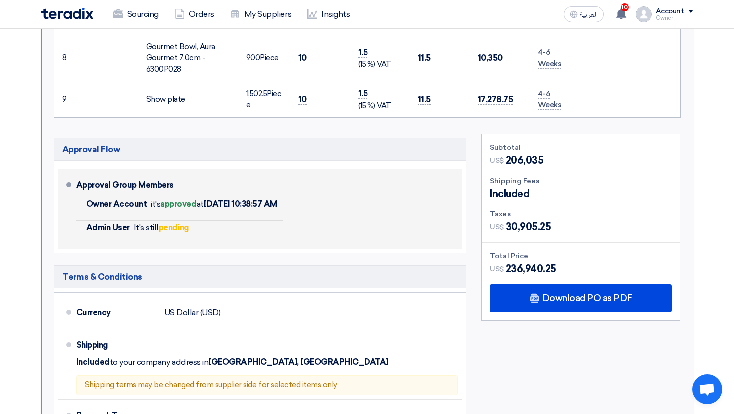
click at [216, 230] on li "Admin User It's still pending" at bounding box center [179, 233] width 207 height 24
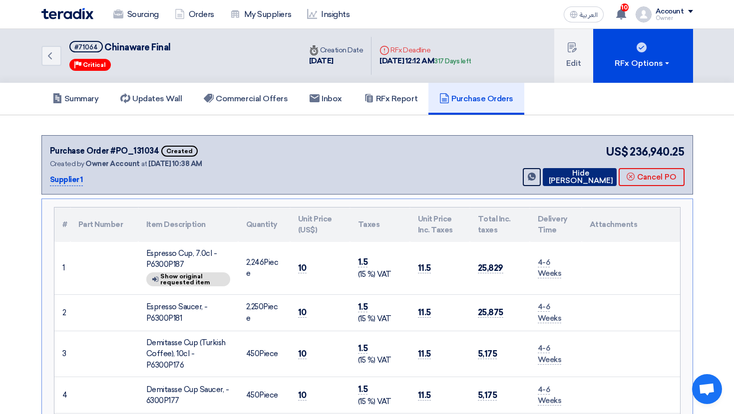
click at [577, 179] on button "Hide PO" at bounding box center [580, 177] width 74 height 18
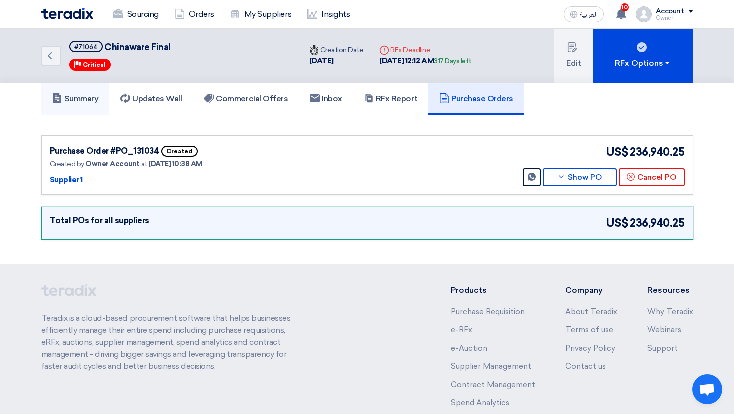
click at [90, 102] on h5 "Summary" at bounding box center [75, 99] width 46 height 10
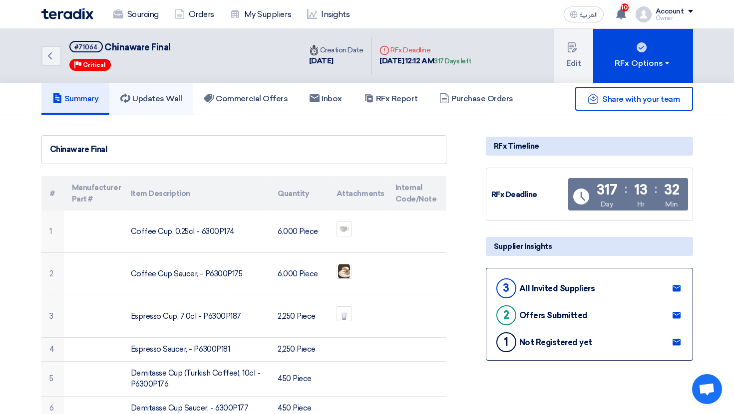
click at [158, 108] on link "Updates Wall" at bounding box center [150, 99] width 83 height 32
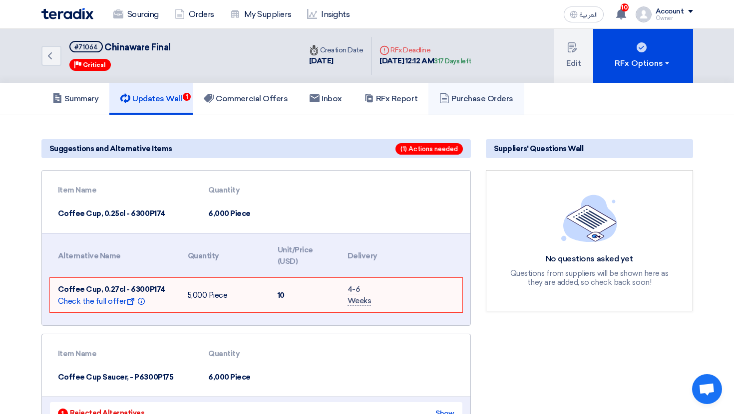
click at [491, 101] on h5 "Purchase Orders" at bounding box center [476, 99] width 74 height 10
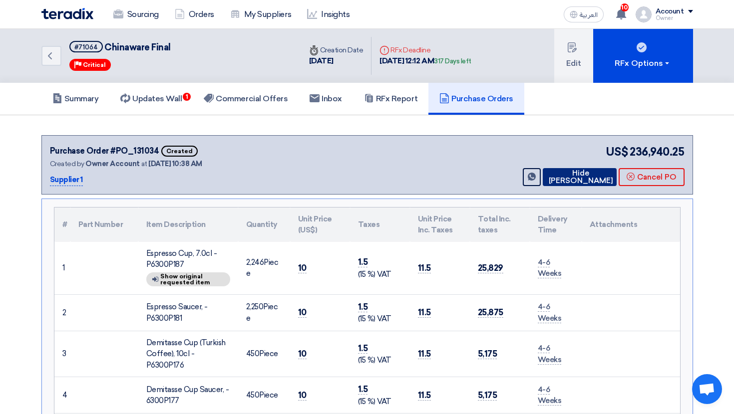
click at [586, 175] on button "Hide PO" at bounding box center [580, 177] width 74 height 18
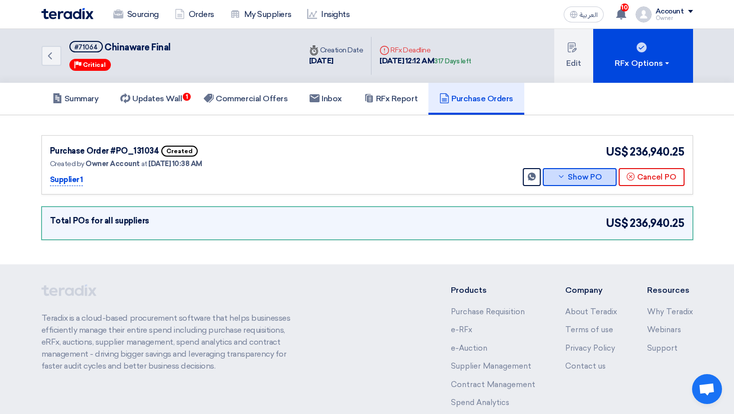
click at [586, 175] on button "Show PO" at bounding box center [580, 177] width 74 height 18
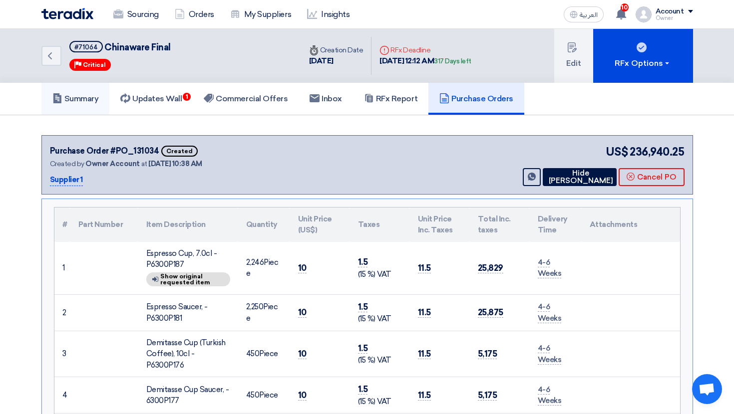
click at [95, 106] on link "Summary" at bounding box center [75, 99] width 68 height 32
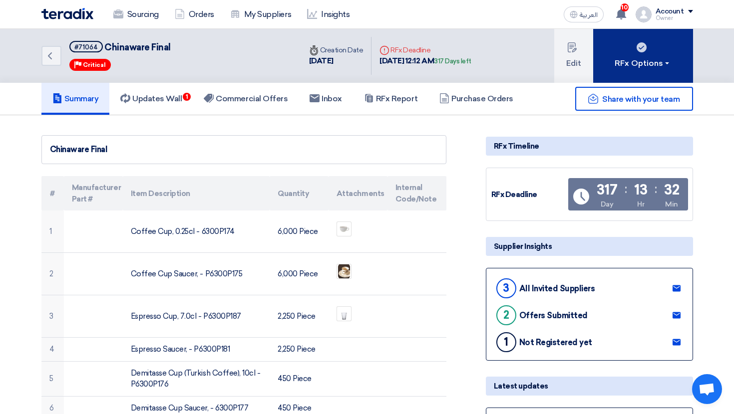
click at [614, 64] on div "RFx Options" at bounding box center [642, 63] width 56 height 12
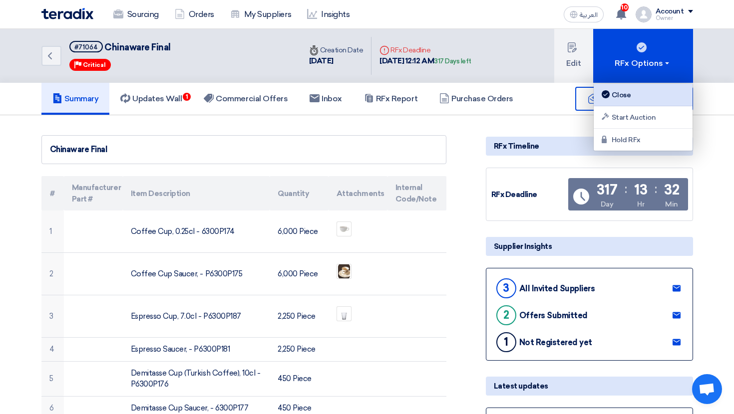
click at [632, 91] on div "Close" at bounding box center [642, 95] width 87 height 12
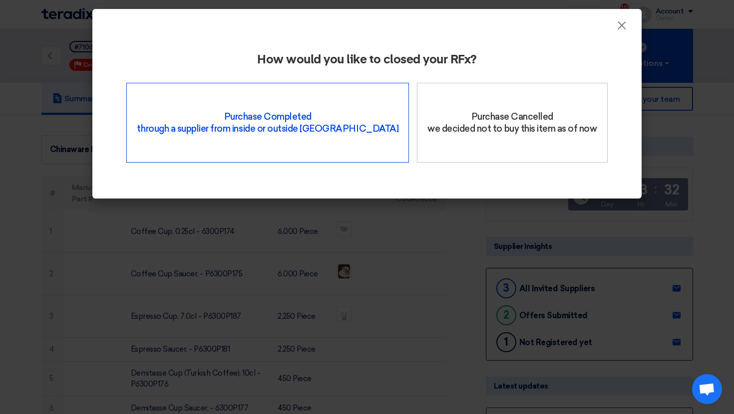
click at [296, 142] on div "Purchase Completed through a supplier from inside or outside Teradix" at bounding box center [267, 123] width 283 height 80
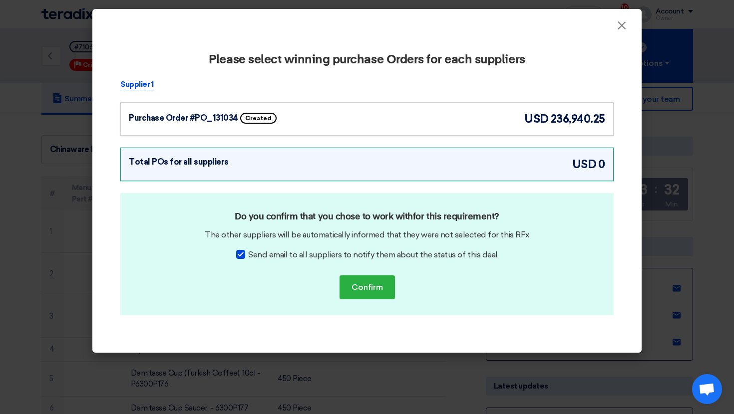
click at [269, 128] on div "Purchase Order #PO_131034 Created usd 236,940.25" at bounding box center [366, 118] width 493 height 33
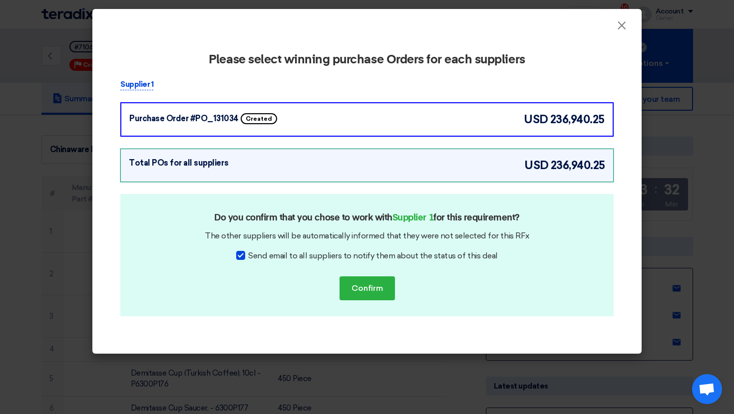
click at [256, 258] on span "Send email to all suppliers to notify them about the status of this deal" at bounding box center [372, 256] width 249 height 12
click at [255, 257] on input "Send email to all suppliers to notify them about the status of this deal" at bounding box center [251, 253] width 6 height 6
checkbox input "false"
click at [383, 291] on button "Confirm" at bounding box center [366, 289] width 55 height 24
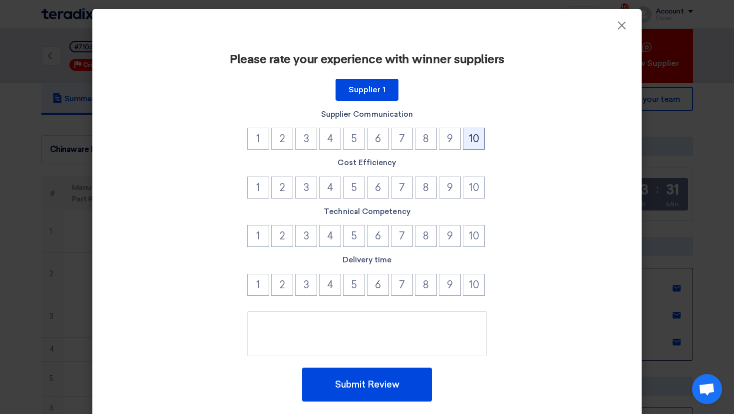
click at [470, 139] on button "10" at bounding box center [474, 139] width 22 height 22
click at [454, 184] on button "9" at bounding box center [450, 188] width 22 height 22
click at [449, 232] on button "9" at bounding box center [450, 236] width 22 height 22
click at [455, 280] on button "9" at bounding box center [450, 285] width 22 height 22
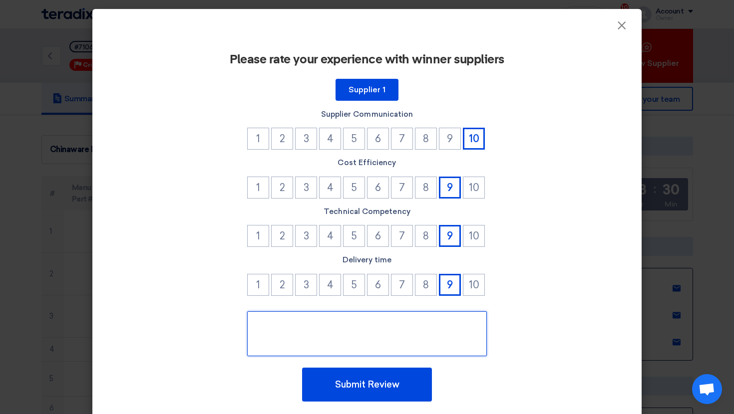
click at [402, 334] on textarea at bounding box center [367, 333] width 240 height 45
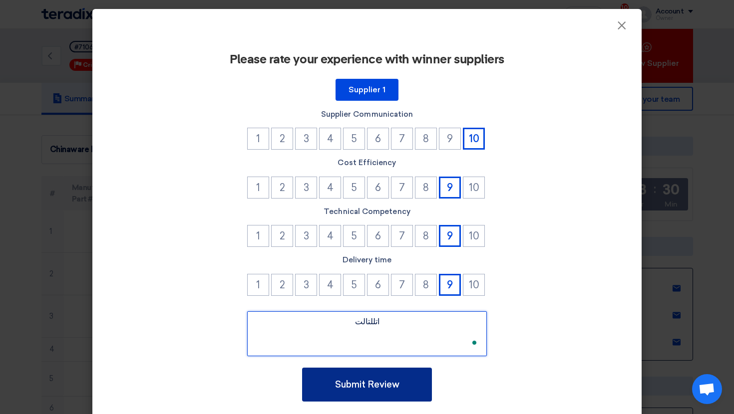
type textarea "اتللتالت"
click at [392, 374] on button "Submit Review" at bounding box center [367, 385] width 130 height 34
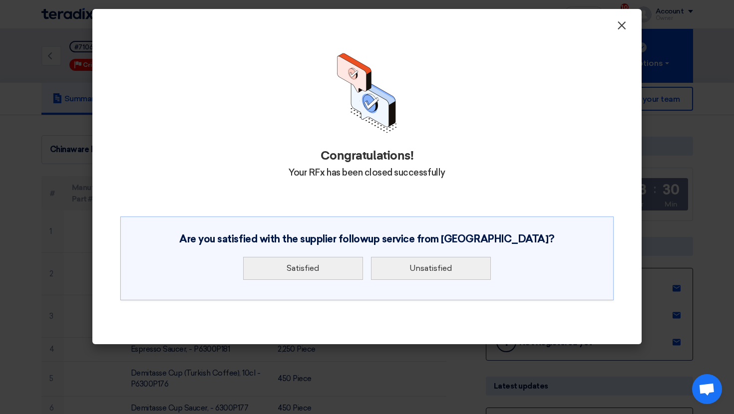
click at [621, 25] on span "×" at bounding box center [621, 28] width 10 height 20
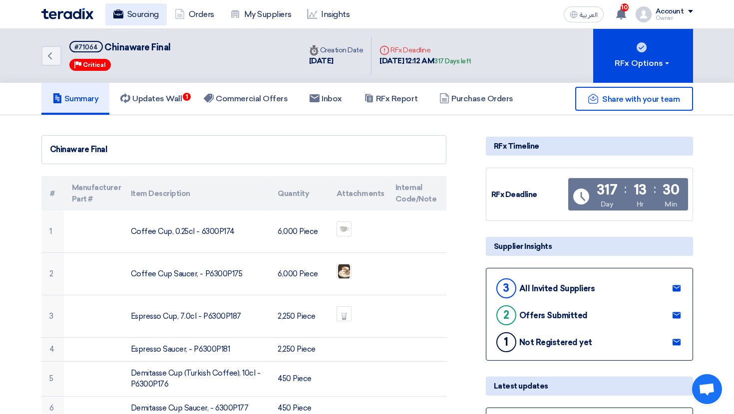
click at [152, 6] on link "Sourcing" at bounding box center [135, 14] width 61 height 22
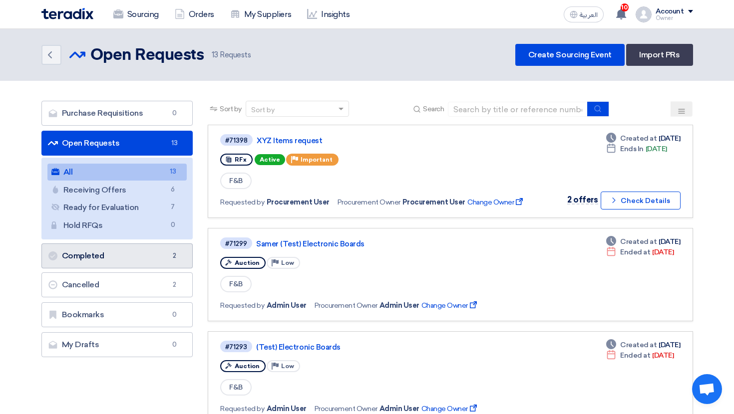
click at [114, 261] on link "Completed Completed 2" at bounding box center [117, 256] width 152 height 25
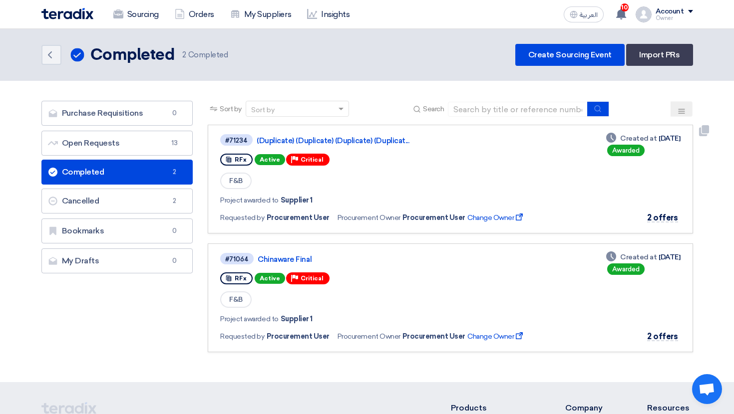
click at [382, 165] on div "RFx Active Priority Critical" at bounding box center [377, 160] width 314 height 16
click at [283, 20] on link "My Suppliers" at bounding box center [260, 14] width 77 height 22
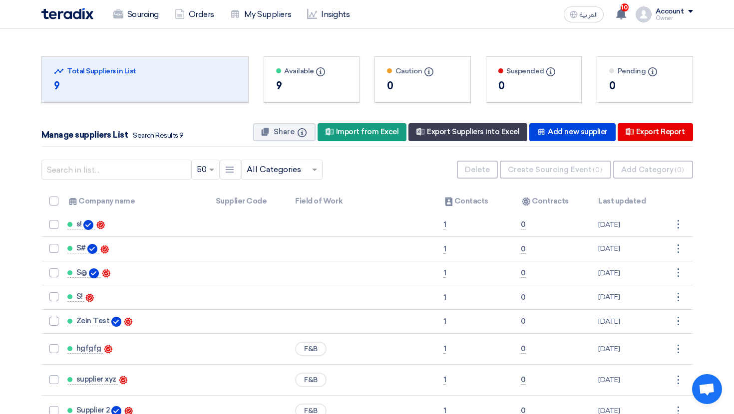
click at [291, 36] on section "Total Suppliers in this list Total Suppliers in List 9 Available Info" at bounding box center [367, 253] width 734 height 448
click at [670, 5] on div "العربية ع 10 You have been requested to approve the purchase order PO_131034 4 …" at bounding box center [626, 14] width 133 height 20
click at [665, 14] on div "Account" at bounding box center [669, 11] width 28 height 8
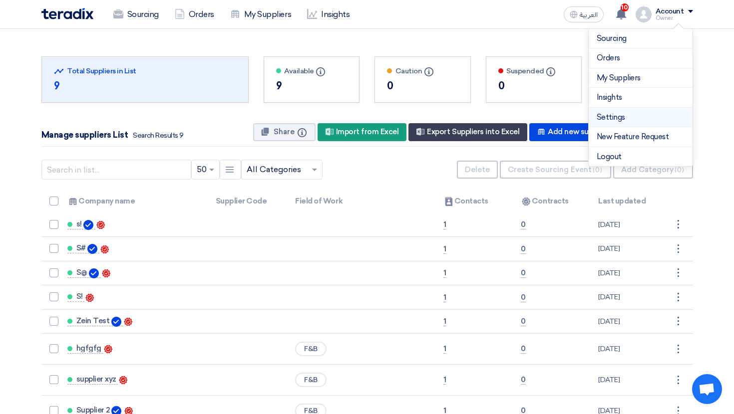
click at [621, 119] on link "Settings" at bounding box center [640, 117] width 88 height 11
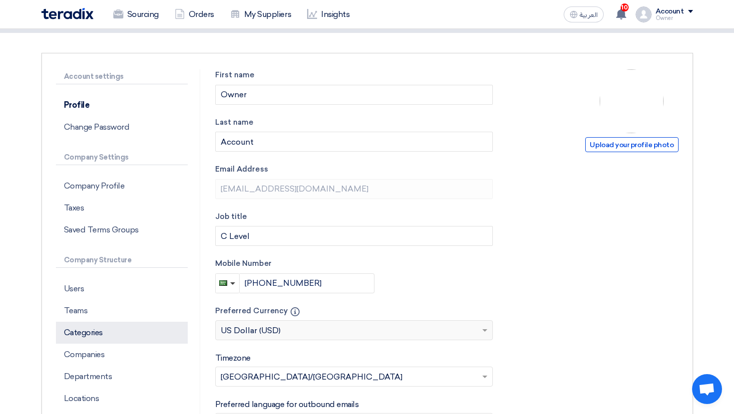
scroll to position [92, 0]
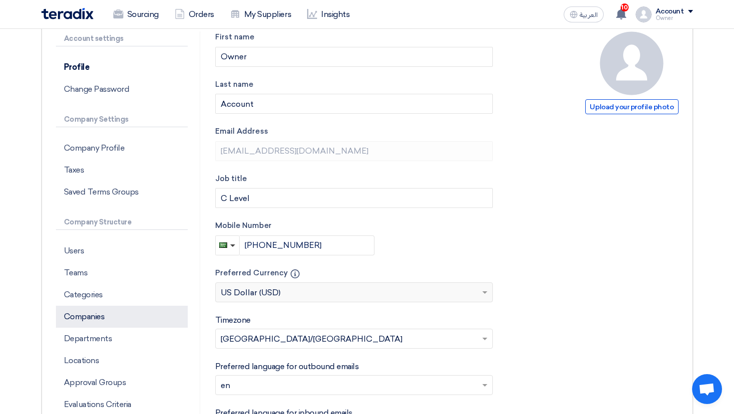
click at [117, 313] on p "Companies" at bounding box center [122, 317] width 132 height 22
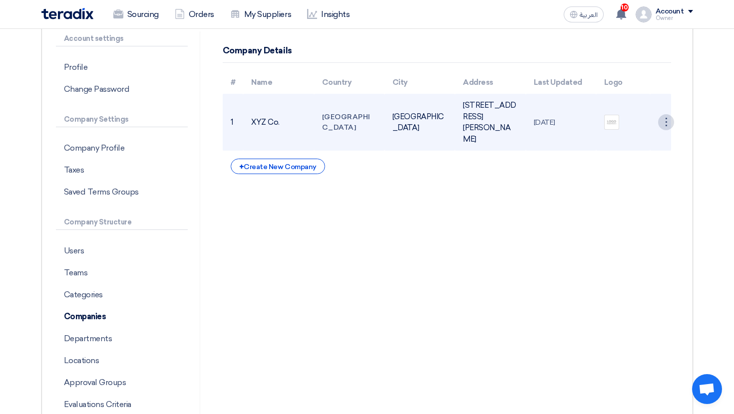
click at [661, 130] on div "⋮" at bounding box center [666, 122] width 16 height 16
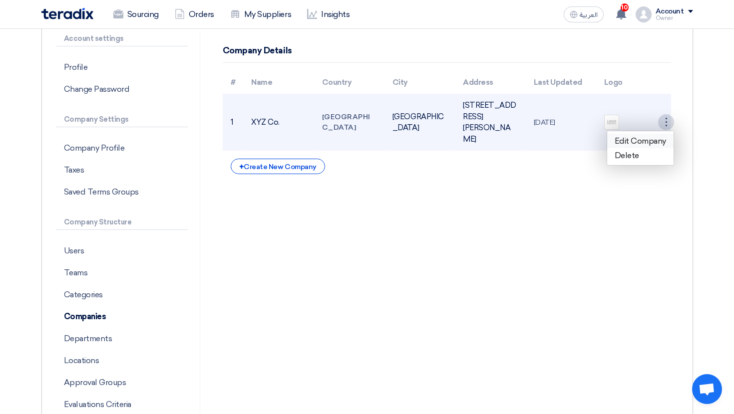
click at [646, 140] on link "Edit Company" at bounding box center [640, 141] width 66 height 14
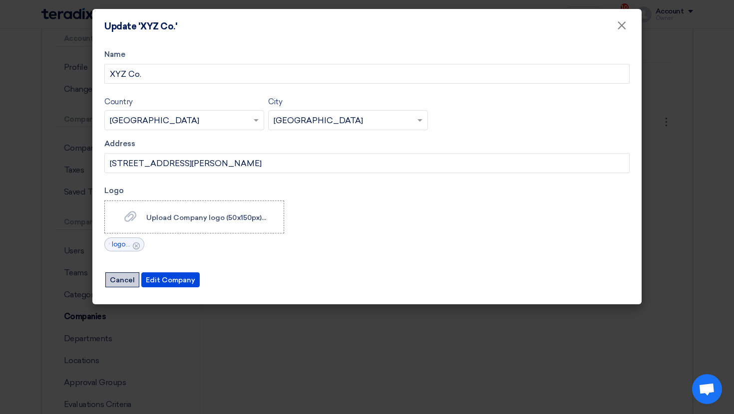
click at [119, 283] on button "Cancel" at bounding box center [122, 280] width 34 height 15
